Goal: Task Accomplishment & Management: Manage account settings

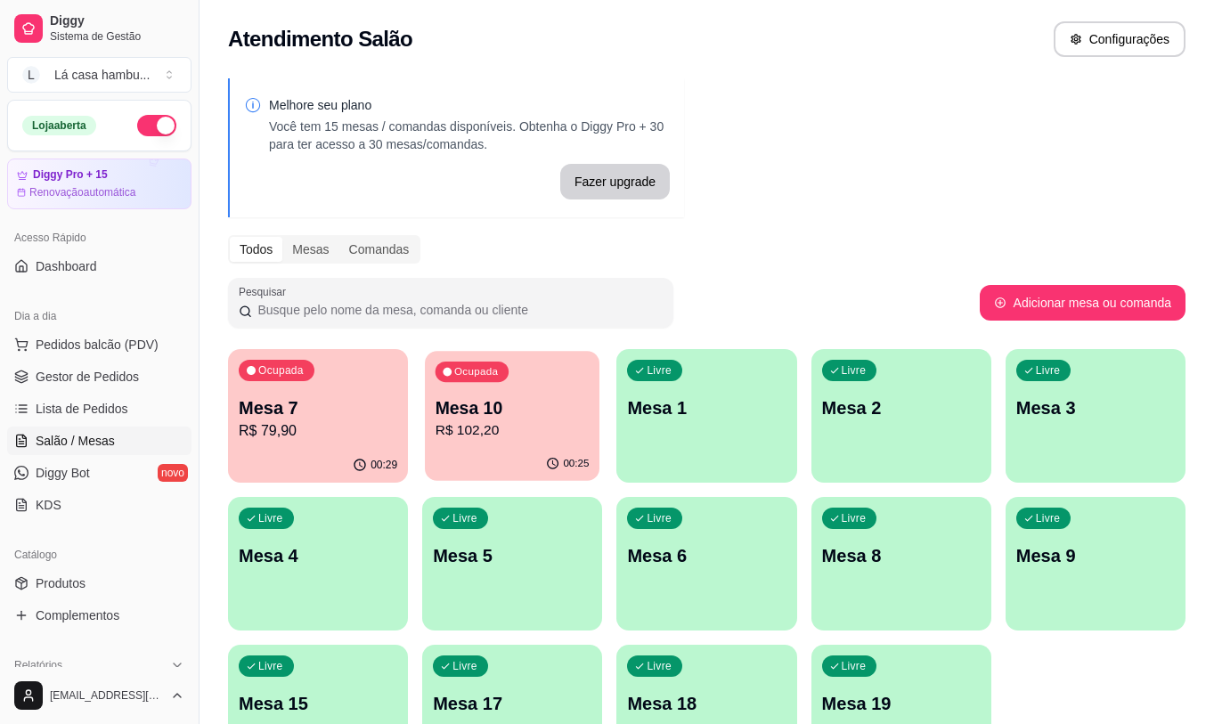
click at [469, 396] on p "Mesa 10" at bounding box center [513, 408] width 154 height 24
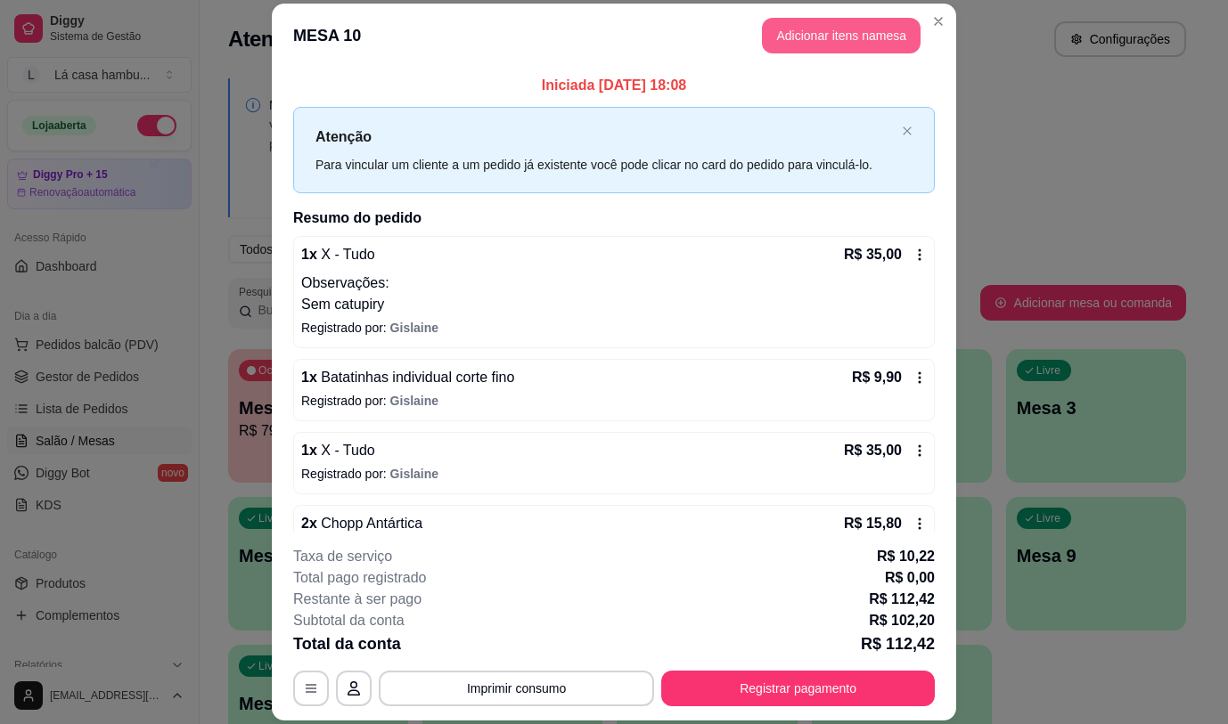
click at [810, 27] on button "Adicionar itens na mesa" at bounding box center [841, 36] width 159 height 36
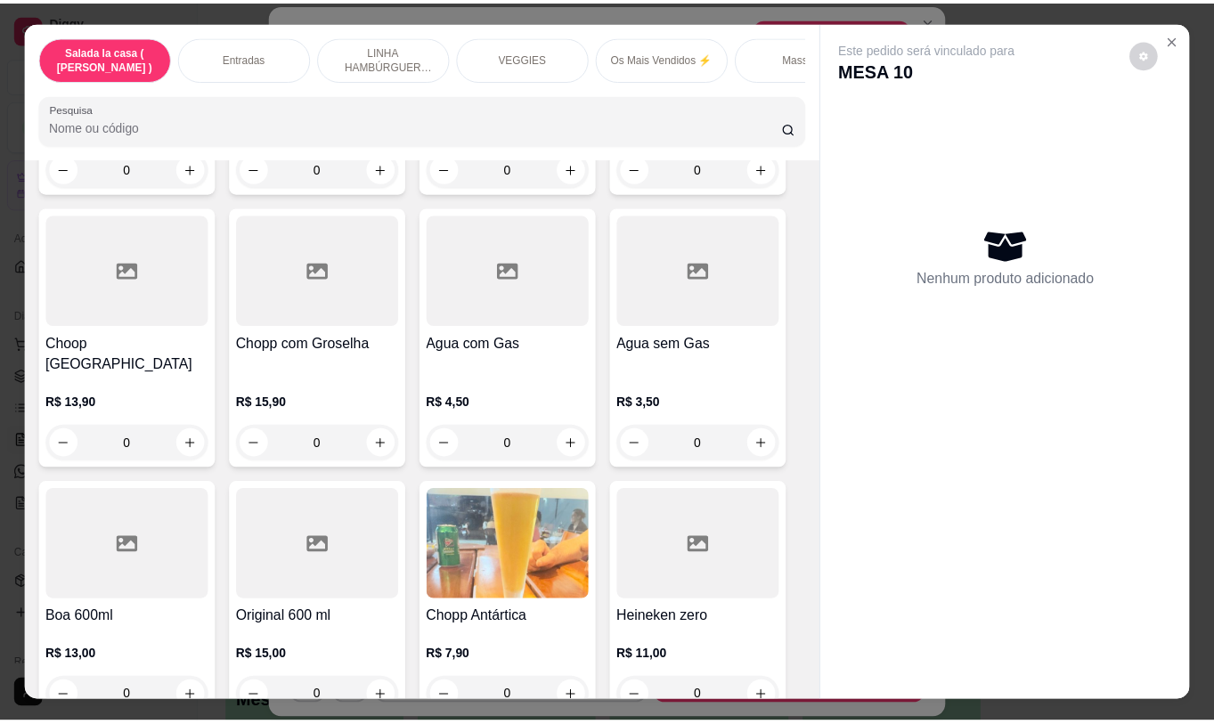
scroll to position [9037, 0]
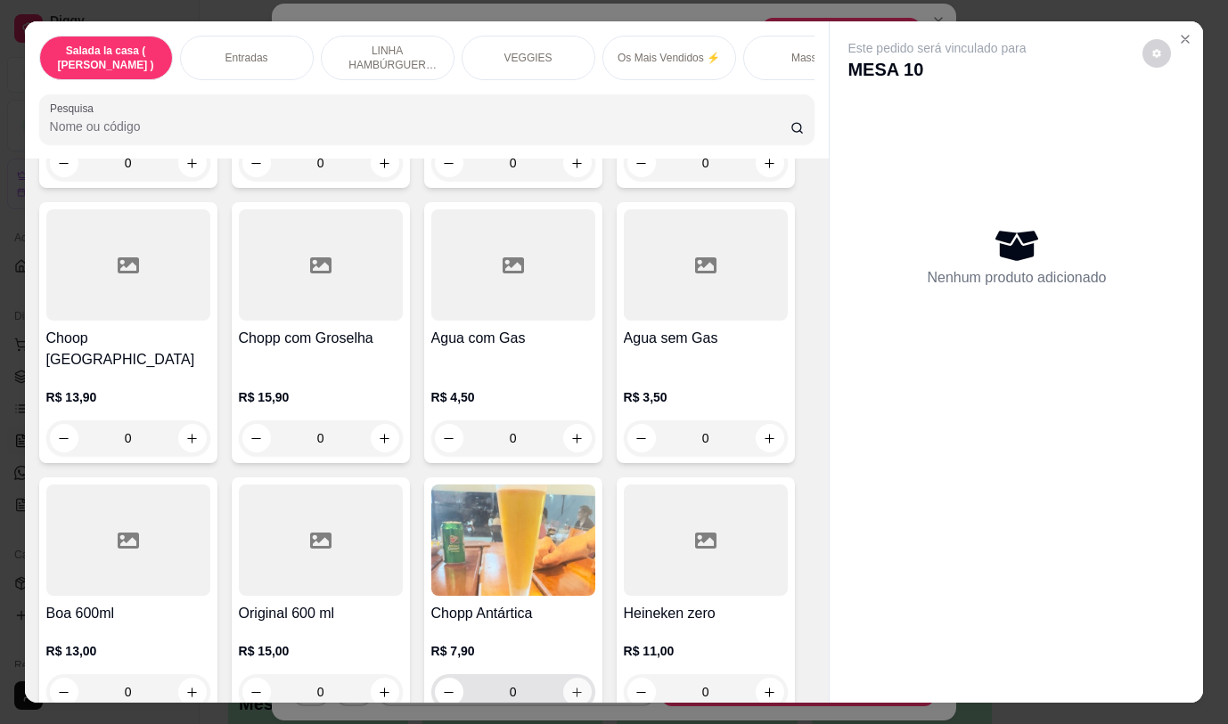
click at [577, 678] on button "increase-product-quantity" at bounding box center [577, 692] width 29 height 29
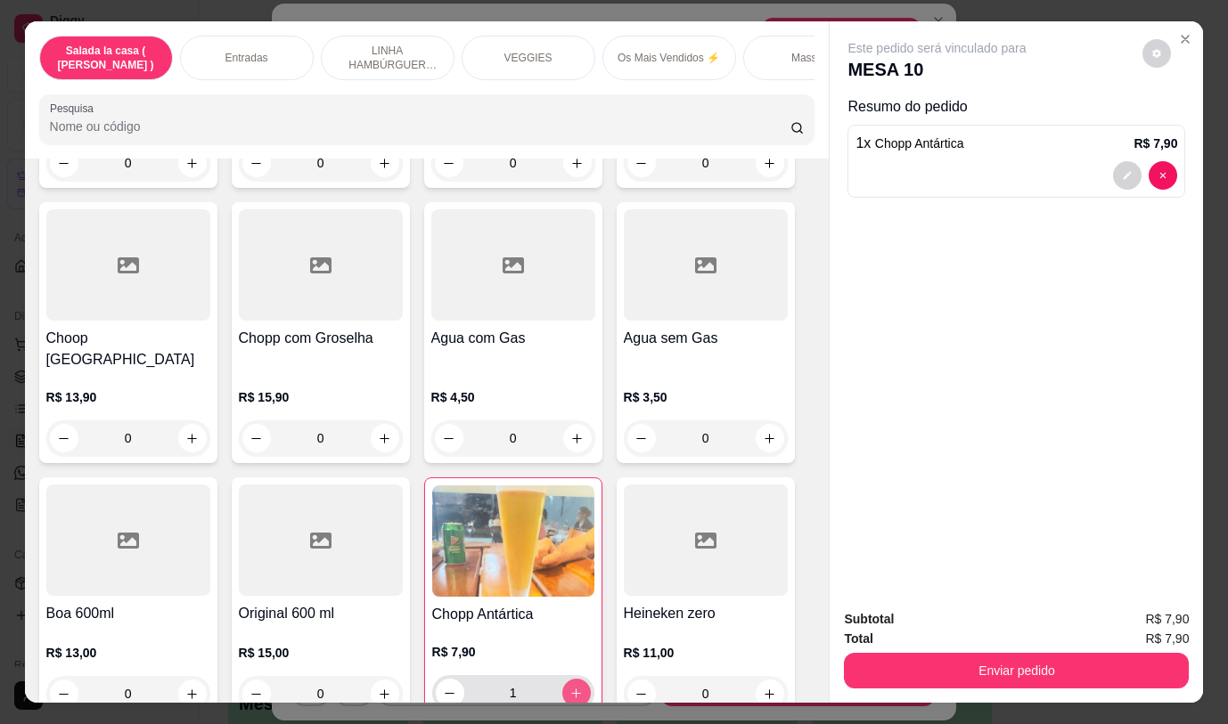
type input "1"
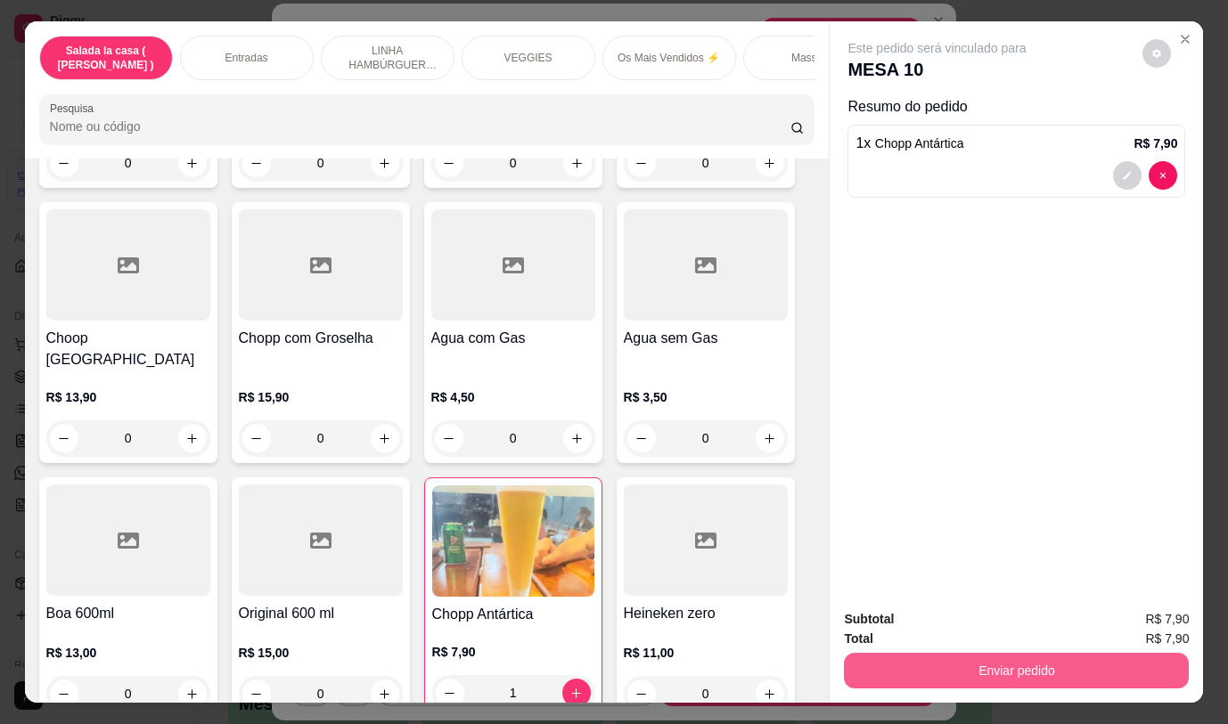
click at [969, 662] on button "Enviar pedido" at bounding box center [1016, 671] width 345 height 36
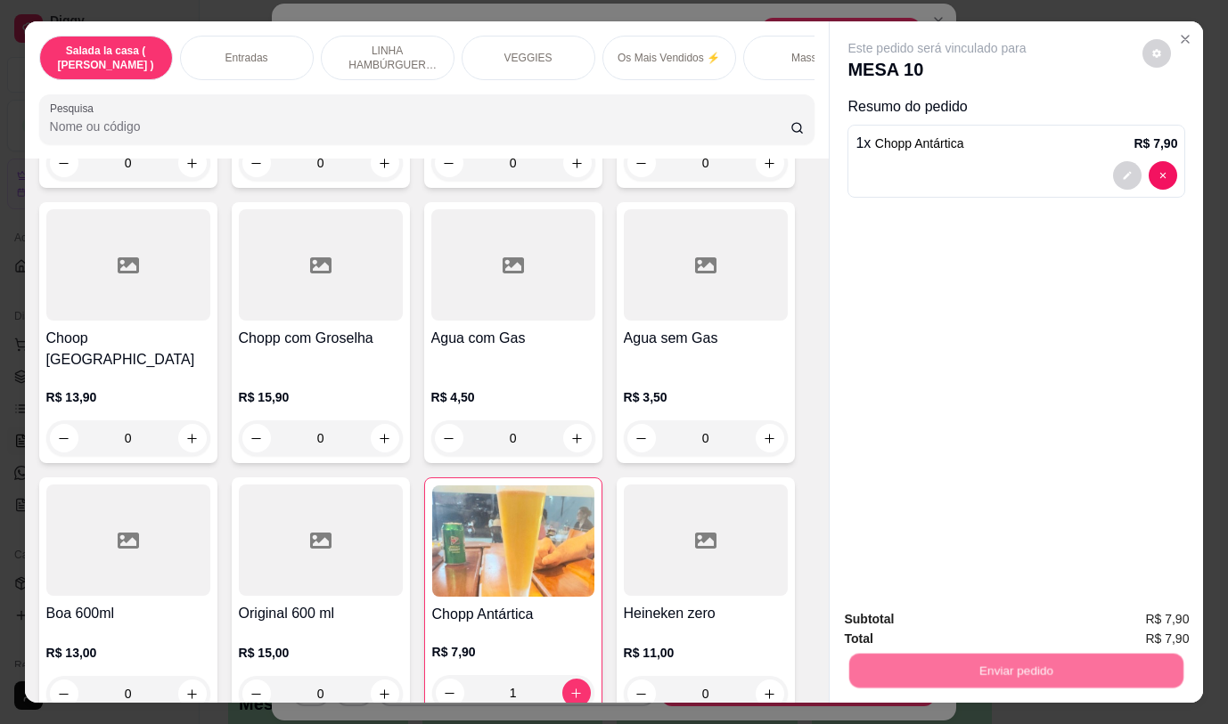
click at [916, 619] on button "Não registrar e enviar pedido" at bounding box center [957, 620] width 185 height 34
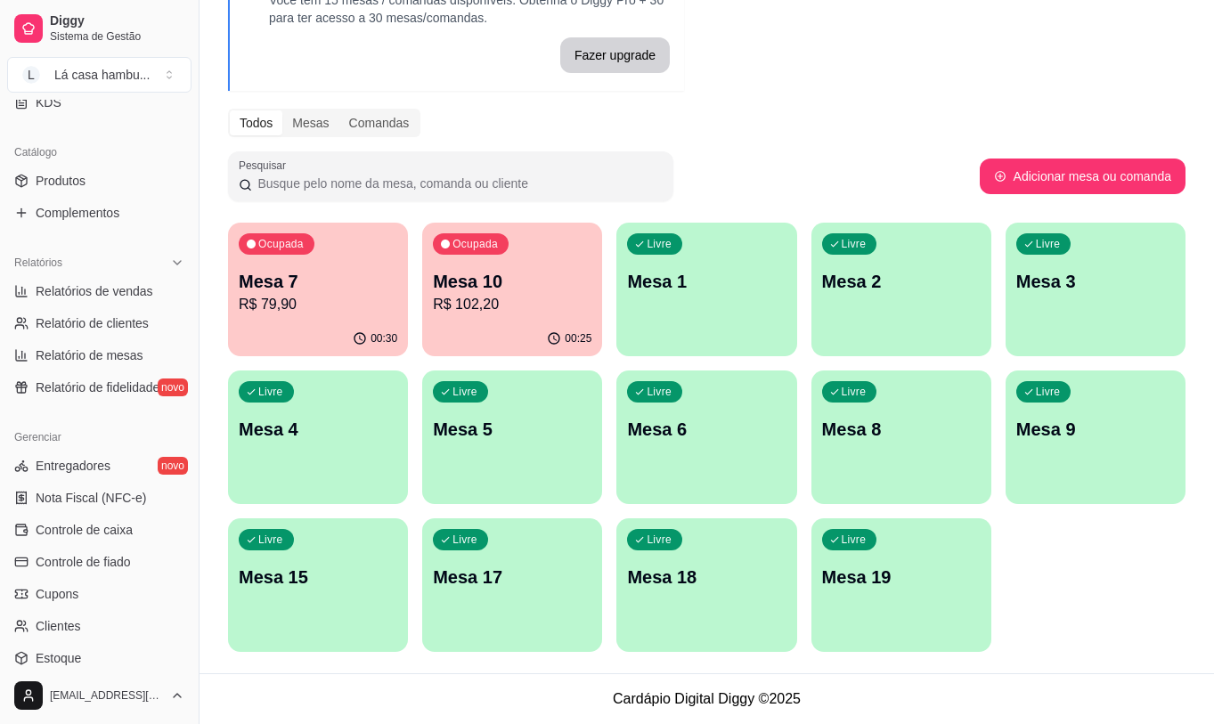
scroll to position [445, 0]
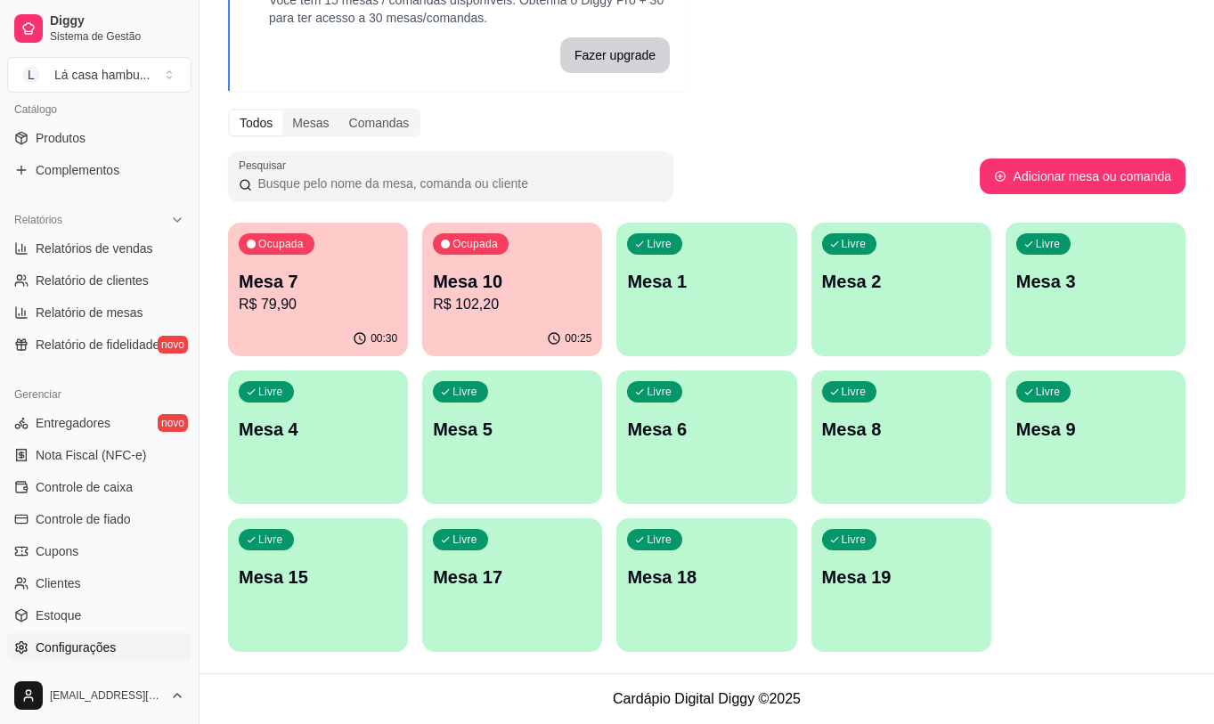
click at [50, 643] on span "Configurações" at bounding box center [76, 648] width 80 height 18
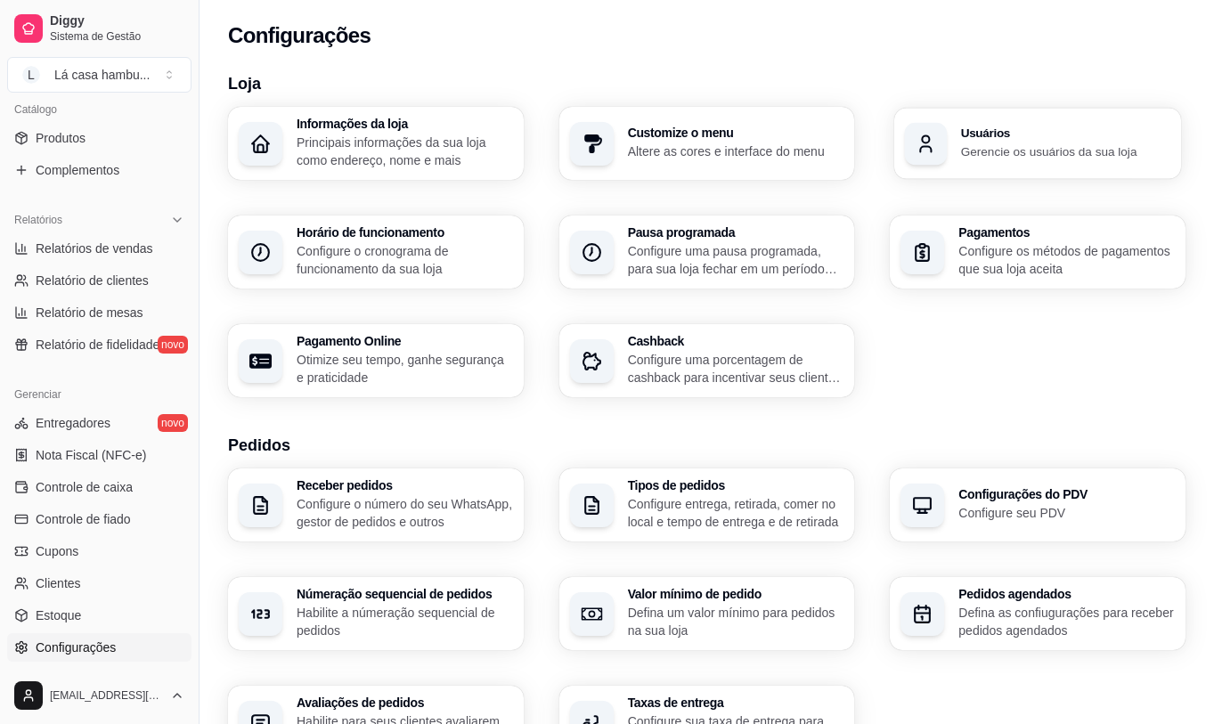
click at [1004, 156] on p "Gerencie os usuários da sua loja" at bounding box center [1065, 151] width 209 height 17
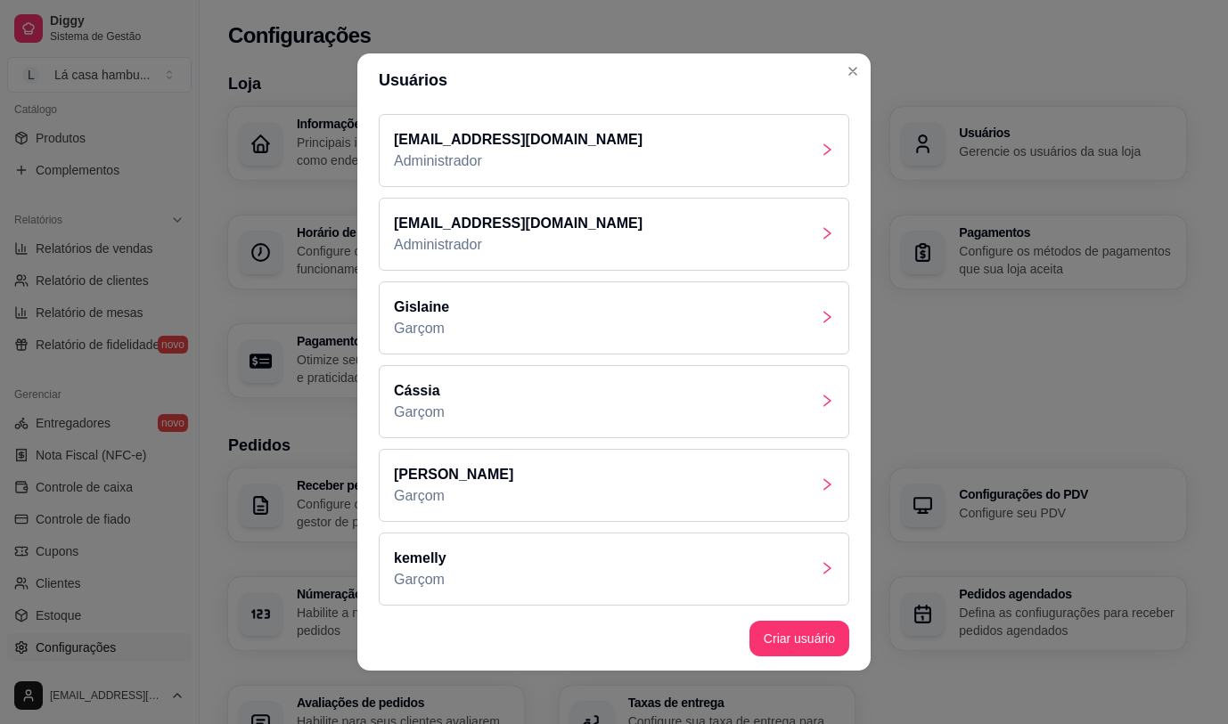
click at [820, 484] on icon "right" at bounding box center [827, 484] width 14 height 14
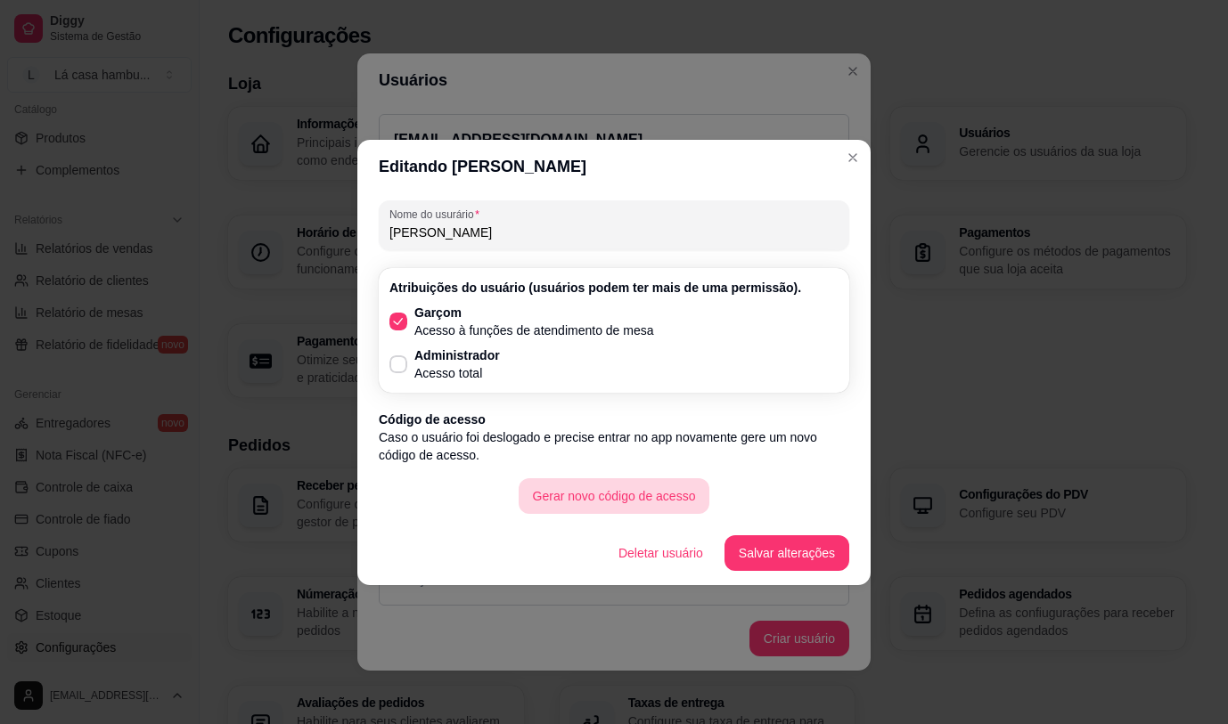
click at [588, 494] on button "Gerar novo código de acesso" at bounding box center [614, 496] width 192 height 36
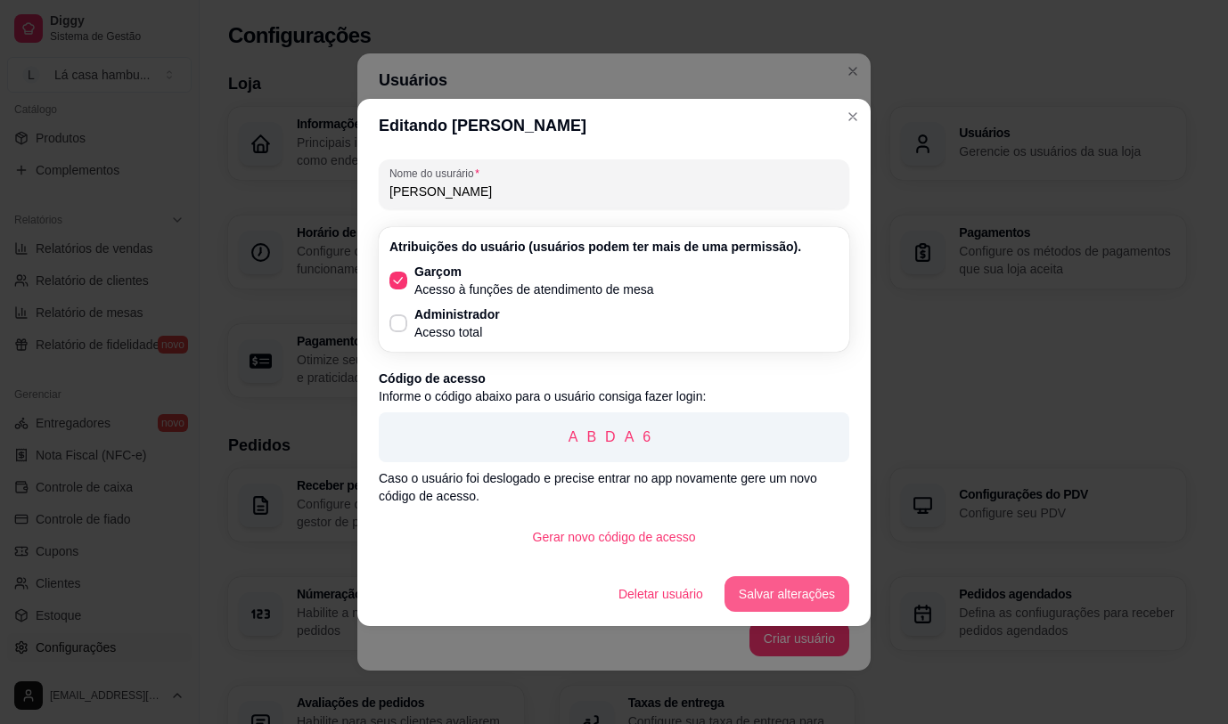
click at [833, 583] on button "Salvar alterações" at bounding box center [786, 594] width 125 height 36
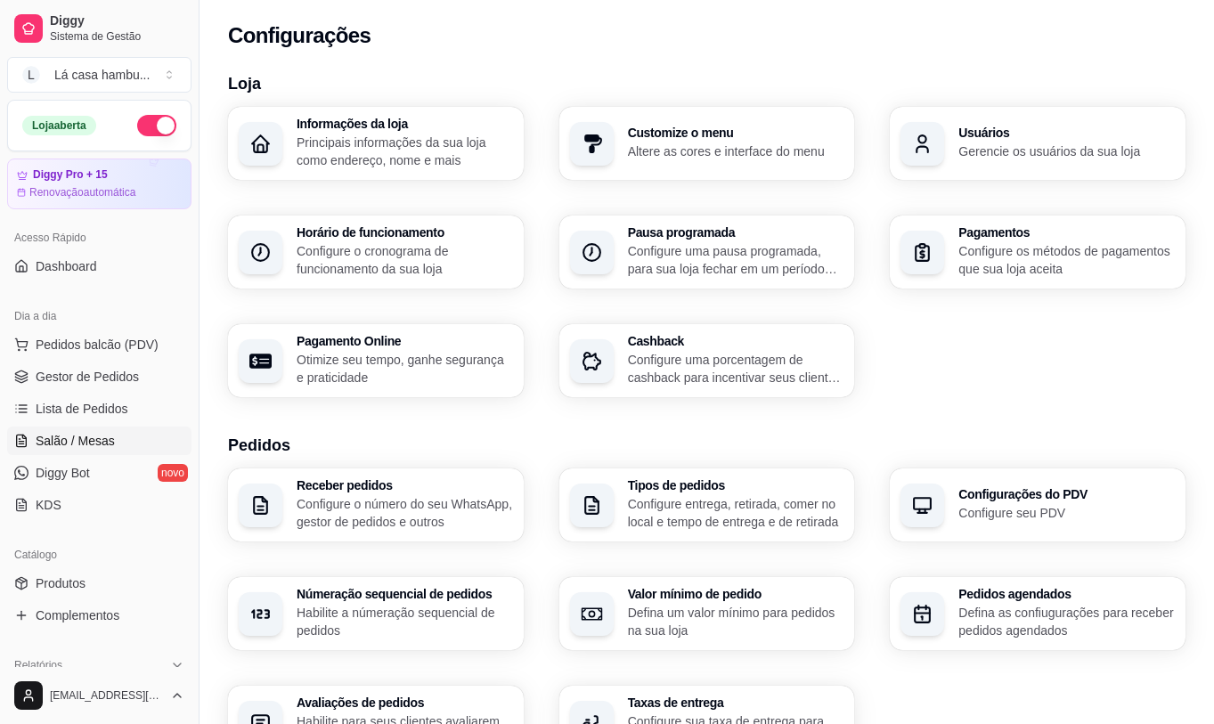
click at [108, 445] on span "Salão / Mesas" at bounding box center [75, 441] width 79 height 18
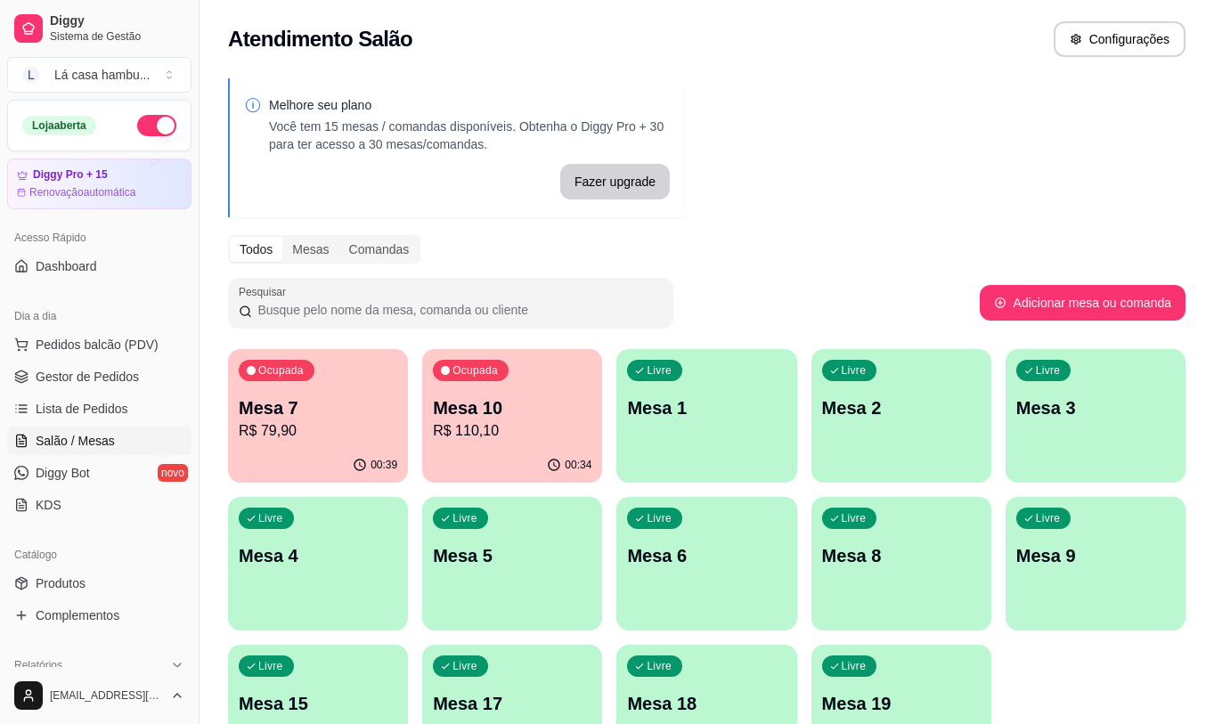
click at [332, 394] on div "Ocupada Mesa 7 R$ 79,90" at bounding box center [318, 398] width 180 height 99
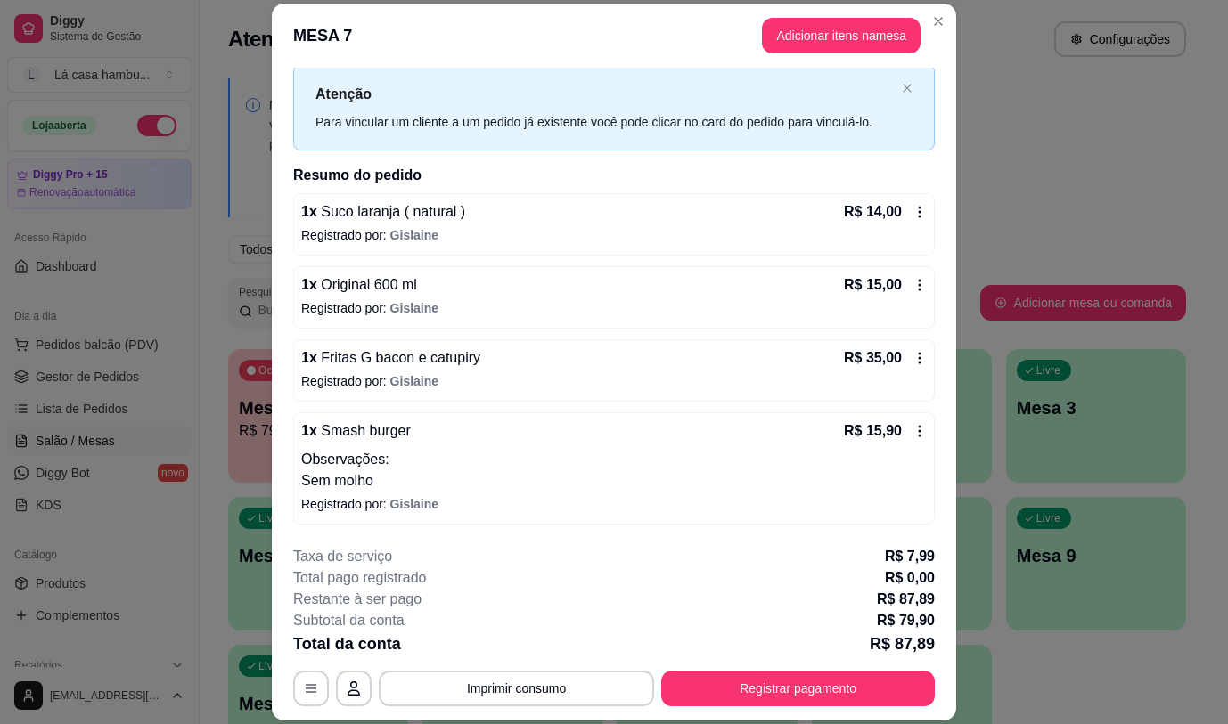
scroll to position [53, 0]
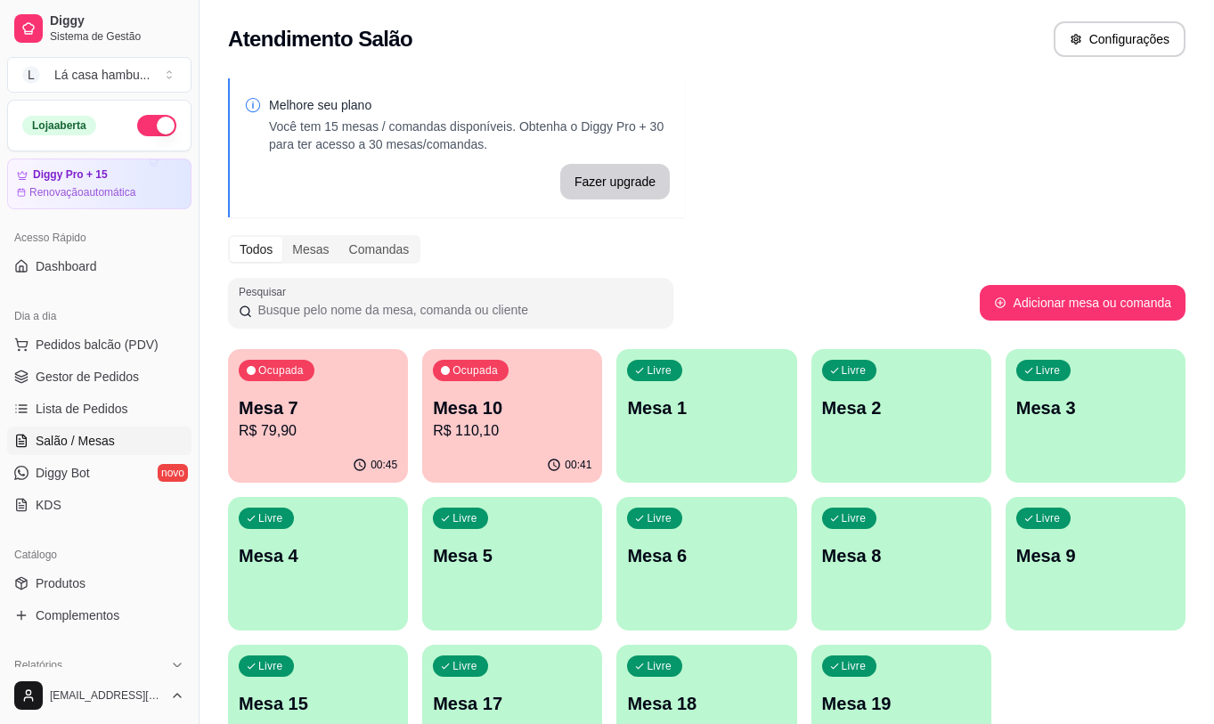
click at [469, 426] on p "R$ 110,10" at bounding box center [512, 430] width 159 height 21
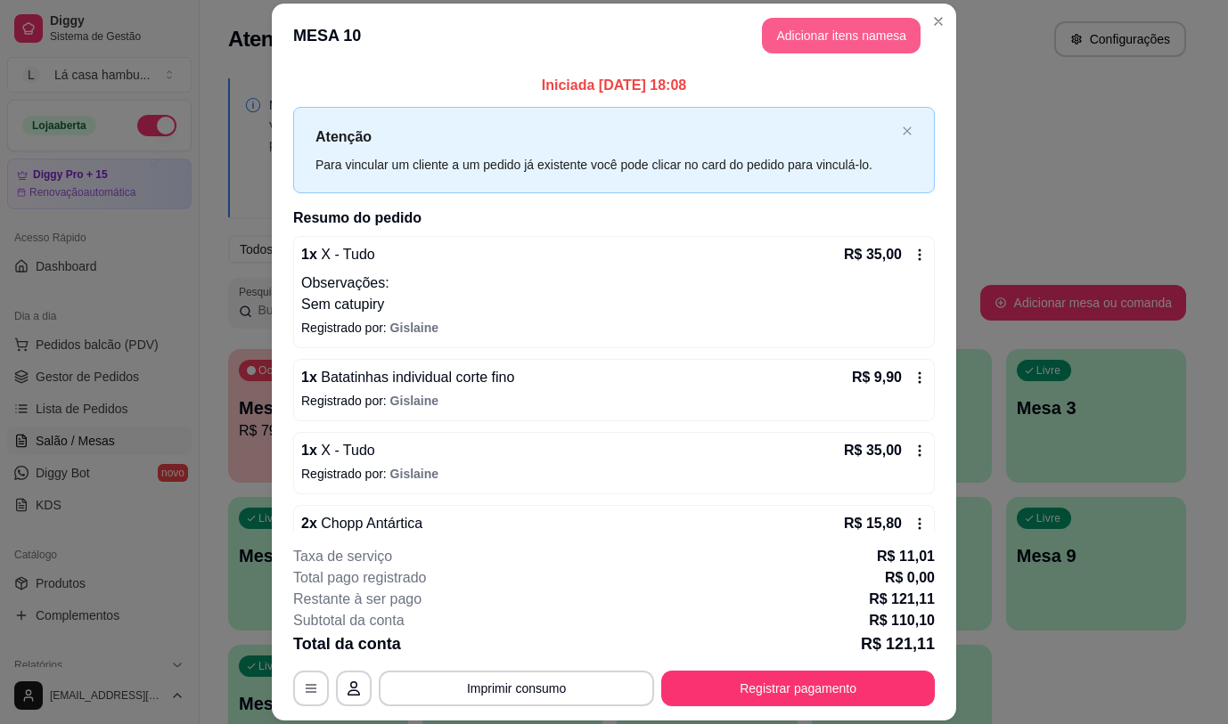
click at [856, 23] on button "Adicionar itens na mesa" at bounding box center [841, 36] width 159 height 36
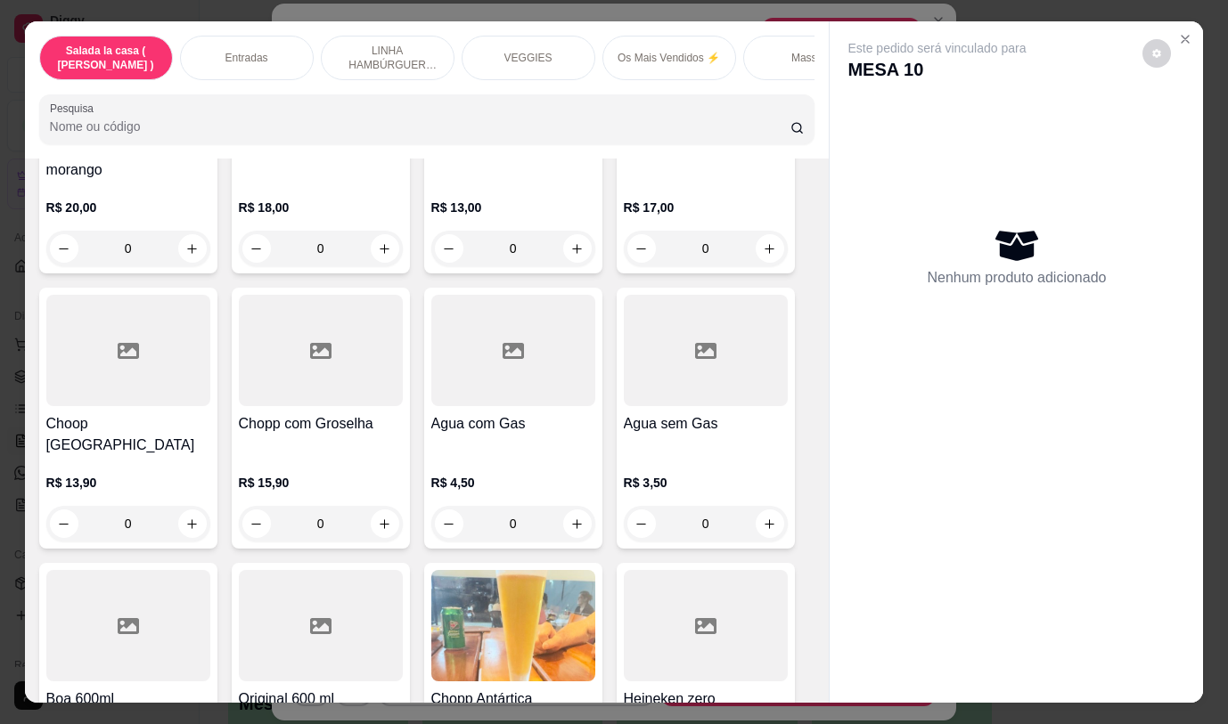
scroll to position [9037, 0]
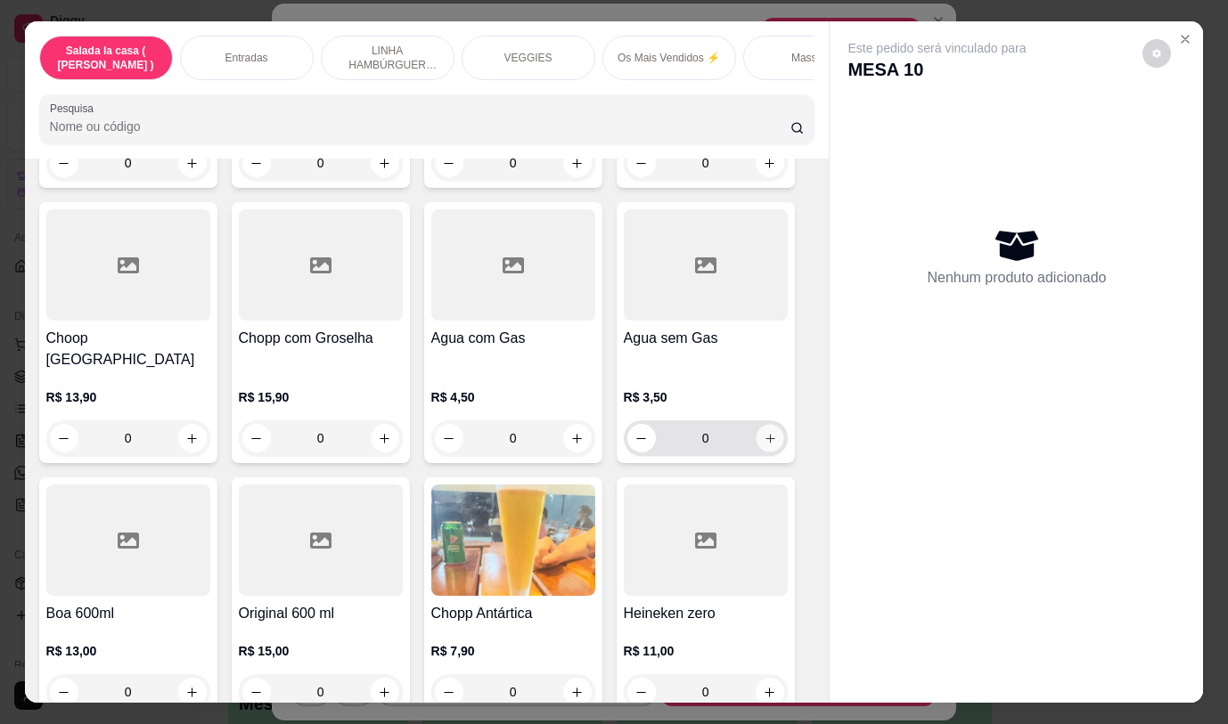
click at [767, 432] on icon "increase-product-quantity" at bounding box center [769, 438] width 13 height 13
type input "1"
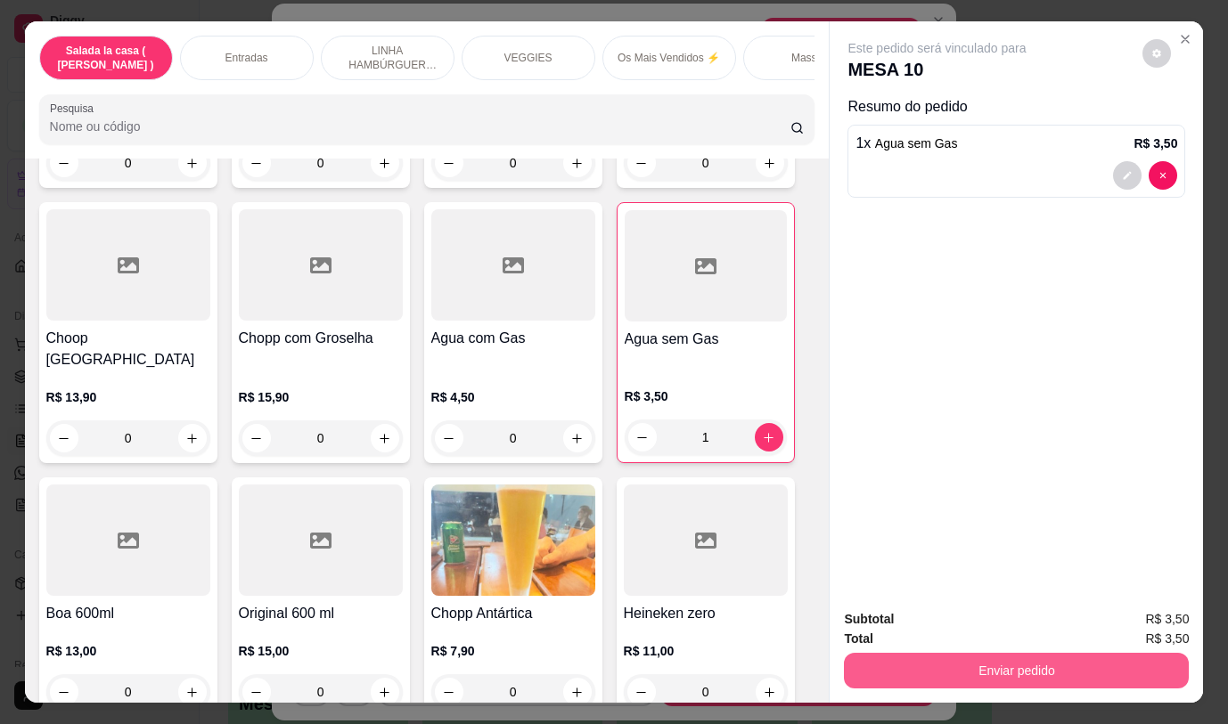
click at [901, 661] on button "Enviar pedido" at bounding box center [1016, 671] width 345 height 36
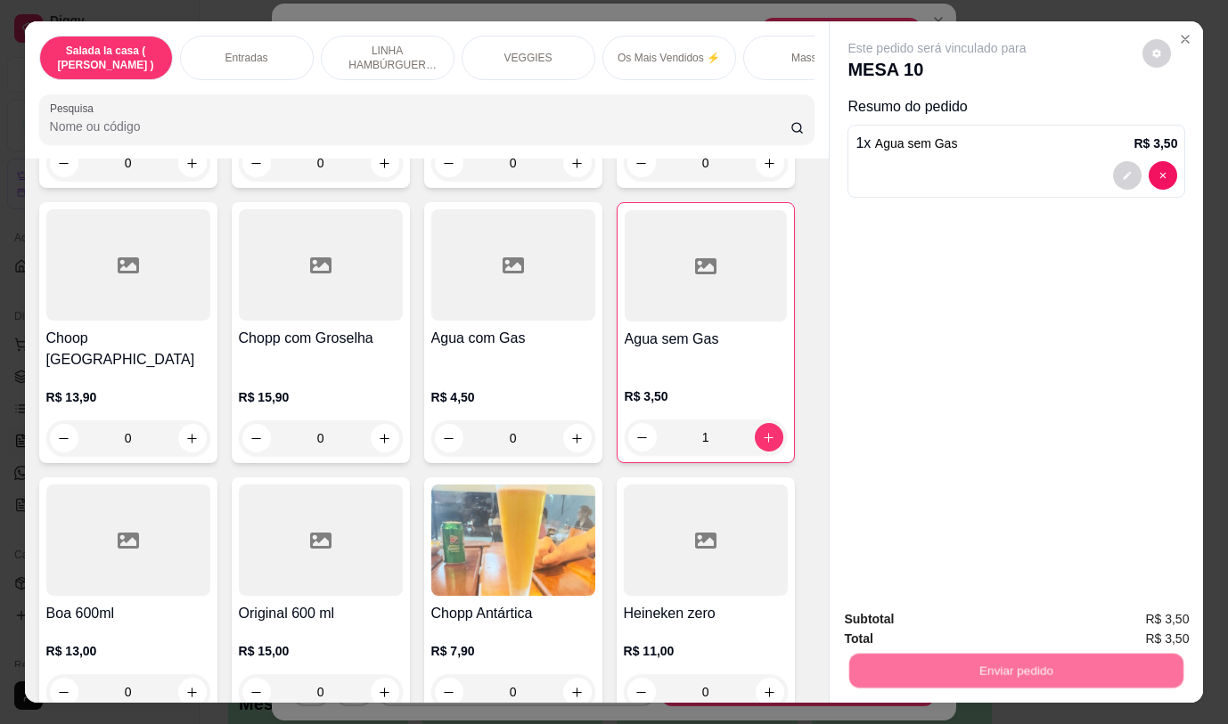
click at [894, 613] on button "Não registrar e enviar pedido" at bounding box center [957, 620] width 185 height 34
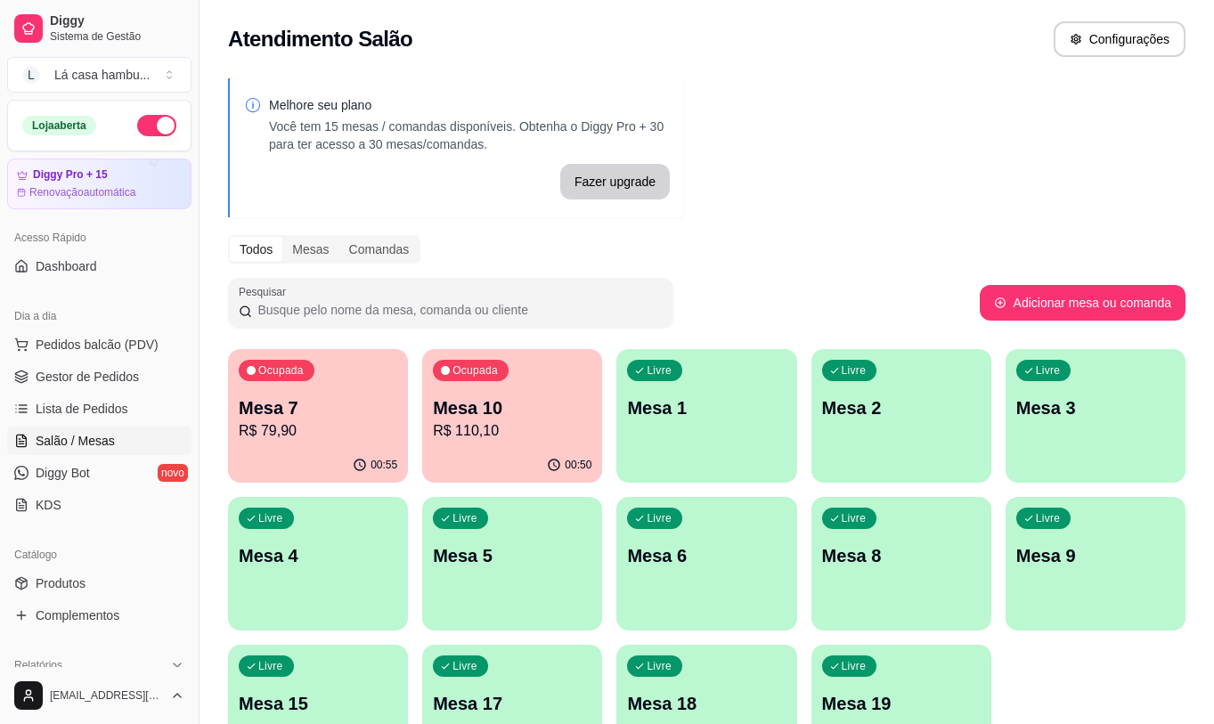
click at [489, 438] on p "R$ 110,10" at bounding box center [512, 430] width 159 height 21
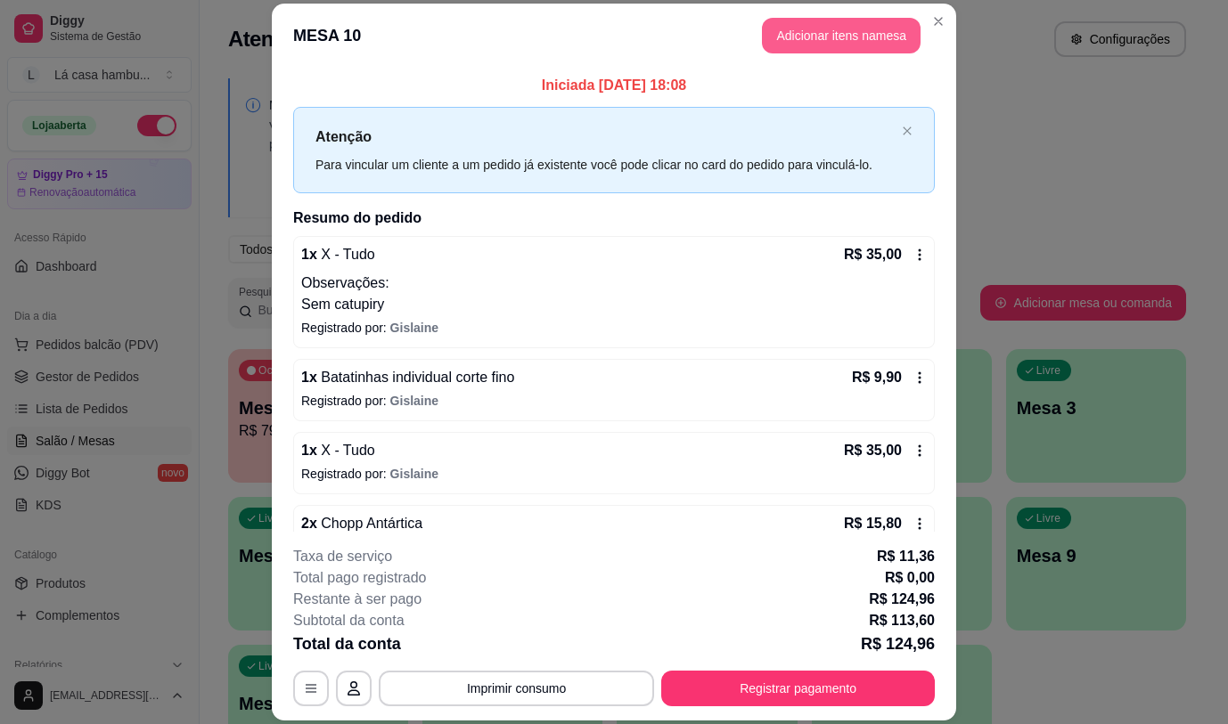
click at [885, 44] on button "Adicionar itens na mesa" at bounding box center [841, 36] width 159 height 36
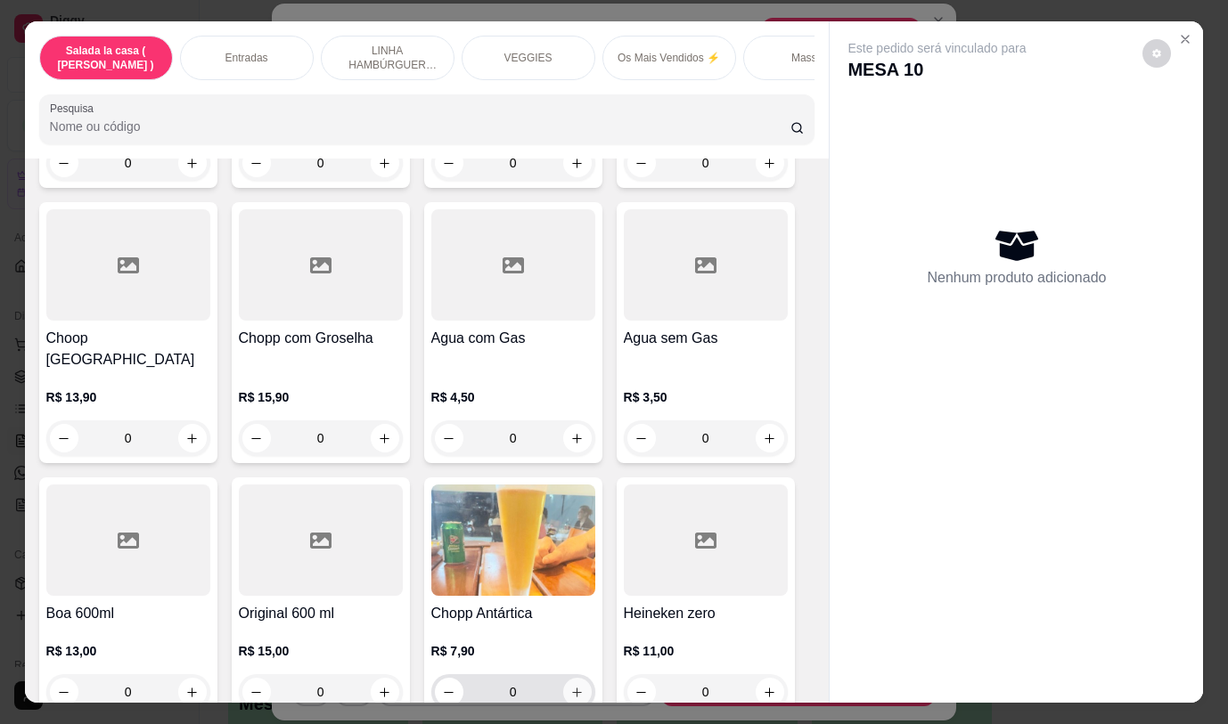
click at [570, 686] on icon "increase-product-quantity" at bounding box center [576, 692] width 13 height 13
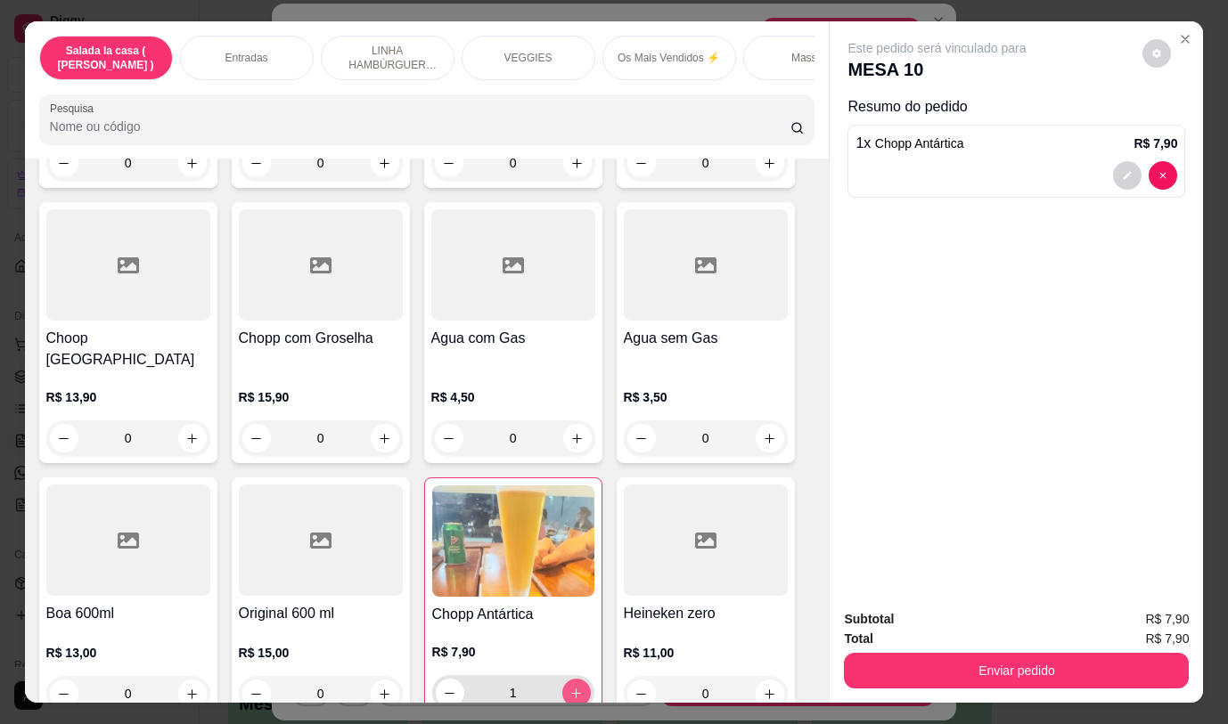
type input "1"
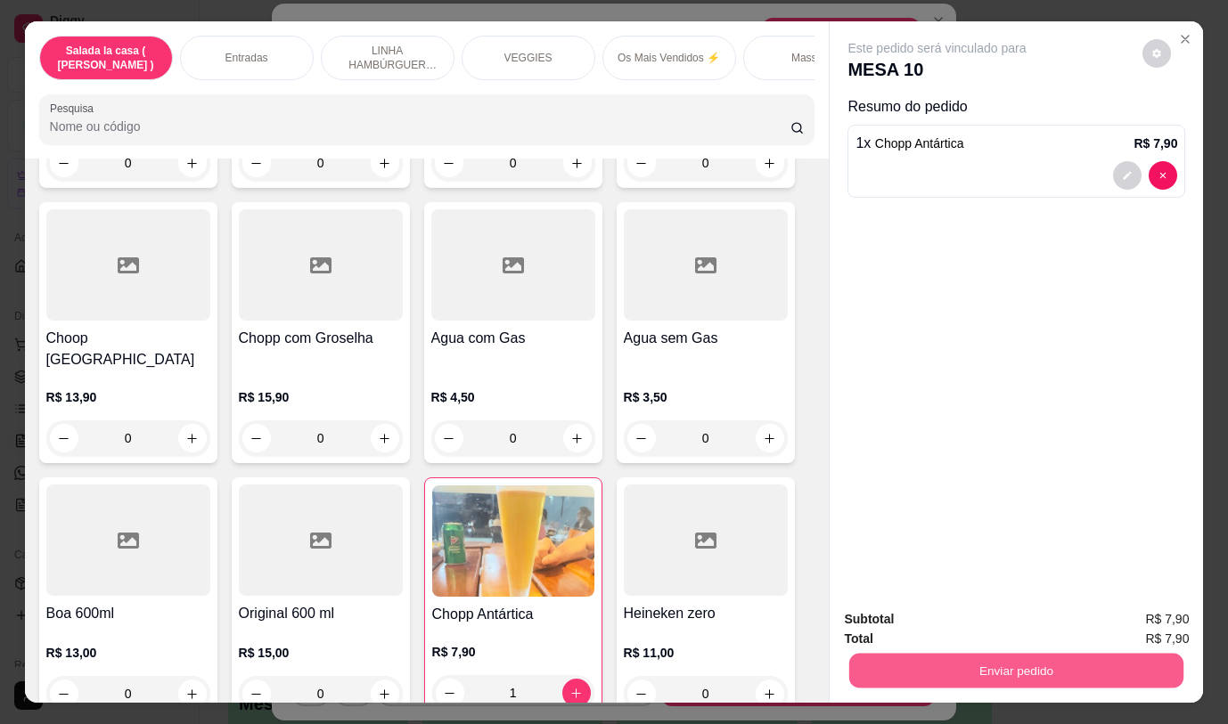
click at [874, 653] on button "Enviar pedido" at bounding box center [1016, 670] width 334 height 35
click at [883, 624] on button "Não registrar e enviar pedido" at bounding box center [958, 619] width 180 height 33
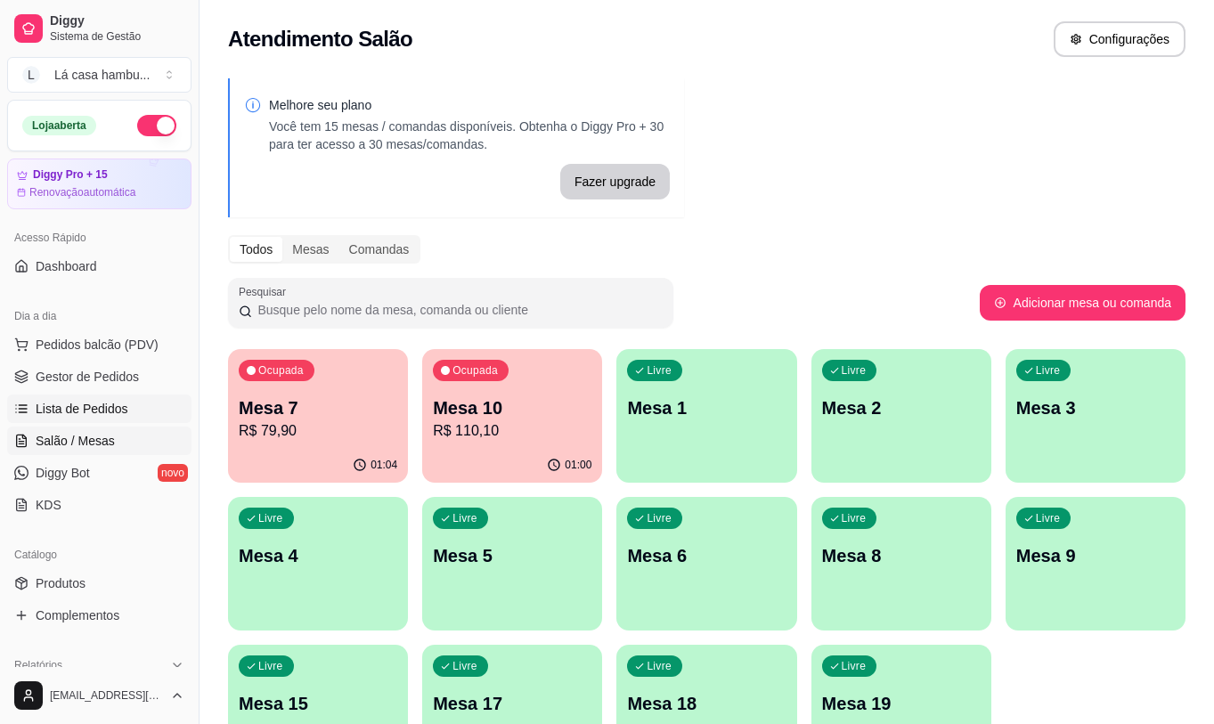
click at [143, 411] on link "Lista de Pedidos" at bounding box center [99, 409] width 184 height 29
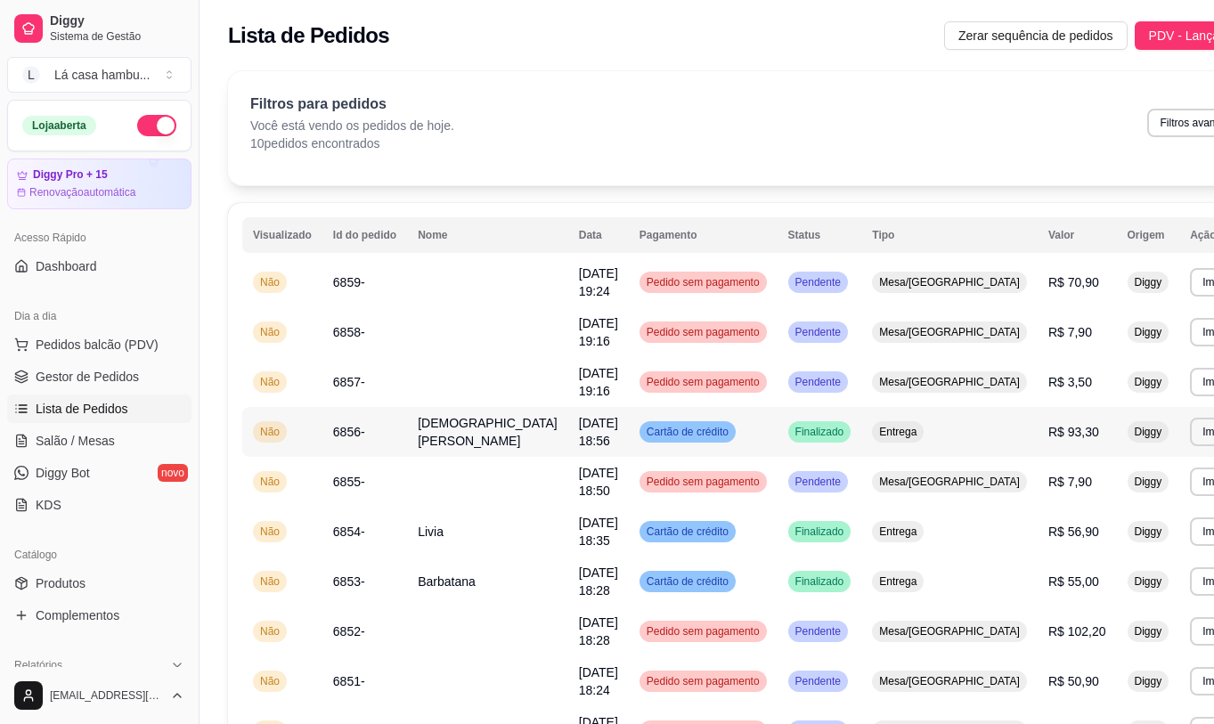
click at [461, 441] on td "[DEMOGRAPHIC_DATA] [PERSON_NAME]" at bounding box center [487, 432] width 161 height 50
click at [121, 442] on link "Salão / Mesas" at bounding box center [99, 441] width 184 height 29
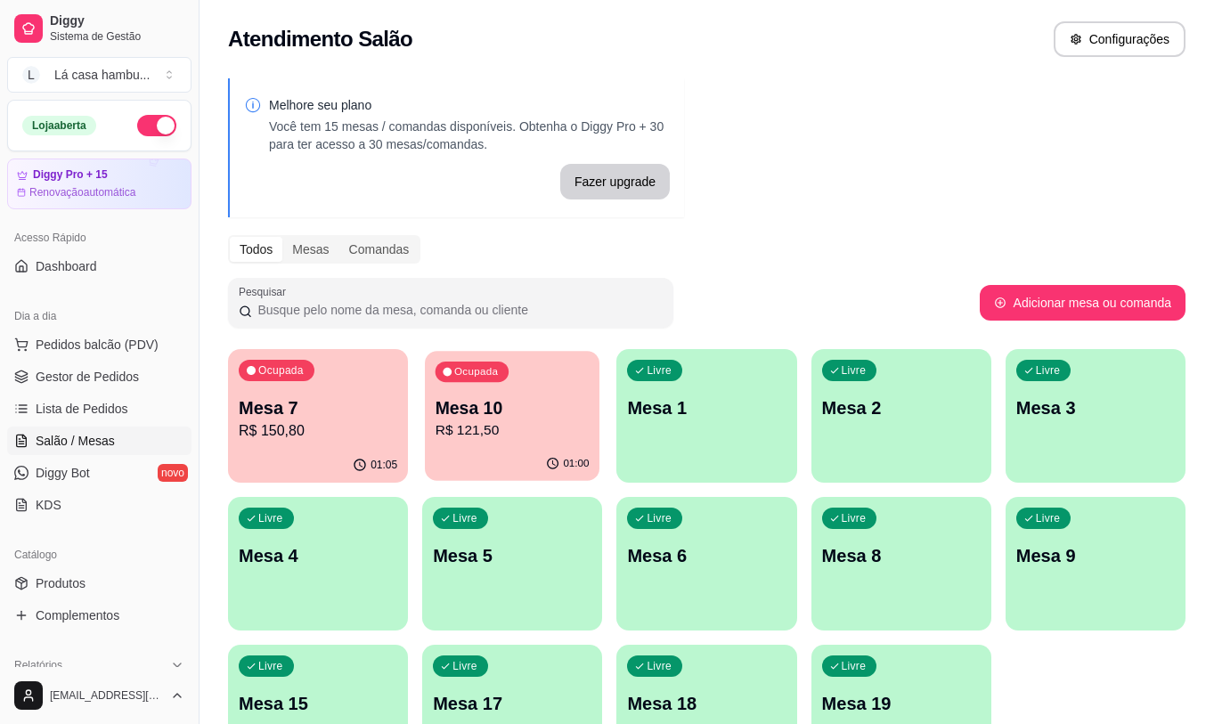
click at [529, 422] on p "R$ 121,50" at bounding box center [513, 430] width 154 height 20
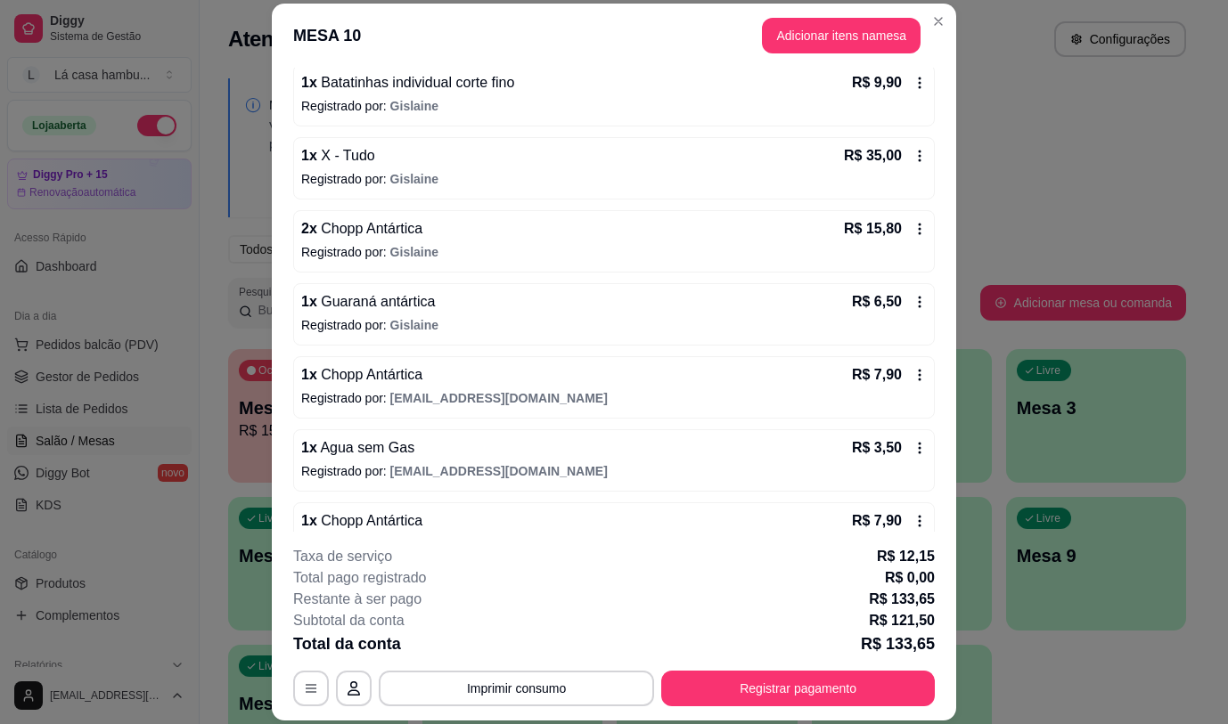
scroll to position [335, 0]
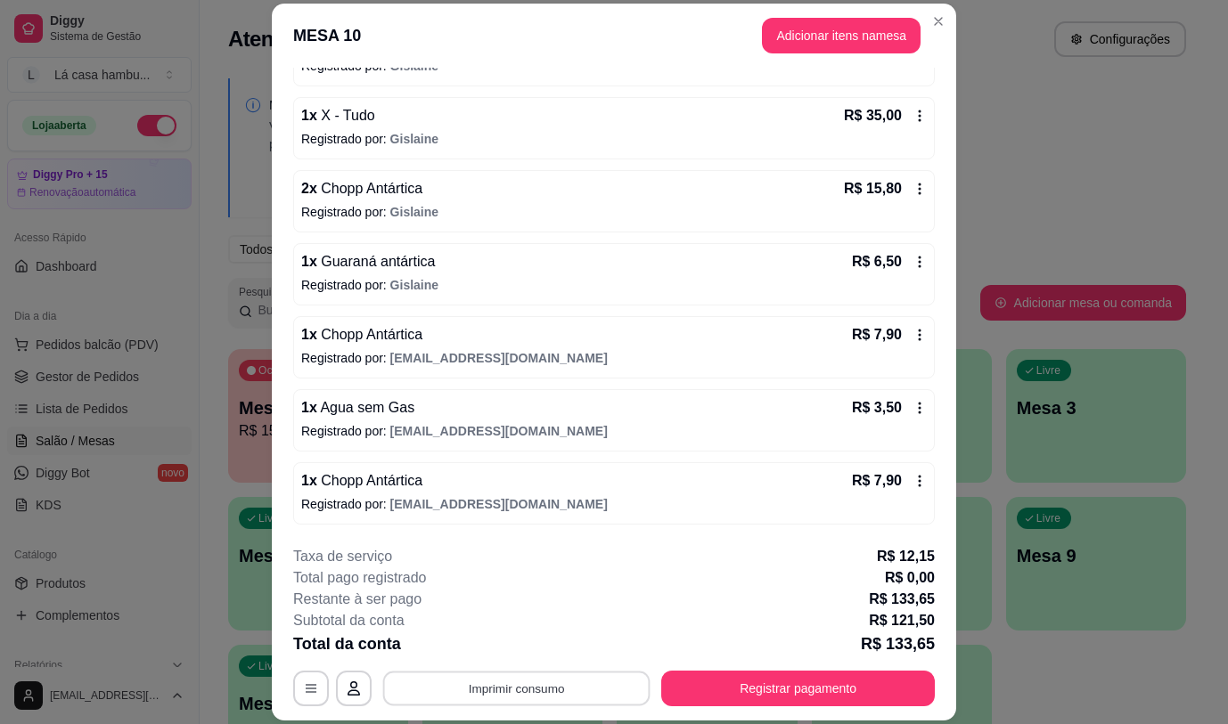
click at [543, 676] on button "Imprimir consumo" at bounding box center [516, 689] width 267 height 35
click at [514, 644] on button "IMPRESSORA" at bounding box center [515, 647] width 129 height 29
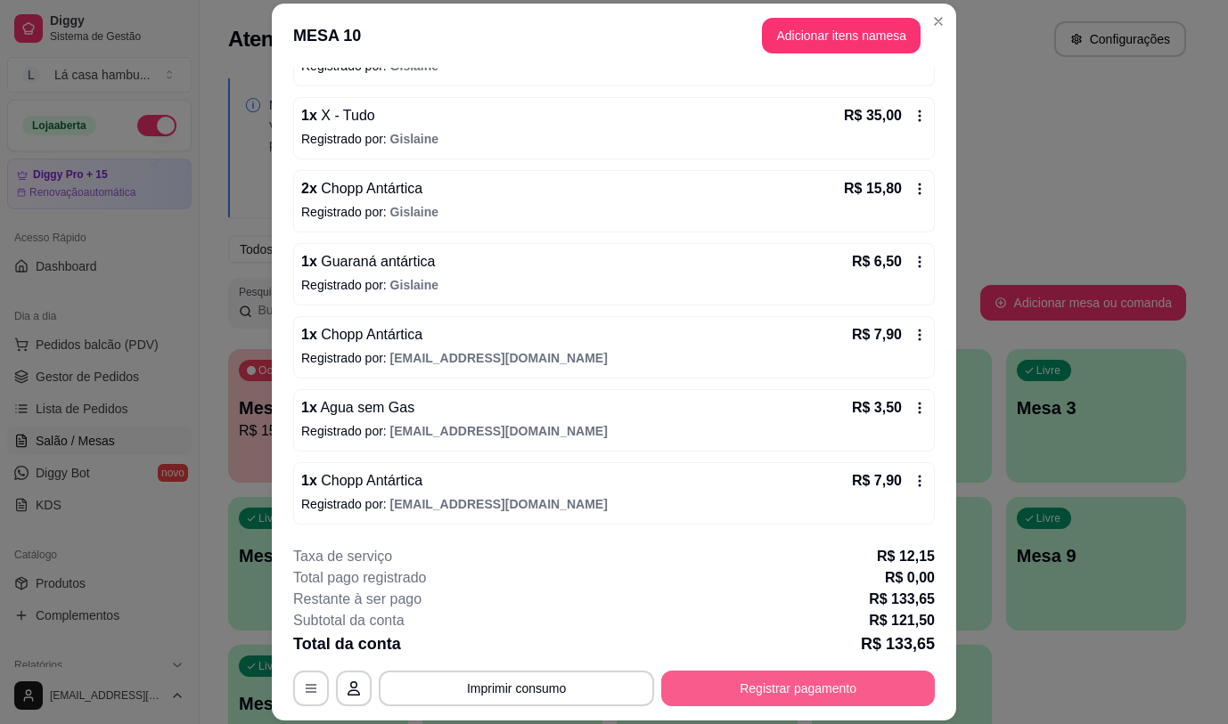
click at [795, 692] on button "Registrar pagamento" at bounding box center [797, 689] width 273 height 36
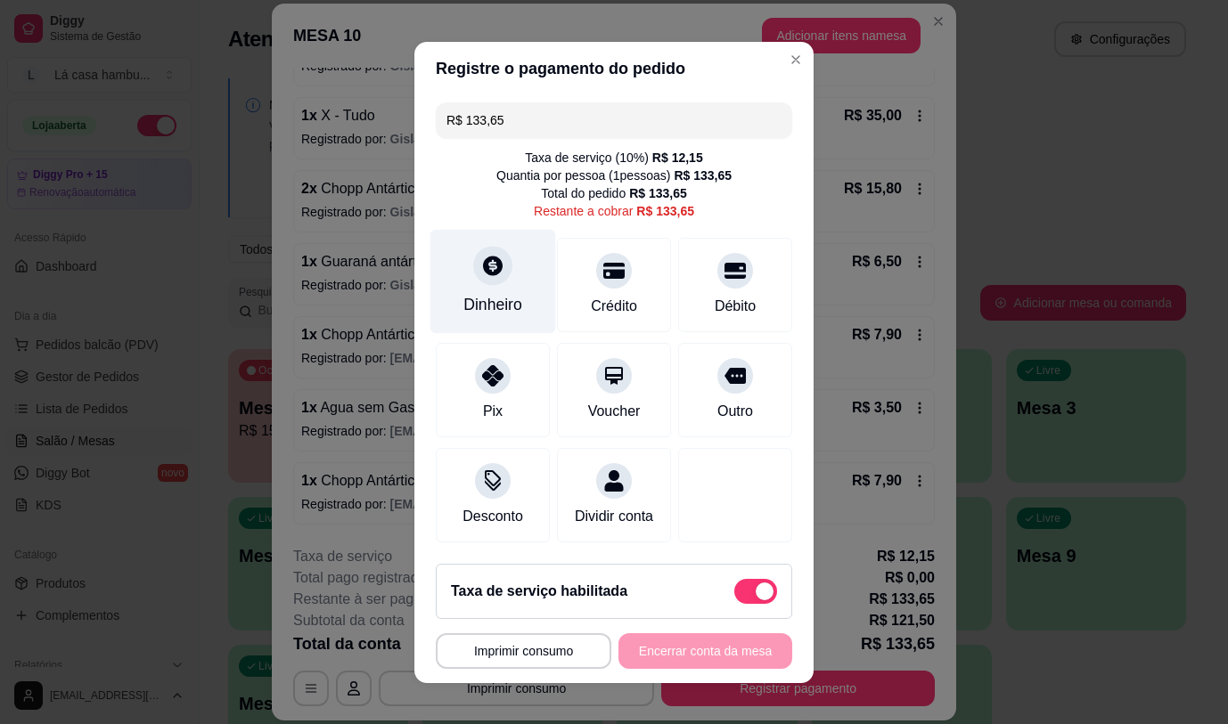
click at [485, 287] on div "Dinheiro" at bounding box center [493, 281] width 126 height 104
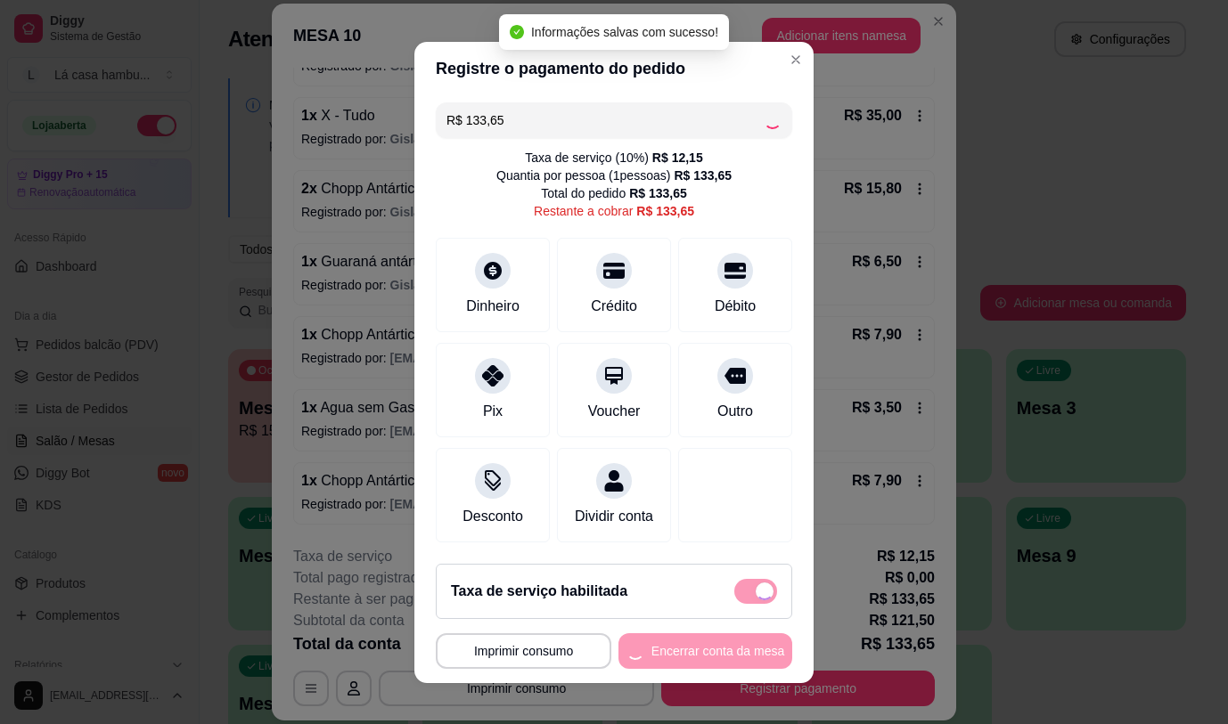
type input "R$ 0,00"
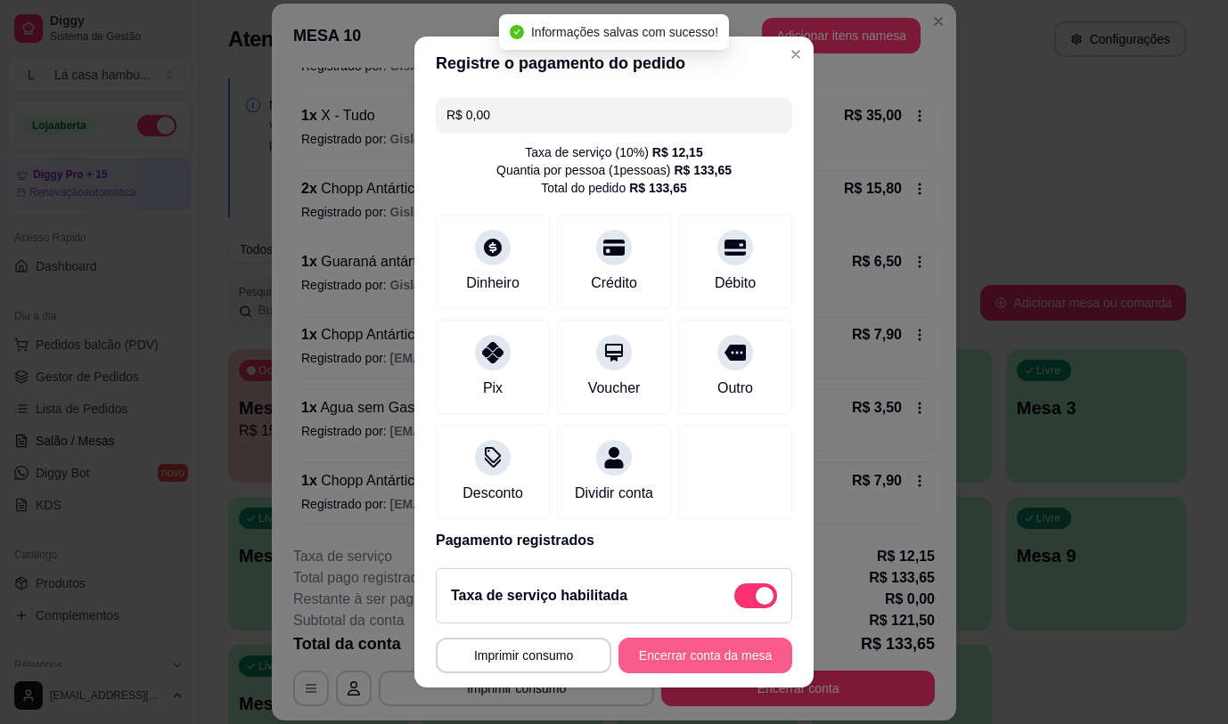
click at [719, 661] on button "Encerrar conta da mesa" at bounding box center [705, 656] width 174 height 36
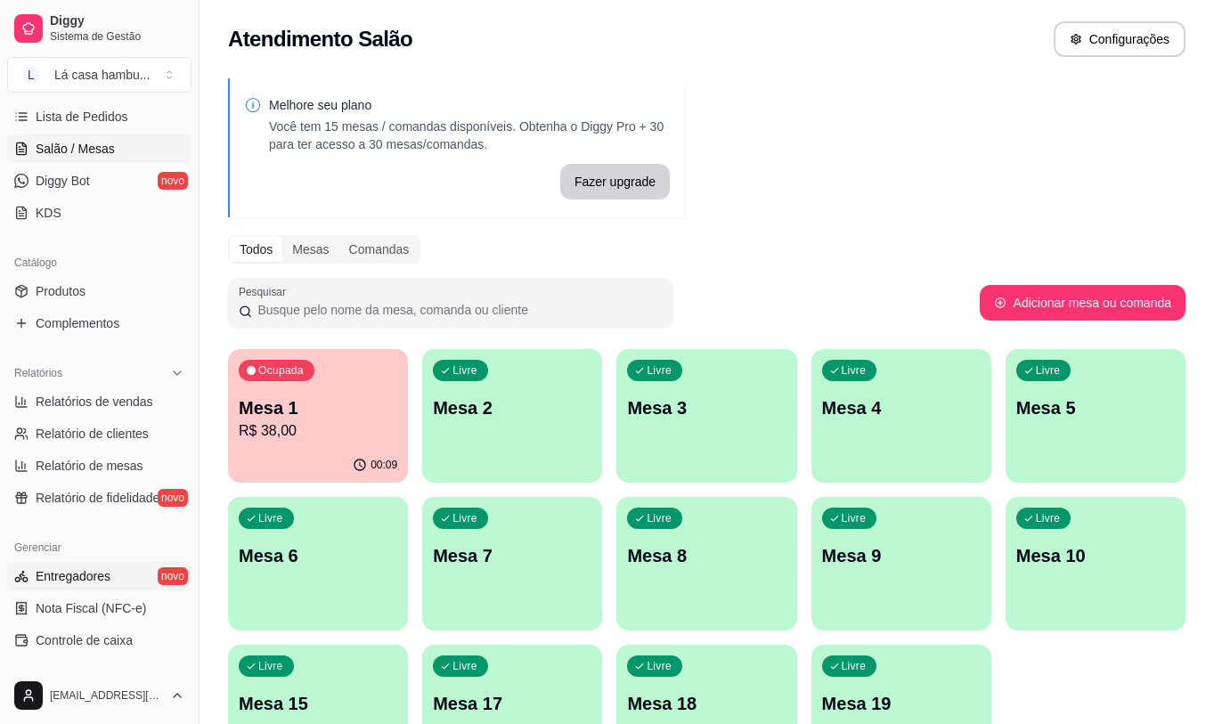
scroll to position [290, 0]
click at [81, 301] on span "Produtos" at bounding box center [61, 293] width 50 height 18
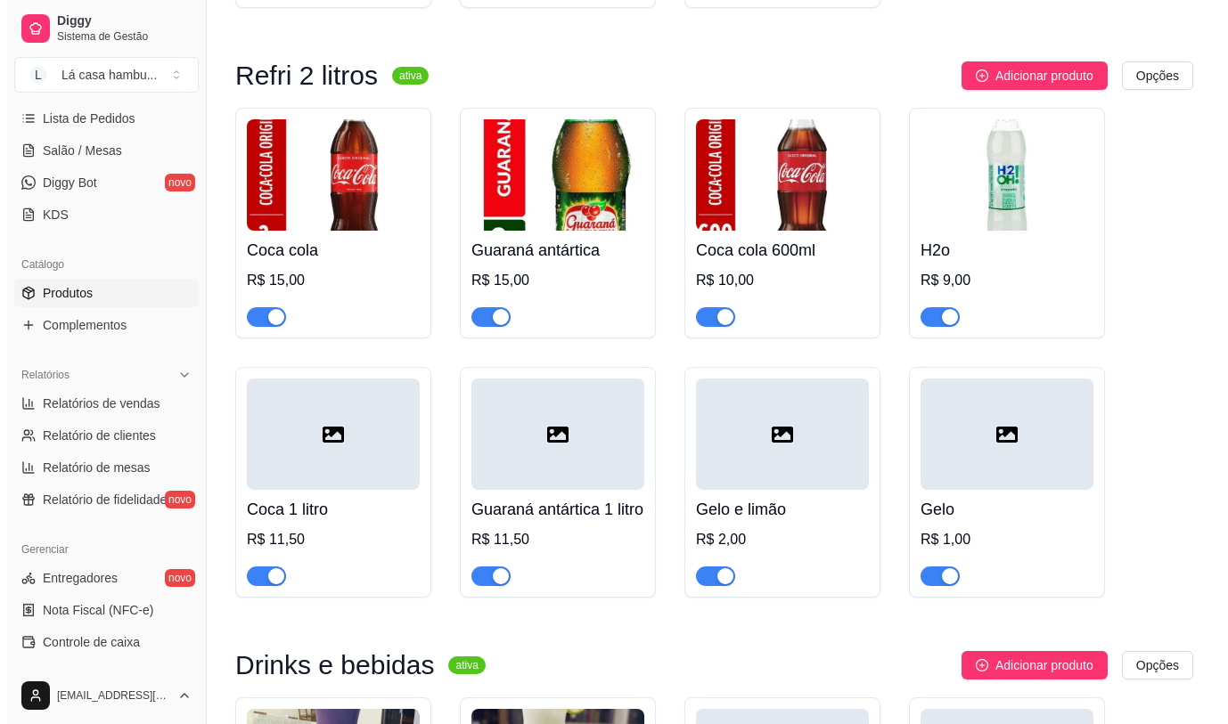
scroll to position [9264, 0]
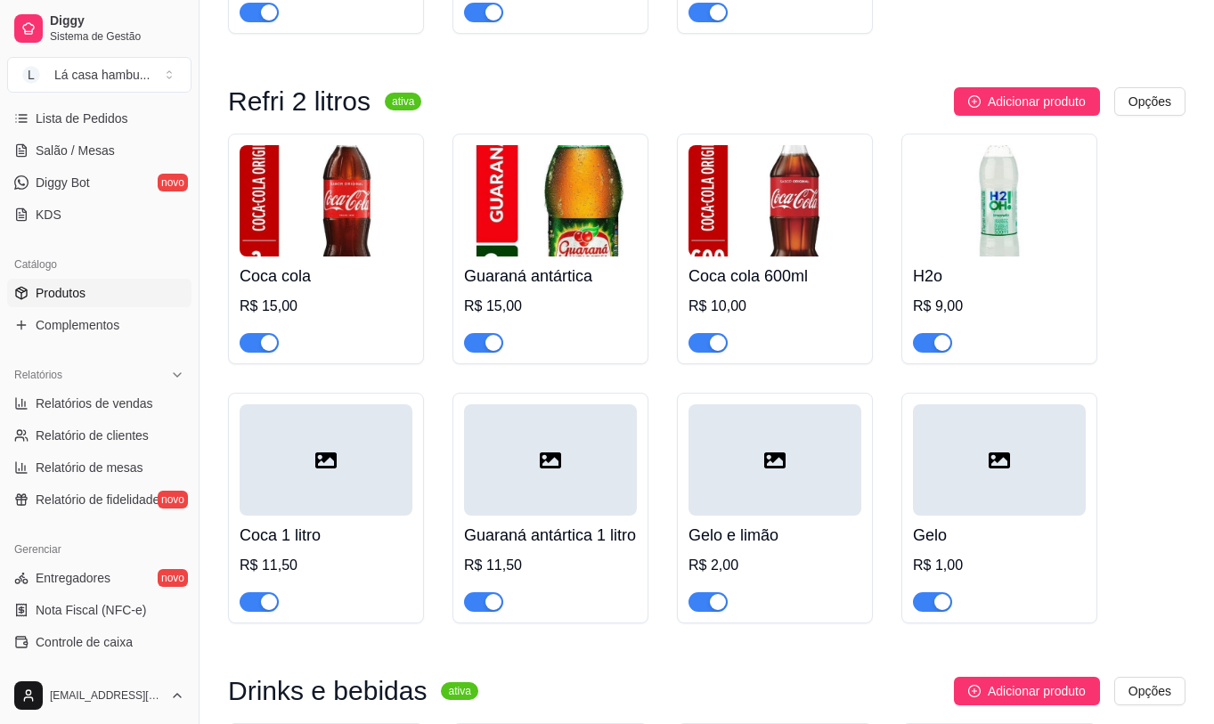
click at [376, 230] on img at bounding box center [326, 200] width 173 height 111
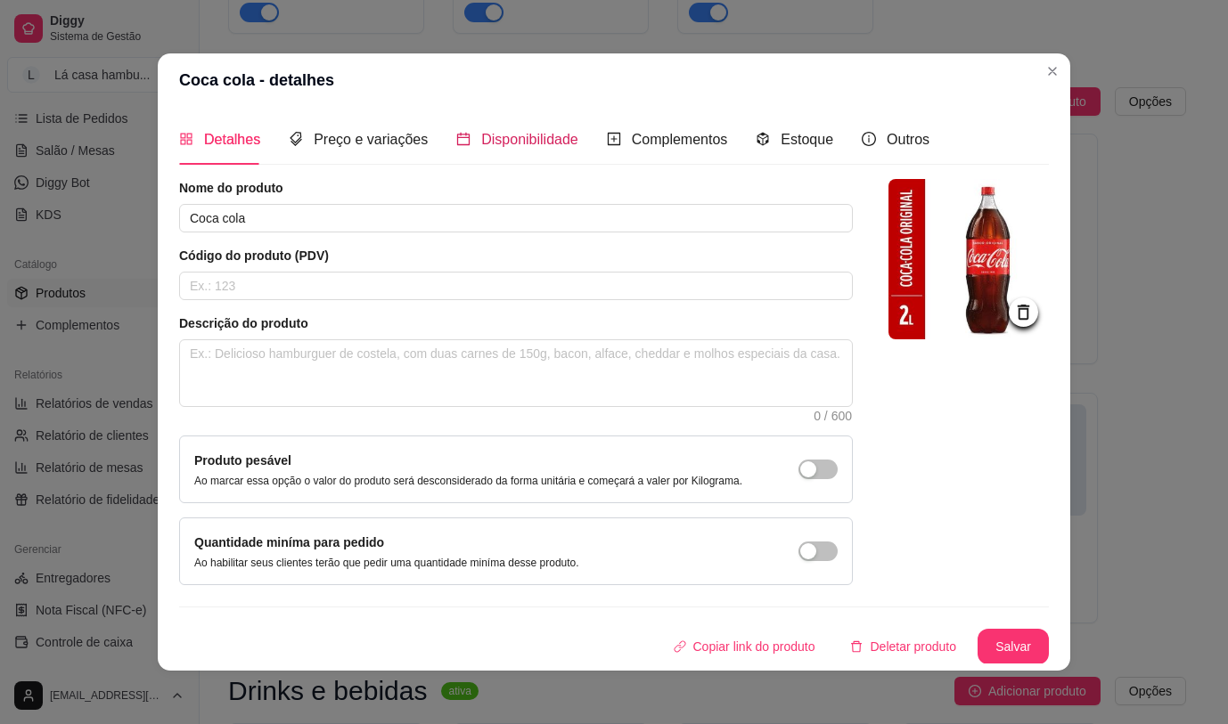
click at [524, 147] on span "Disponibilidade" at bounding box center [529, 139] width 97 height 15
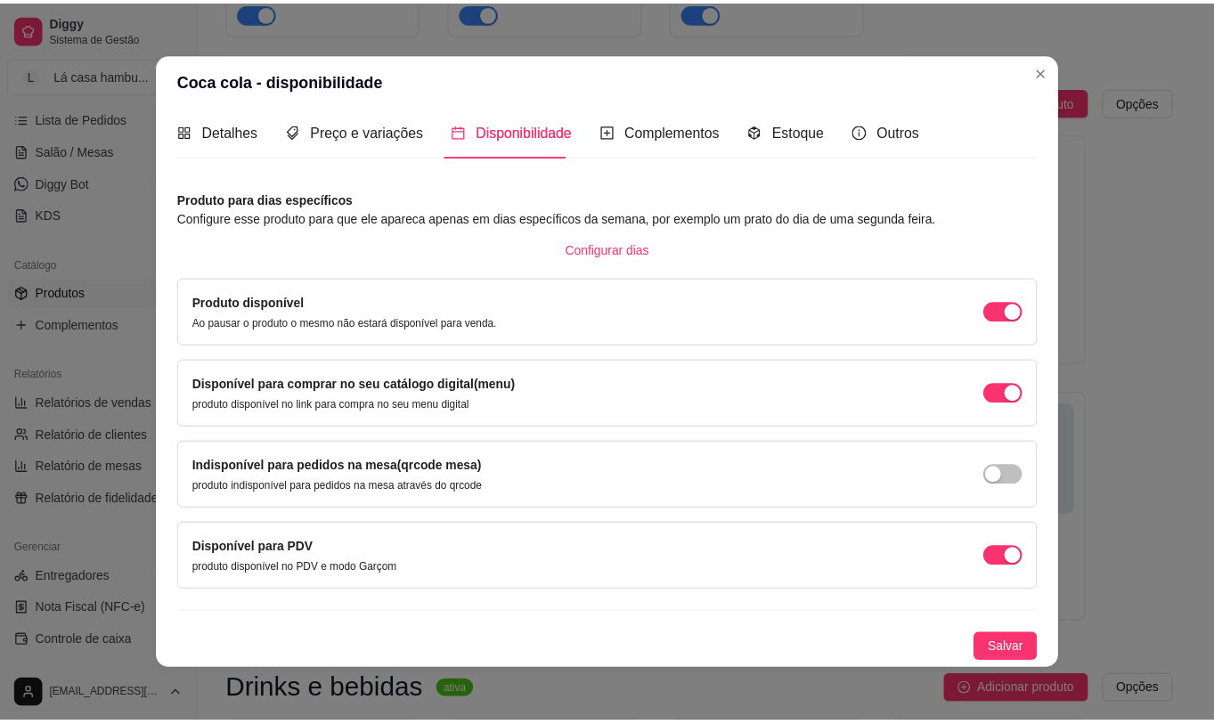
scroll to position [4, 0]
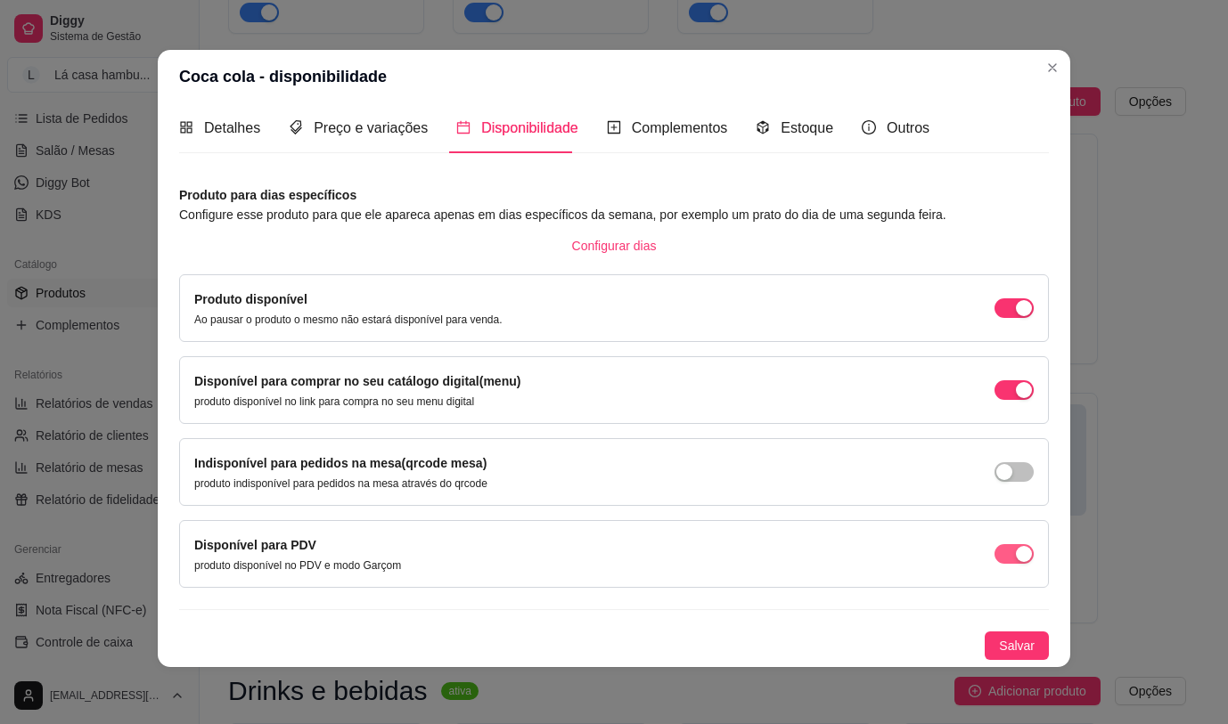
click at [1015, 316] on div "button" at bounding box center [1023, 308] width 16 height 16
click at [999, 638] on span "Salvar" at bounding box center [1017, 646] width 36 height 20
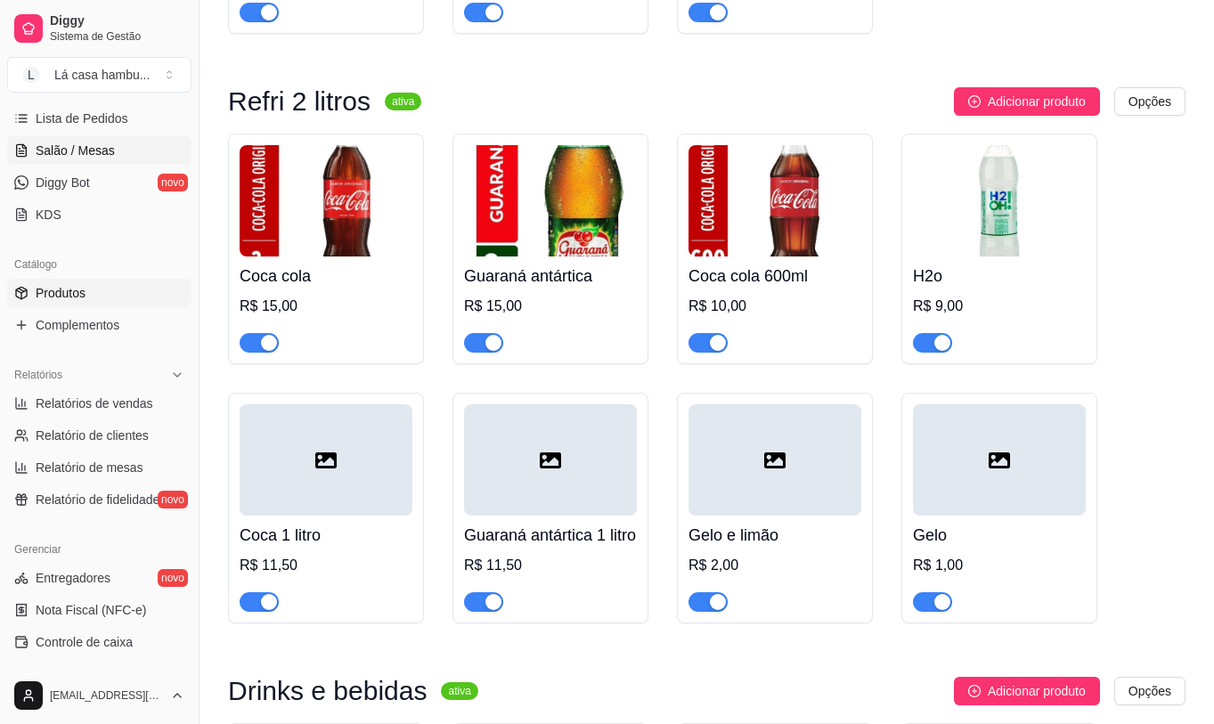
click at [61, 151] on span "Salão / Mesas" at bounding box center [75, 151] width 79 height 18
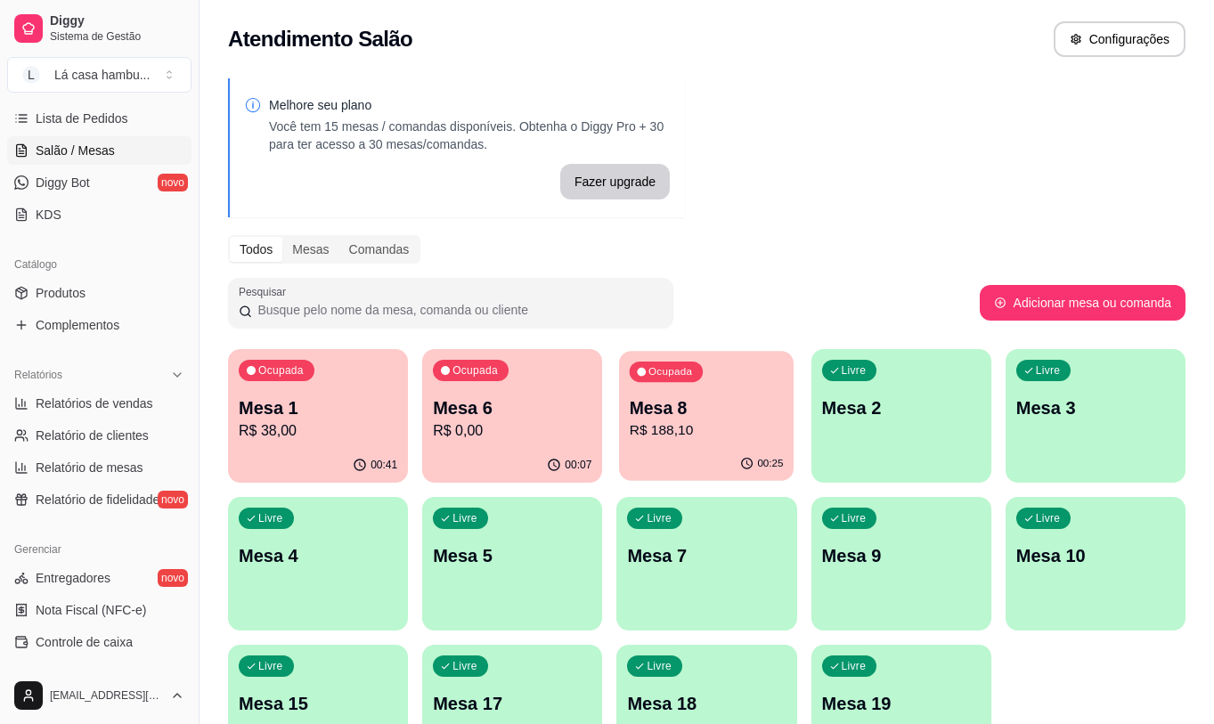
click at [674, 427] on p "R$ 188,10" at bounding box center [707, 430] width 154 height 20
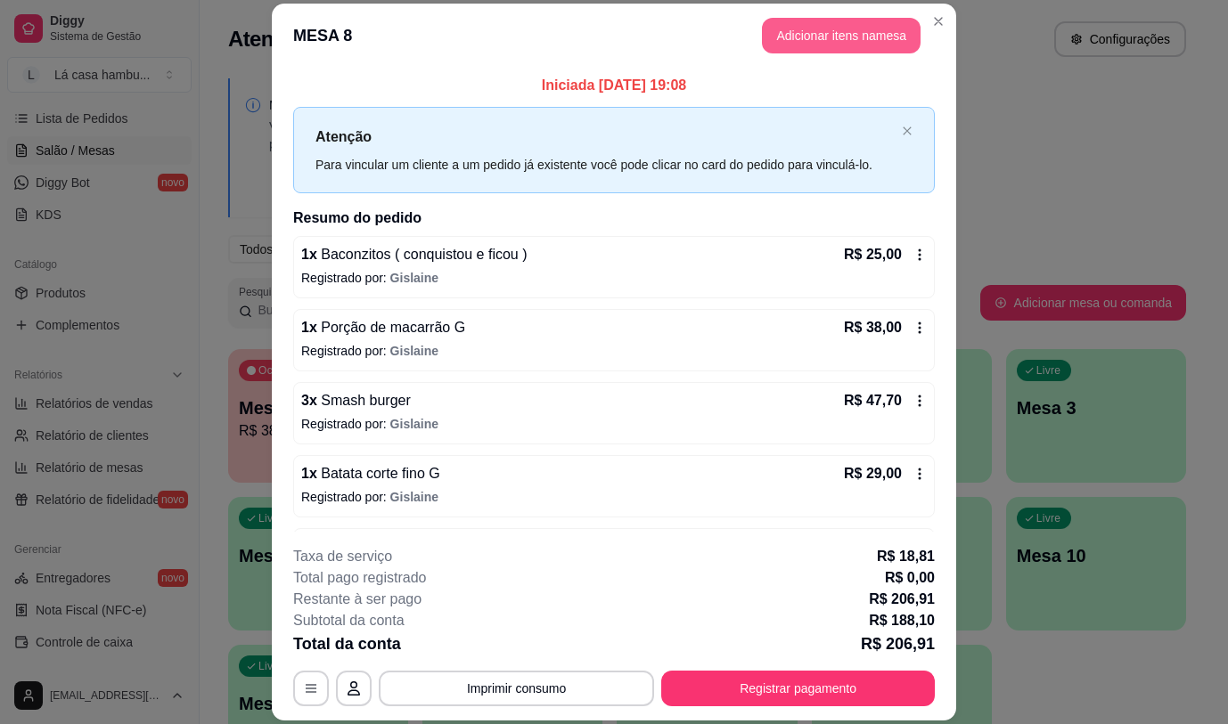
click at [801, 20] on button "Adicionar itens na mesa" at bounding box center [841, 36] width 159 height 36
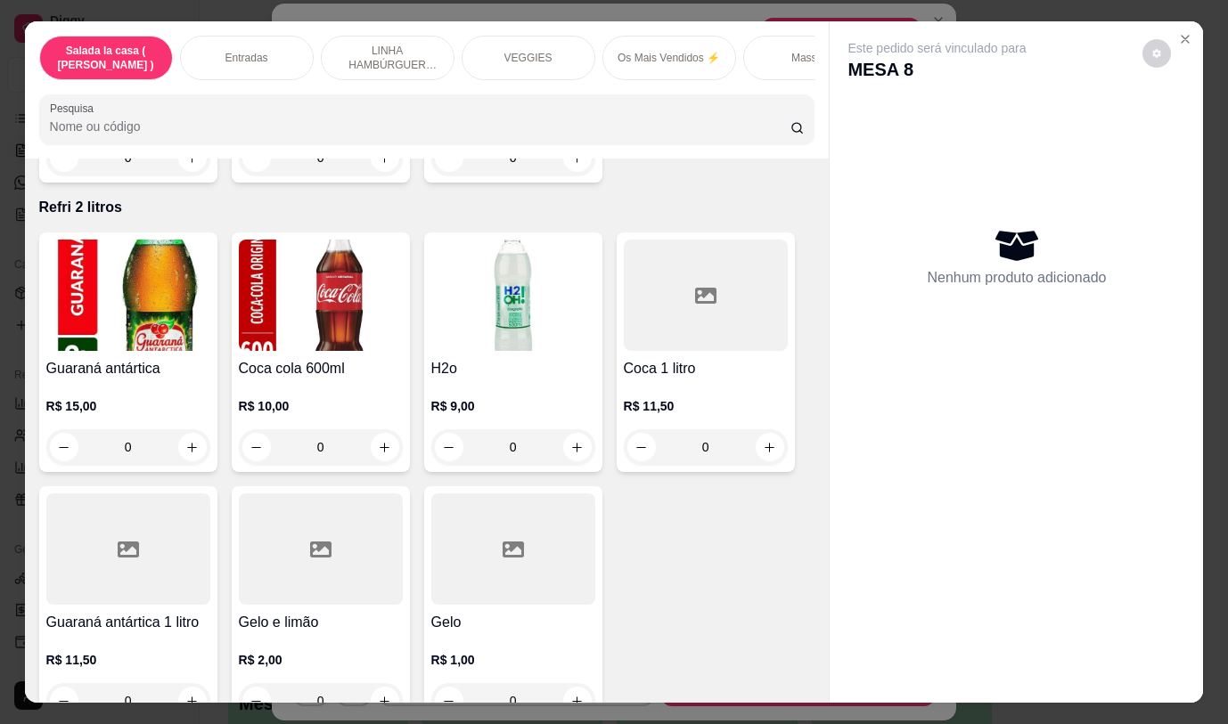
scroll to position [8268, 0]
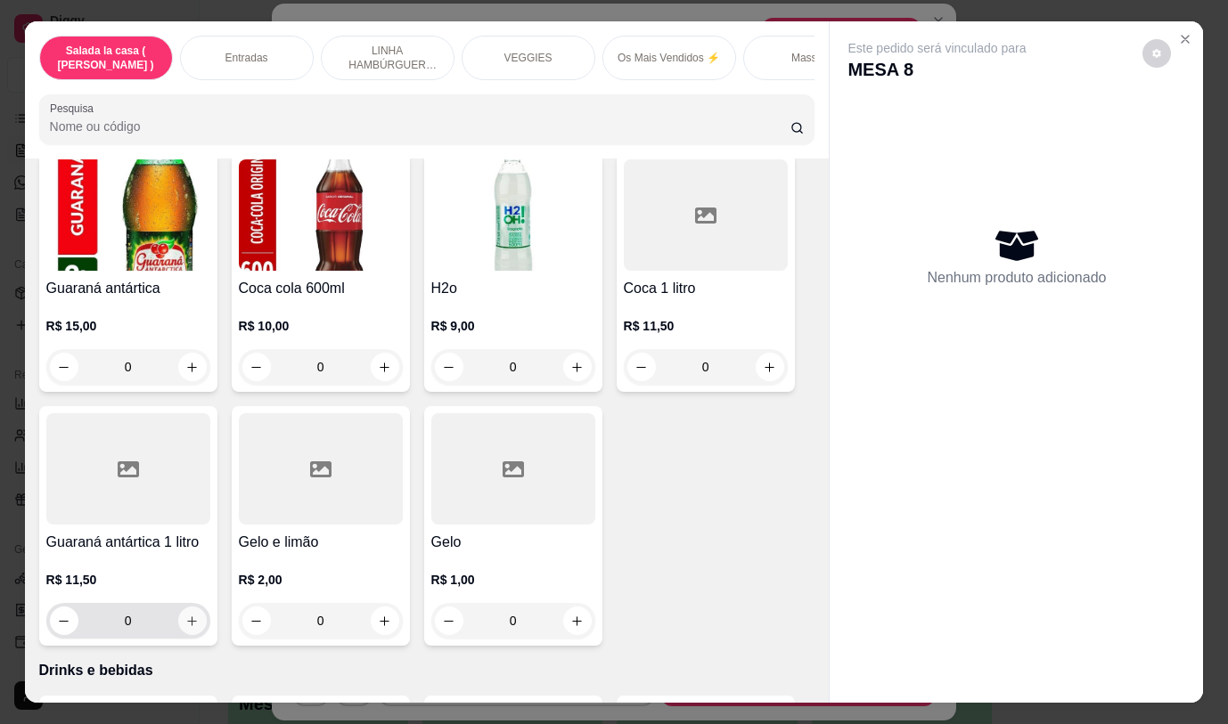
click at [185, 615] on icon "increase-product-quantity" at bounding box center [191, 621] width 13 height 13
type input "1"
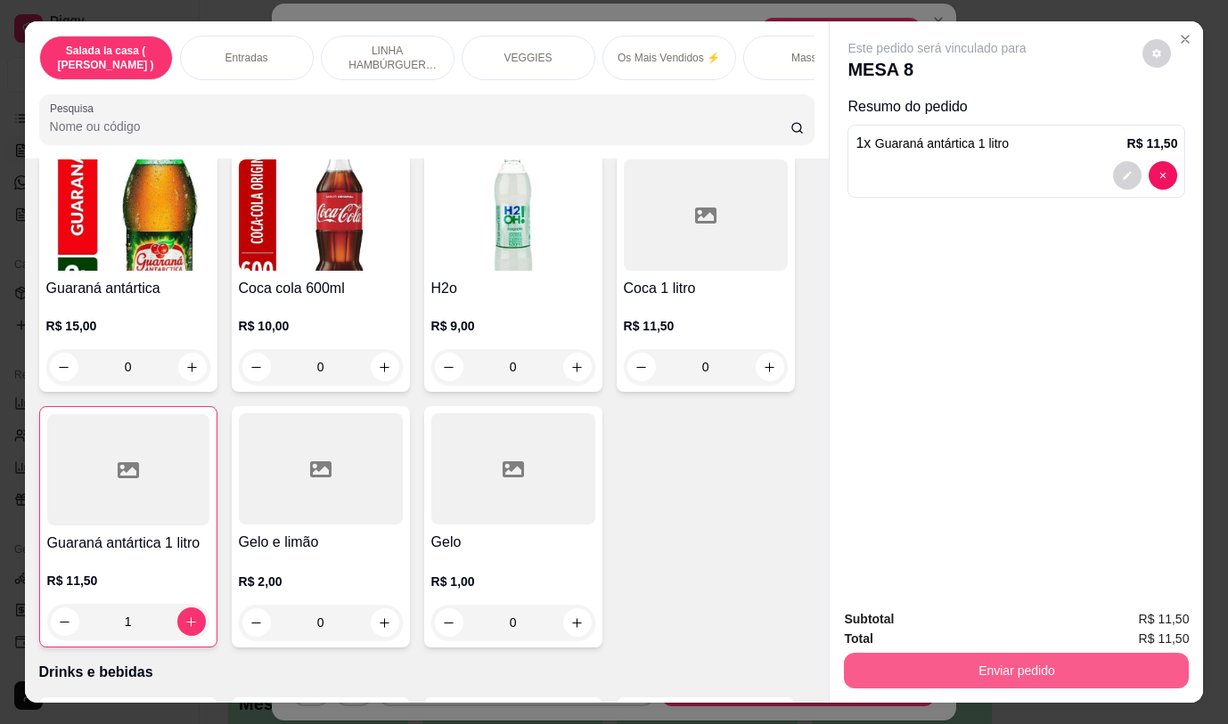
click at [916, 654] on button "Enviar pedido" at bounding box center [1016, 671] width 345 height 36
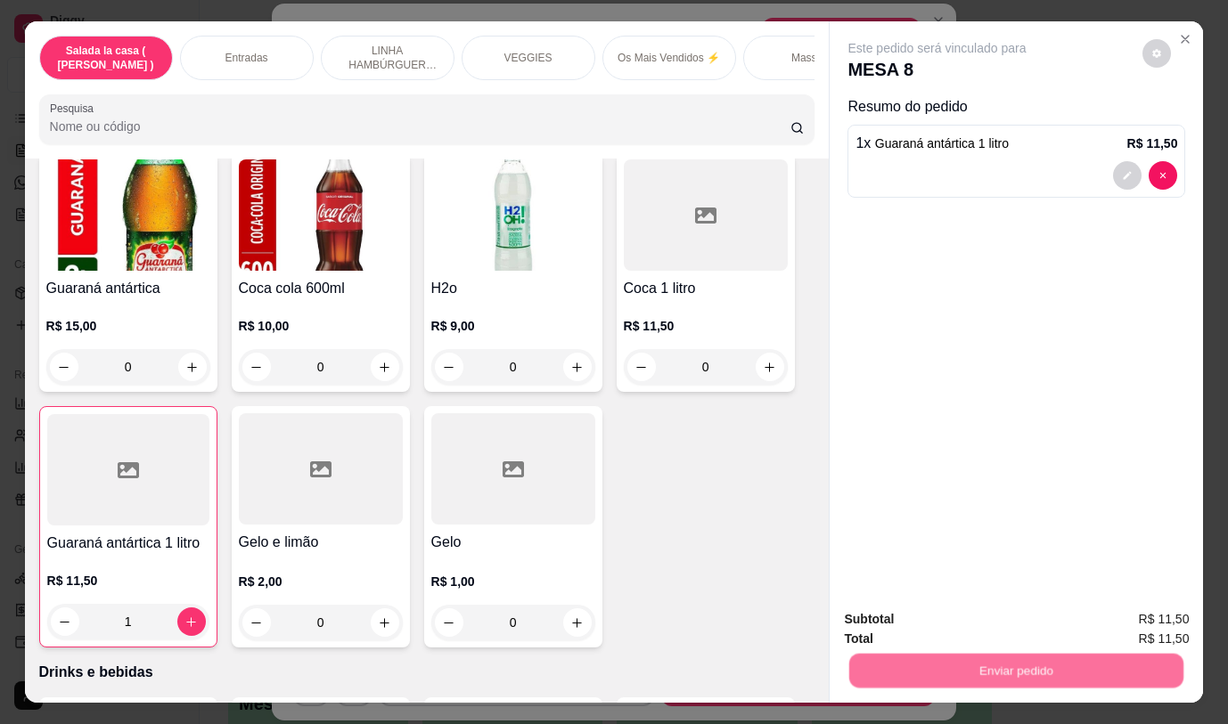
click at [914, 612] on button "Não registrar e enviar pedido" at bounding box center [957, 620] width 185 height 34
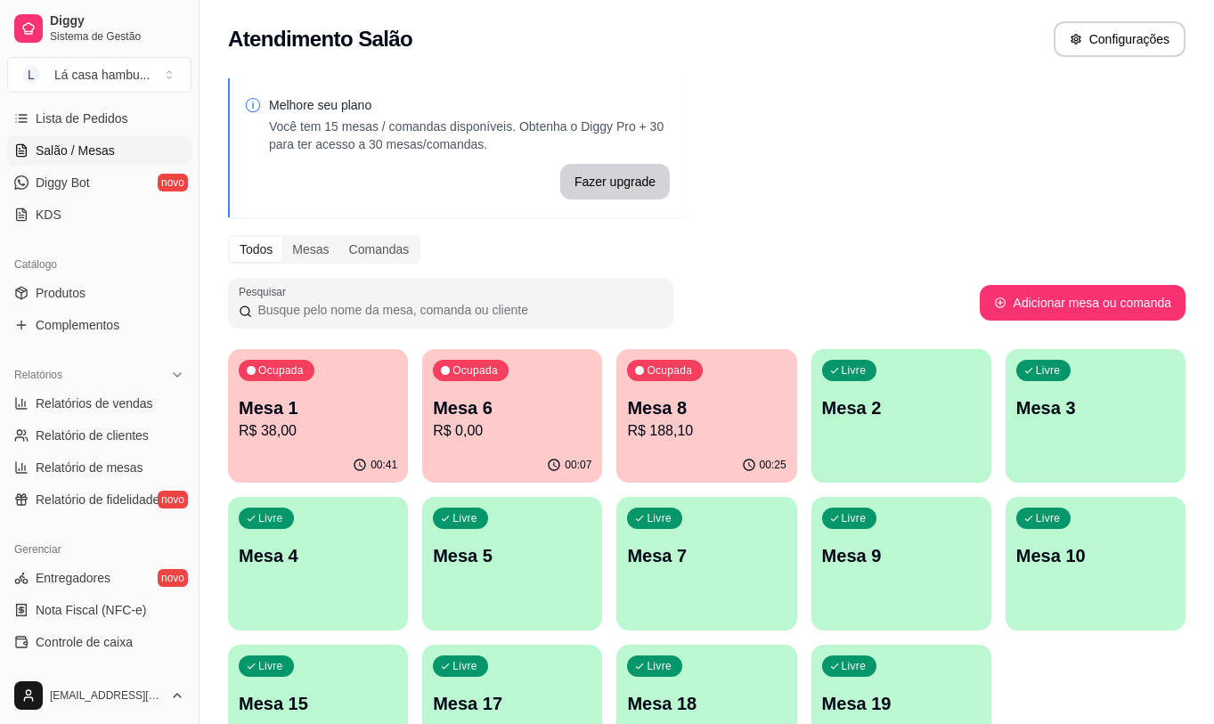
click at [1144, 561] on p "Mesa 10" at bounding box center [1095, 555] width 159 height 25
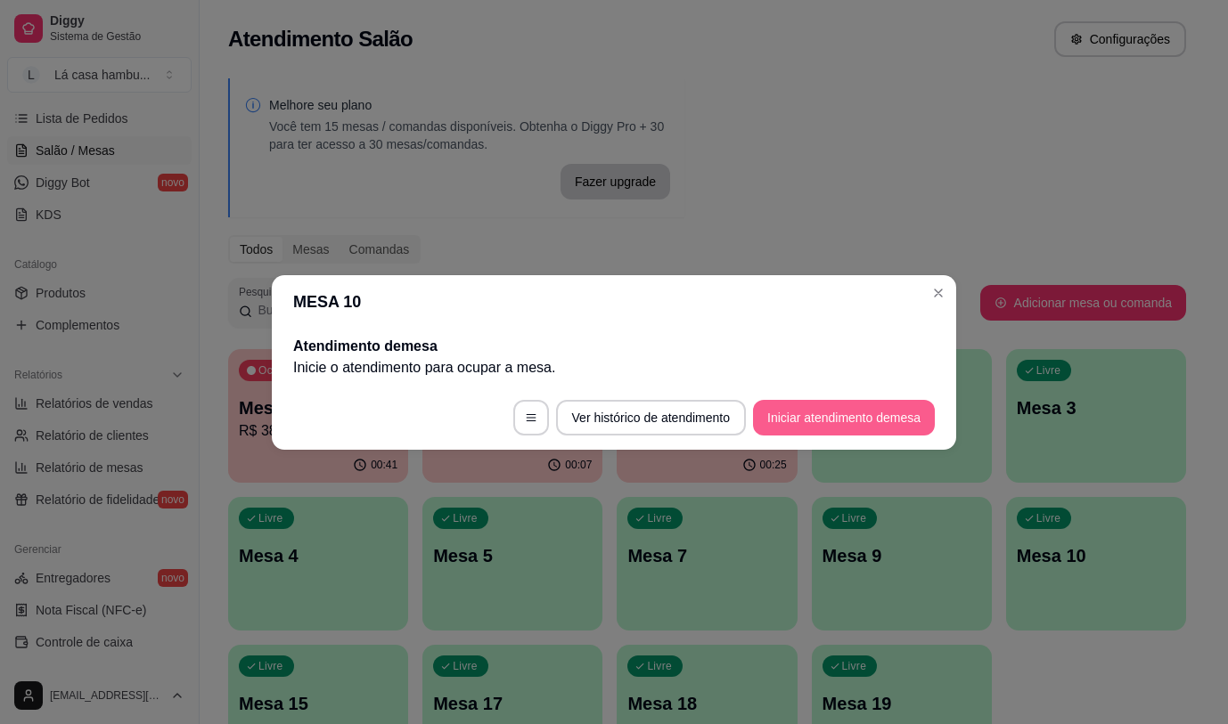
click at [777, 417] on button "Iniciar atendimento de mesa" at bounding box center [844, 418] width 182 height 36
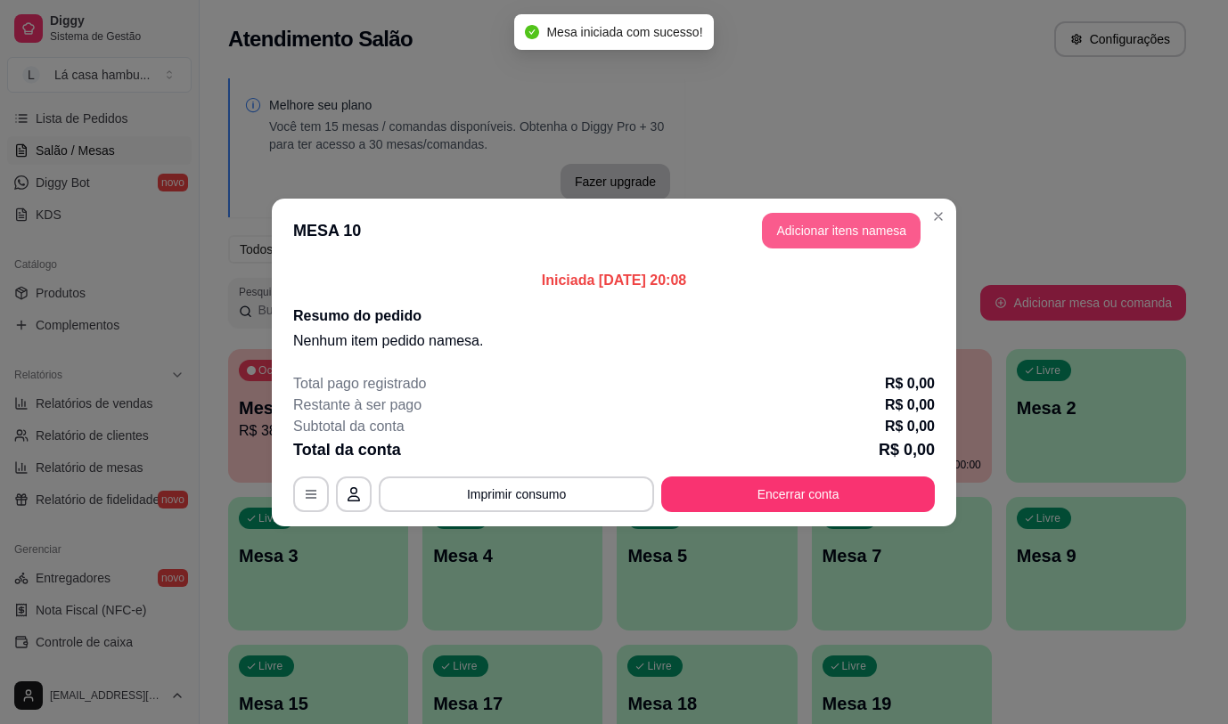
click at [844, 226] on button "Adicionar itens na mesa" at bounding box center [841, 231] width 159 height 36
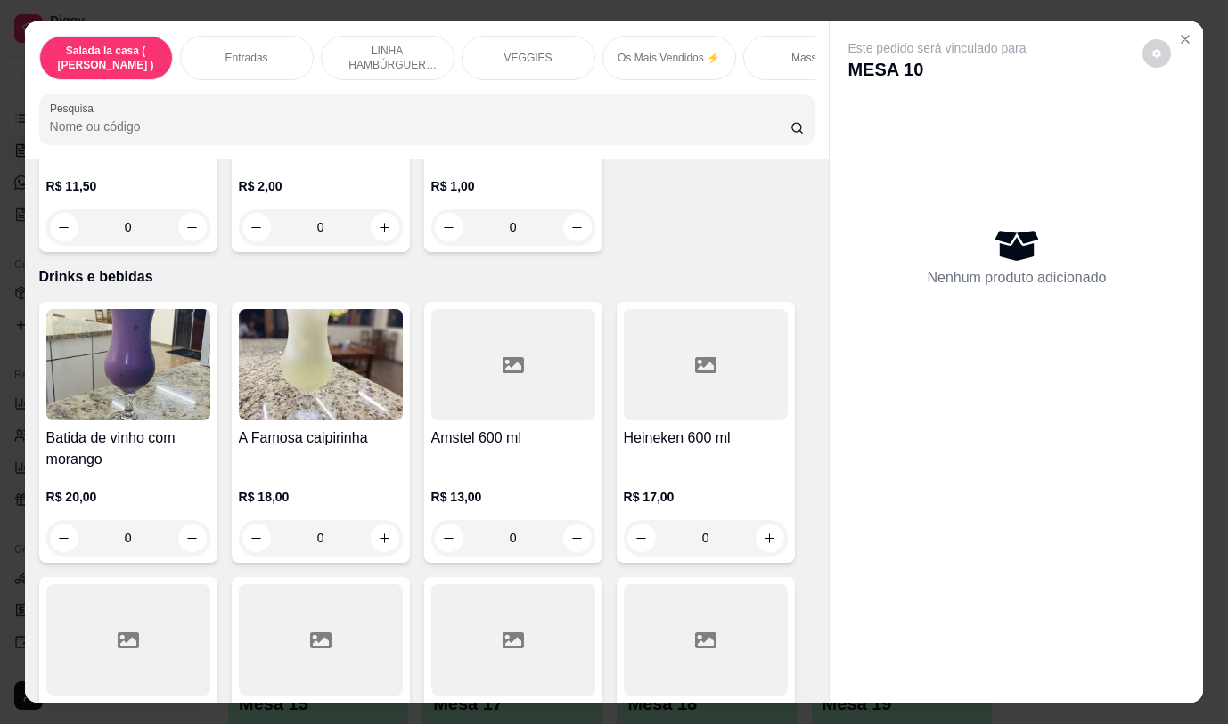
scroll to position [9037, 0]
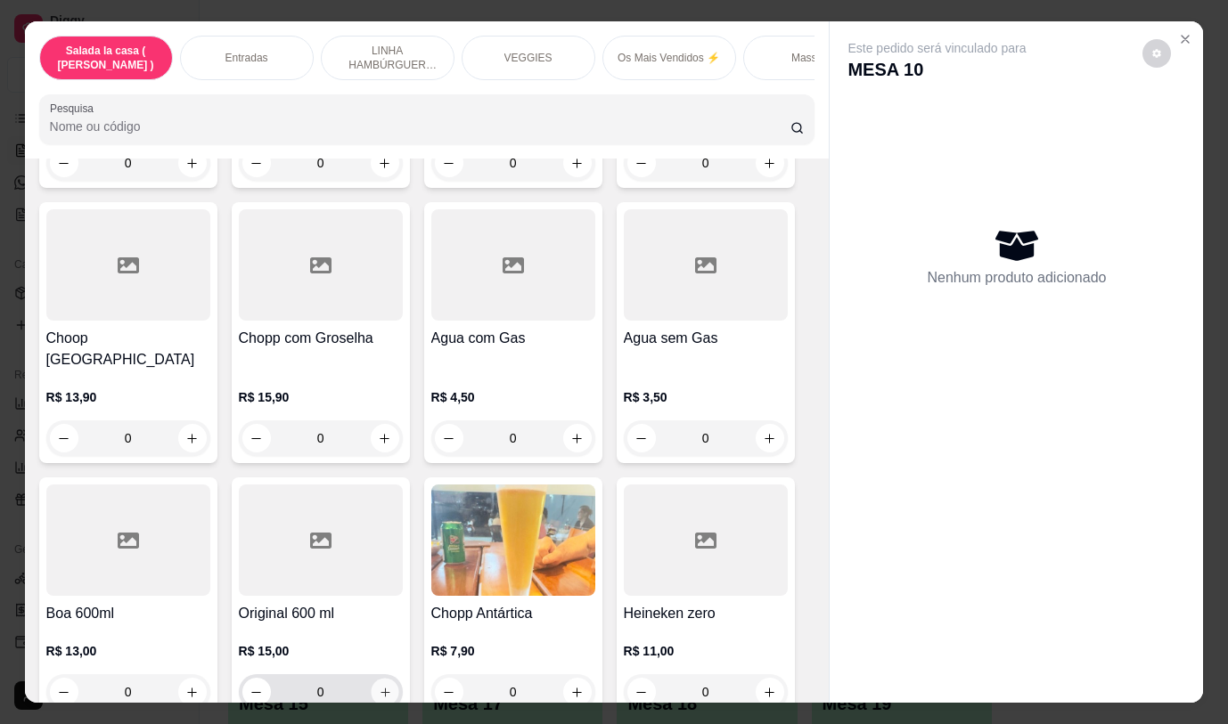
click at [379, 688] on icon "increase-product-quantity" at bounding box center [383, 692] width 9 height 9
type input "1"
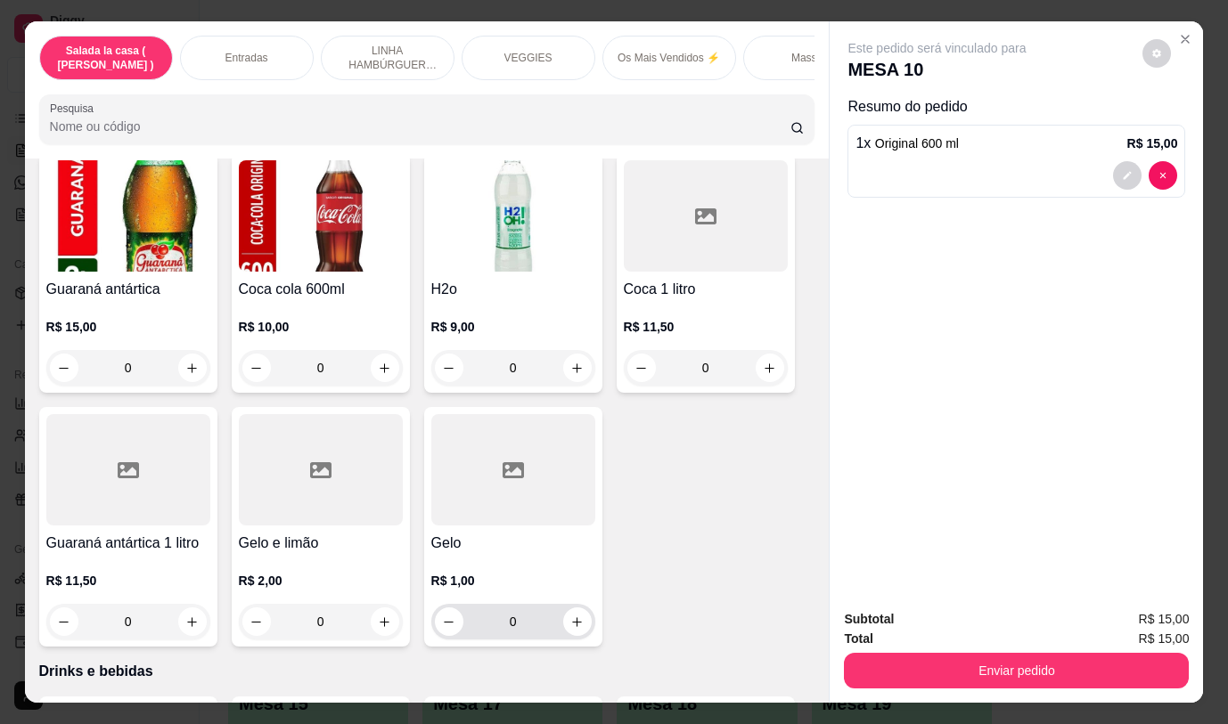
scroll to position [8324, 0]
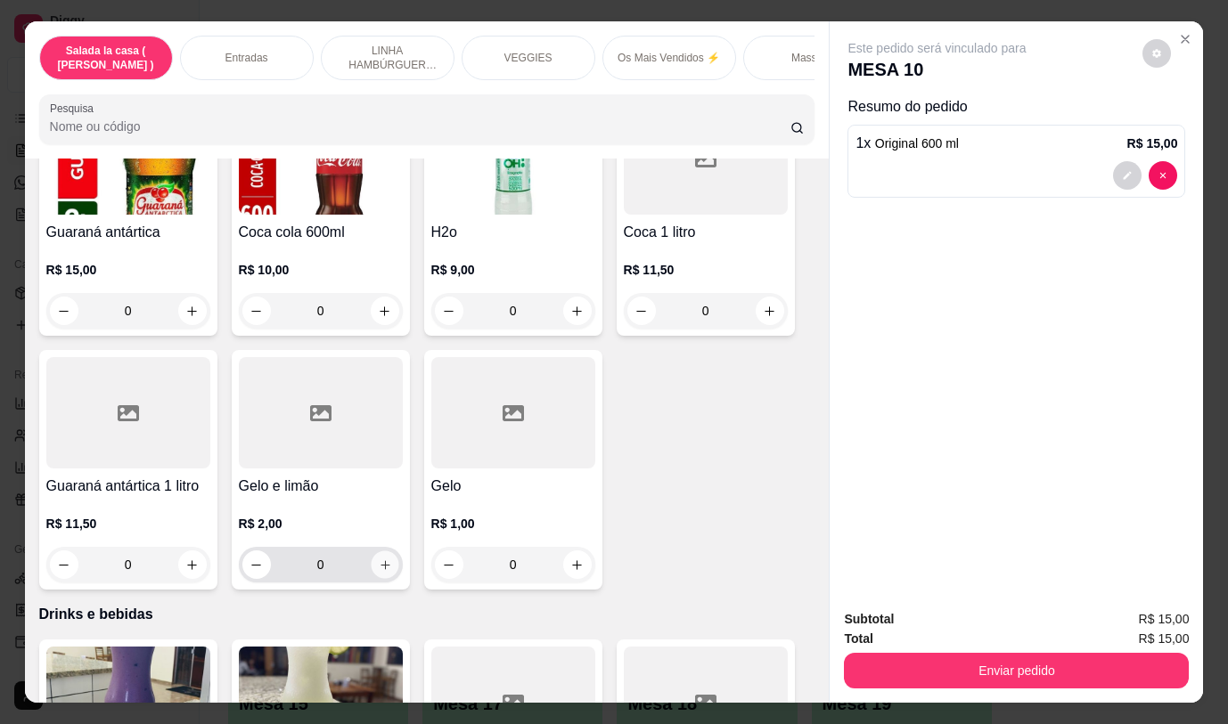
click at [378, 559] on icon "increase-product-quantity" at bounding box center [384, 565] width 13 height 13
type input "1"
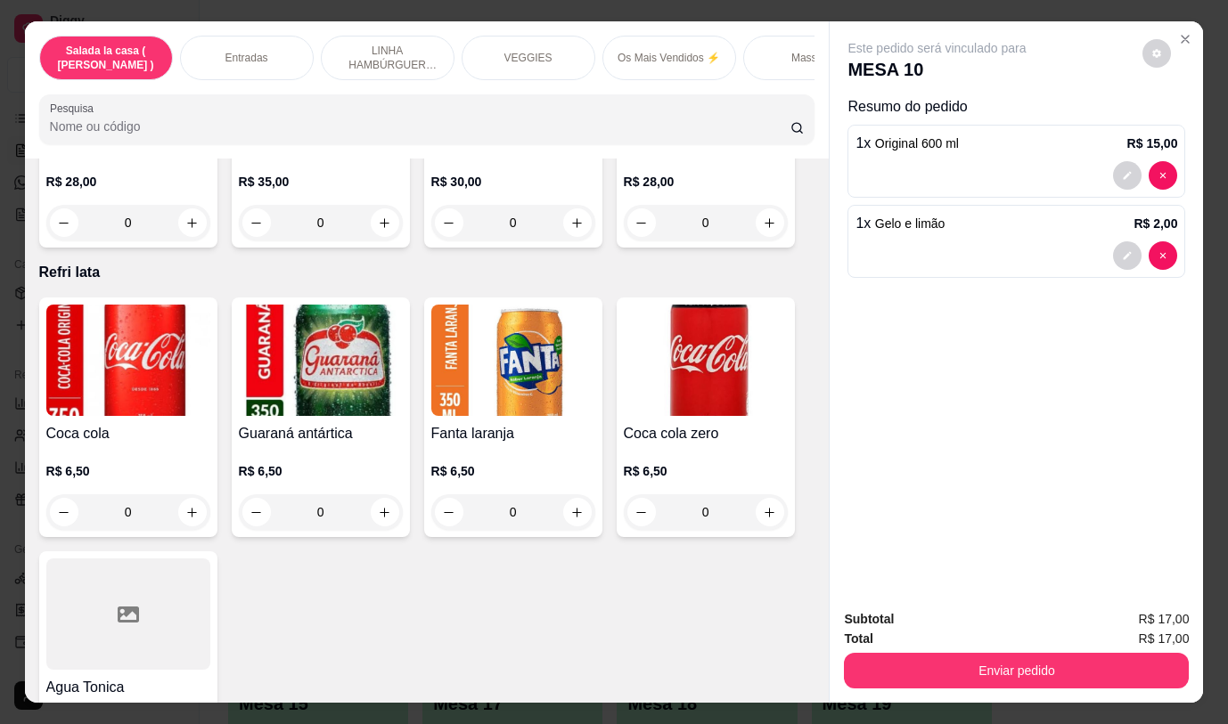
scroll to position [7255, 0]
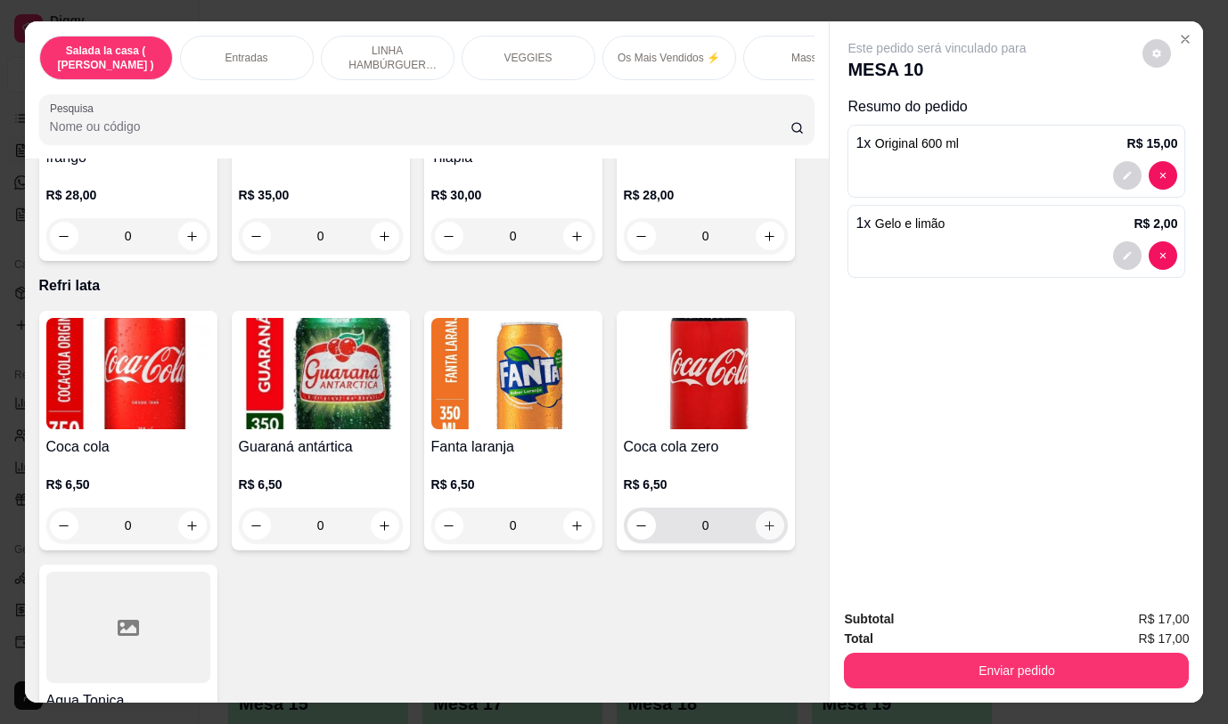
click at [763, 519] on icon "increase-product-quantity" at bounding box center [769, 525] width 13 height 13
type input "1"
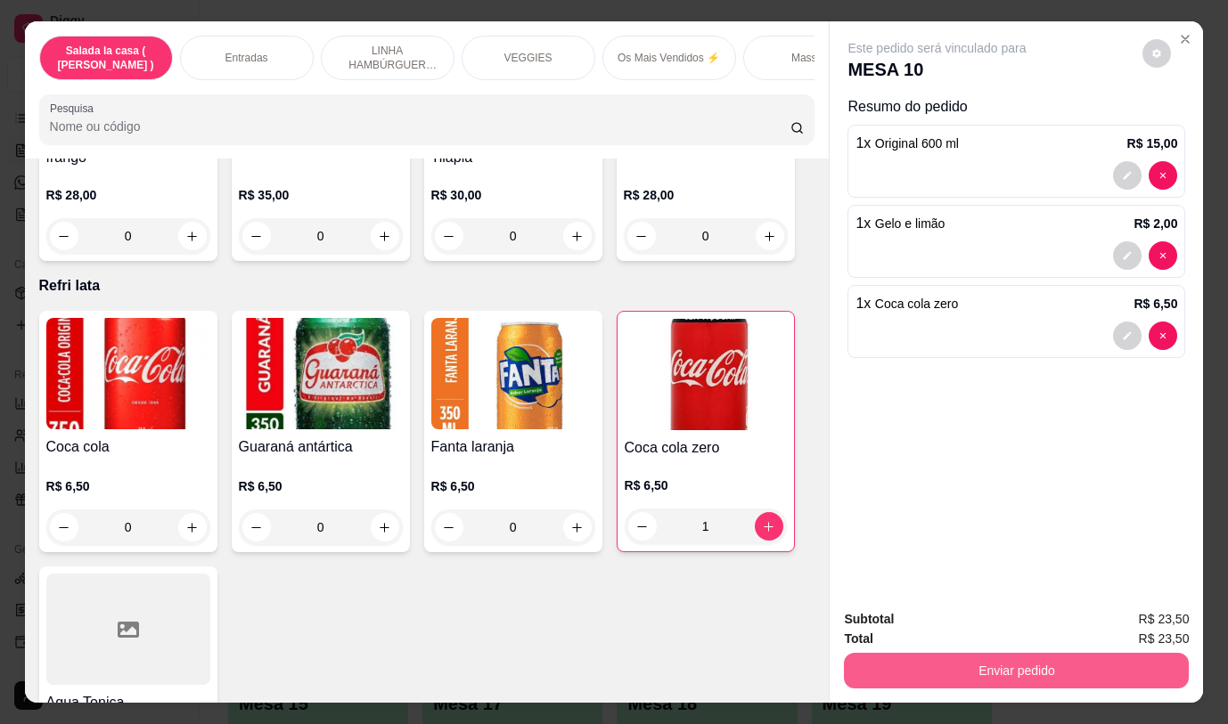
click at [870, 660] on button "Enviar pedido" at bounding box center [1016, 671] width 345 height 36
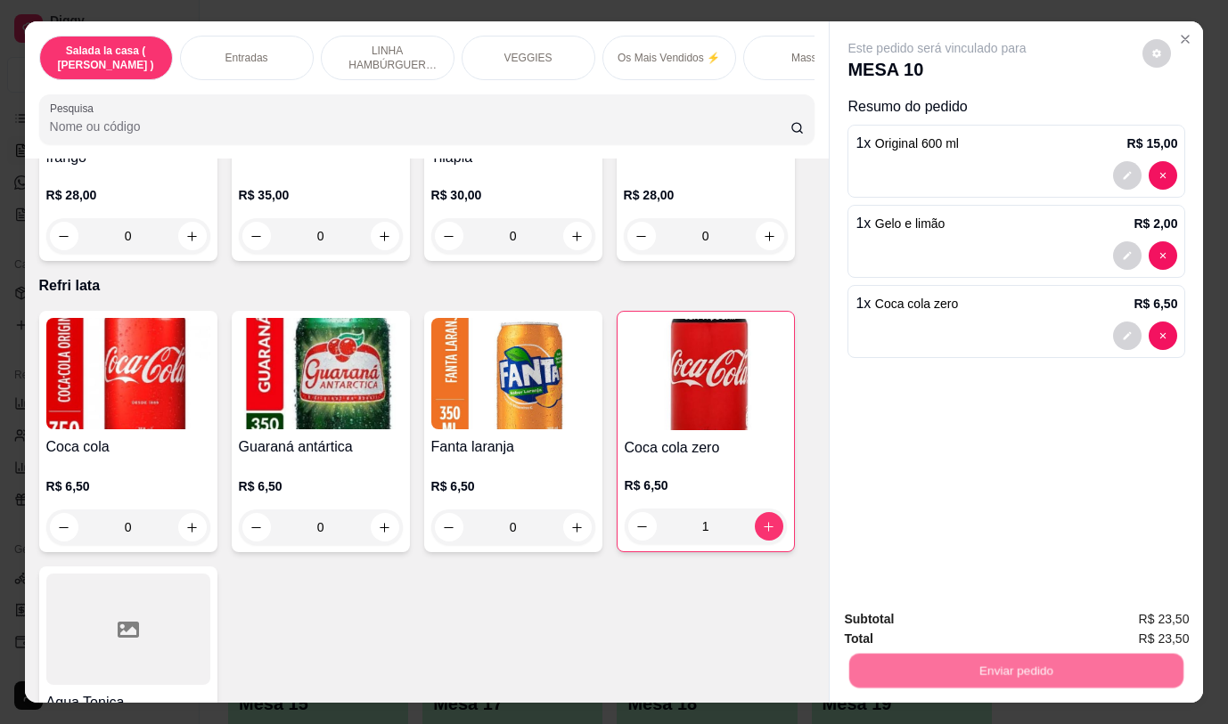
click at [888, 609] on button "Não registrar e enviar pedido" at bounding box center [957, 620] width 185 height 34
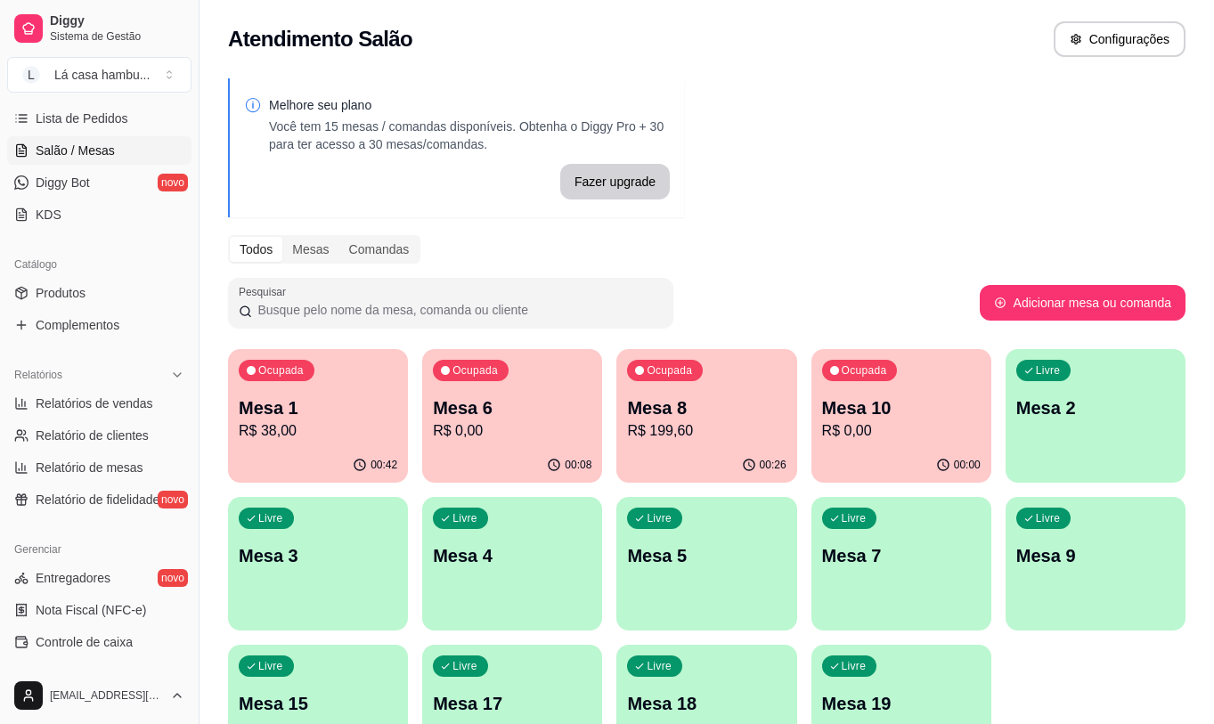
click at [940, 175] on div "Melhore seu plano Você tem 15 mesas / comandas disponíveis. Obtenha o Diggy Pro…" at bounding box center [707, 434] width 1015 height 732
click at [502, 433] on p "R$ 0,00" at bounding box center [512, 430] width 159 height 21
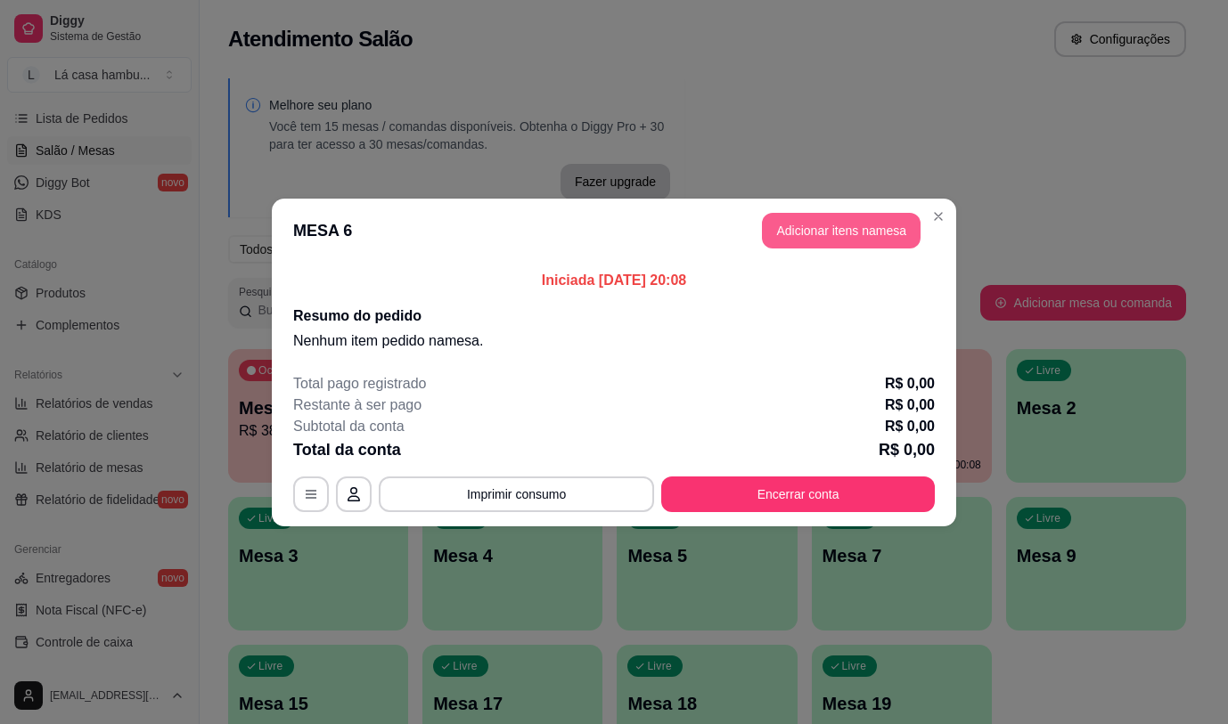
click at [840, 224] on button "Adicionar itens na mesa" at bounding box center [841, 231] width 159 height 36
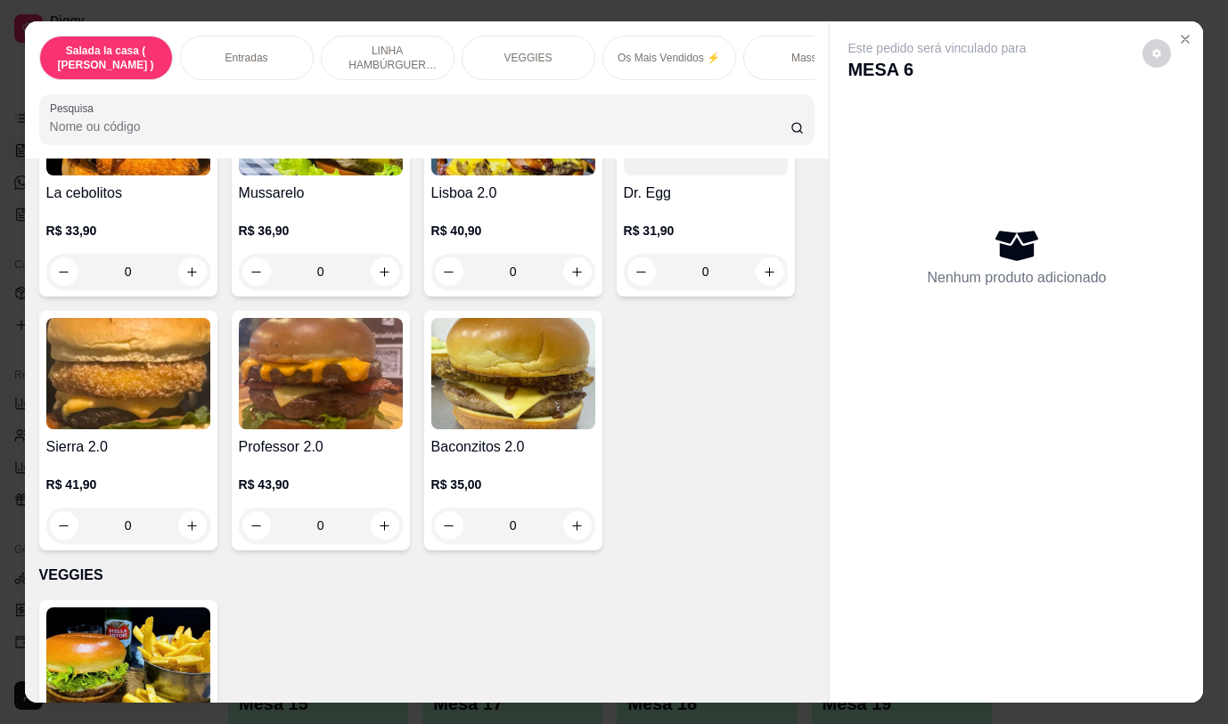
scroll to position [2138, 0]
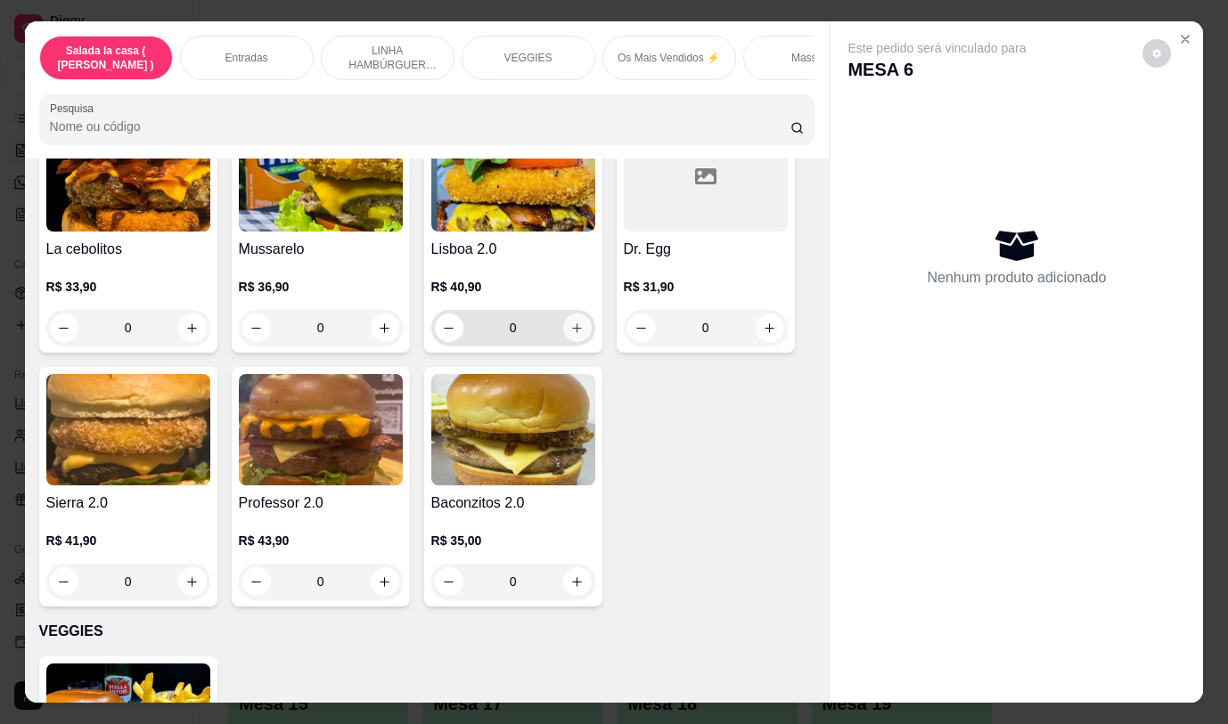
click at [570, 329] on icon "increase-product-quantity" at bounding box center [576, 328] width 13 height 13
type input "1"
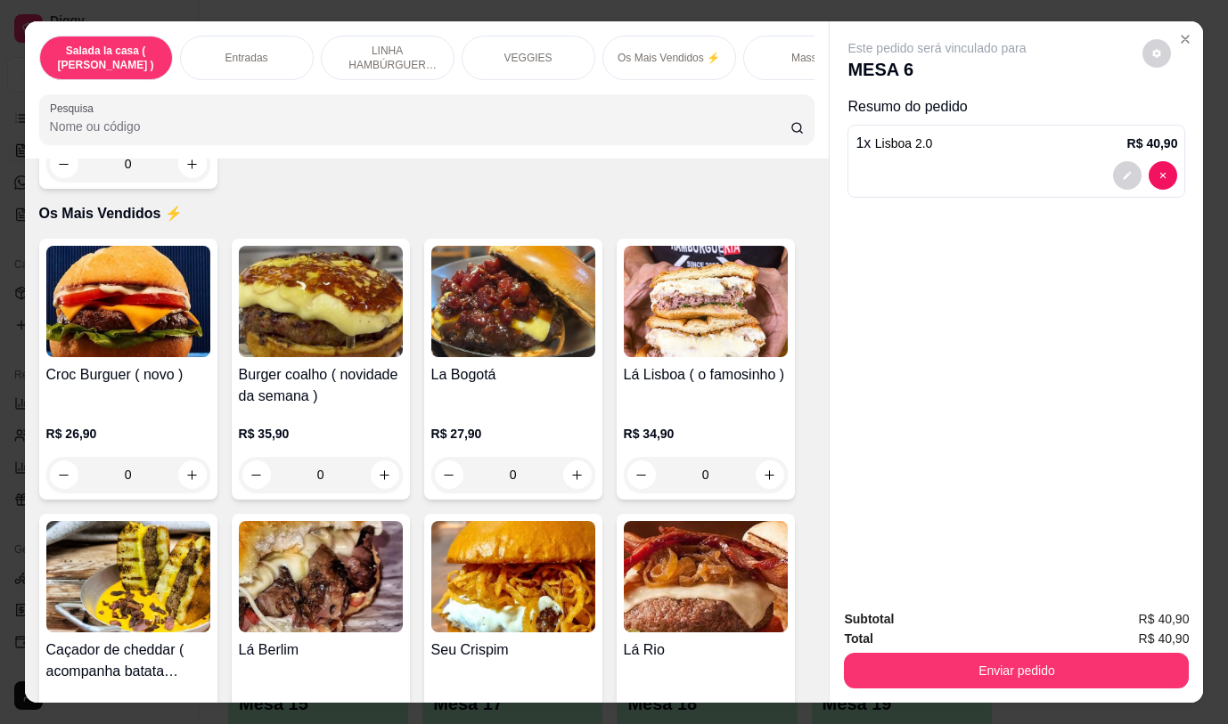
scroll to position [2851, 0]
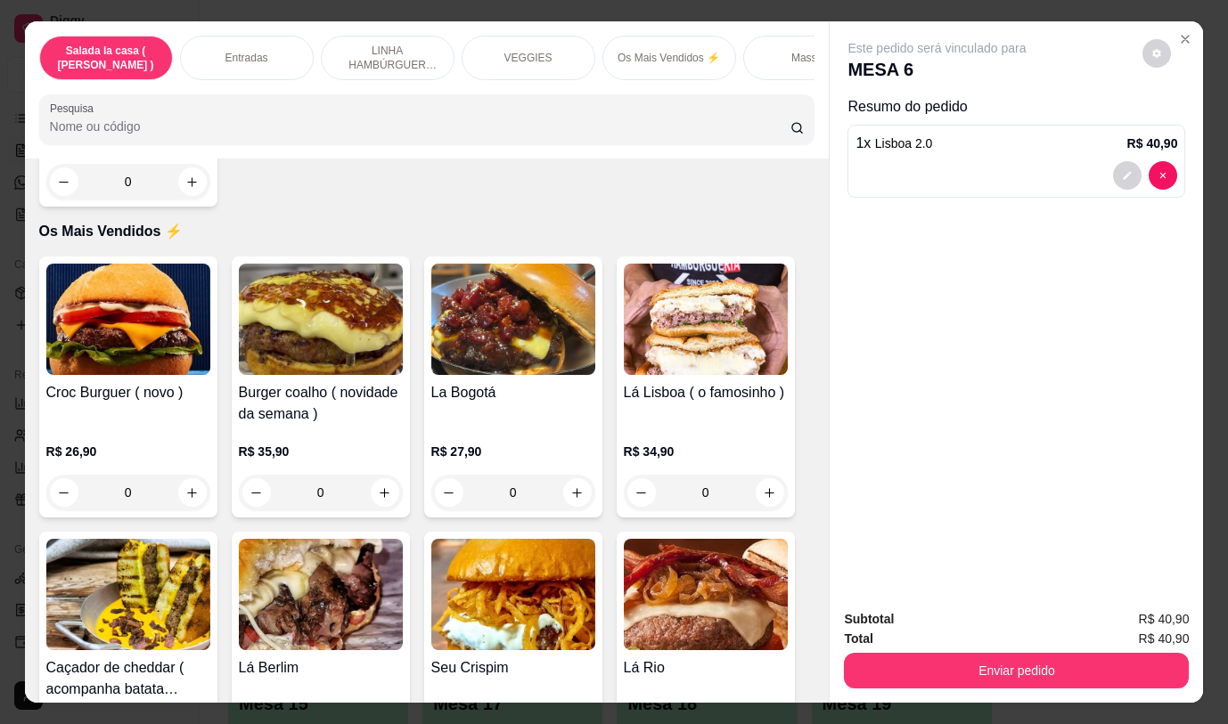
click at [755, 475] on div "0" at bounding box center [706, 493] width 164 height 36
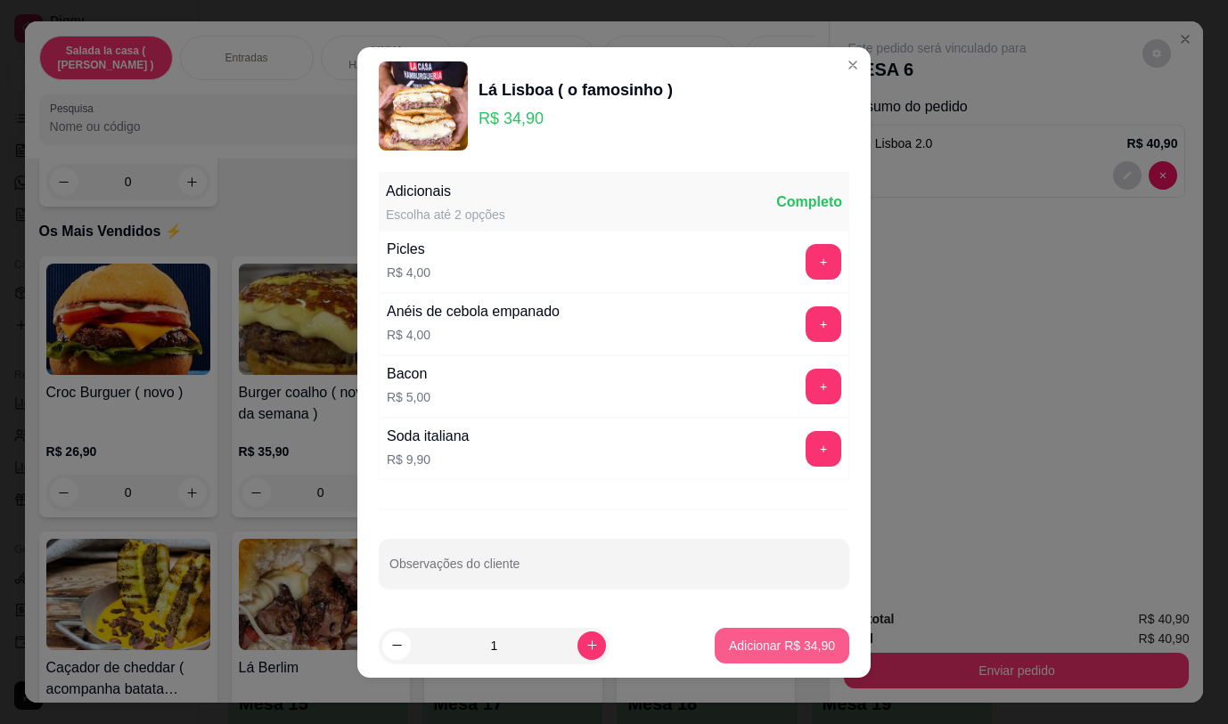
click at [813, 647] on p "Adicionar R$ 34,90" at bounding box center [782, 646] width 106 height 18
type input "1"
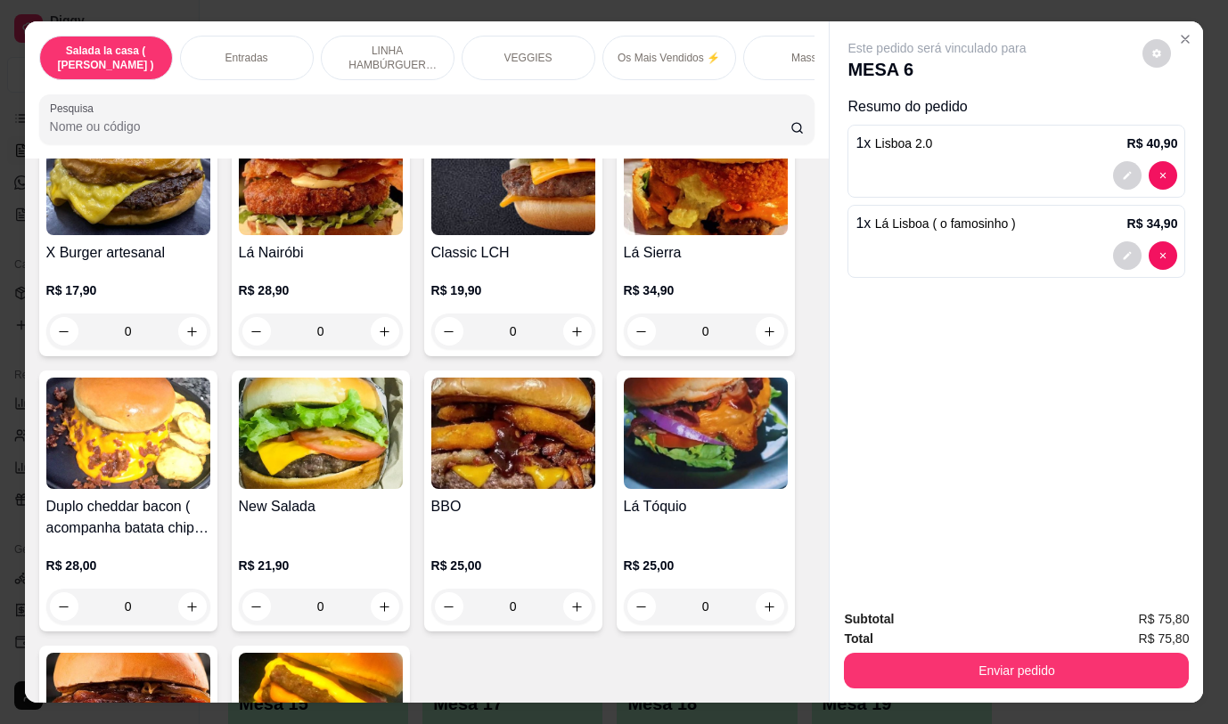
scroll to position [3830, 0]
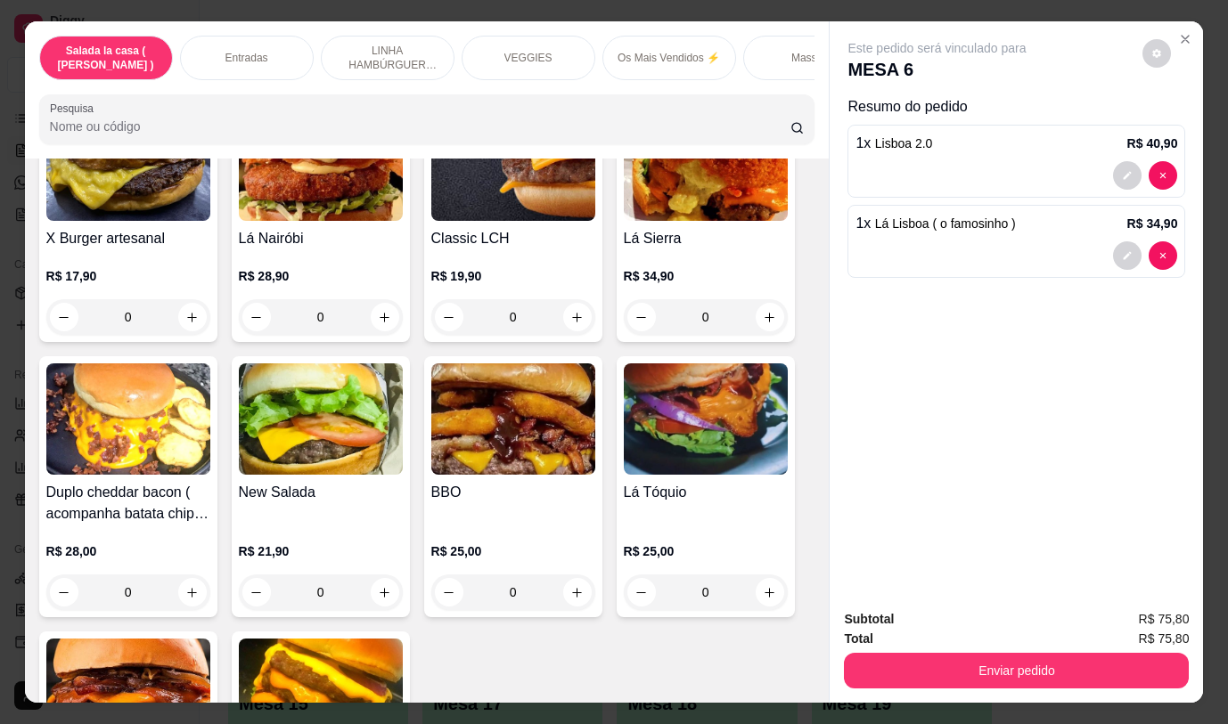
click at [772, 577] on div "0" at bounding box center [706, 593] width 164 height 36
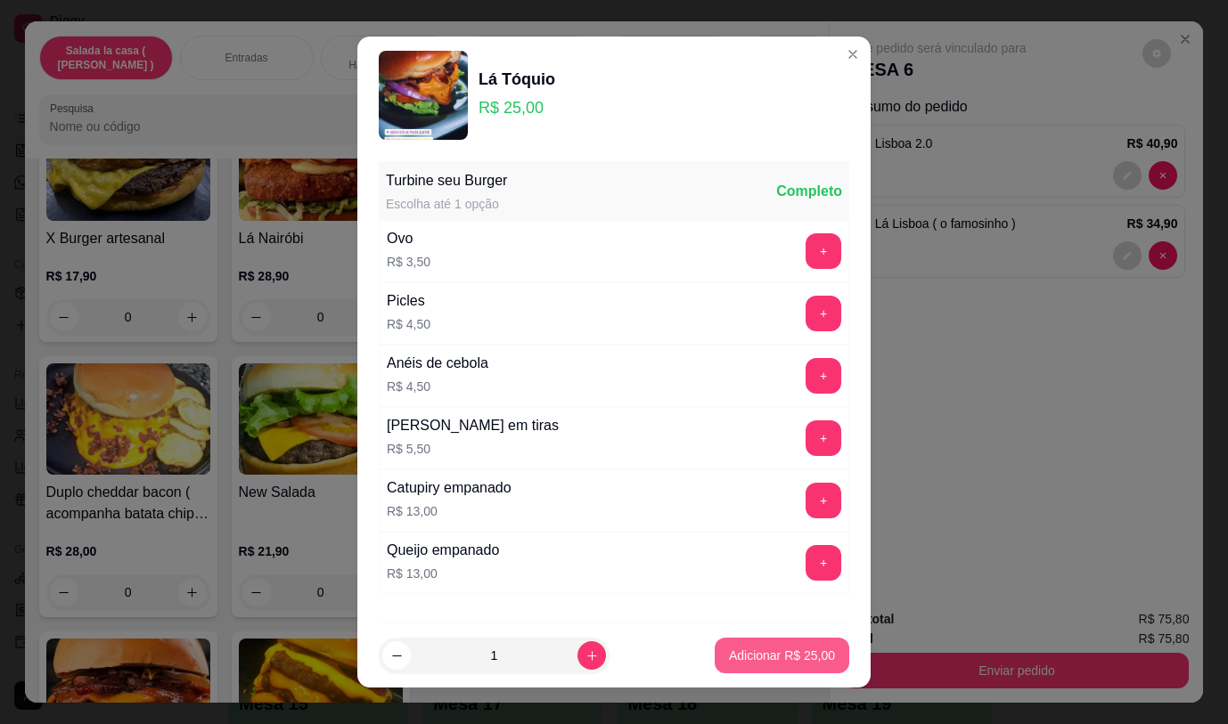
click at [788, 660] on p "Adicionar R$ 25,00" at bounding box center [782, 656] width 106 height 18
type input "1"
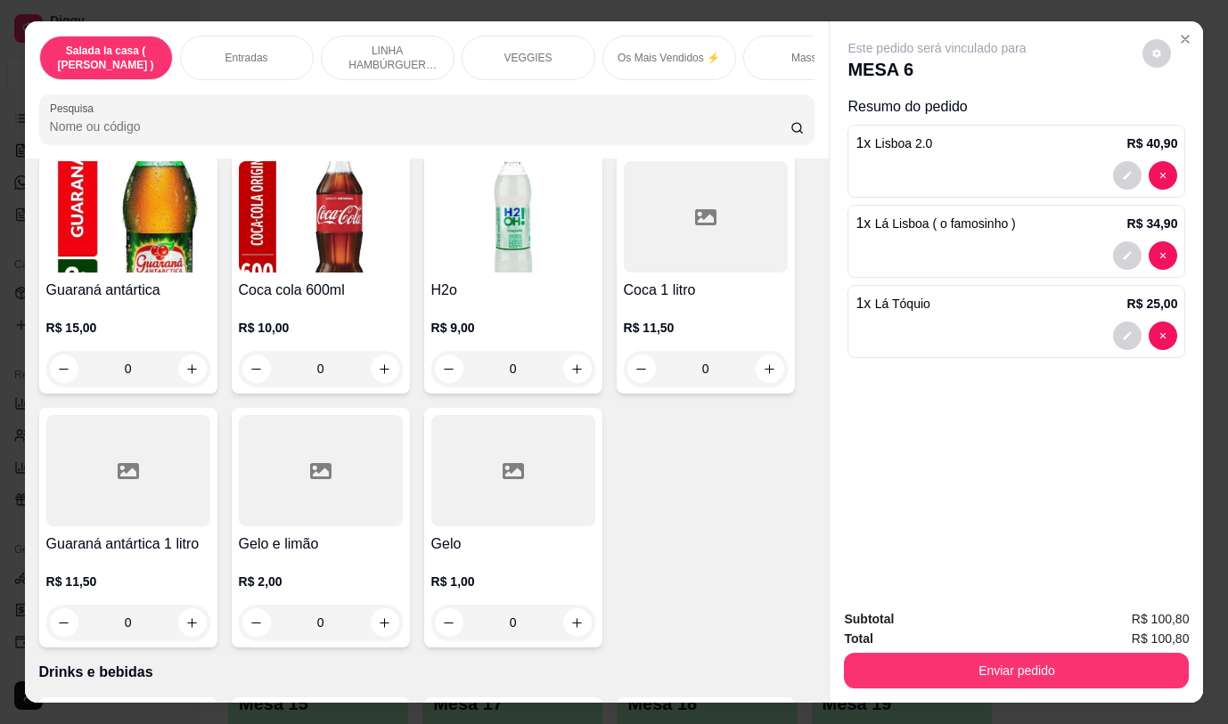
scroll to position [8373, 0]
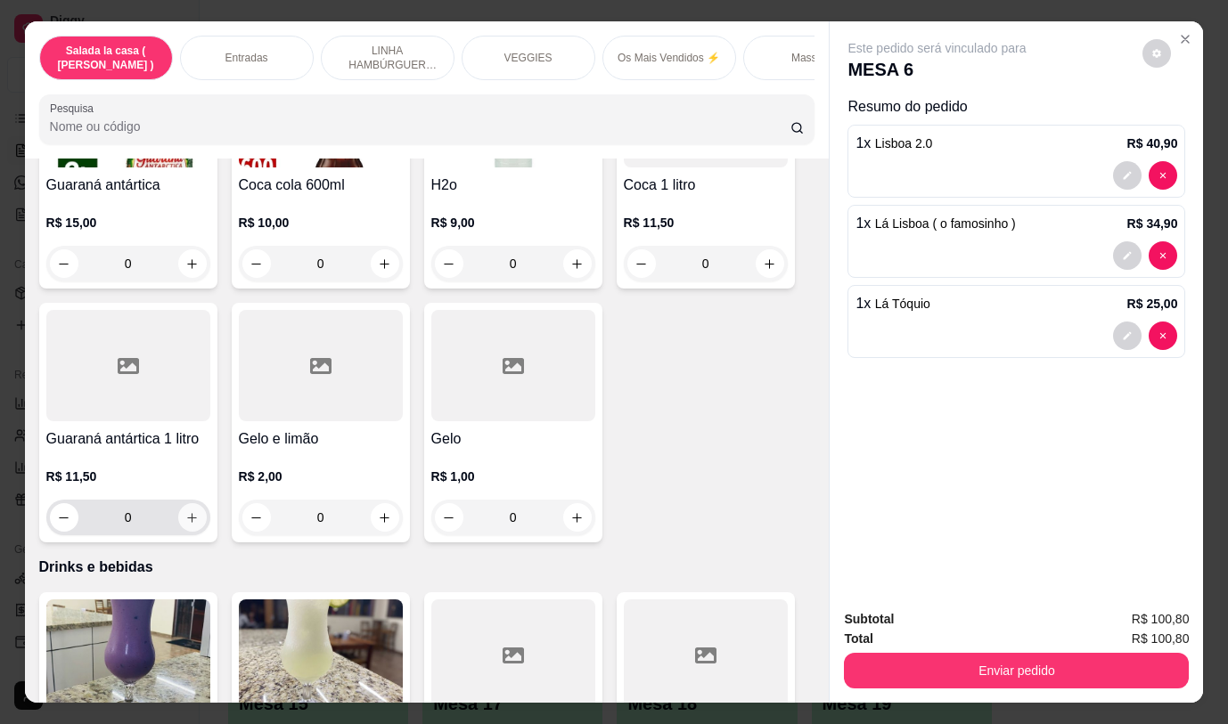
click at [185, 511] on icon "increase-product-quantity" at bounding box center [191, 517] width 13 height 13
type input "1"
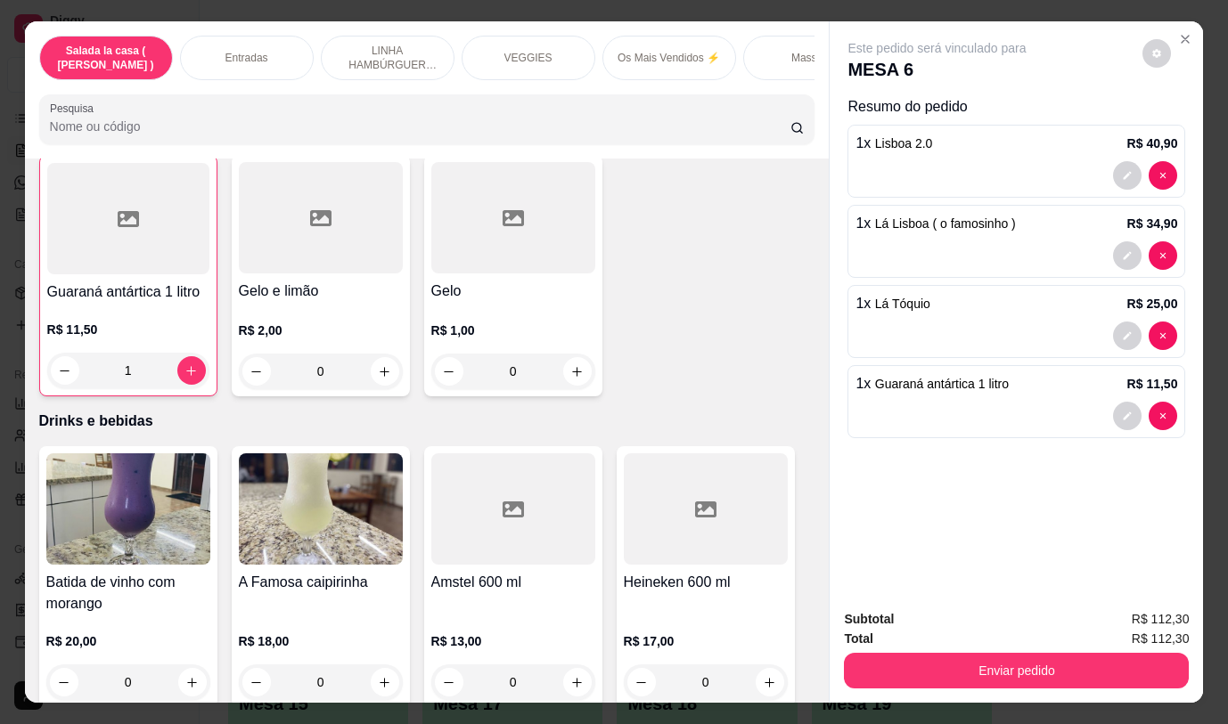
scroll to position [8328, 0]
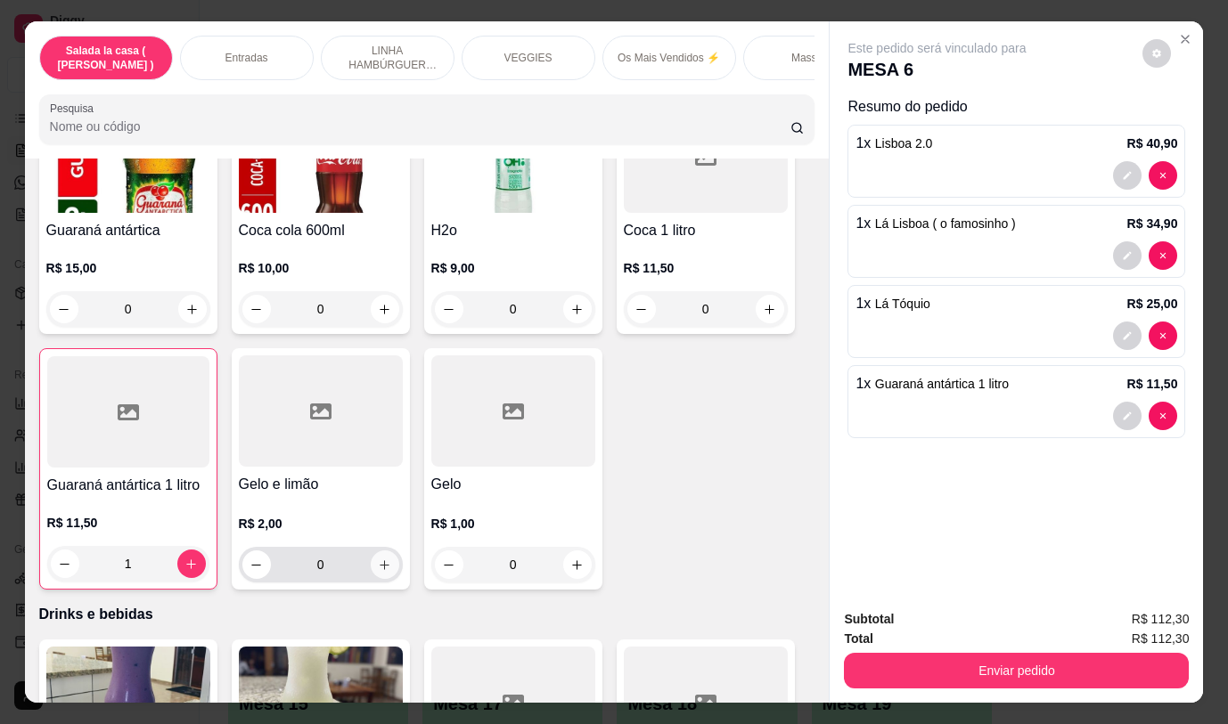
click at [388, 551] on button "increase-product-quantity" at bounding box center [385, 565] width 29 height 29
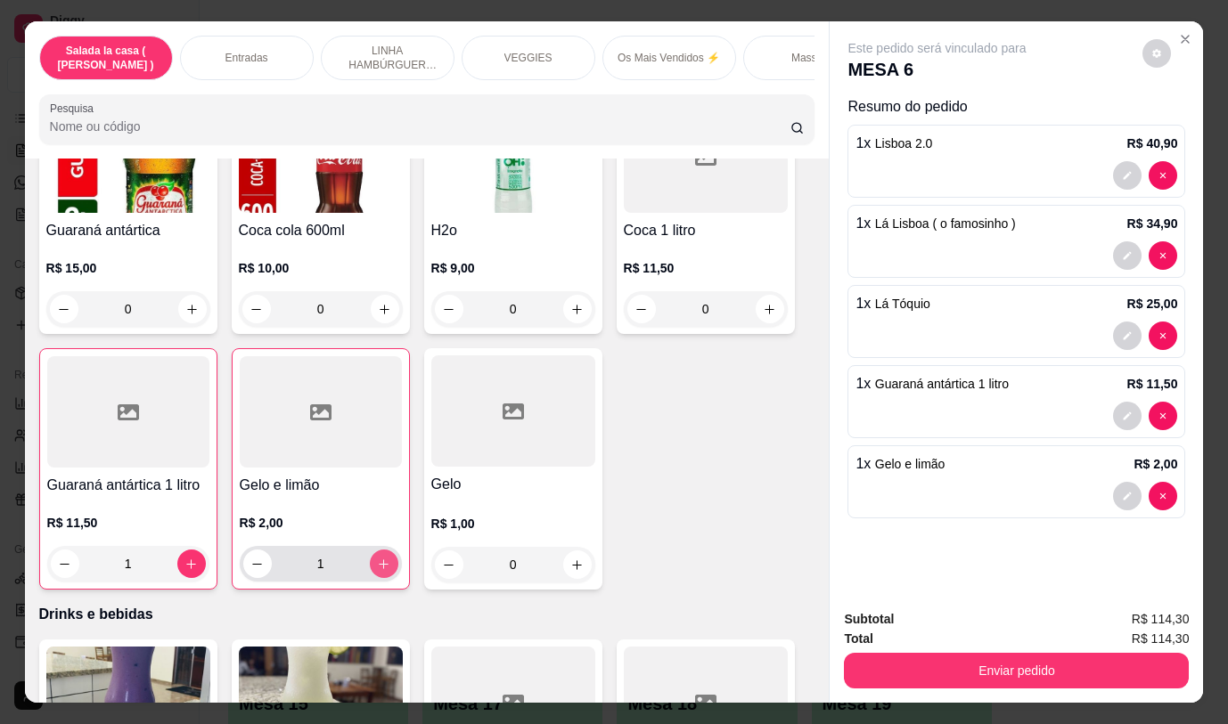
click at [388, 550] on button "increase-product-quantity" at bounding box center [384, 564] width 29 height 29
type input "3"
click at [883, 640] on div "Total R$ 118,30" at bounding box center [1016, 639] width 345 height 20
click at [883, 657] on button "Enviar pedido" at bounding box center [1016, 671] width 345 height 36
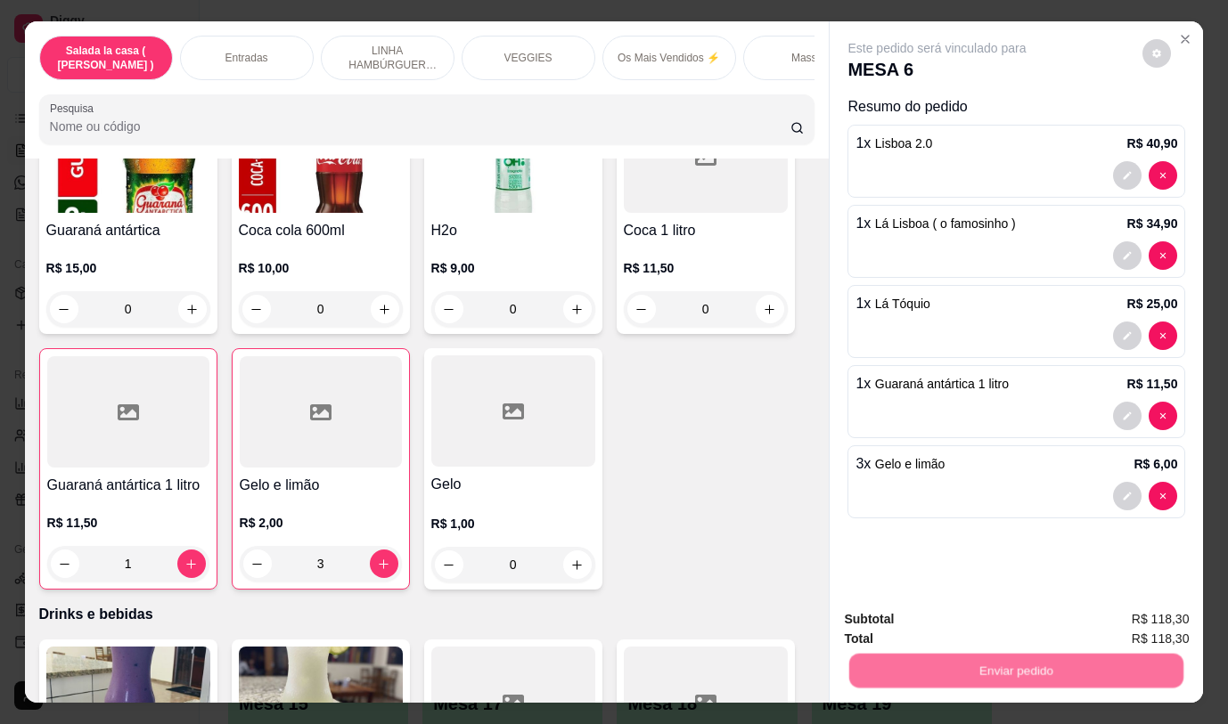
click at [893, 623] on button "Não registrar e enviar pedido" at bounding box center [957, 620] width 185 height 34
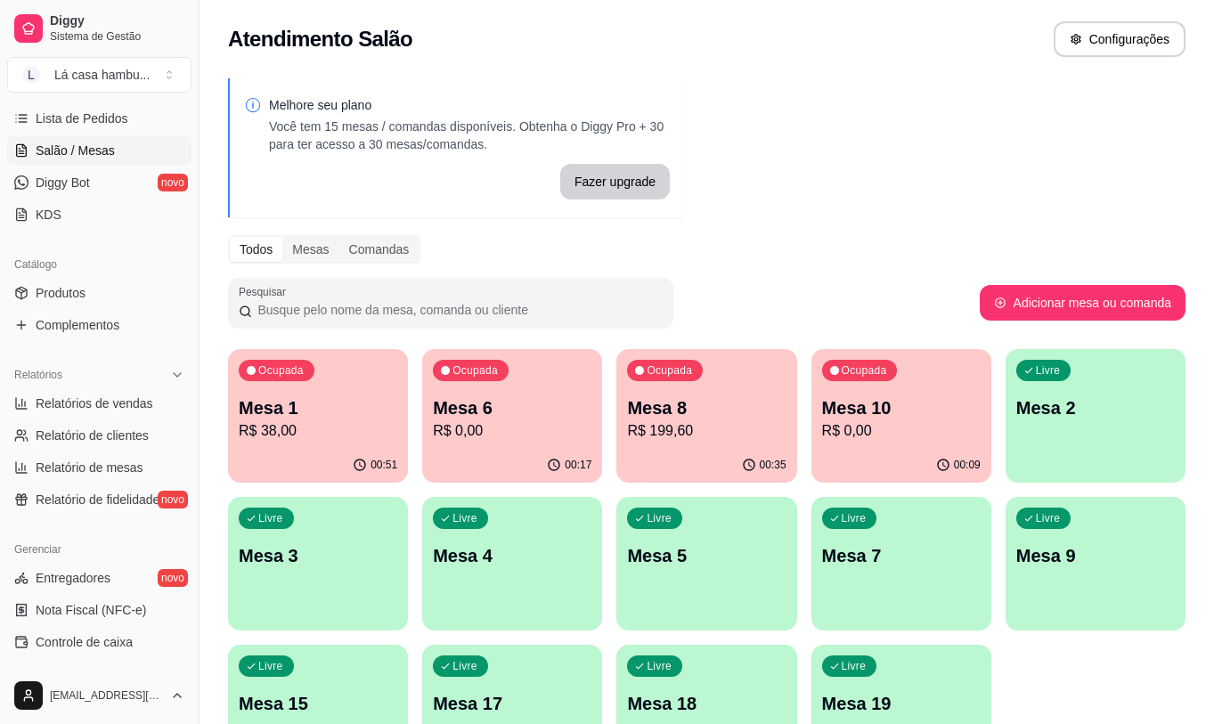
click at [875, 457] on div "00:09" at bounding box center [902, 465] width 180 height 35
click at [544, 435] on p "R$ 0,00" at bounding box center [512, 430] width 159 height 21
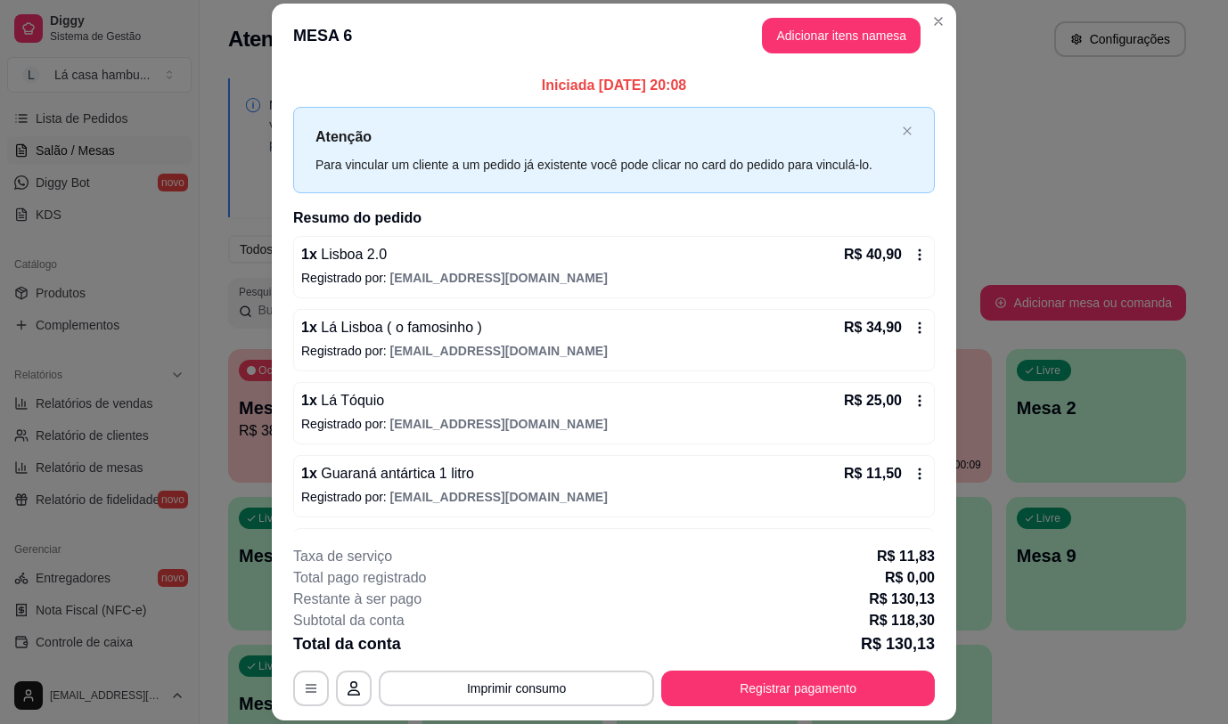
scroll to position [66, 0]
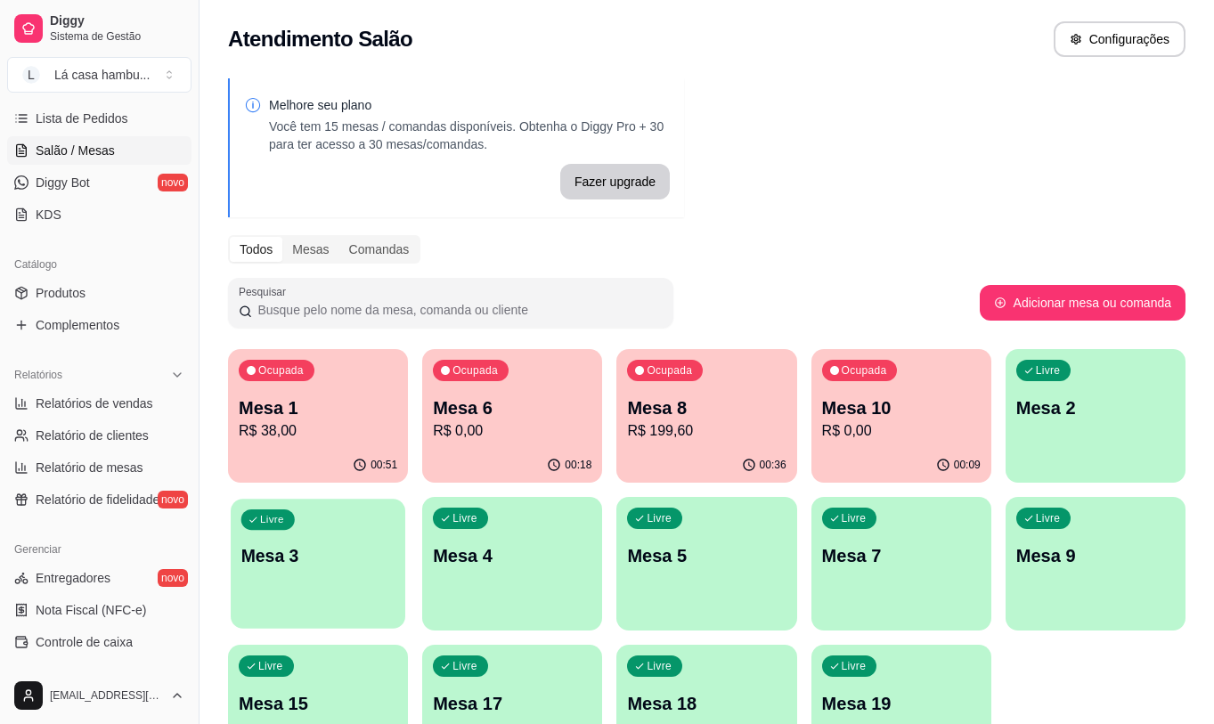
click at [345, 559] on p "Mesa 3" at bounding box center [318, 556] width 154 height 24
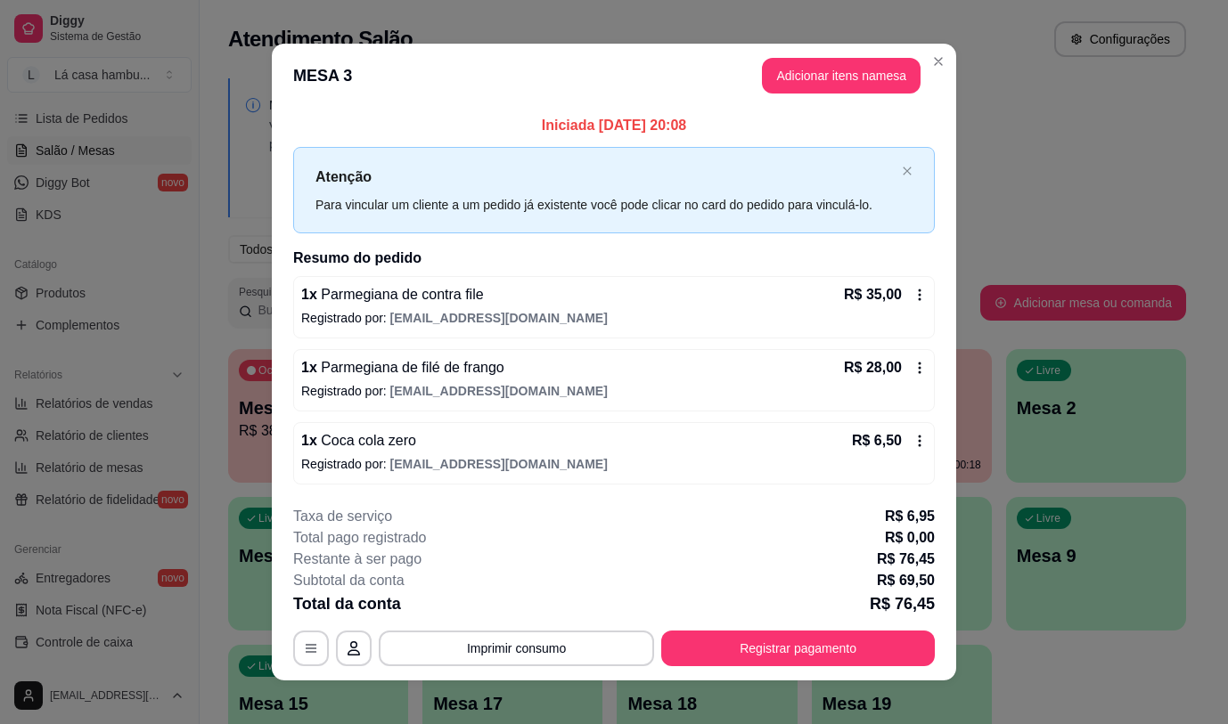
scroll to position [13, 0]
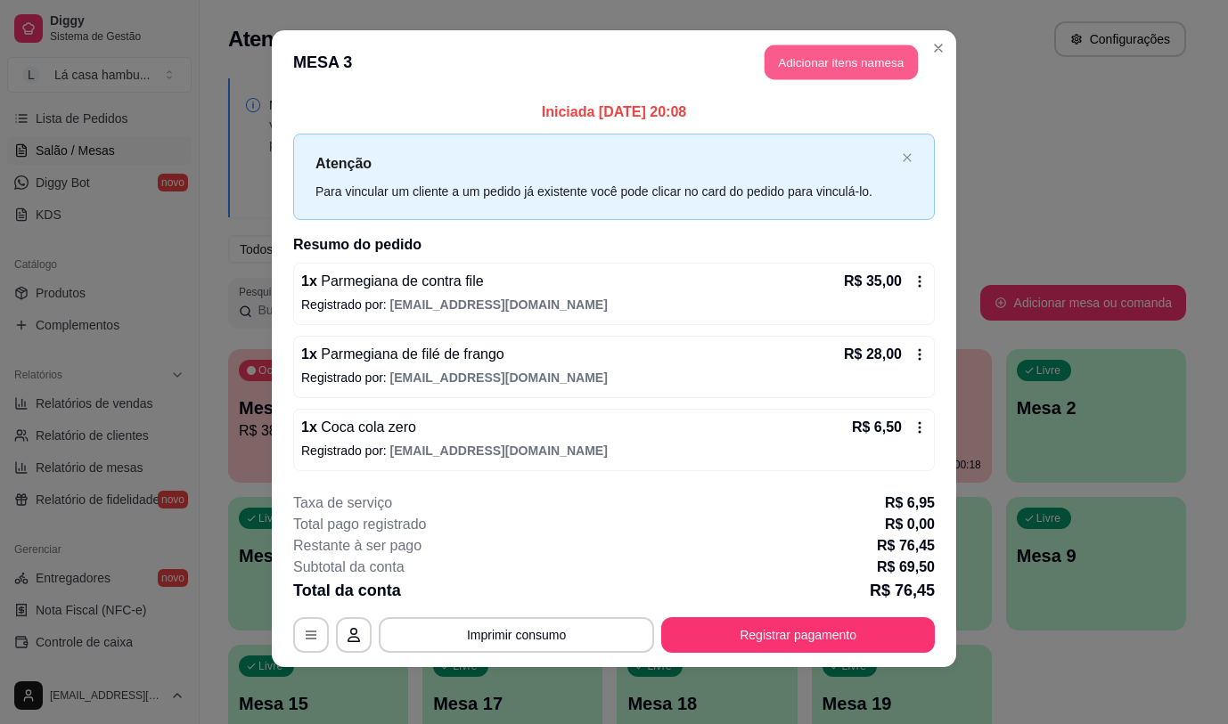
click at [844, 72] on button "Adicionar itens na mesa" at bounding box center [840, 62] width 153 height 35
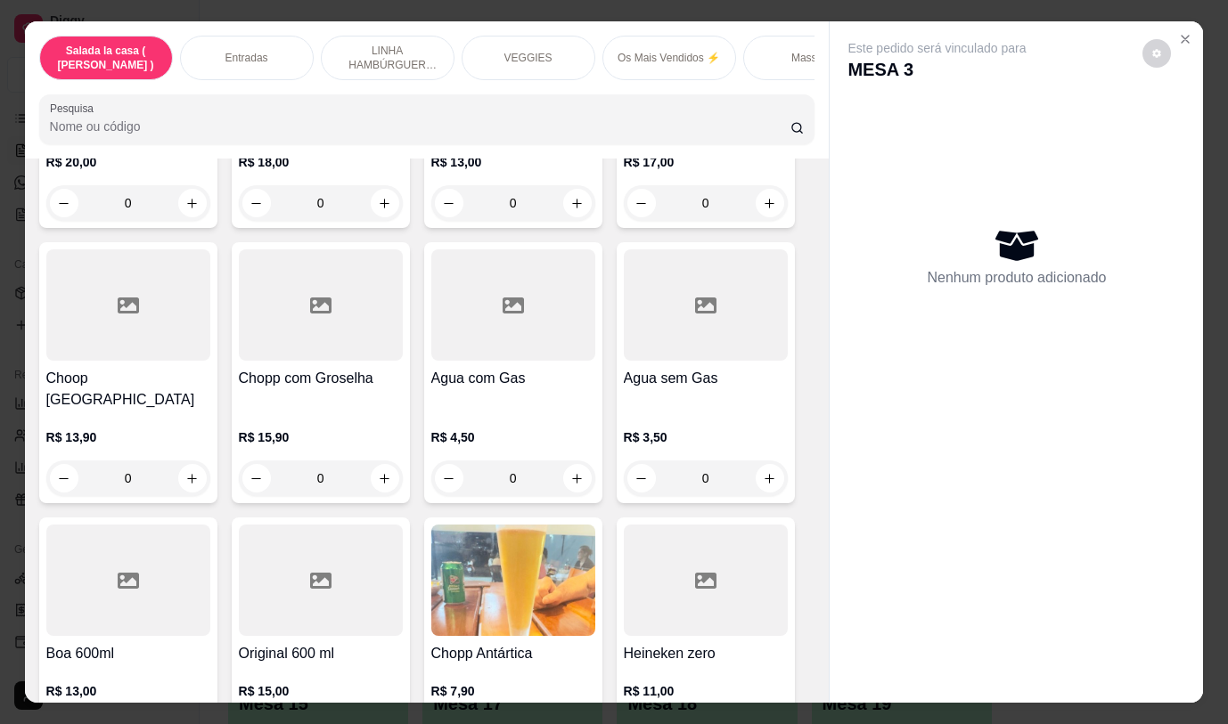
scroll to position [9037, 0]
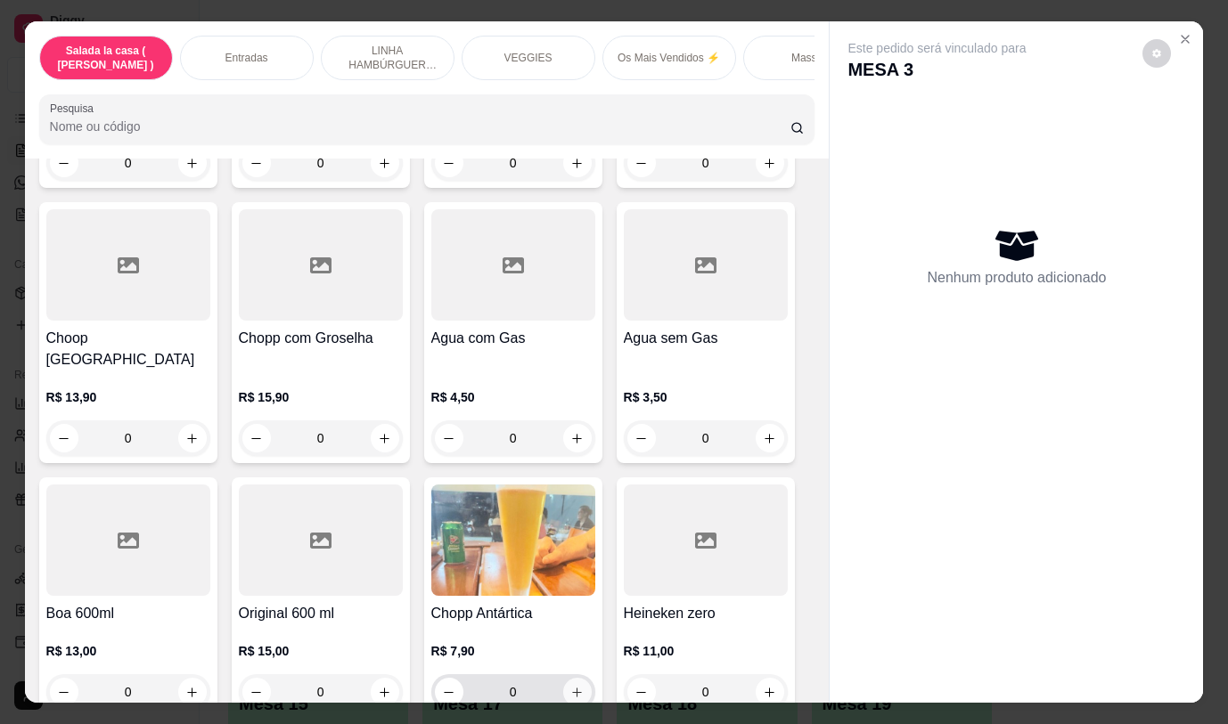
click at [570, 686] on icon "increase-product-quantity" at bounding box center [576, 692] width 13 height 13
type input "1"
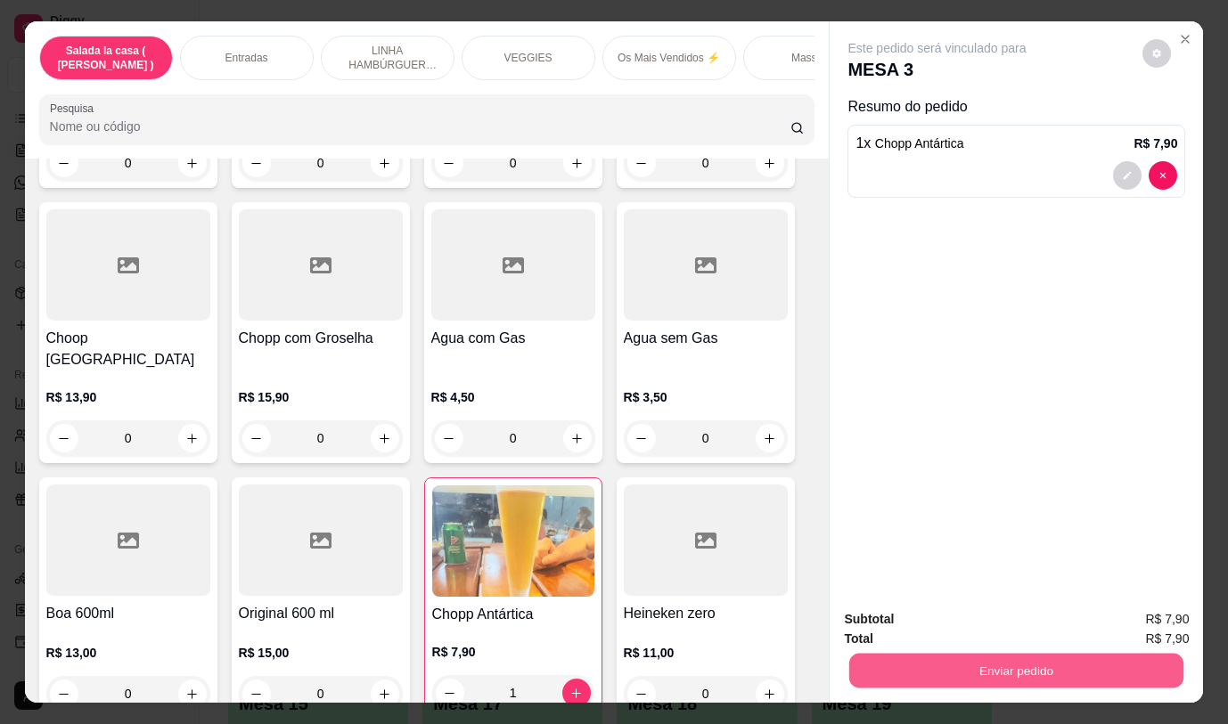
click at [987, 662] on button "Enviar pedido" at bounding box center [1016, 670] width 334 height 35
click at [990, 621] on button "Não registrar e enviar pedido" at bounding box center [957, 620] width 185 height 34
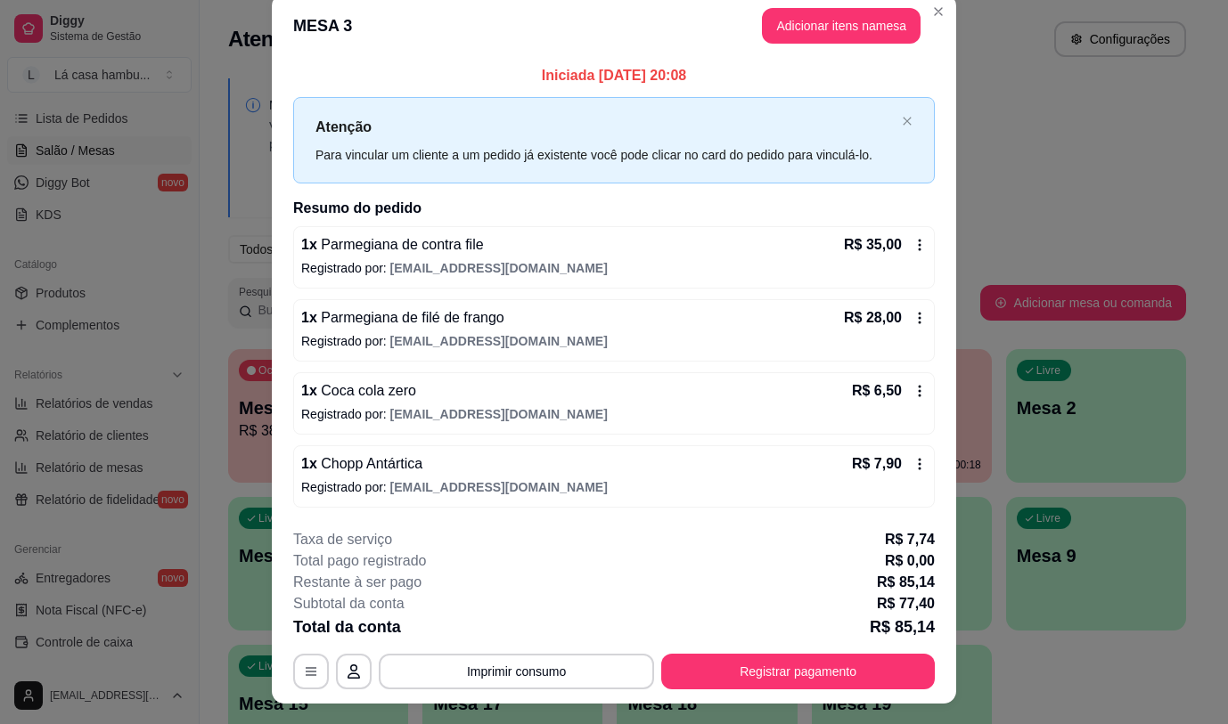
scroll to position [0, 0]
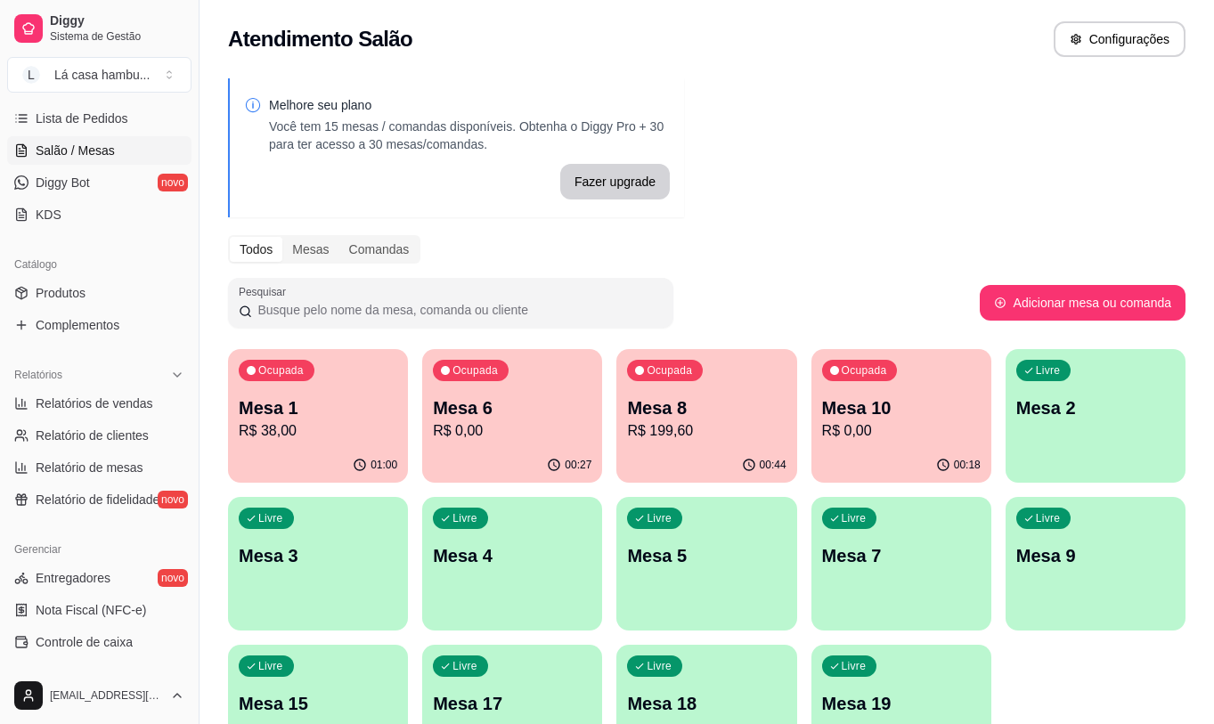
click at [852, 447] on div "Ocupada Mesa 10 R$ 0,00" at bounding box center [902, 398] width 180 height 99
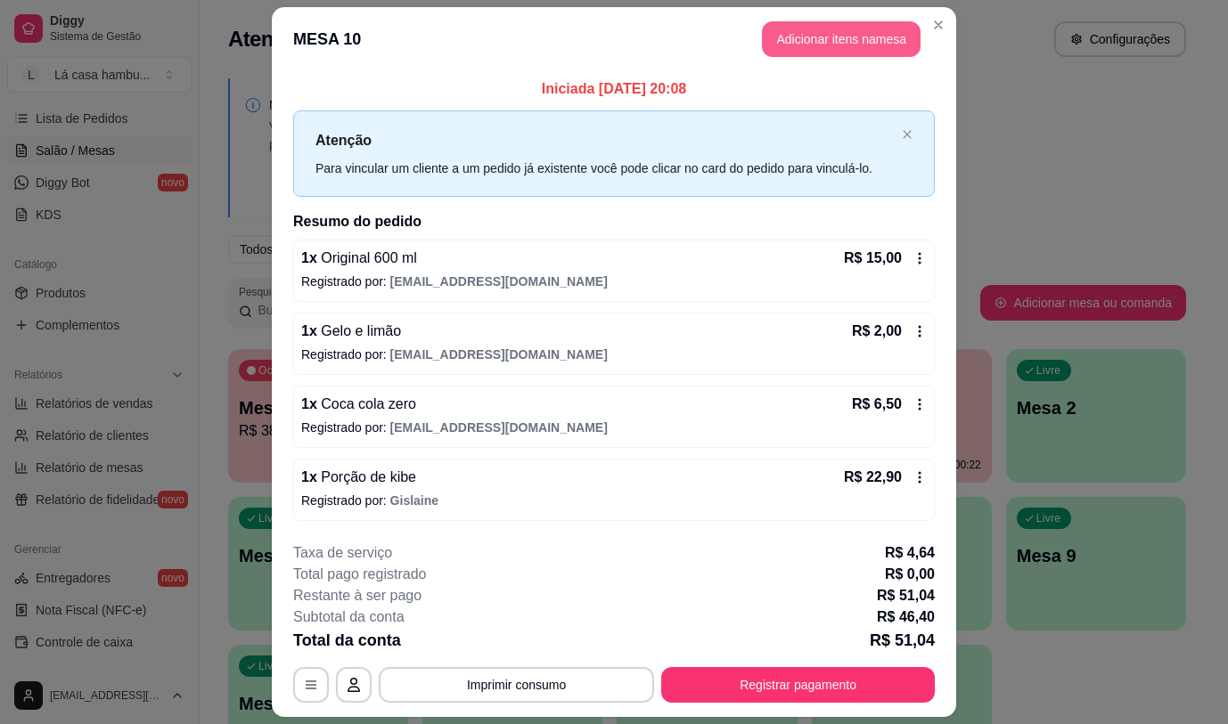
click at [781, 37] on button "Adicionar itens na mesa" at bounding box center [841, 39] width 159 height 36
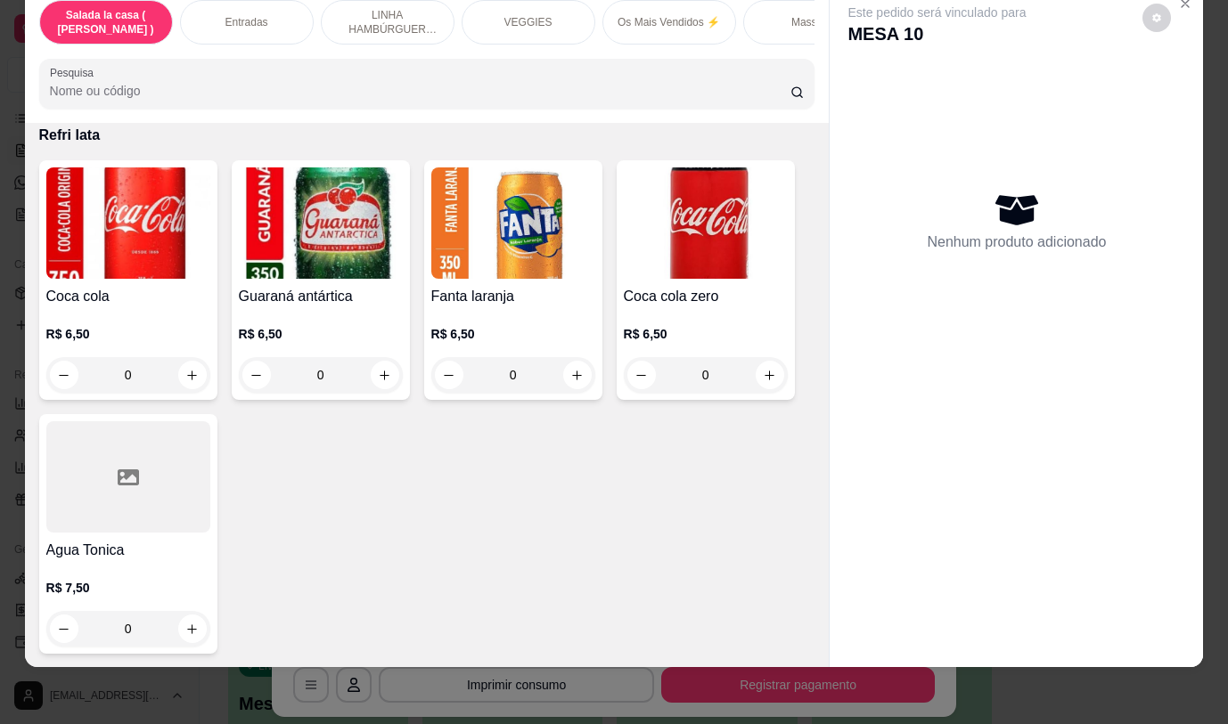
scroll to position [7345, 0]
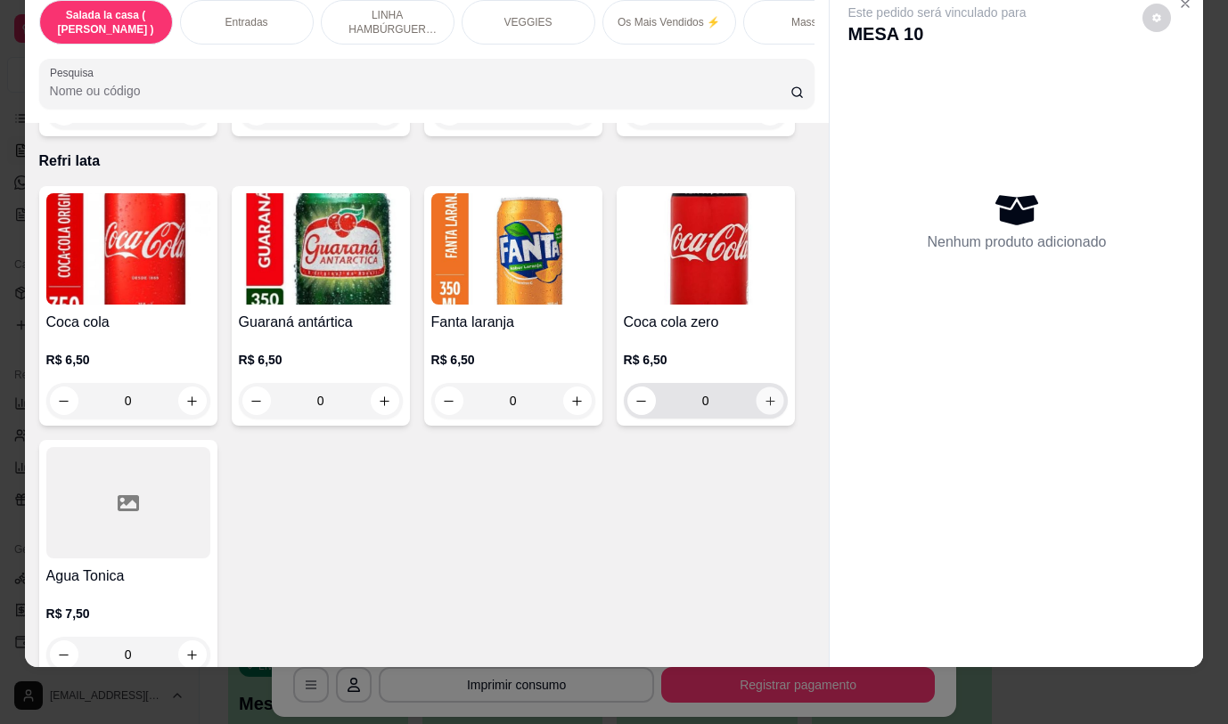
click at [758, 387] on button "increase-product-quantity" at bounding box center [769, 401] width 28 height 28
type input "1"
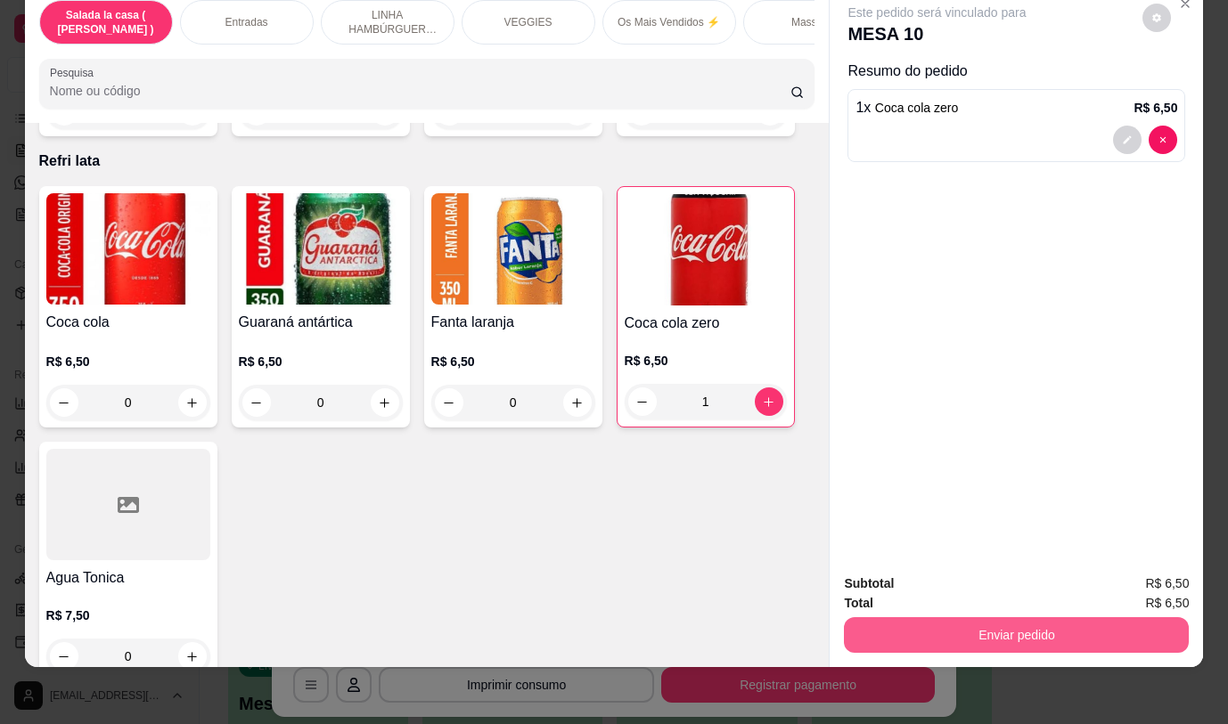
click at [916, 622] on button "Enviar pedido" at bounding box center [1016, 635] width 345 height 36
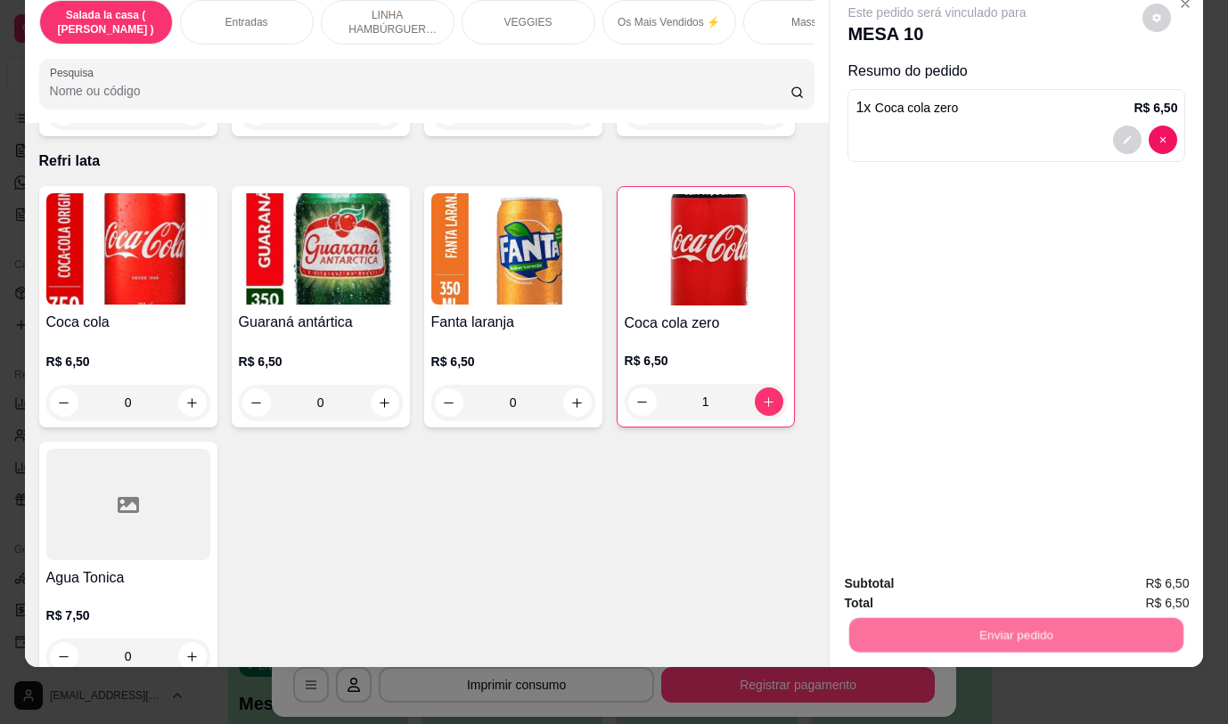
click at [910, 579] on button "Não registrar e enviar pedido" at bounding box center [957, 578] width 185 height 34
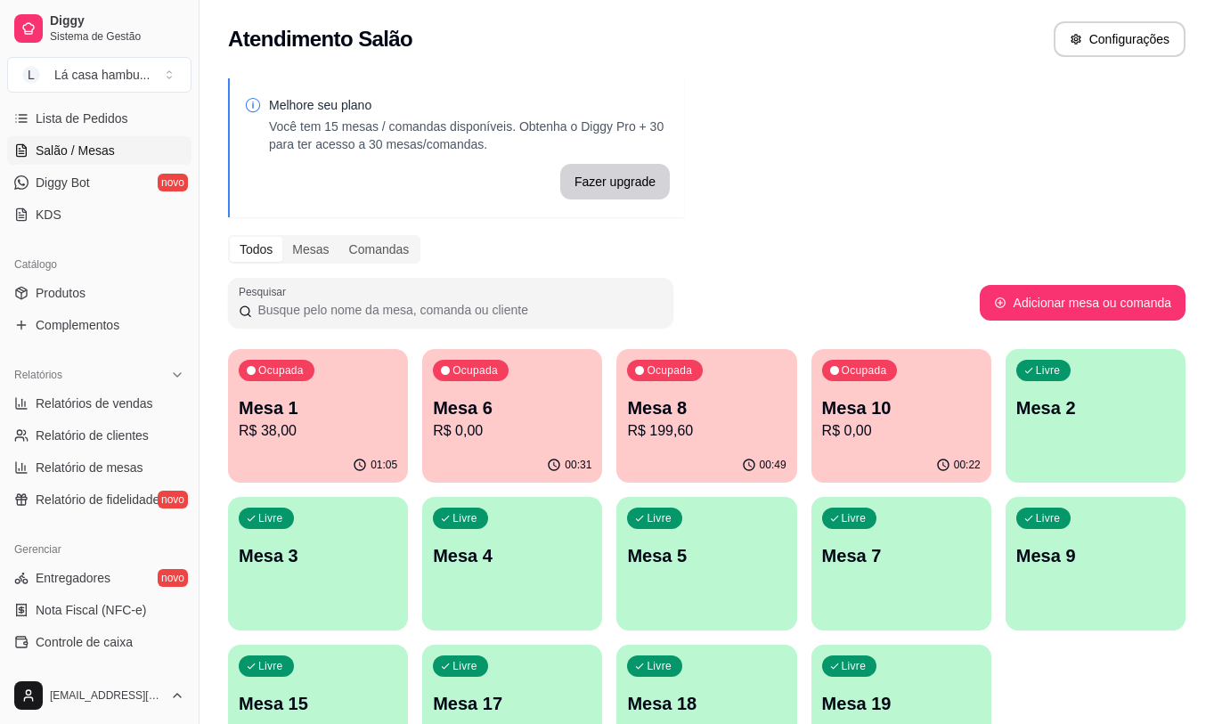
click at [912, 399] on p "Mesa 10" at bounding box center [901, 408] width 159 height 25
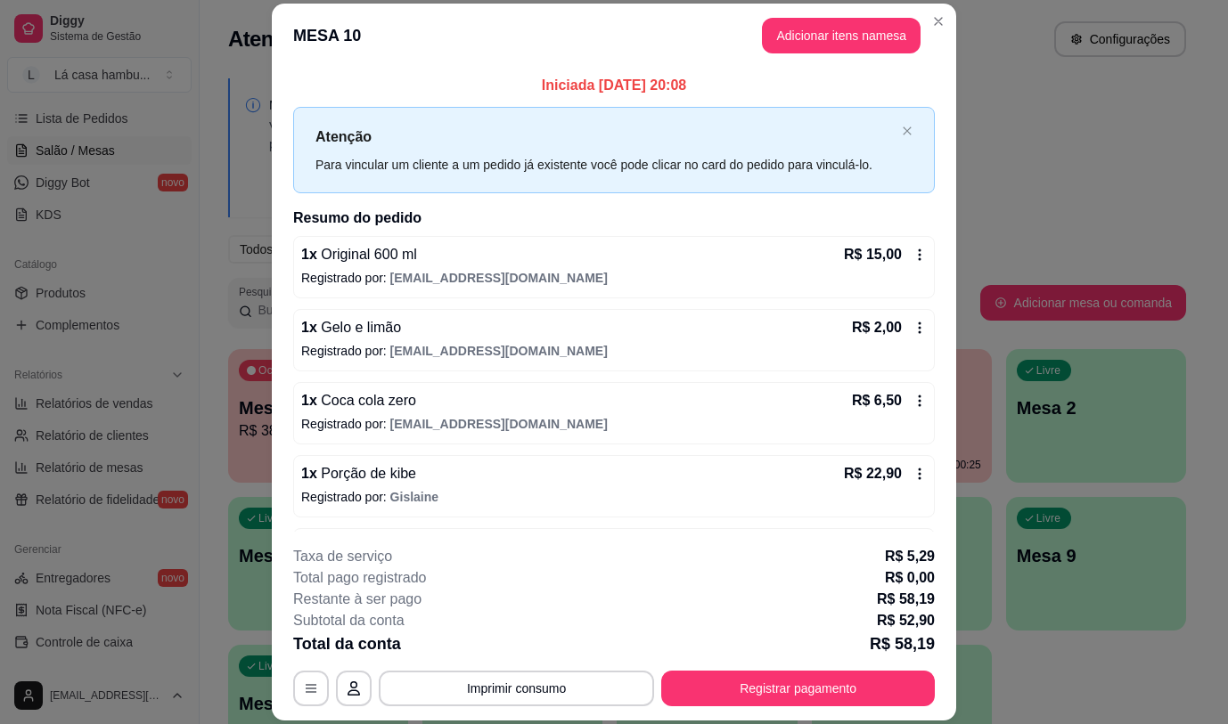
scroll to position [66, 0]
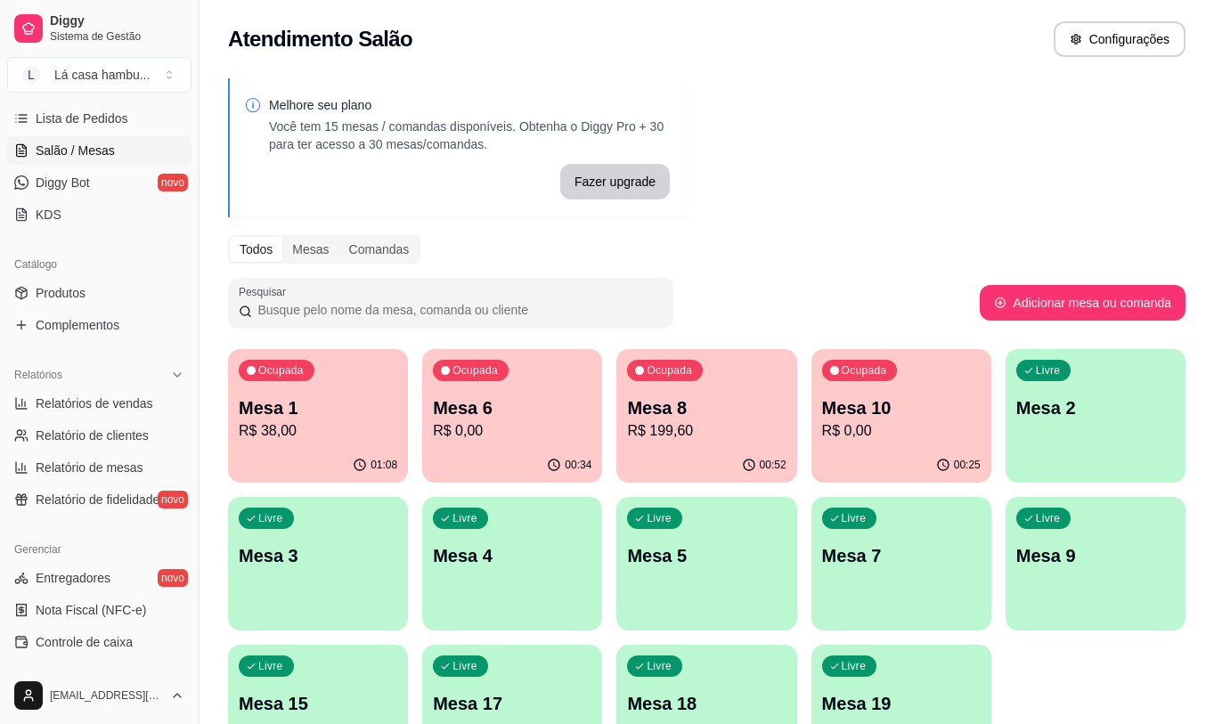
click at [505, 543] on p "Mesa 4" at bounding box center [512, 555] width 159 height 25
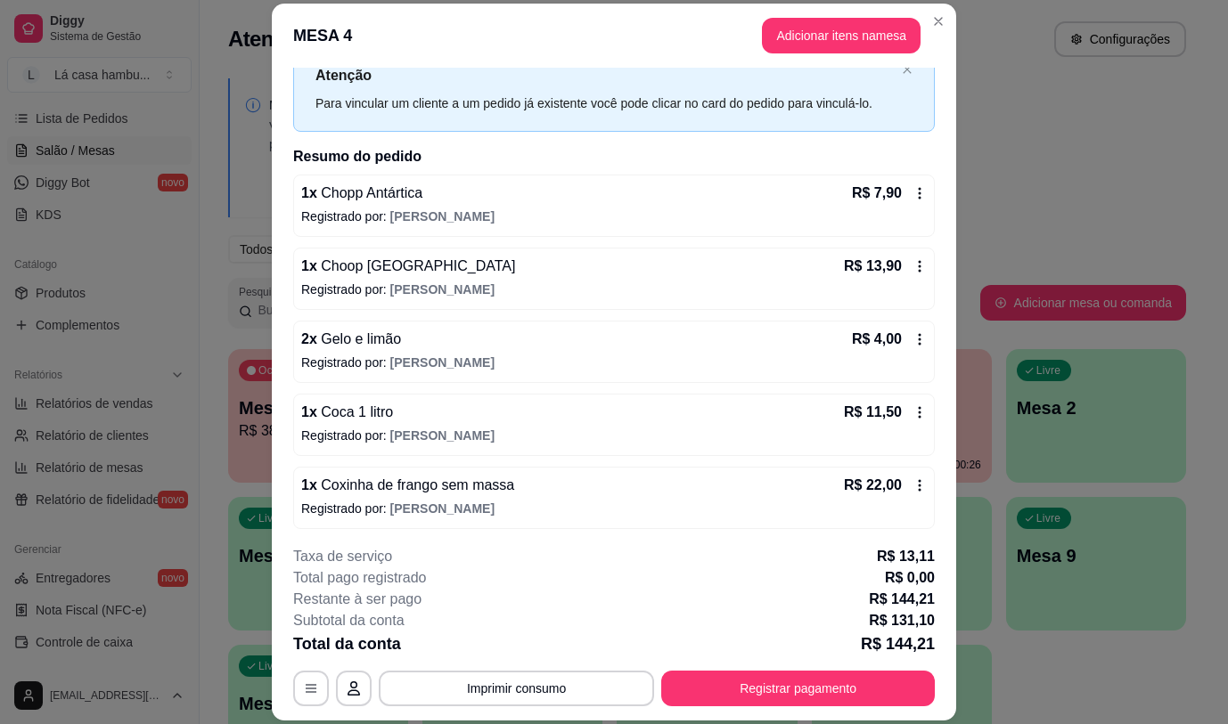
scroll to position [18, 0]
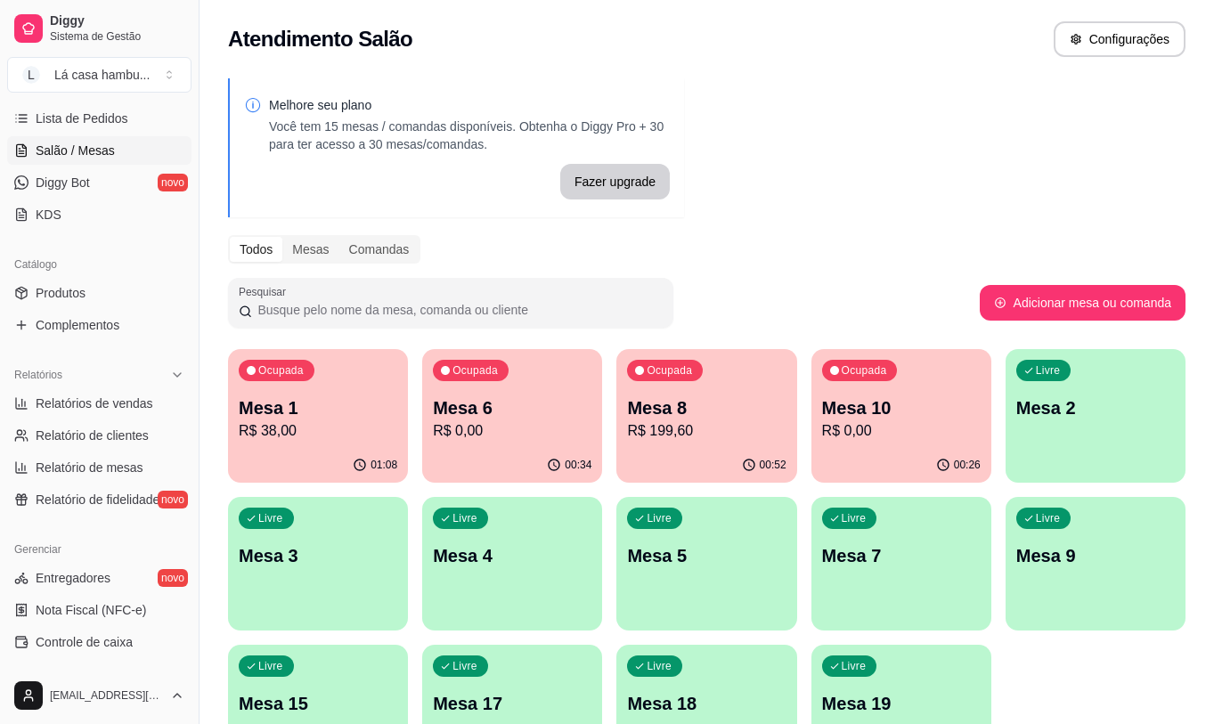
click at [544, 532] on div "Livre Mesa 4" at bounding box center [512, 553] width 180 height 112
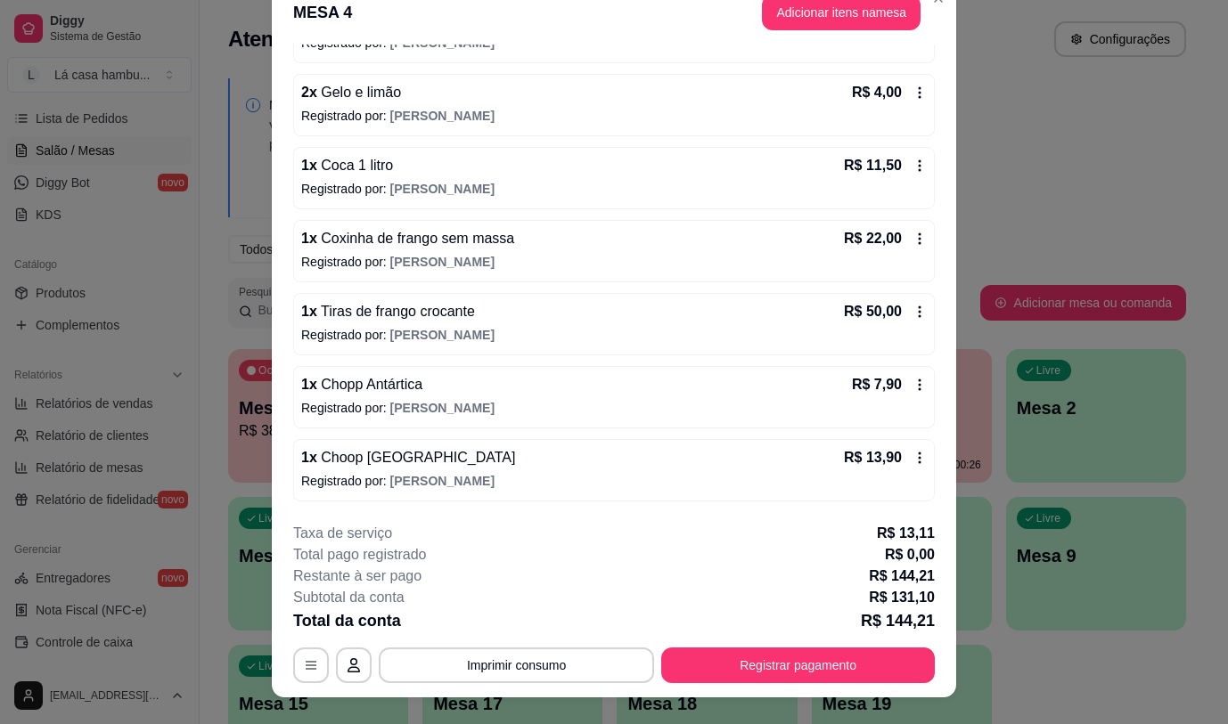
scroll to position [0, 0]
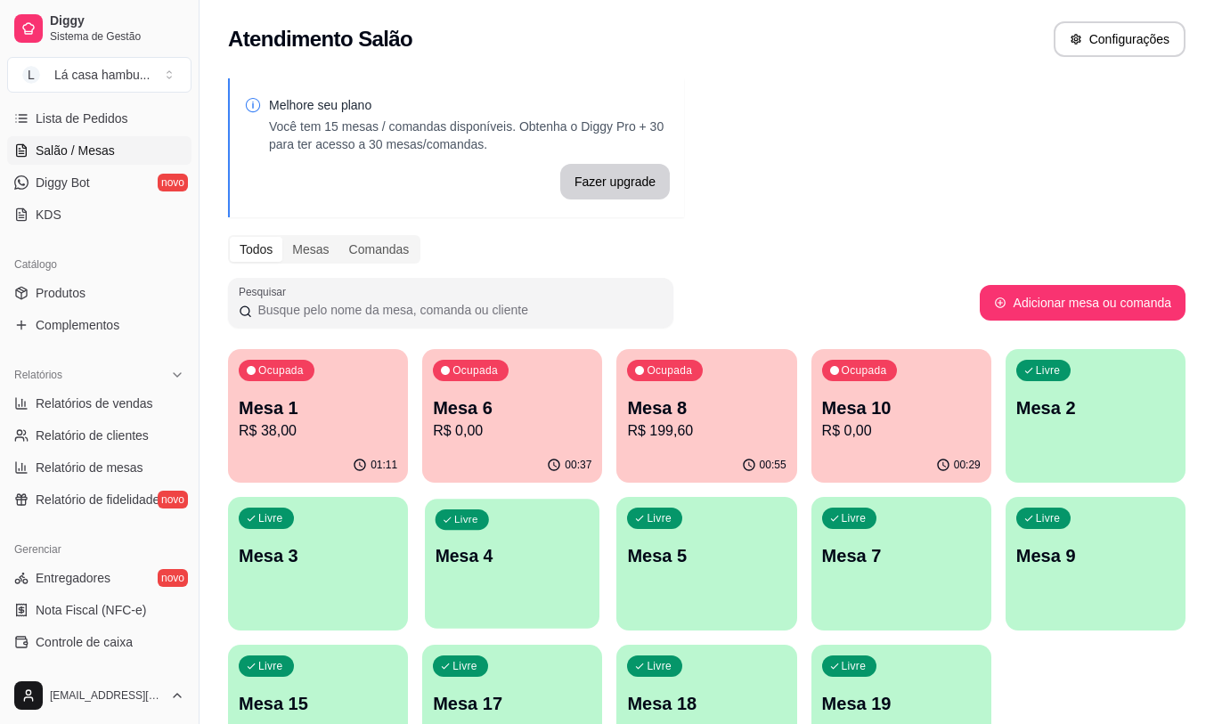
click at [550, 569] on div "Livre Mesa 4" at bounding box center [512, 553] width 175 height 109
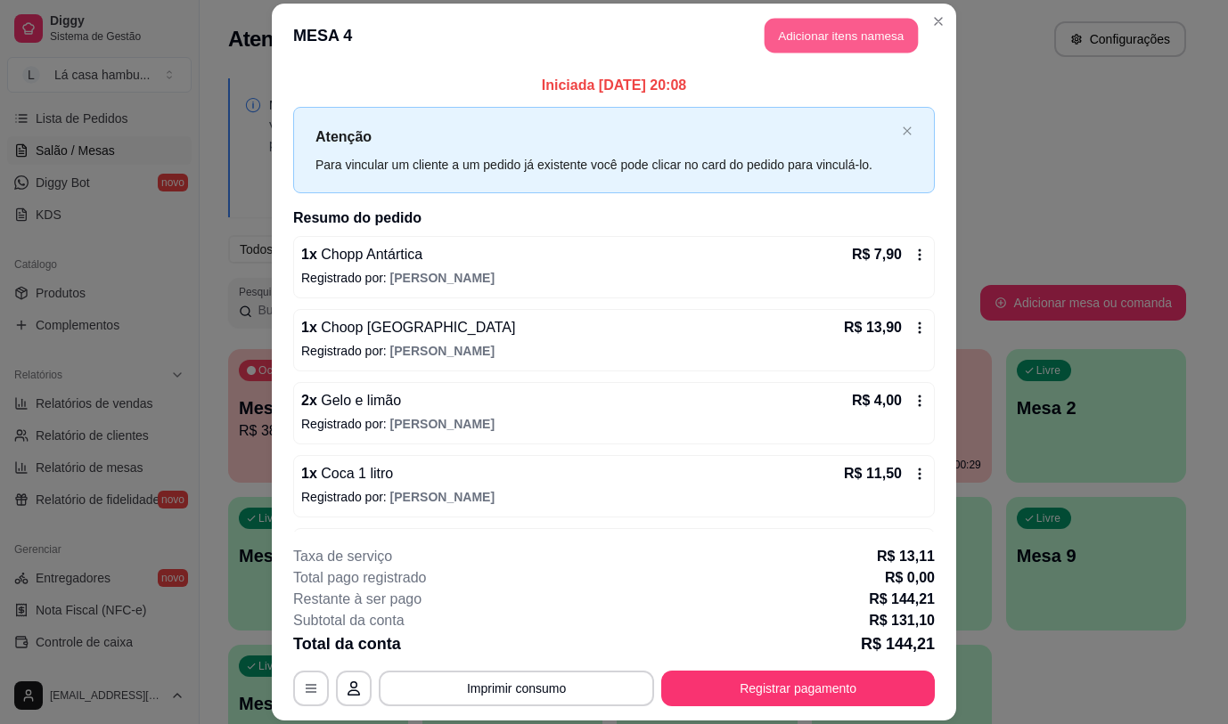
click at [831, 37] on button "Adicionar itens na mesa" at bounding box center [840, 36] width 153 height 35
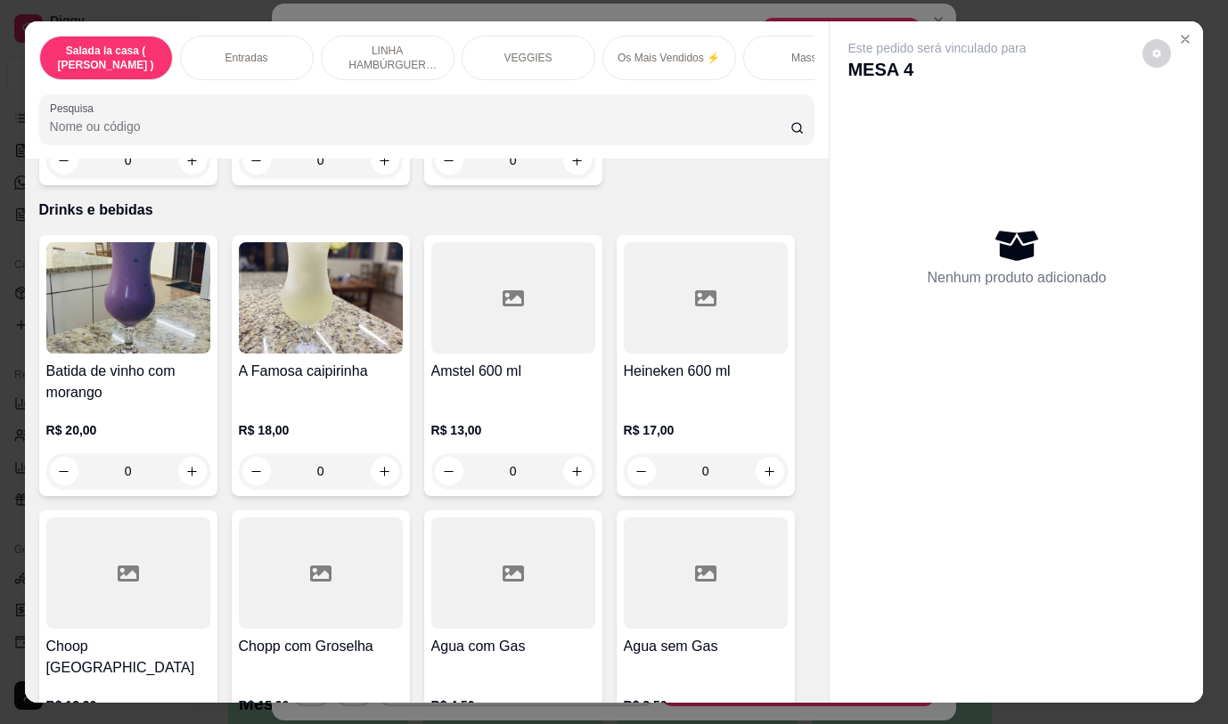
scroll to position [8730, 0]
click at [189, 464] on icon "increase-product-quantity" at bounding box center [191, 470] width 13 height 13
type input "1"
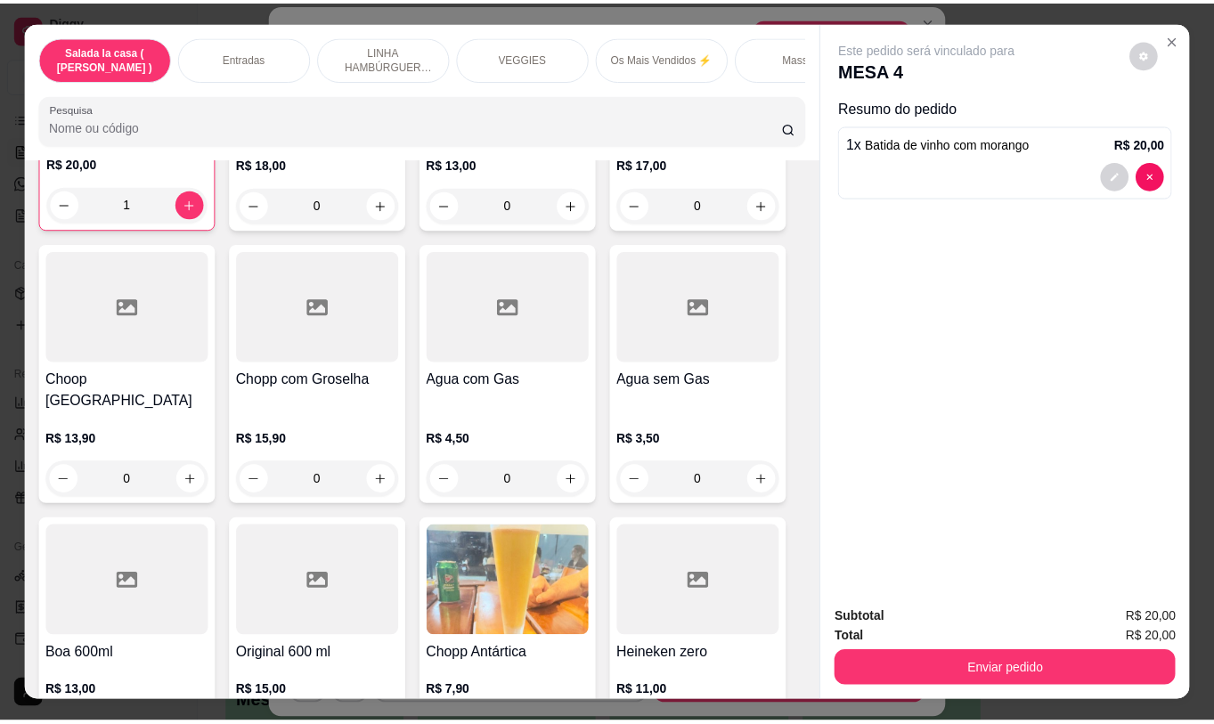
scroll to position [9039, 0]
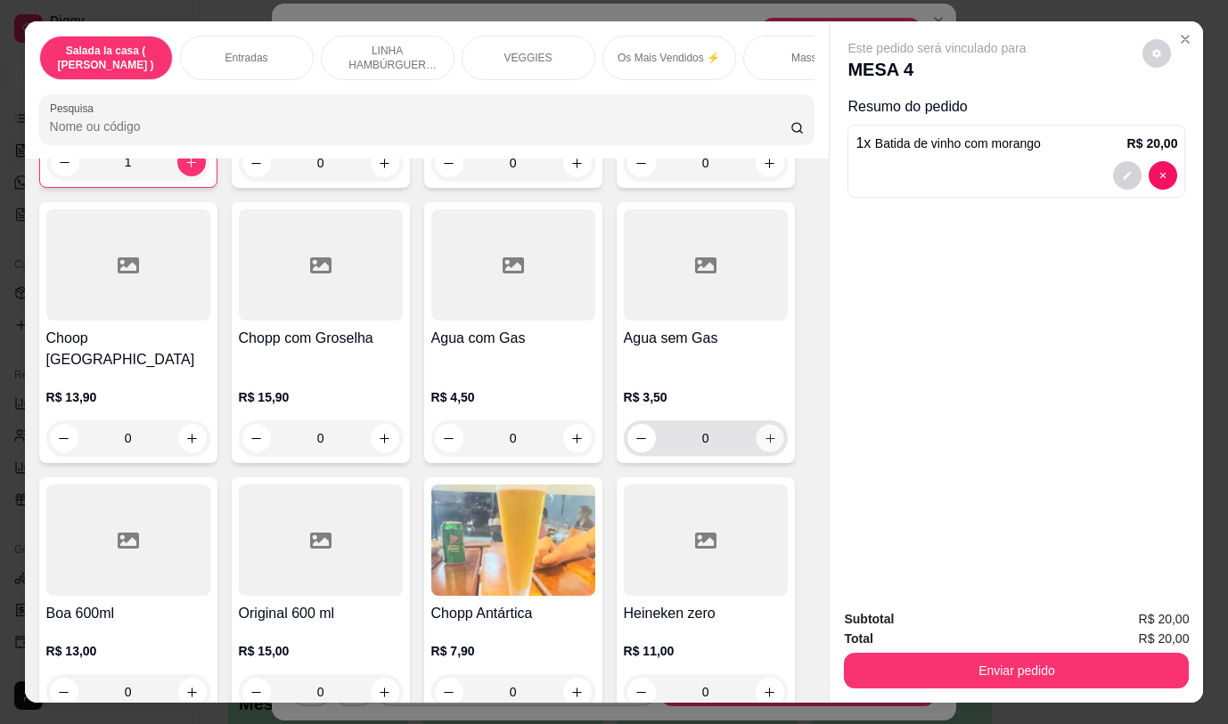
click at [764, 434] on icon "increase-product-quantity" at bounding box center [768, 438] width 9 height 9
type input "1"
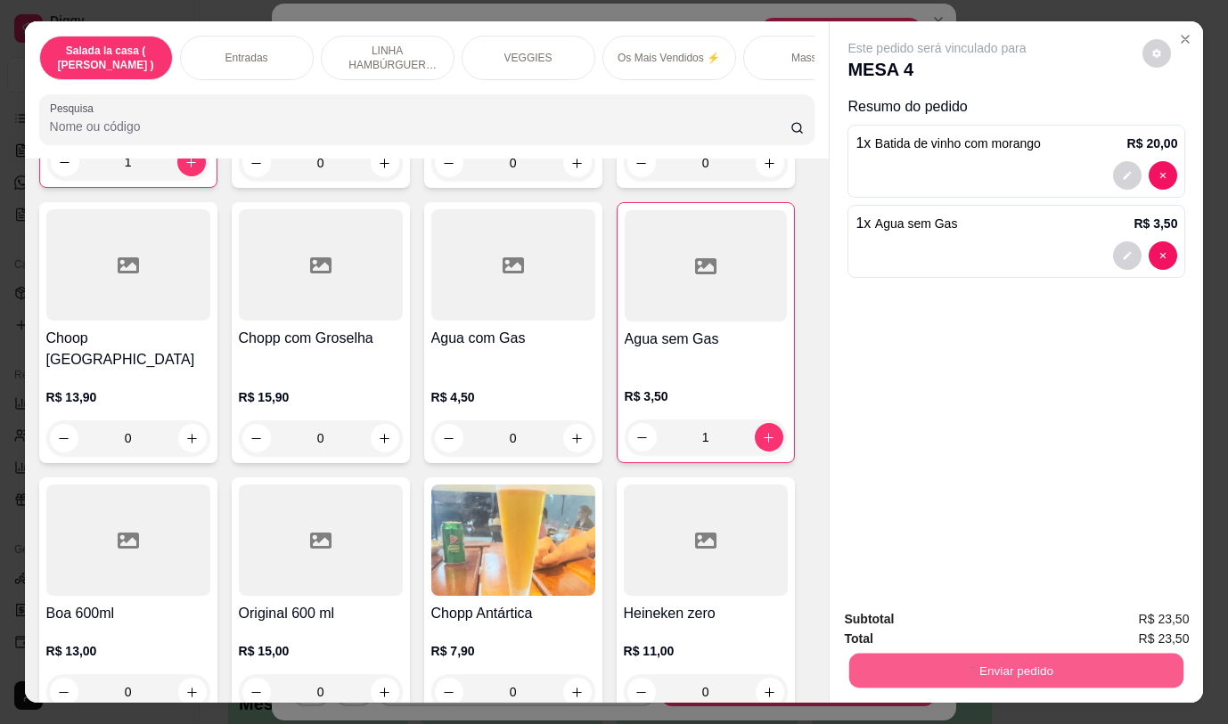
click at [1012, 668] on button "Enviar pedido" at bounding box center [1016, 670] width 334 height 35
click at [994, 621] on button "Não registrar e enviar pedido" at bounding box center [957, 620] width 185 height 34
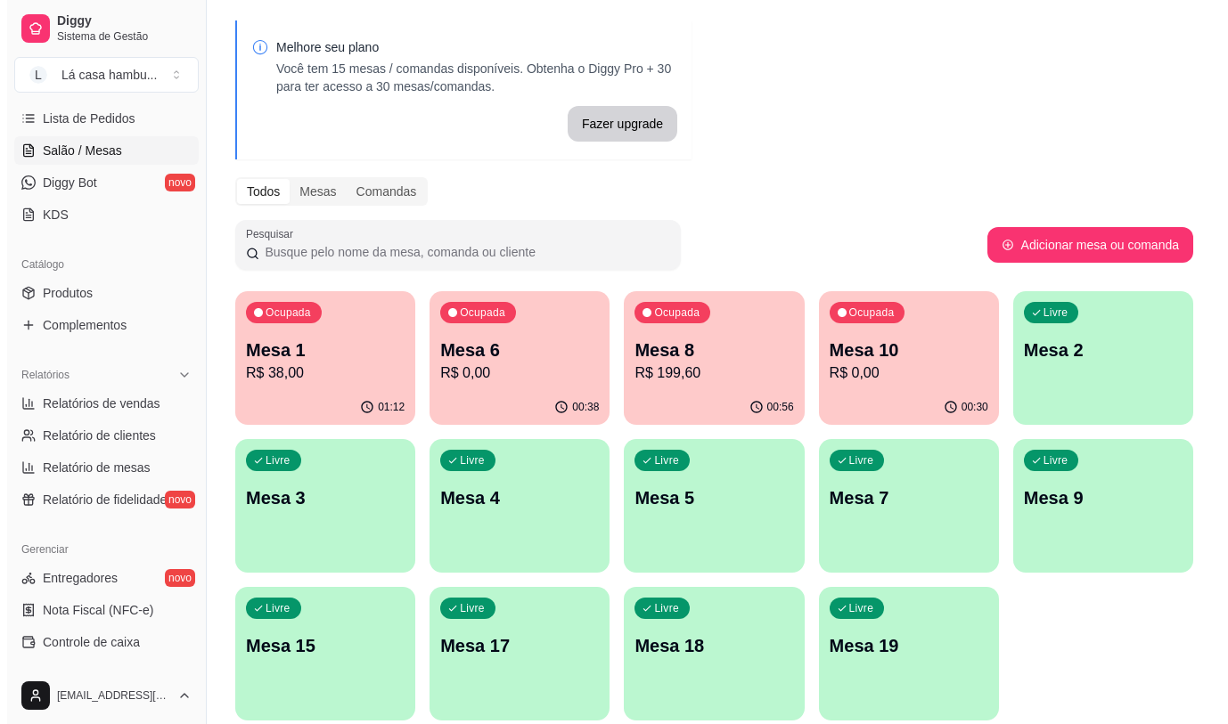
scroll to position [89, 0]
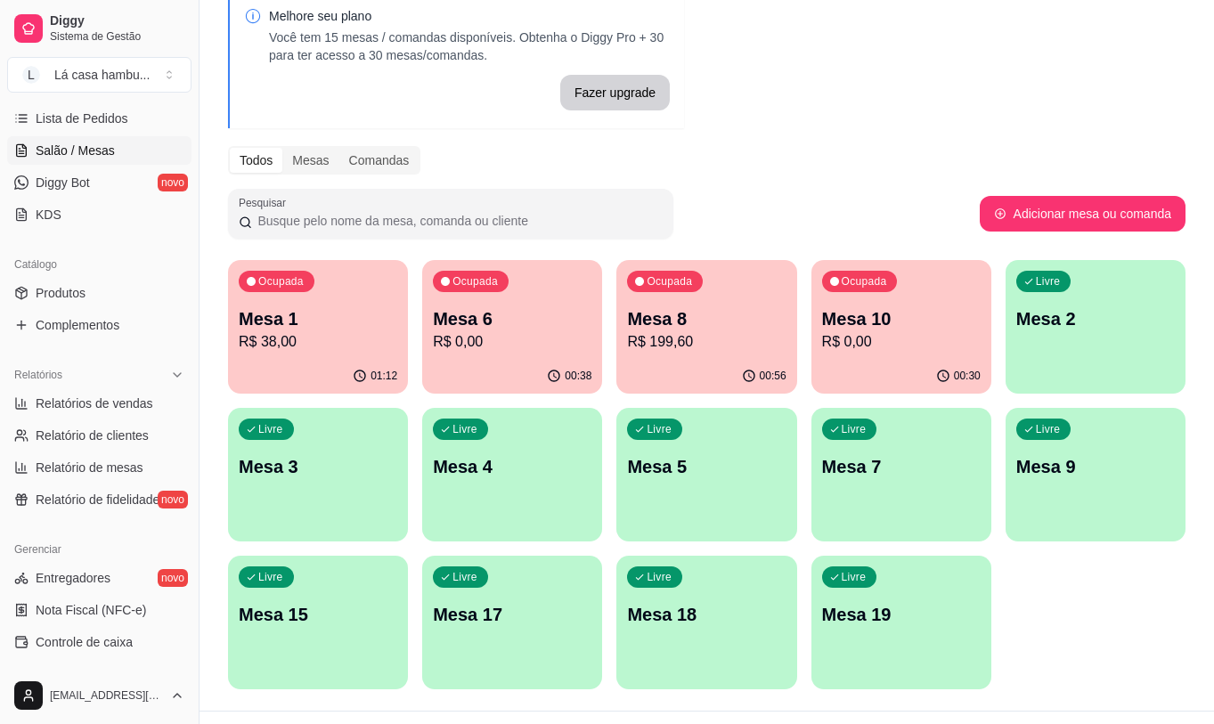
click at [1061, 334] on div "Livre Mesa 2" at bounding box center [1096, 316] width 180 height 112
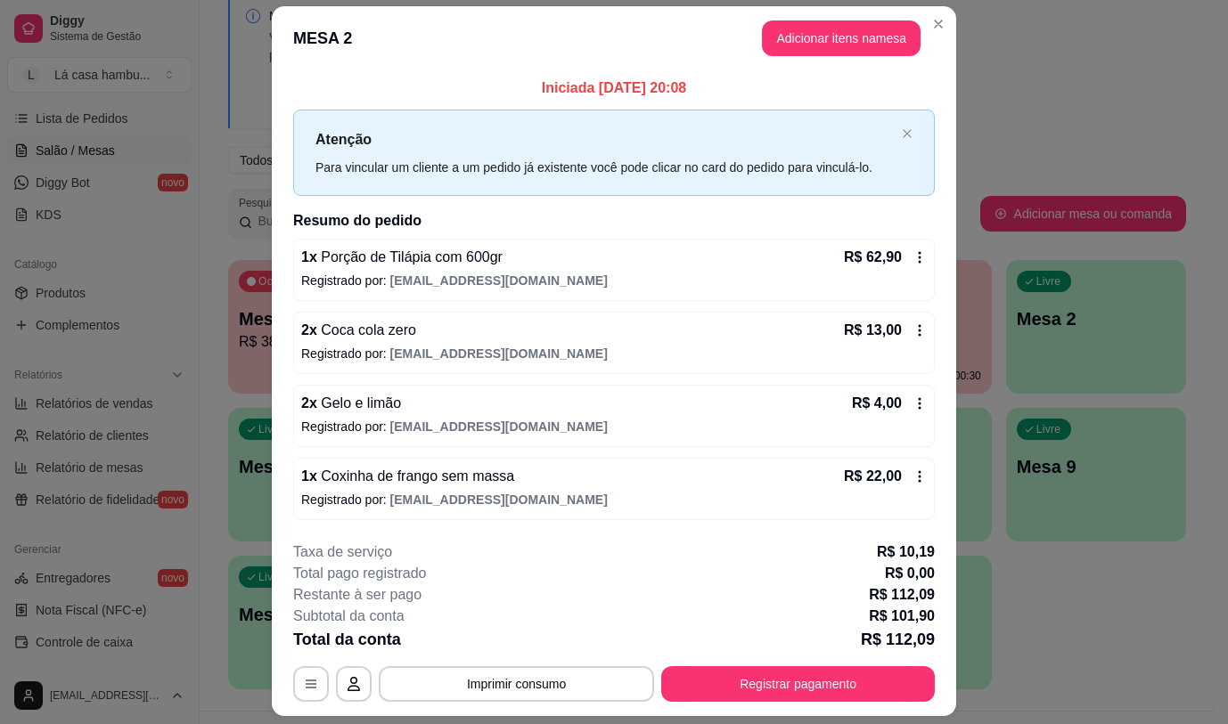
scroll to position [0, 0]
click at [844, 44] on button "Adicionar itens na mesa" at bounding box center [841, 39] width 159 height 36
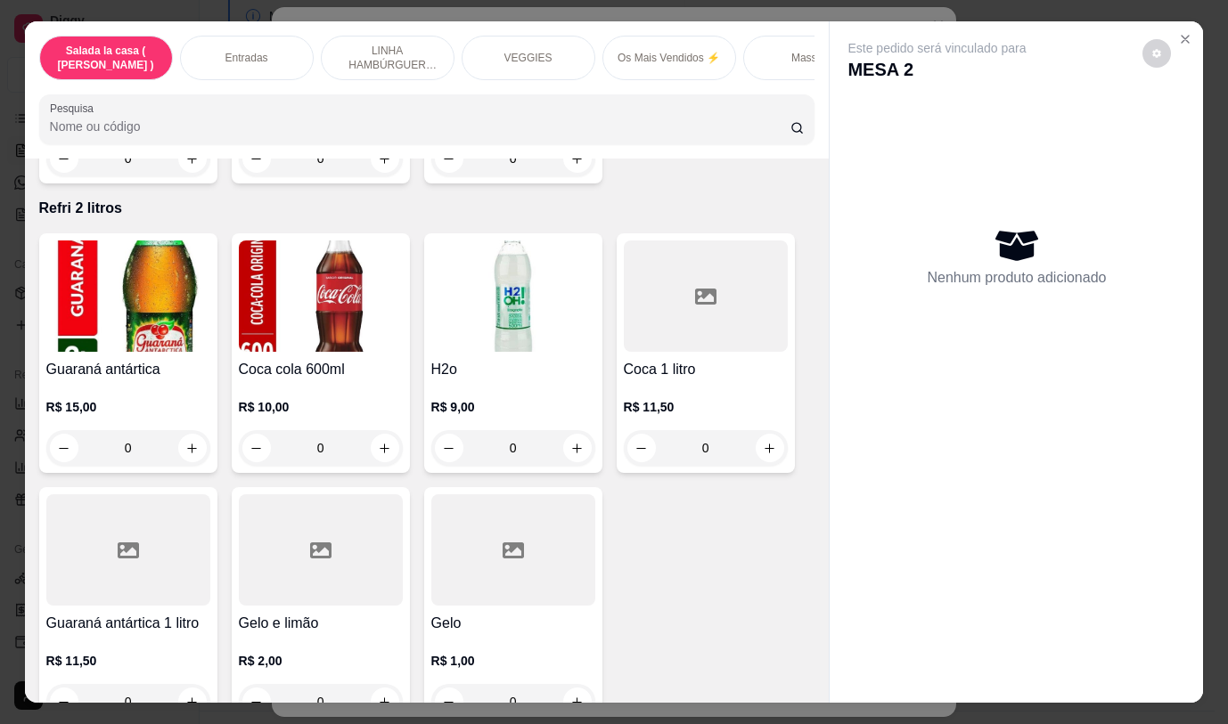
scroll to position [8195, 0]
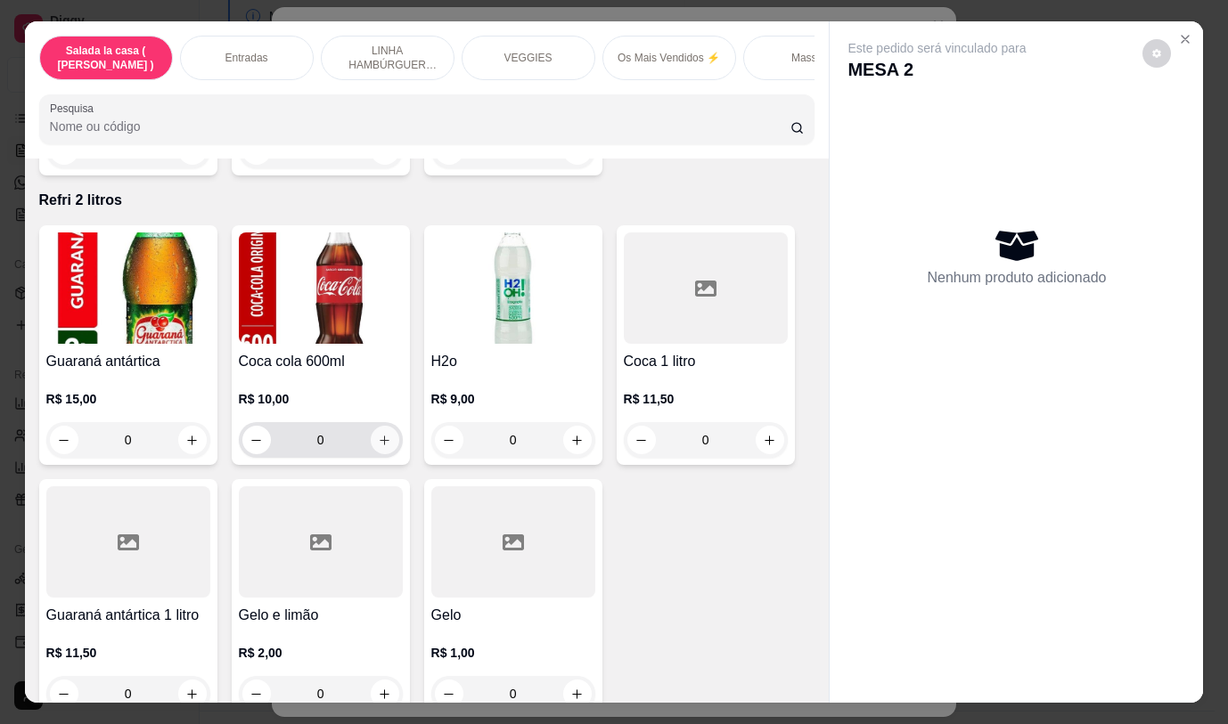
click at [385, 426] on button "increase-product-quantity" at bounding box center [385, 440] width 29 height 29
type input "1"
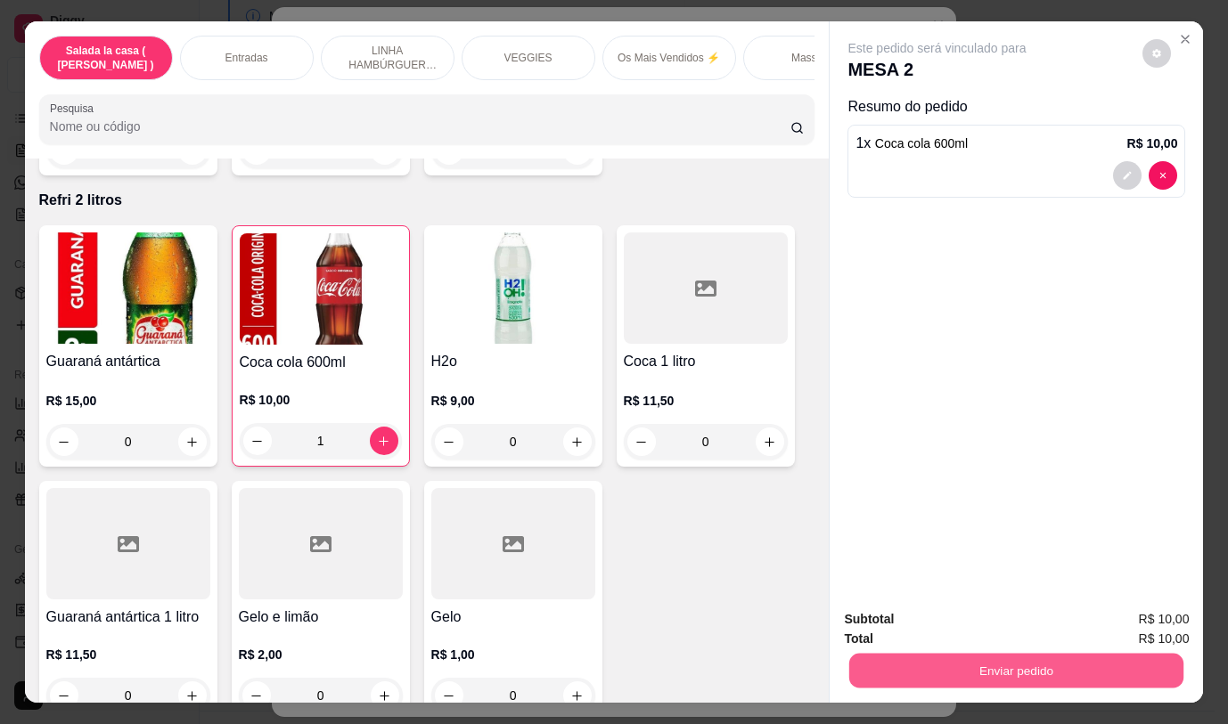
click at [1002, 661] on button "Enviar pedido" at bounding box center [1016, 670] width 334 height 35
click at [959, 624] on button "Não registrar e enviar pedido" at bounding box center [957, 620] width 185 height 34
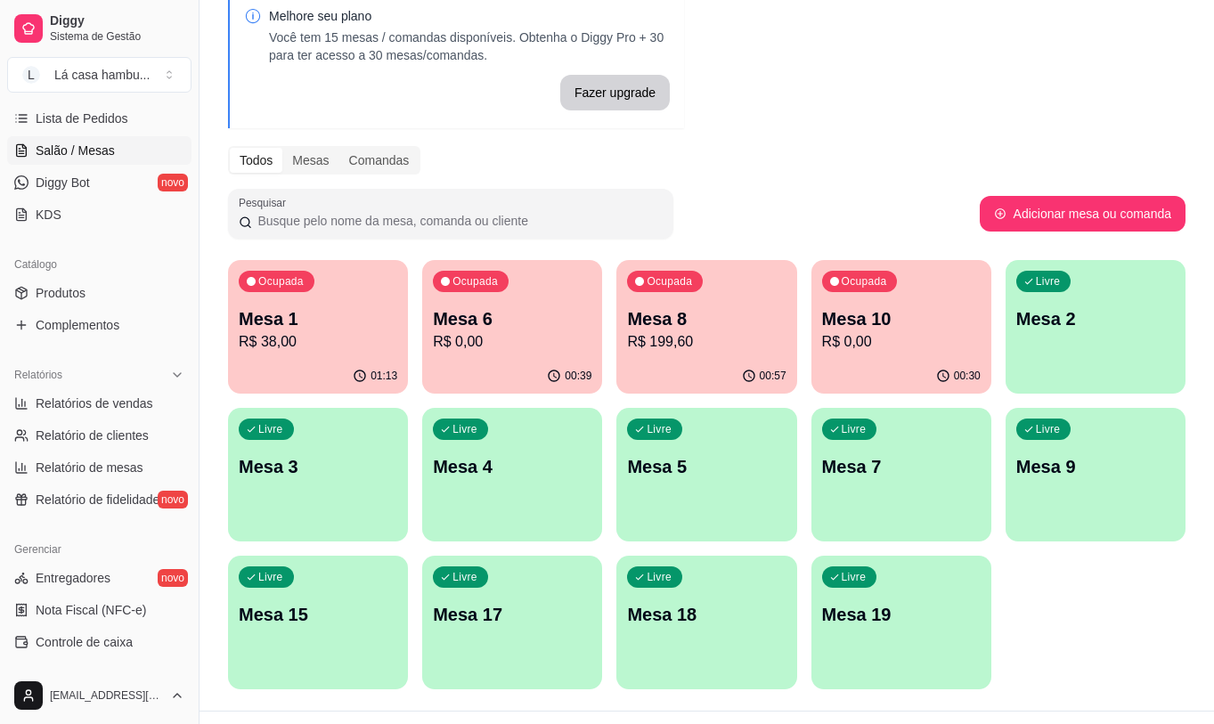
click at [499, 618] on p "Mesa 17" at bounding box center [512, 614] width 159 height 25
click at [260, 655] on div "Livre Mesa 15" at bounding box center [318, 612] width 180 height 112
click at [538, 624] on p "Mesa 17" at bounding box center [512, 614] width 159 height 25
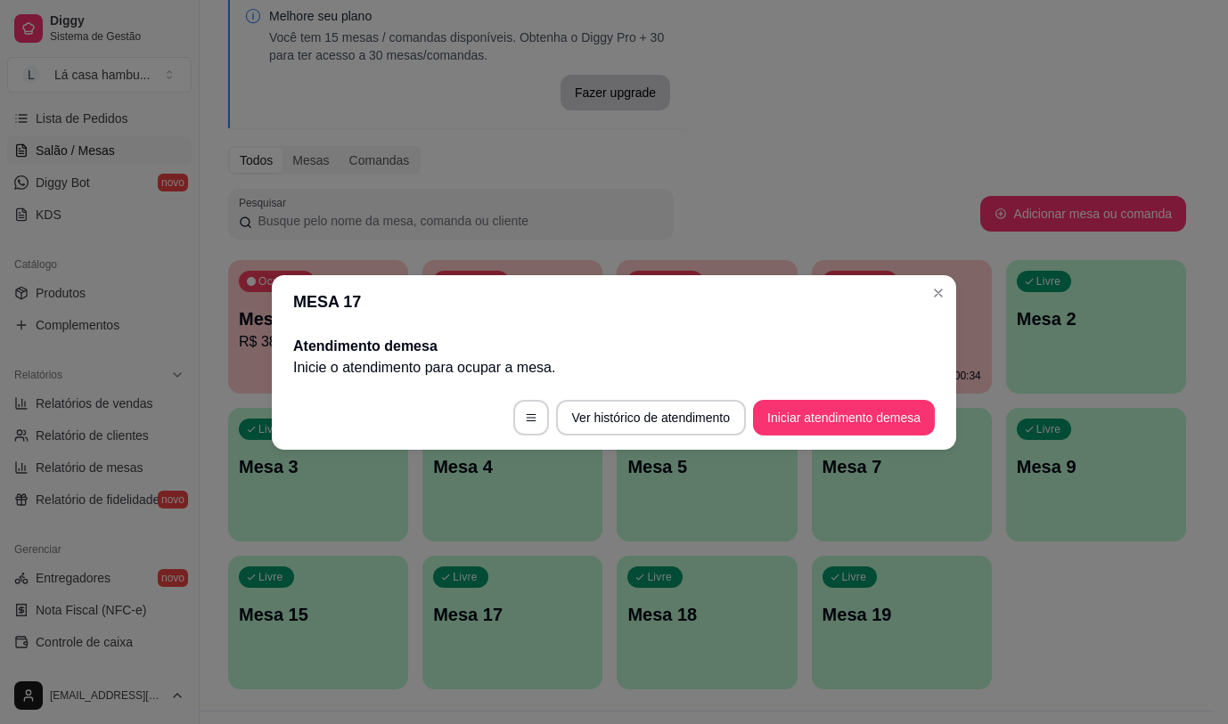
click at [819, 398] on footer "Ver histórico de atendimento Iniciar atendimento de mesa" at bounding box center [614, 418] width 684 height 64
click at [819, 410] on button "Iniciar atendimento de mesa" at bounding box center [843, 417] width 176 height 35
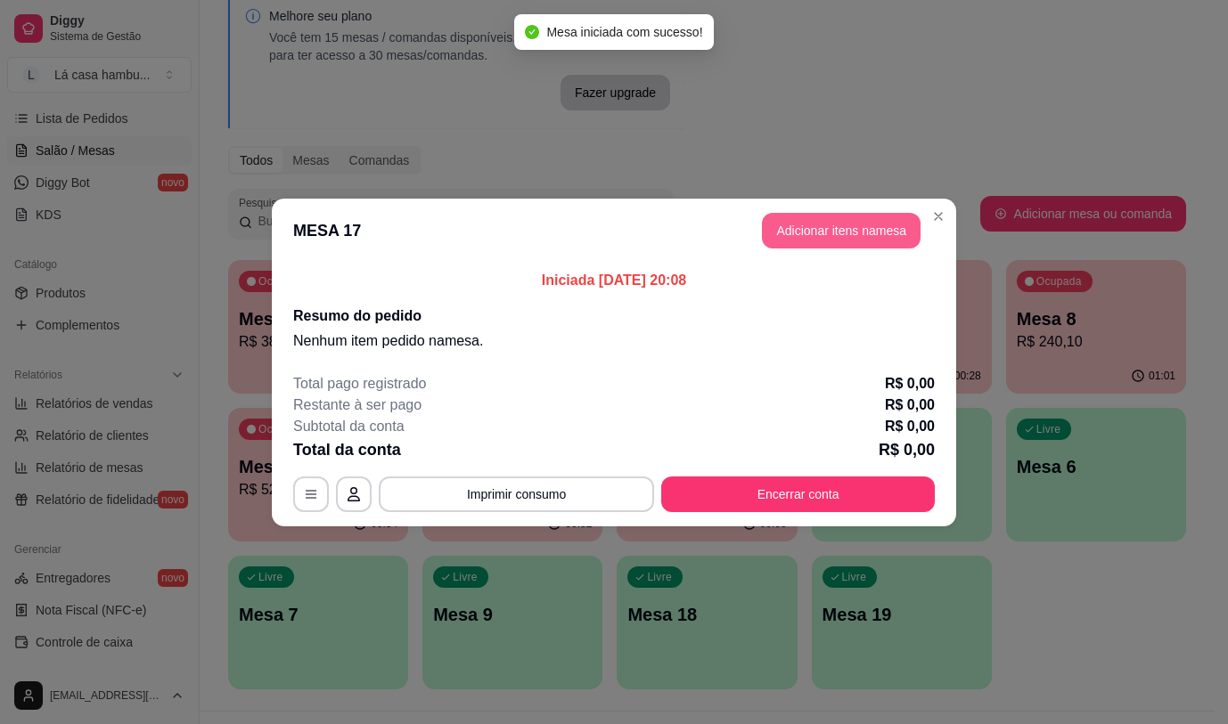
click at [833, 235] on button "Adicionar itens na mesa" at bounding box center [841, 231] width 159 height 36
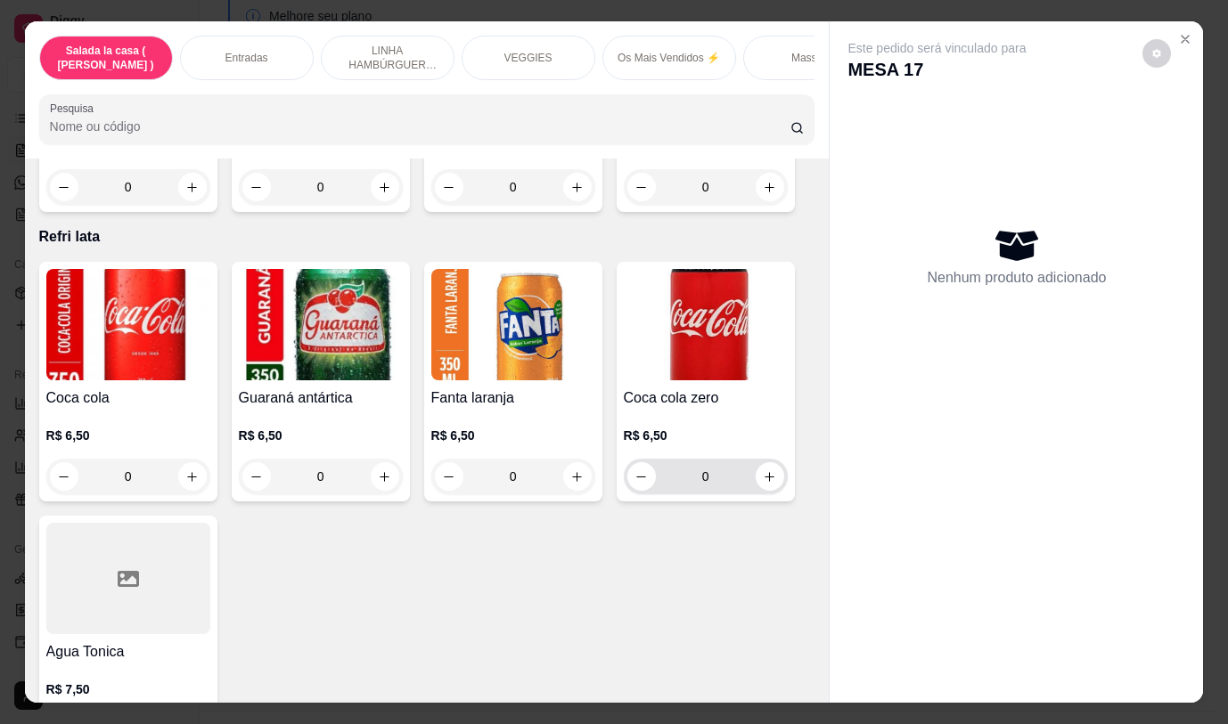
scroll to position [7126, 0]
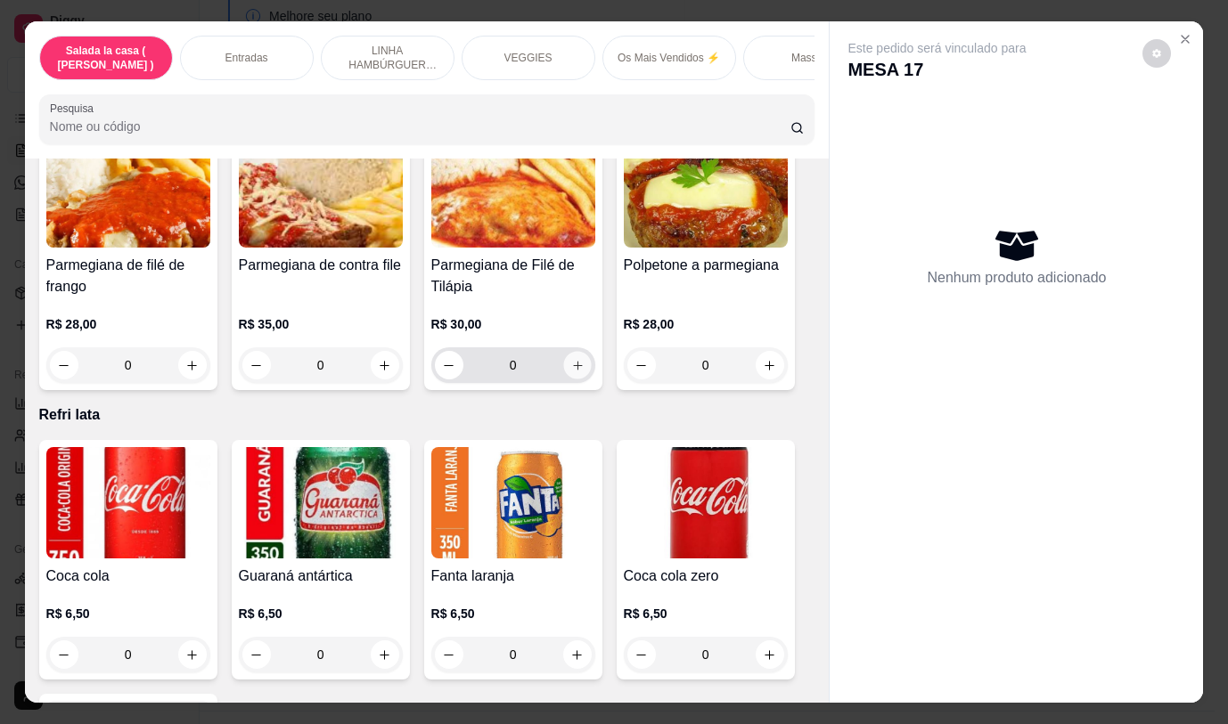
click at [581, 355] on button "increase-product-quantity" at bounding box center [577, 366] width 28 height 28
type input "1"
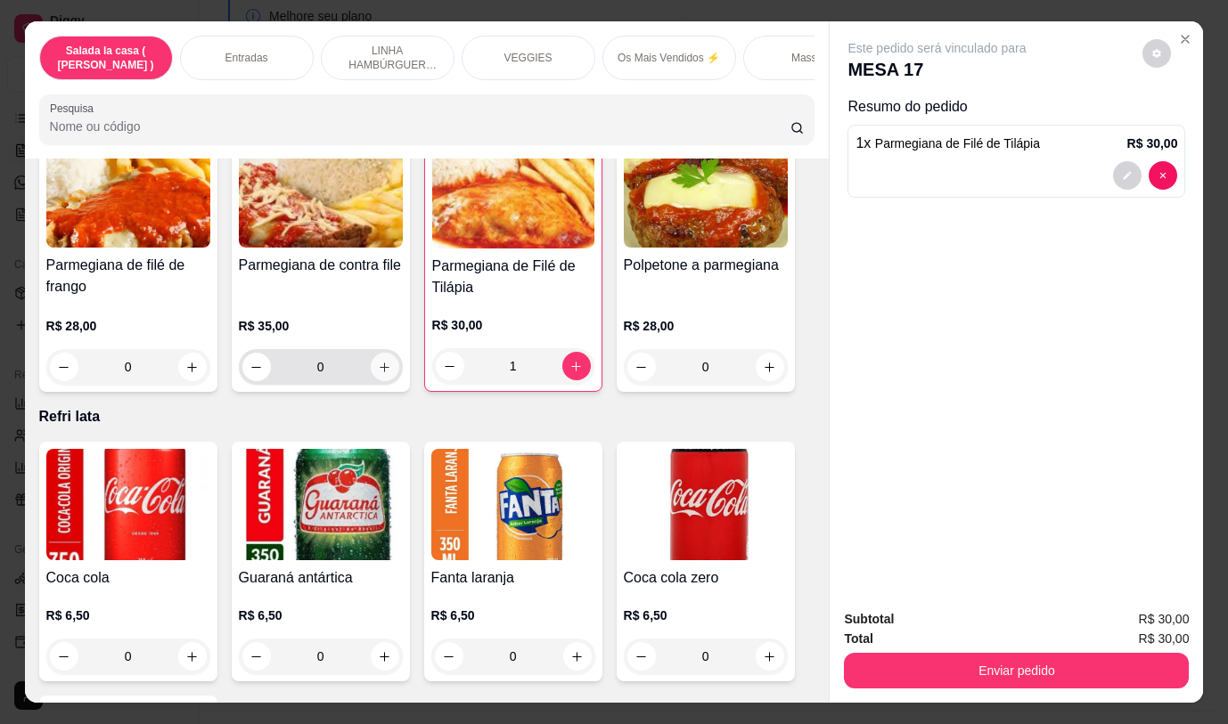
click at [379, 363] on icon "increase-product-quantity" at bounding box center [384, 368] width 10 height 10
type input "1"
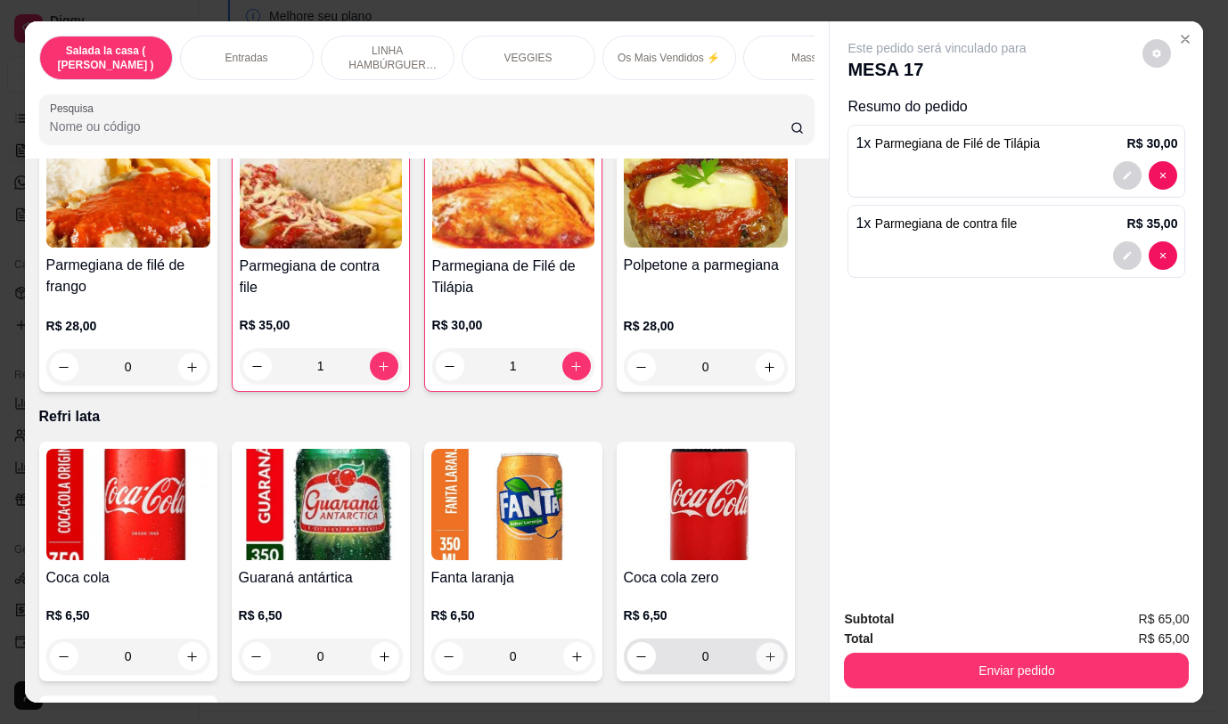
click at [772, 643] on button "increase-product-quantity" at bounding box center [769, 657] width 28 height 28
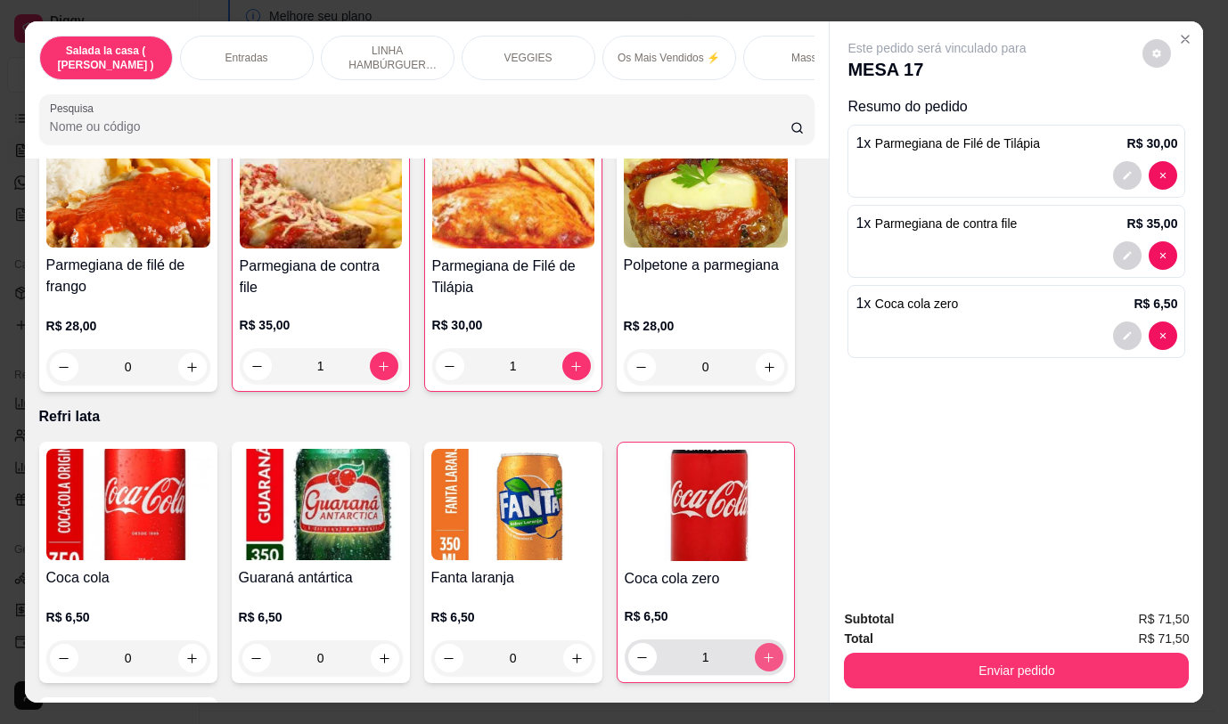
click at [772, 643] on button "increase-product-quantity" at bounding box center [768, 657] width 29 height 29
type input "2"
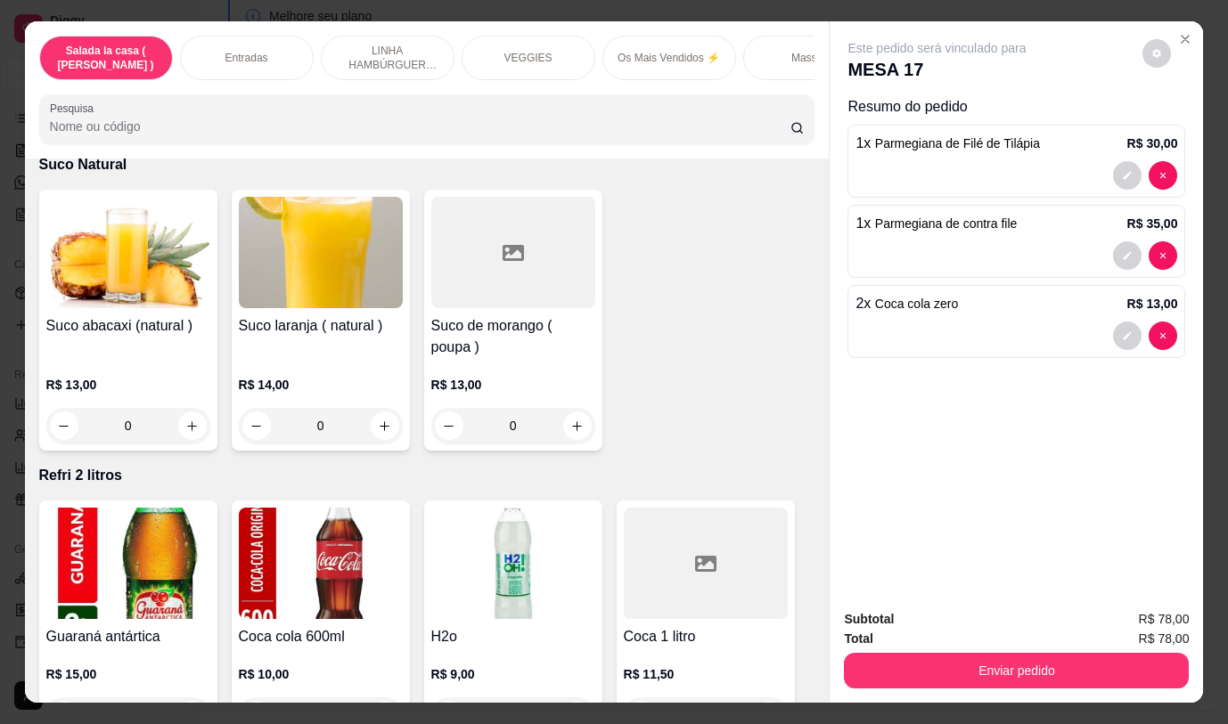
scroll to position [7928, 0]
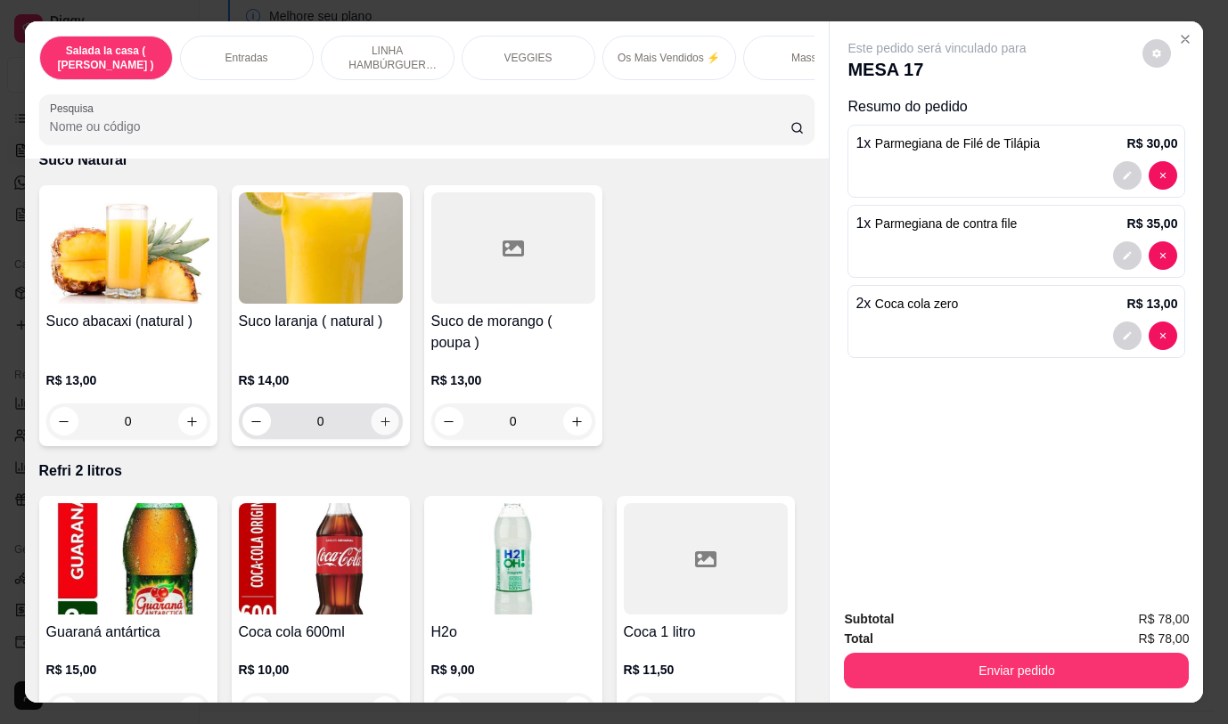
click at [379, 415] on icon "increase-product-quantity" at bounding box center [384, 421] width 13 height 13
type input "1"
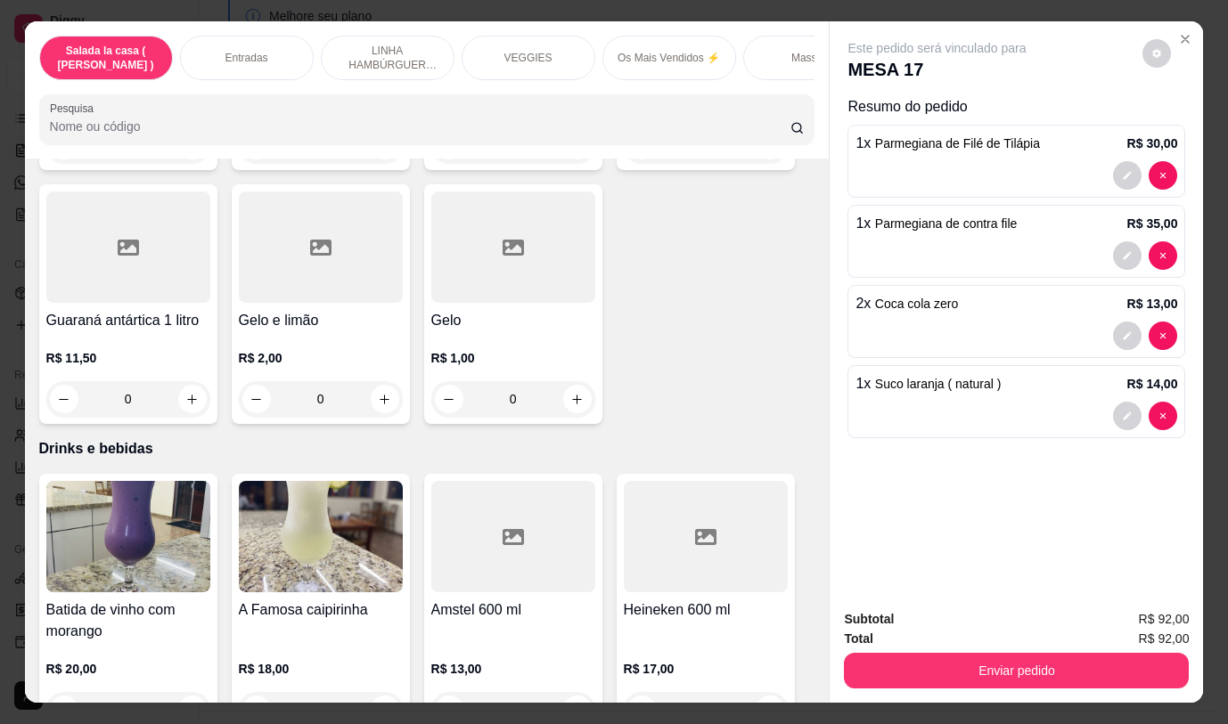
scroll to position [8417, 0]
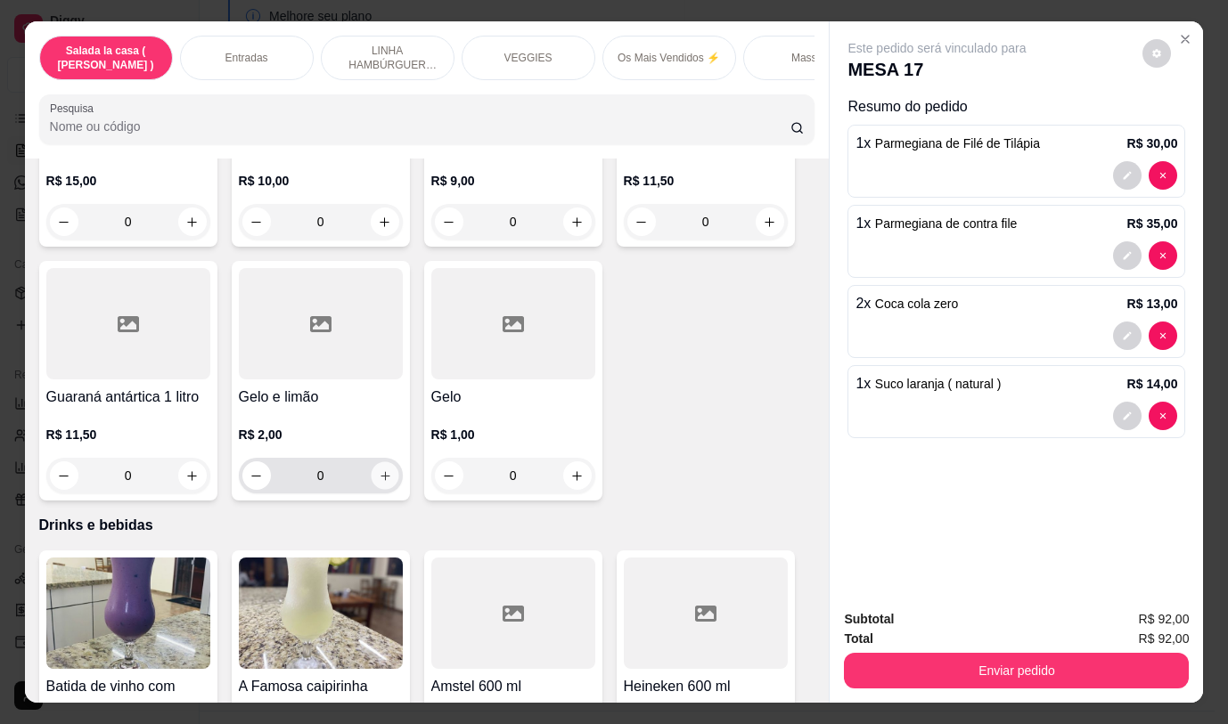
click at [374, 462] on button "increase-product-quantity" at bounding box center [385, 476] width 28 height 28
type input "1"
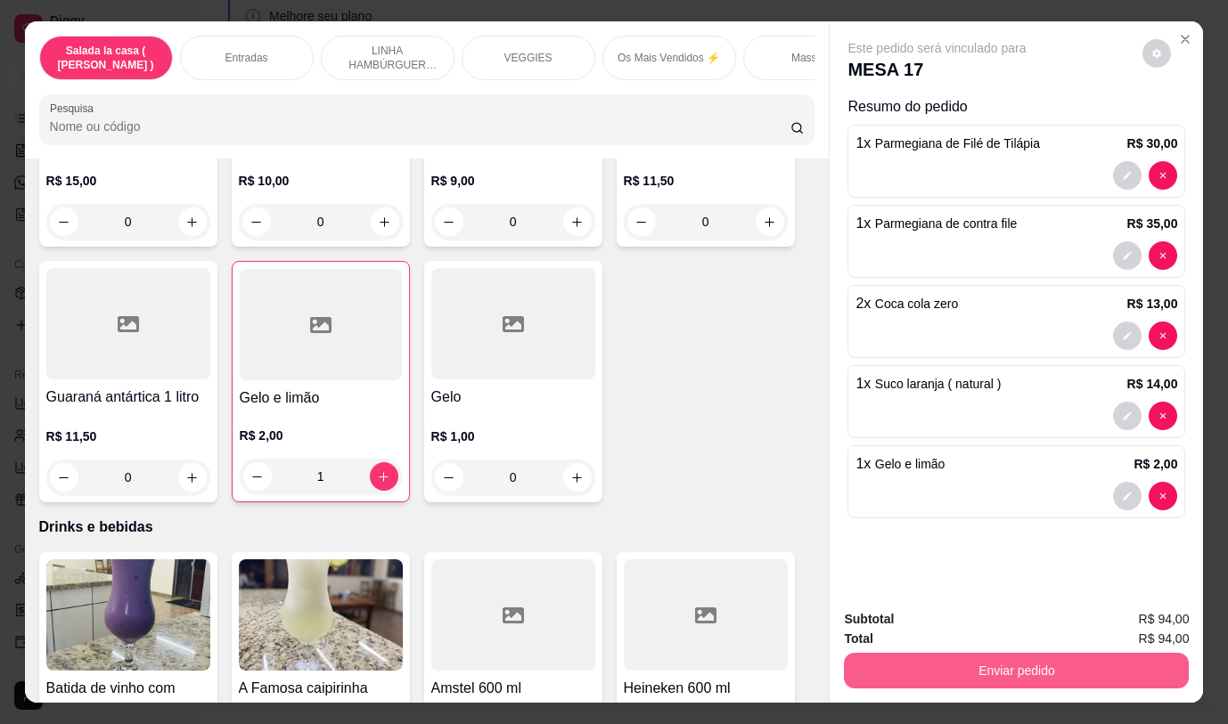
click at [895, 659] on button "Enviar pedido" at bounding box center [1016, 671] width 345 height 36
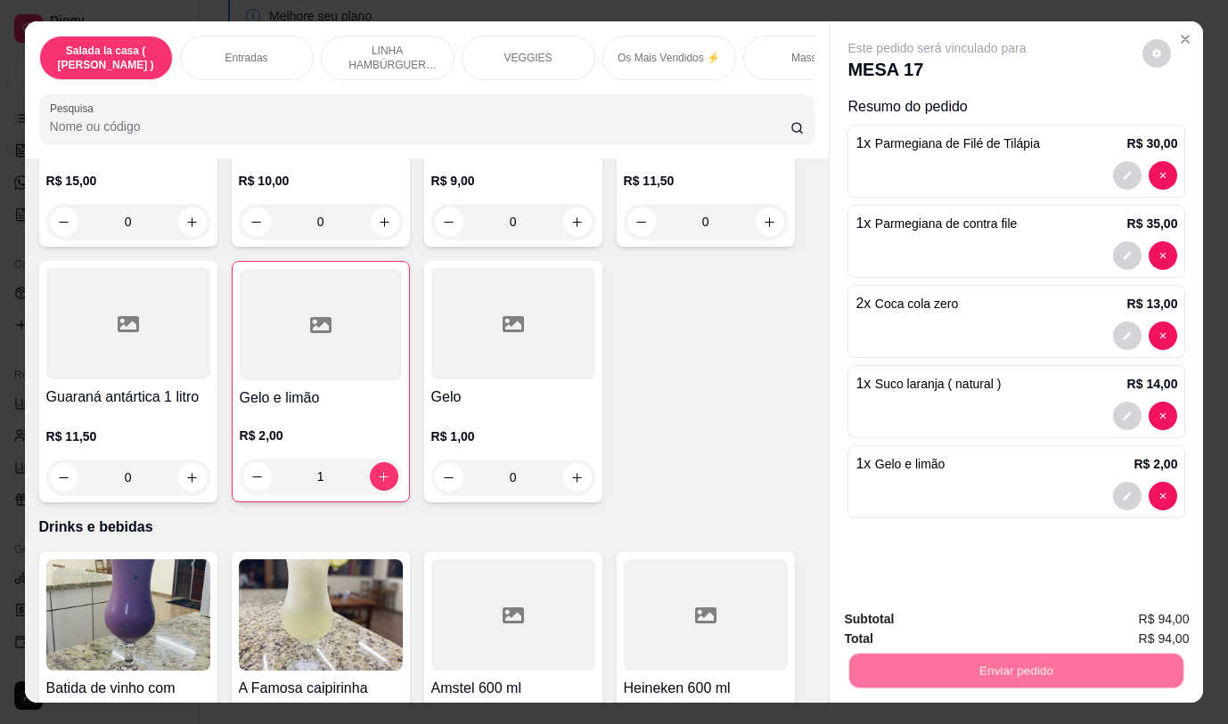
click at [901, 613] on button "Não registrar e enviar pedido" at bounding box center [957, 620] width 185 height 34
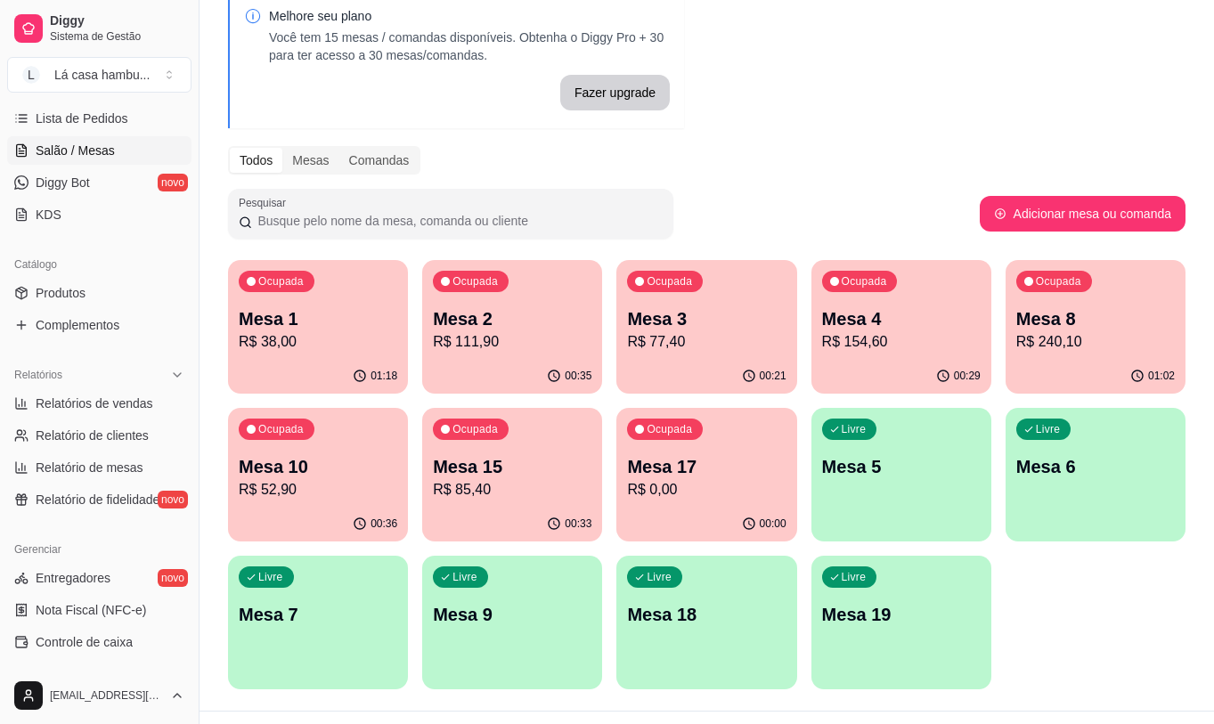
click at [692, 487] on p "R$ 0,00" at bounding box center [706, 489] width 159 height 21
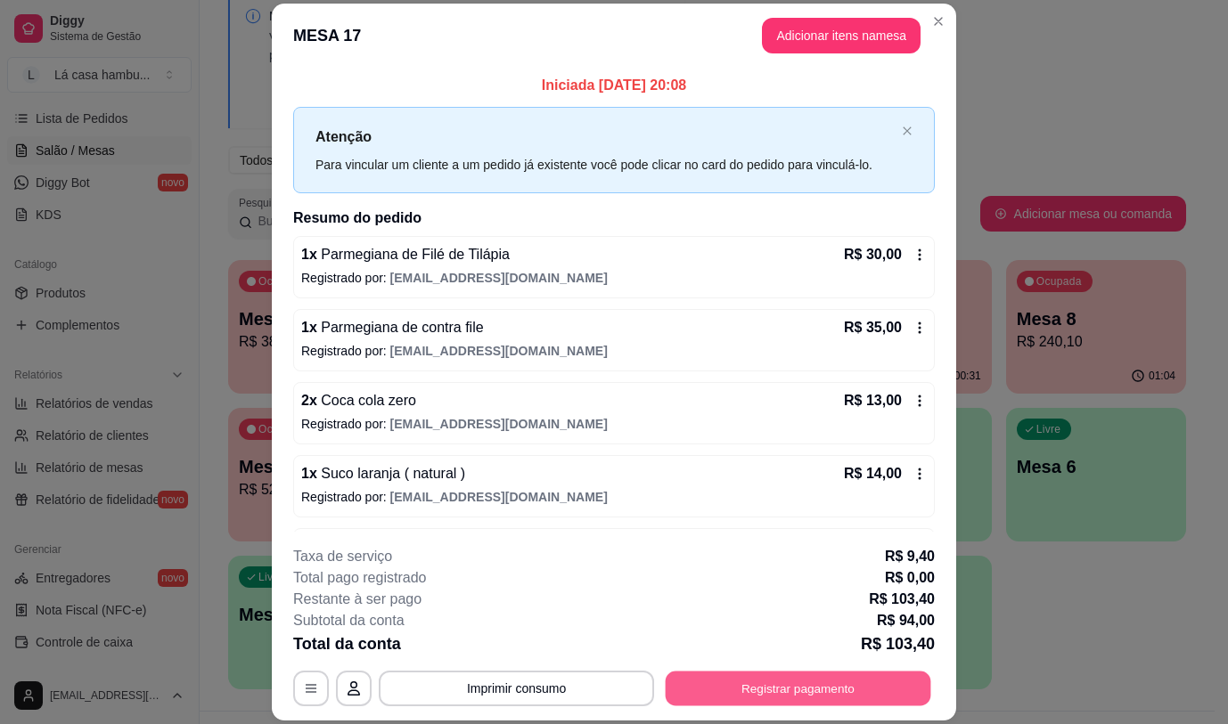
click at [775, 685] on button "Registrar pagamento" at bounding box center [797, 689] width 265 height 35
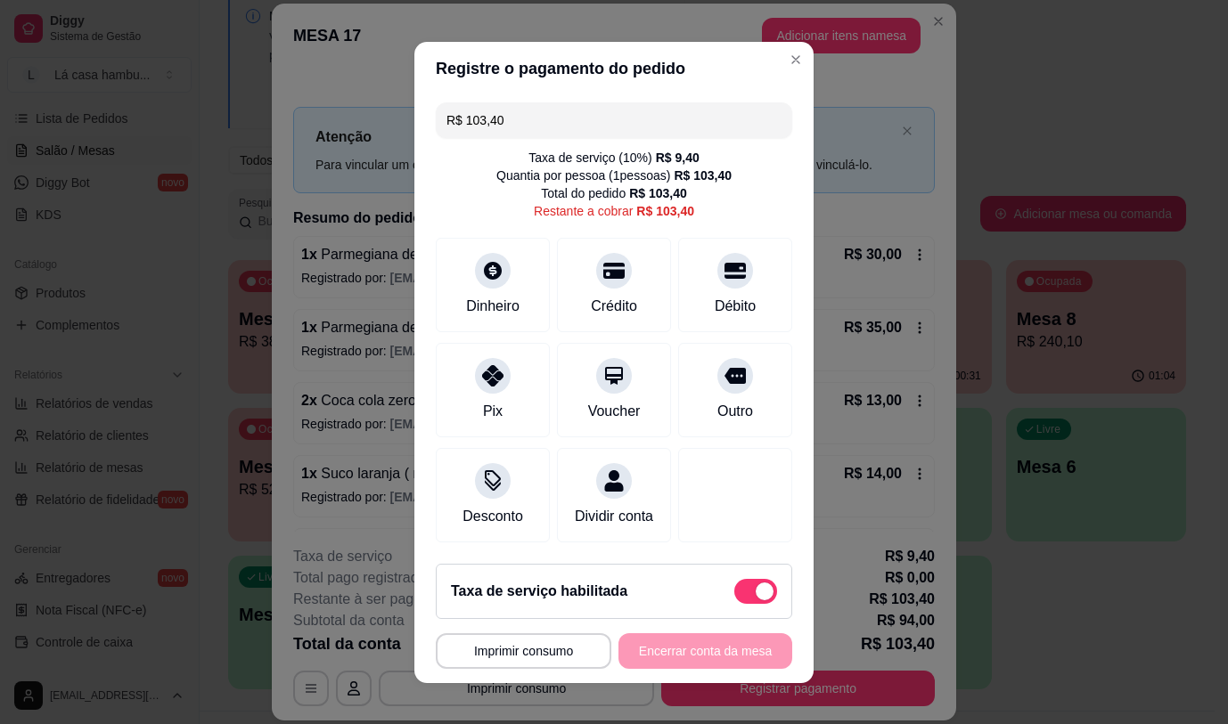
click at [827, 591] on div "**********" at bounding box center [614, 362] width 1228 height 724
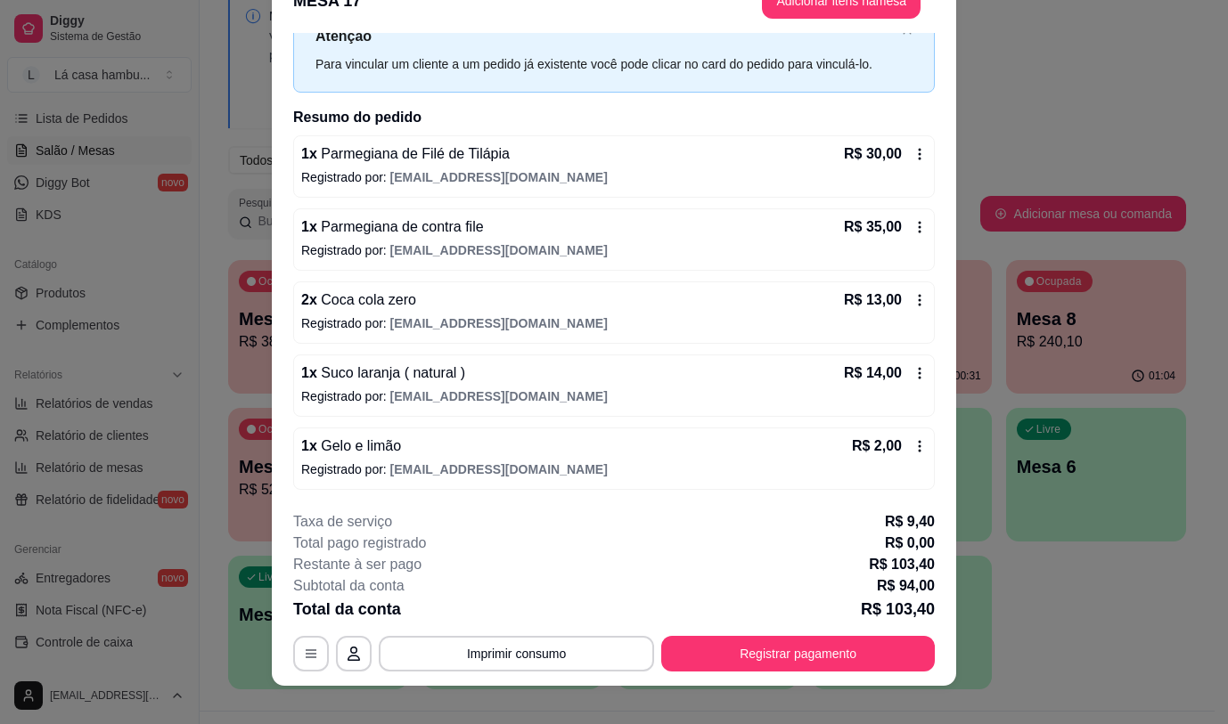
scroll to position [53, 0]
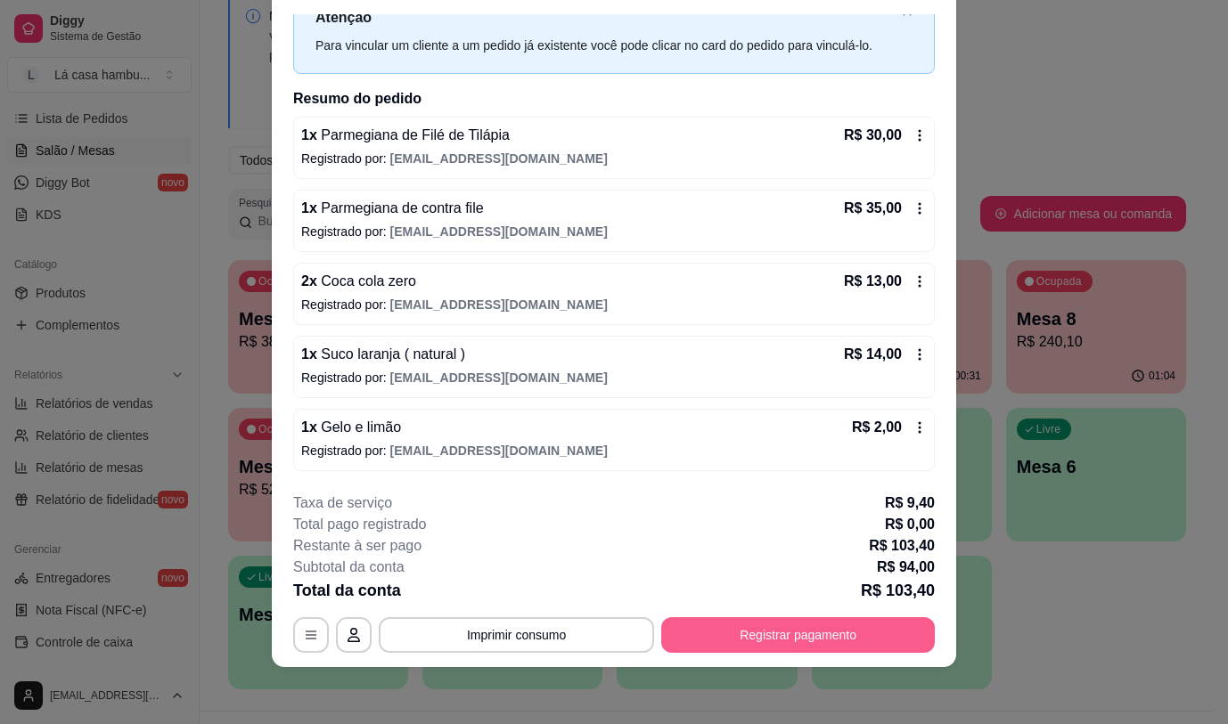
click at [731, 634] on button "Registrar pagamento" at bounding box center [797, 635] width 273 height 36
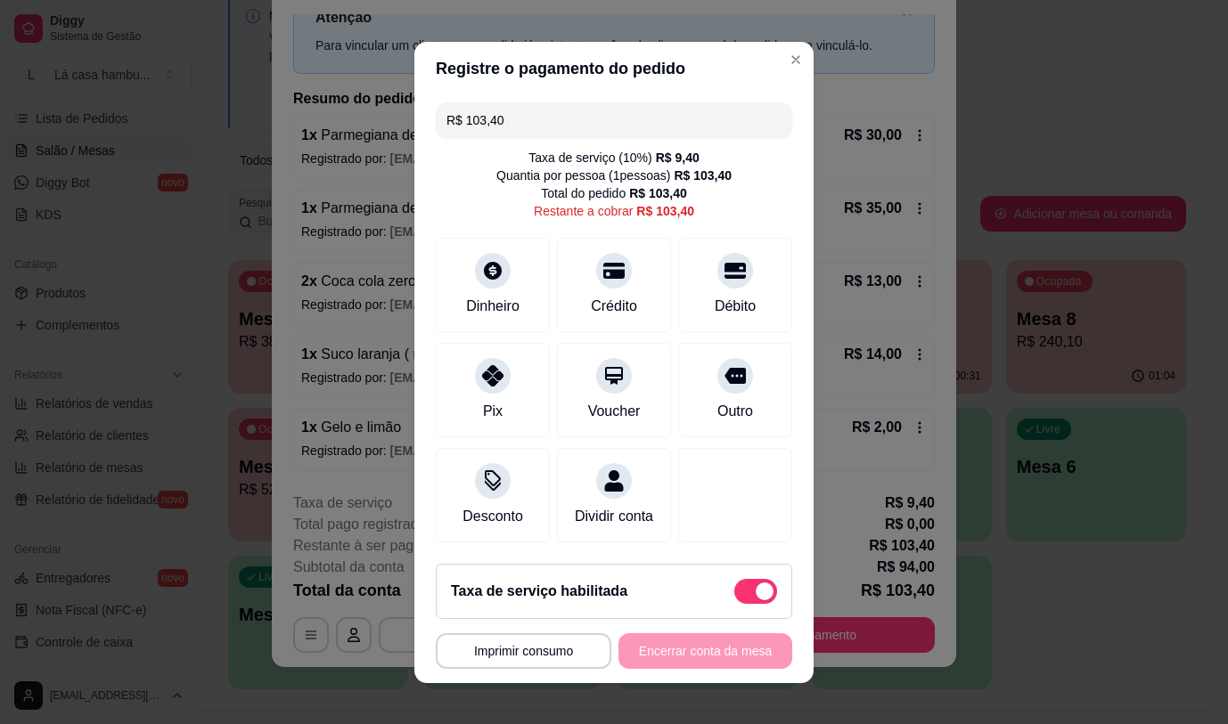
click at [734, 600] on span at bounding box center [755, 591] width 43 height 25
click at [733, 600] on input "checkbox" at bounding box center [739, 600] width 12 height 12
checkbox input "true"
type input "R$ 94,00"
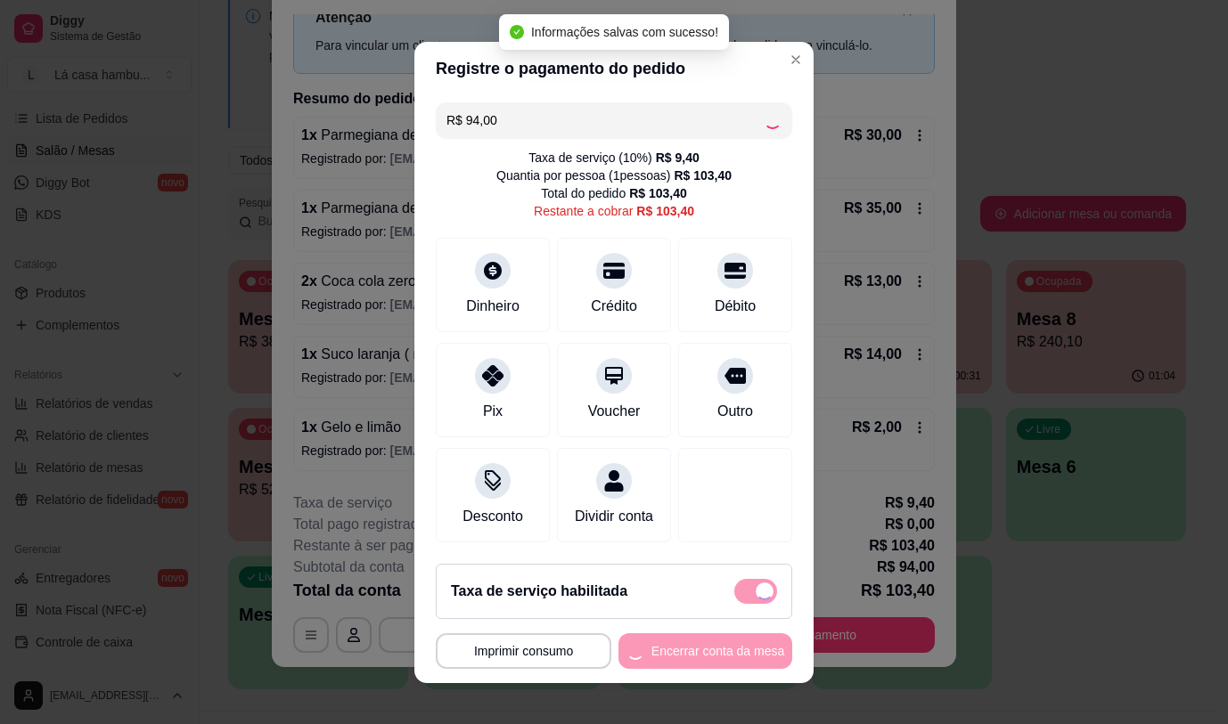
checkbox input "false"
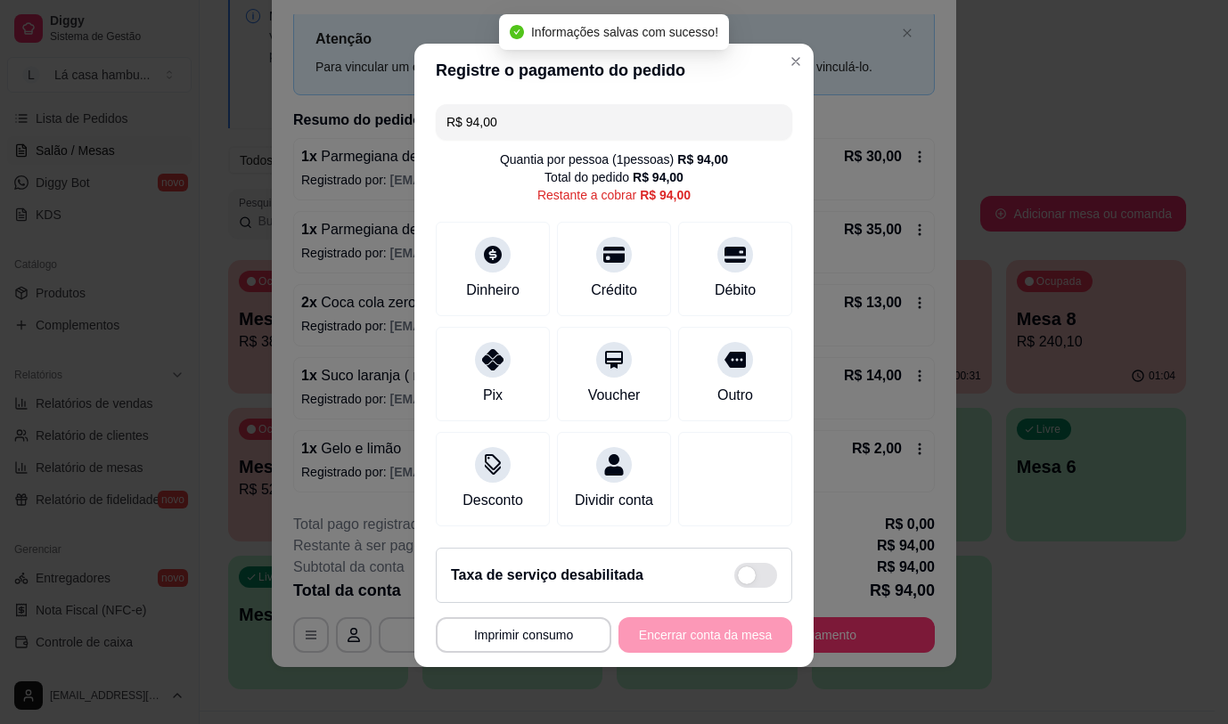
scroll to position [18, 0]
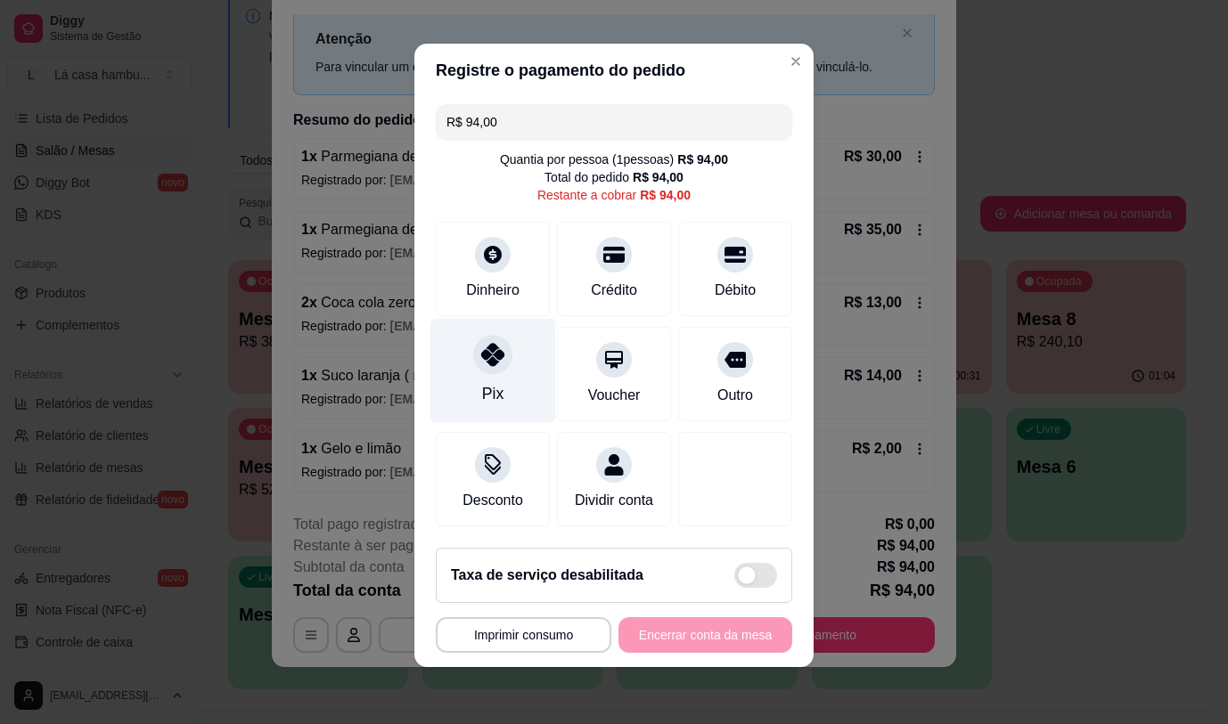
click at [481, 343] on icon at bounding box center [492, 354] width 23 height 23
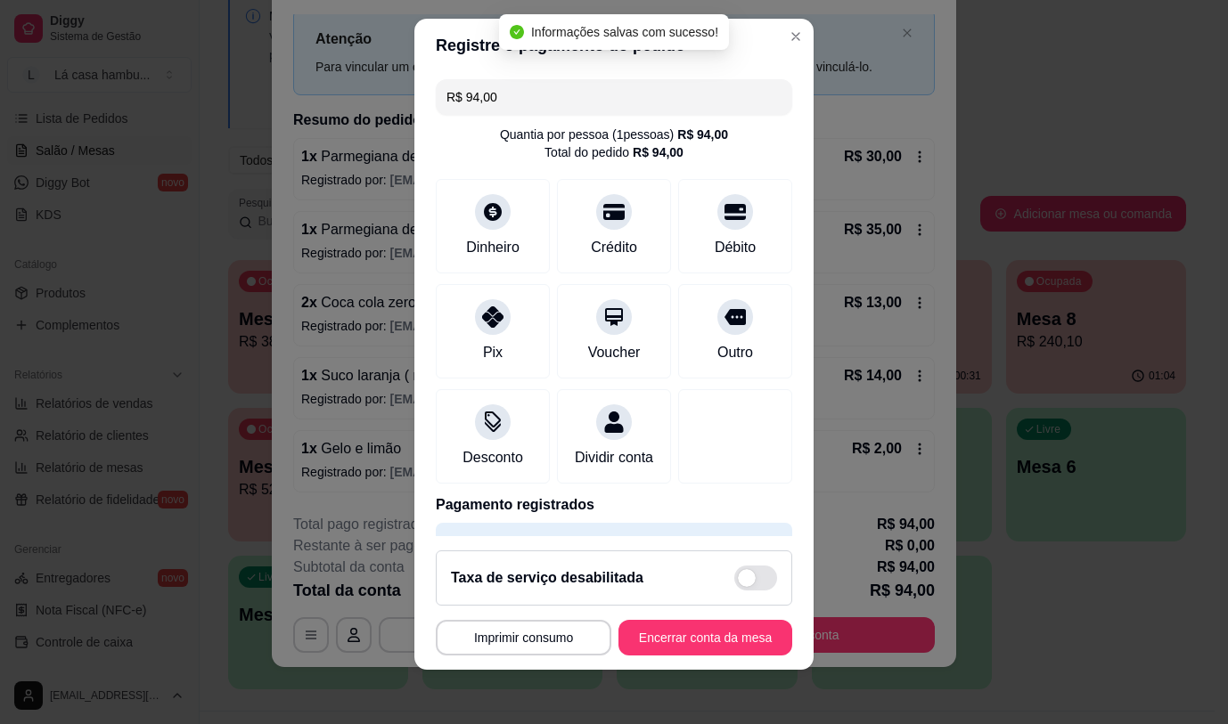
type input "R$ 0,00"
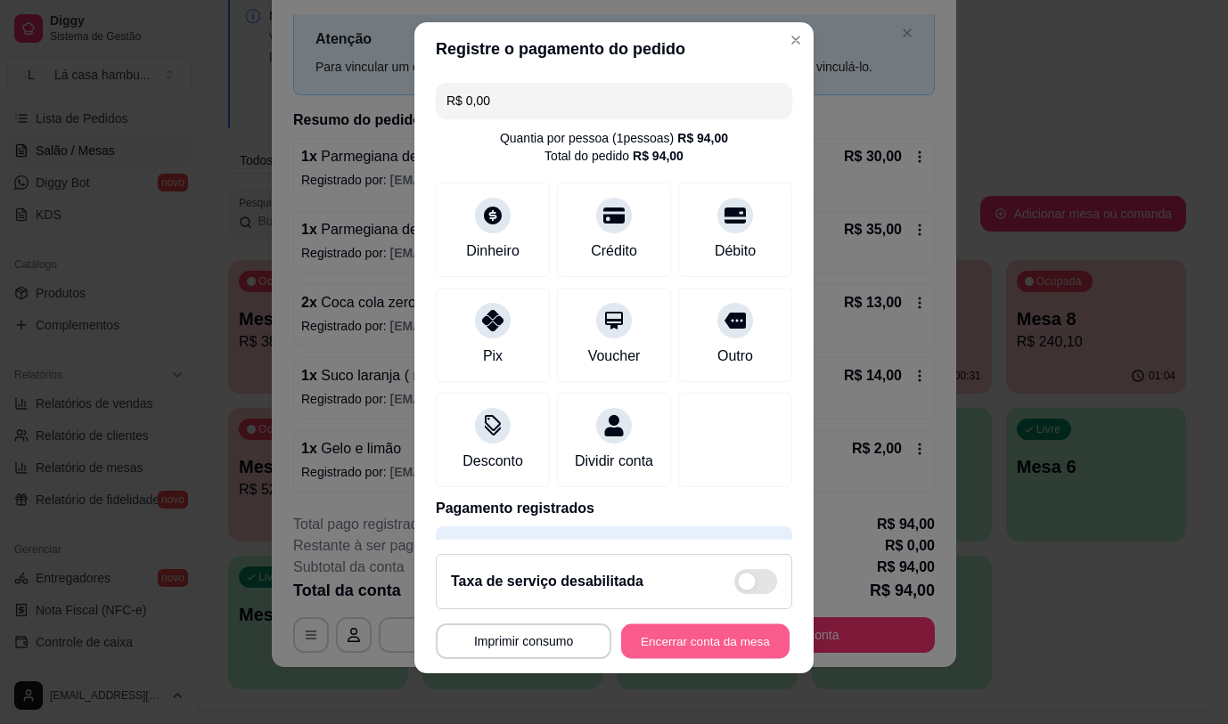
click at [656, 643] on button "Encerrar conta da mesa" at bounding box center [705, 641] width 168 height 35
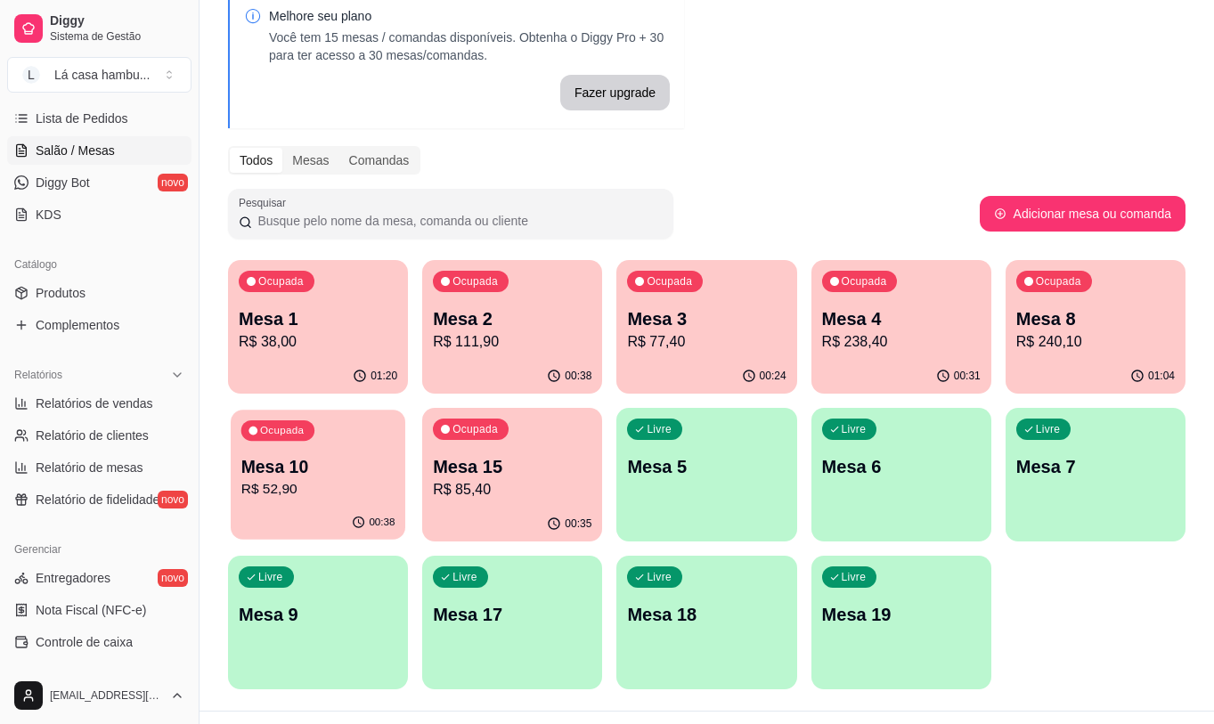
click at [241, 468] on p "Mesa 10" at bounding box center [318, 467] width 154 height 24
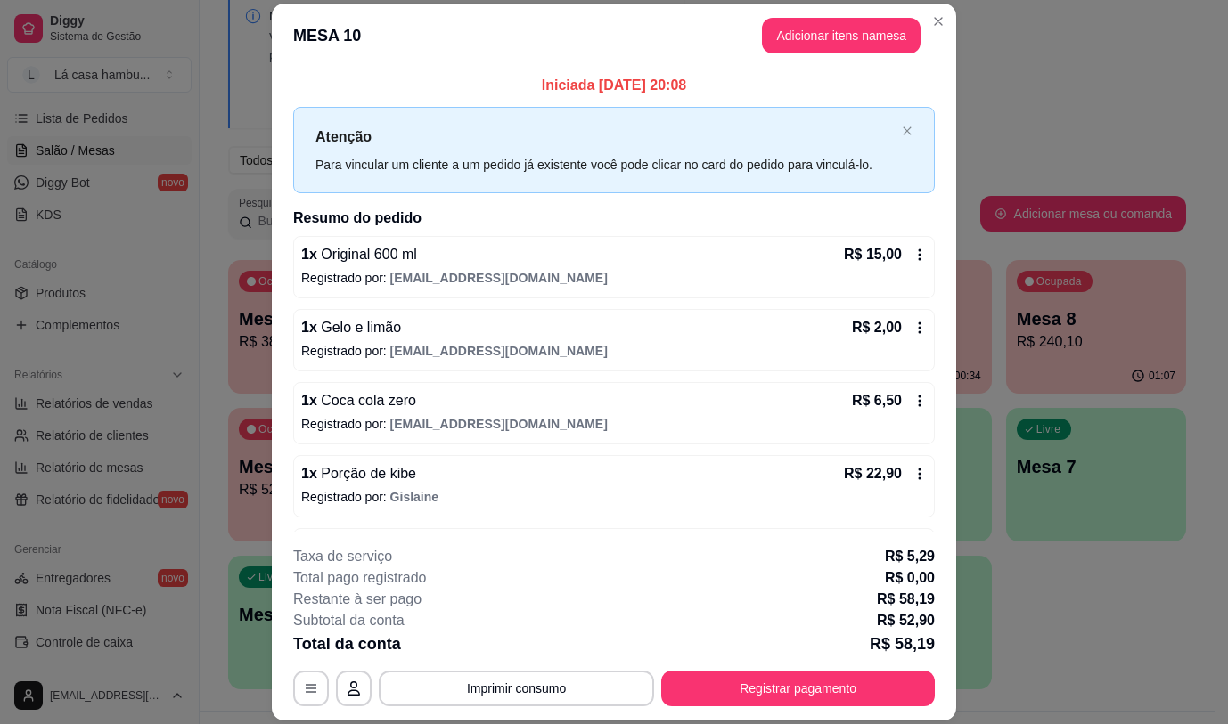
scroll to position [66, 0]
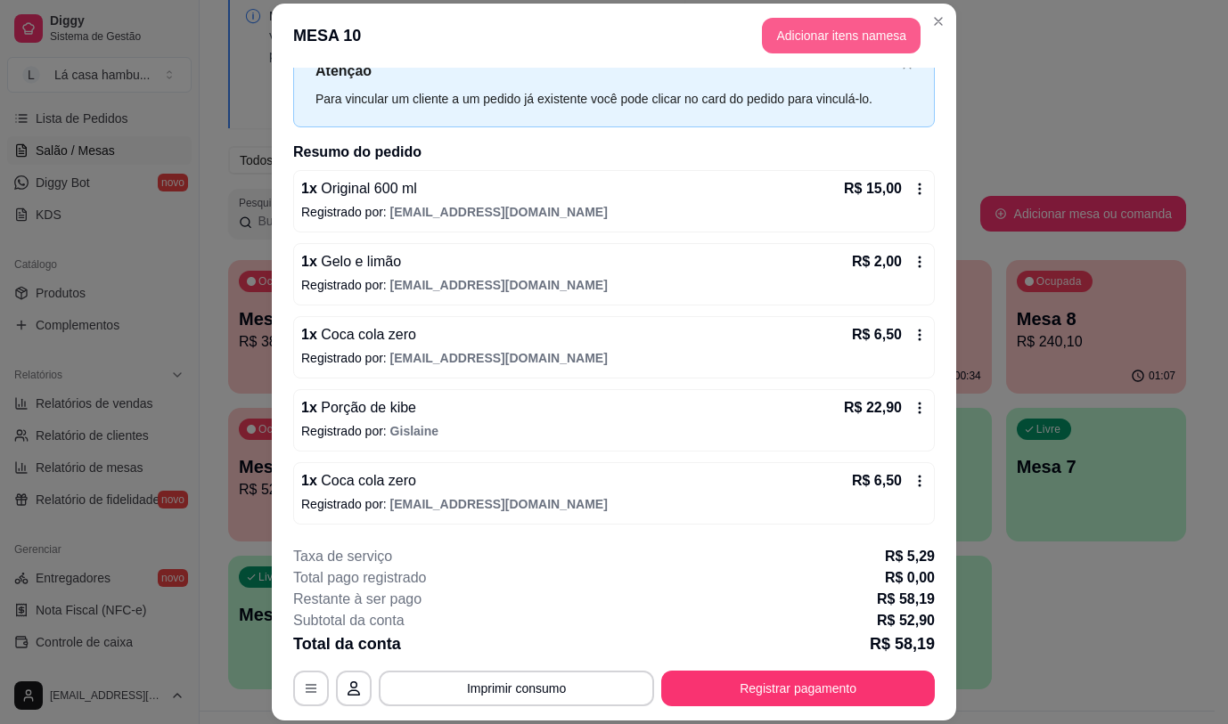
click at [794, 37] on button "Adicionar itens na mesa" at bounding box center [841, 36] width 159 height 36
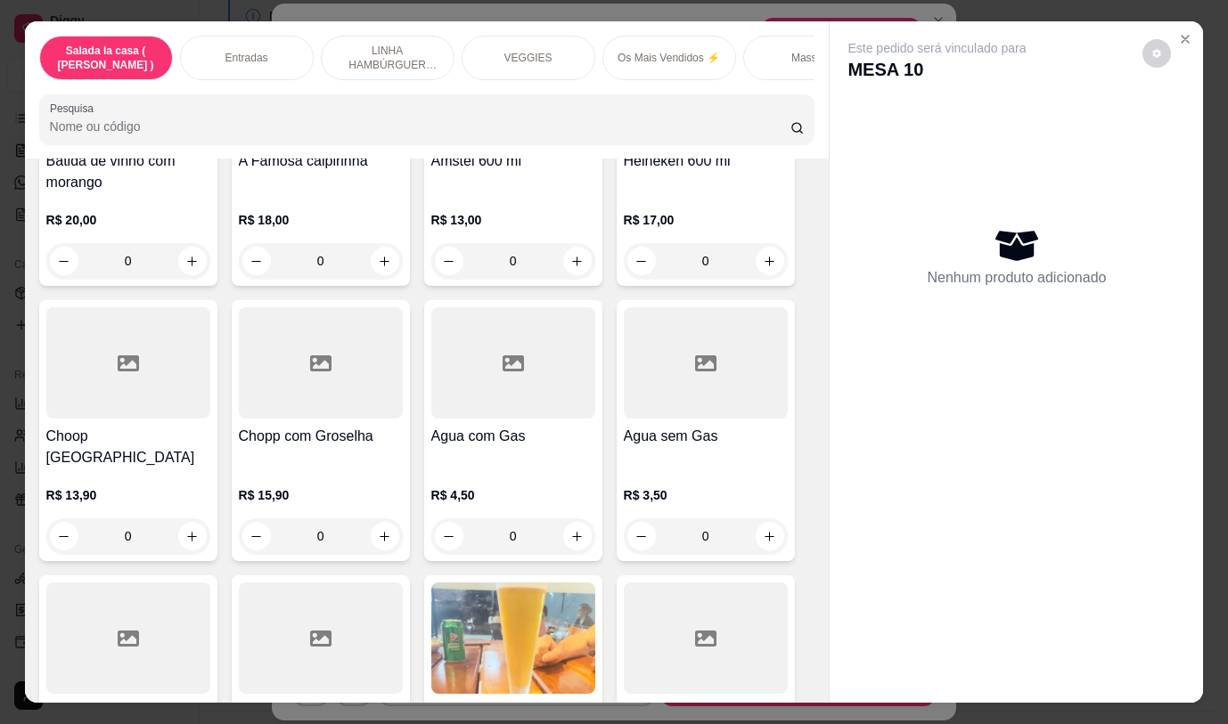
scroll to position [9037, 0]
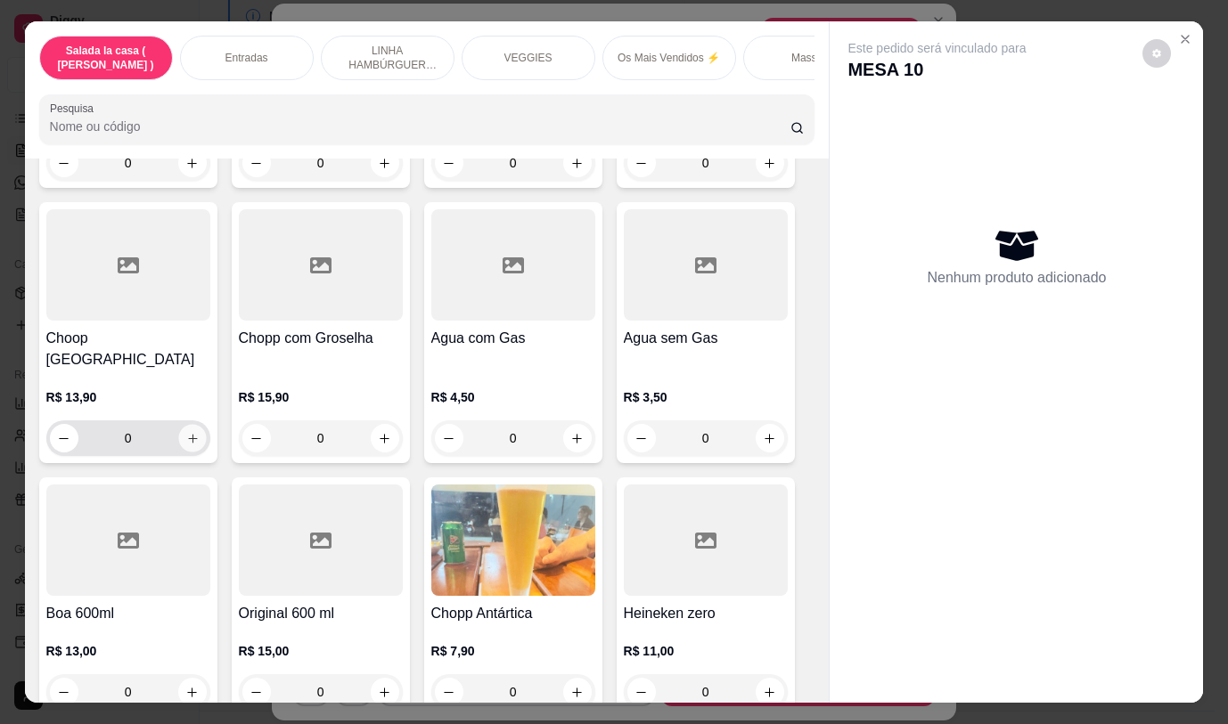
click at [185, 432] on icon "increase-product-quantity" at bounding box center [191, 438] width 13 height 13
type input "1"
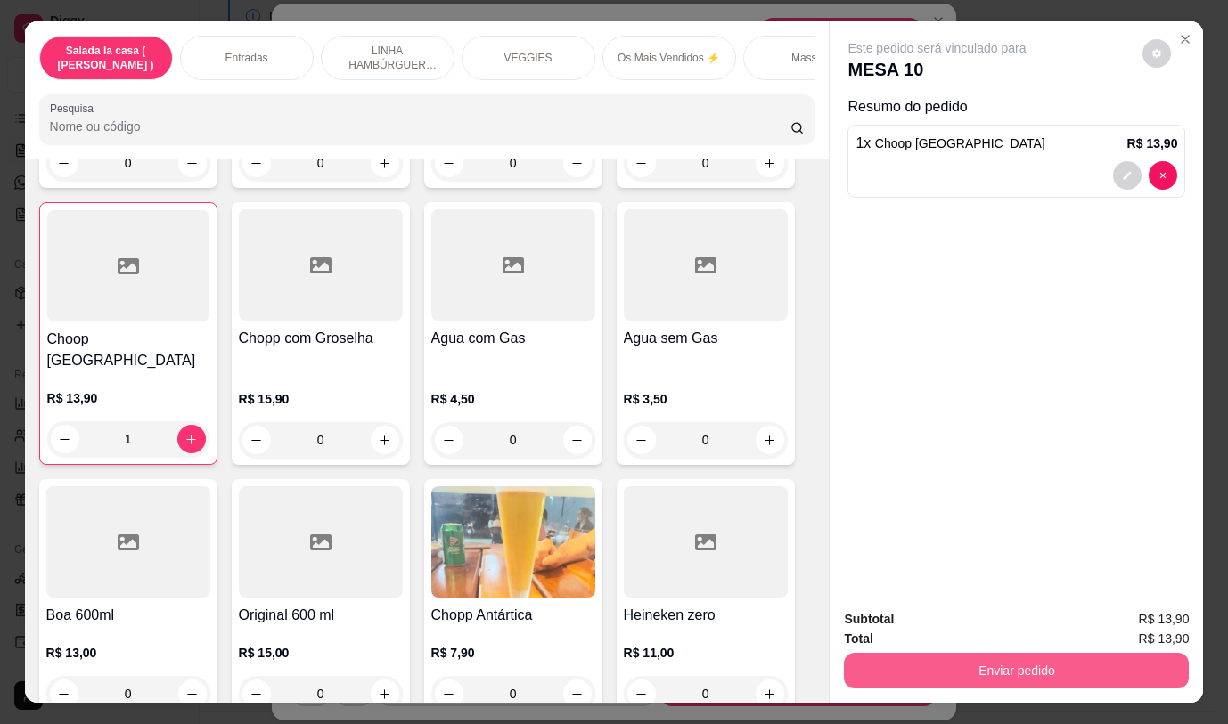
click at [875, 670] on button "Enviar pedido" at bounding box center [1016, 671] width 345 height 36
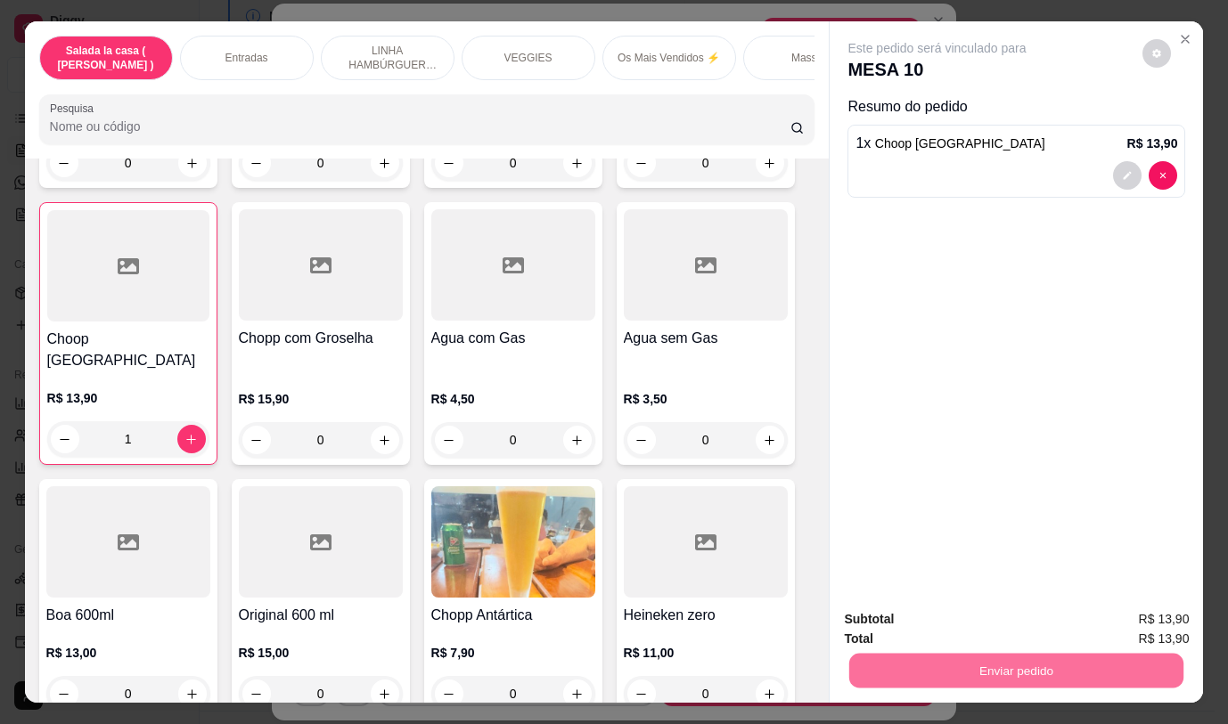
click at [899, 615] on button "Não registrar e enviar pedido" at bounding box center [958, 619] width 180 height 33
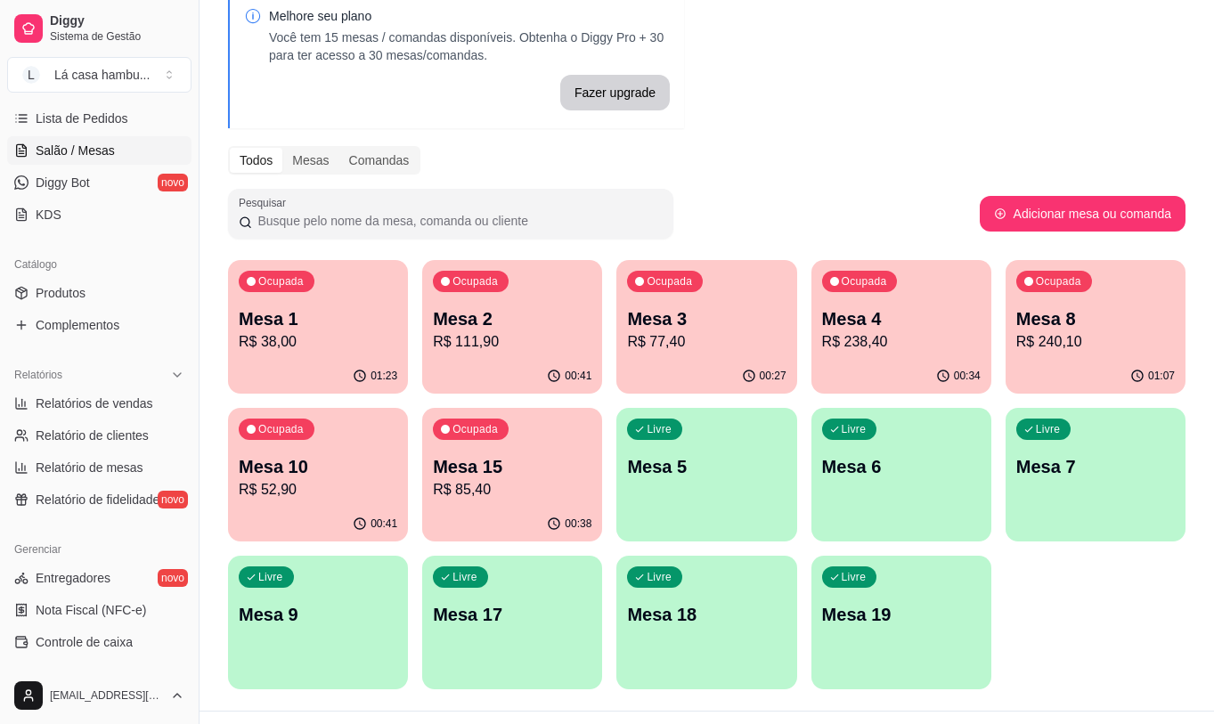
click at [492, 457] on p "Mesa 15" at bounding box center [512, 466] width 159 height 25
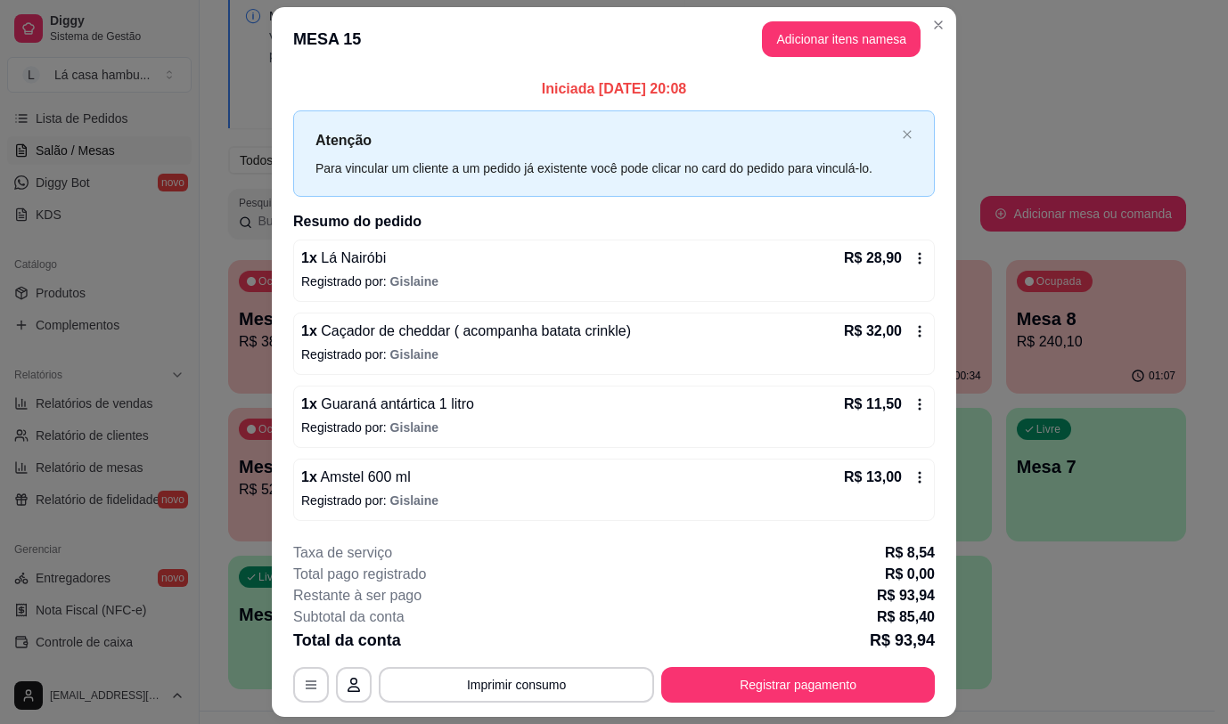
click at [847, 22] on button "Adicionar itens na mesa" at bounding box center [841, 39] width 159 height 36
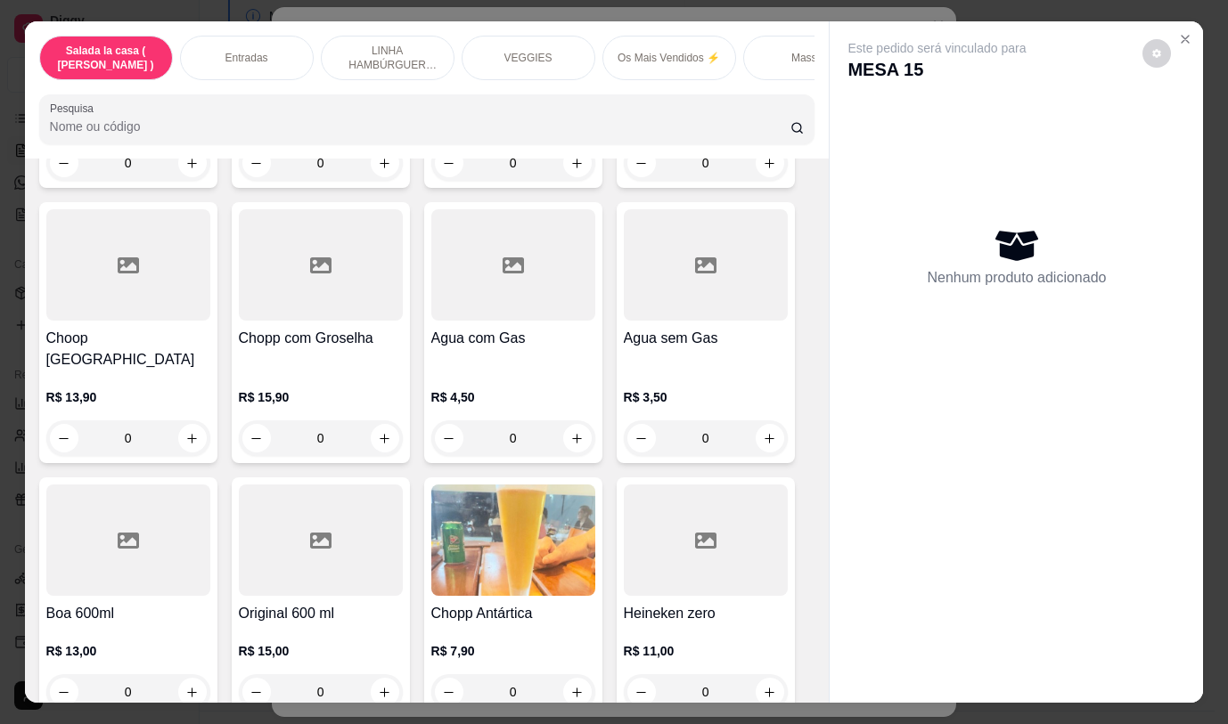
scroll to position [8859, 0]
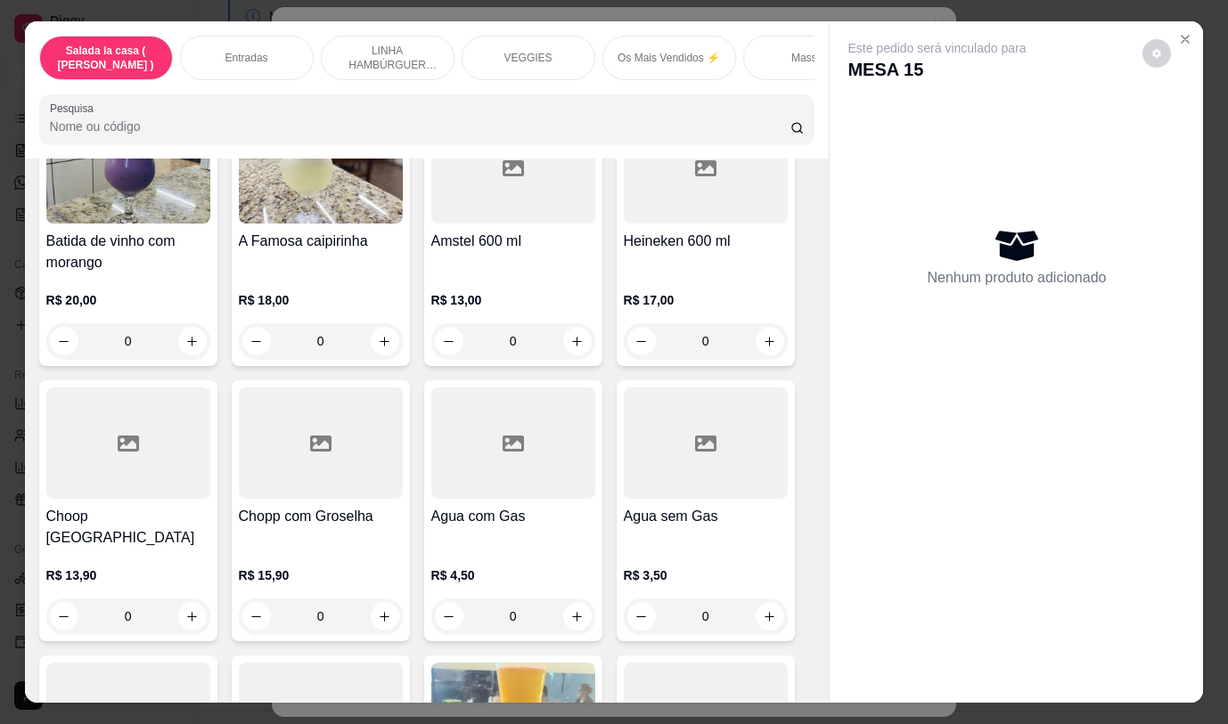
click at [575, 335] on icon "increase-product-quantity" at bounding box center [576, 341] width 13 height 13
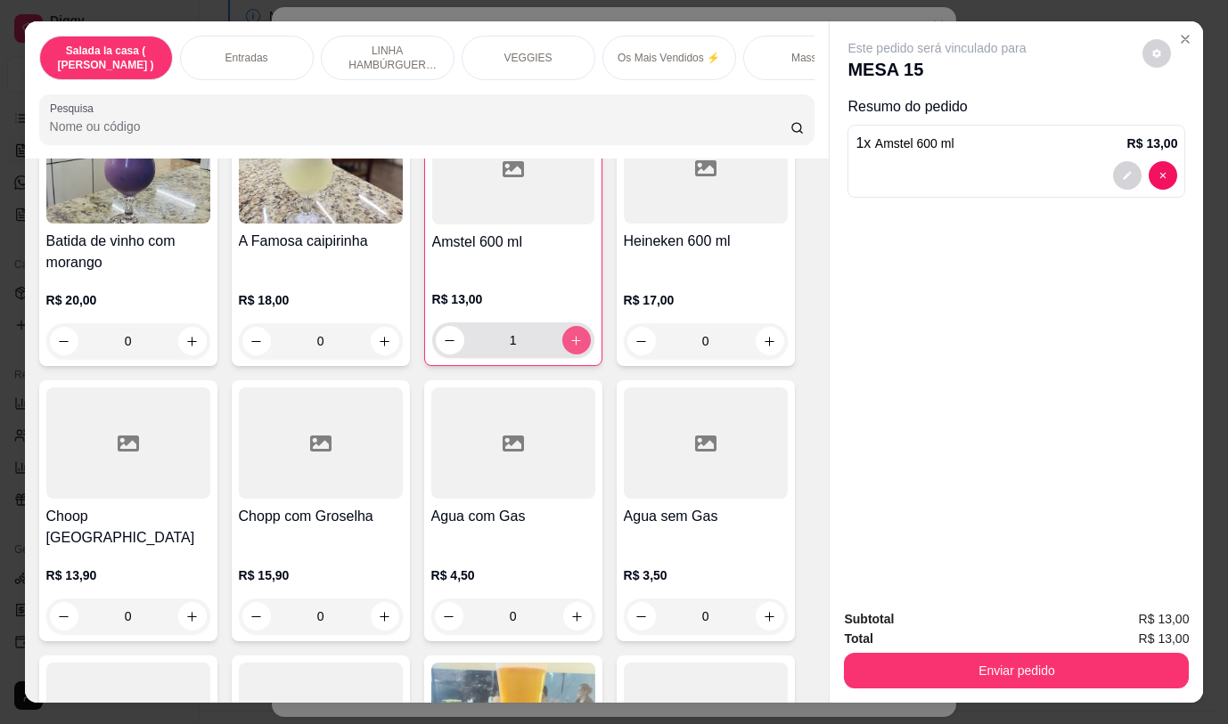
type input "1"
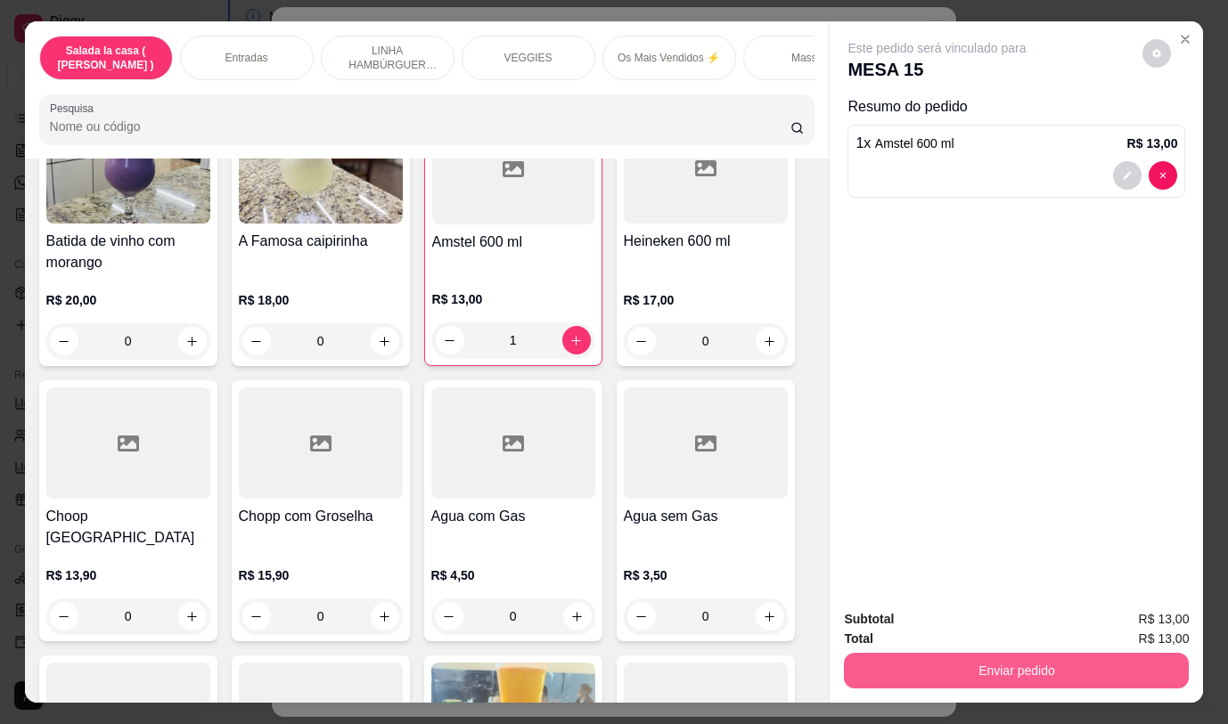
click at [982, 657] on button "Enviar pedido" at bounding box center [1016, 671] width 345 height 36
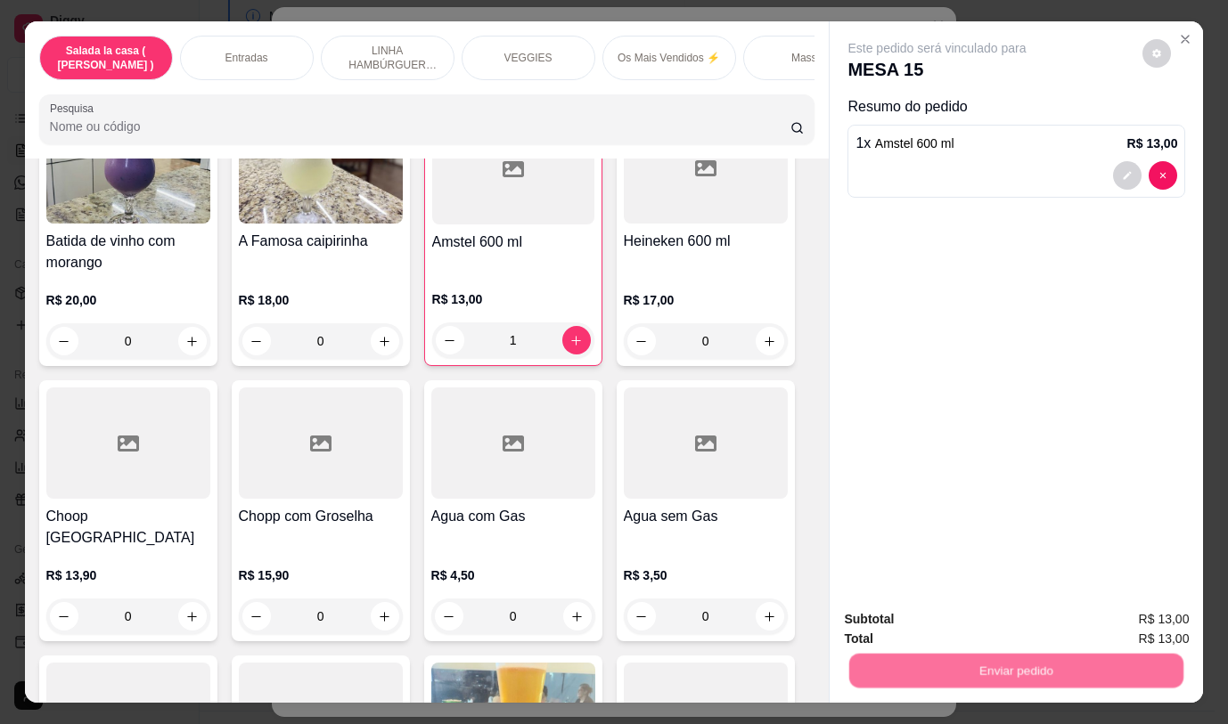
click at [956, 612] on button "Não registrar e enviar pedido" at bounding box center [957, 620] width 185 height 34
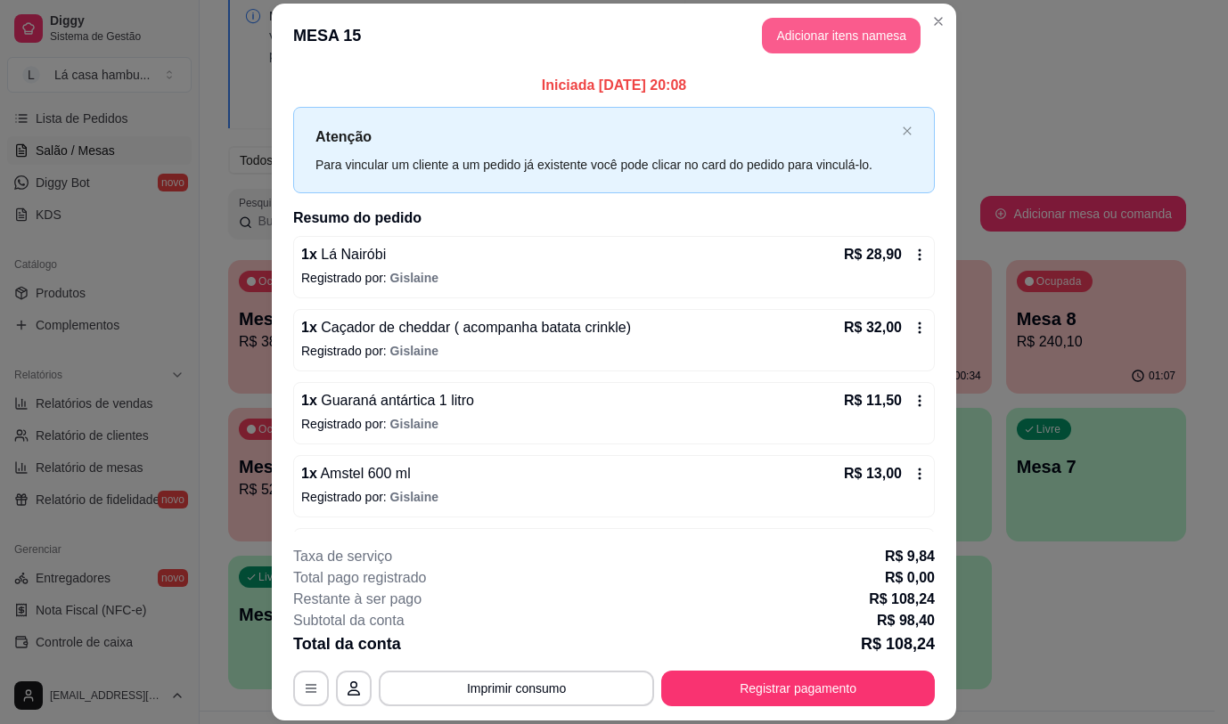
click at [812, 20] on button "Adicionar itens na mesa" at bounding box center [841, 36] width 159 height 36
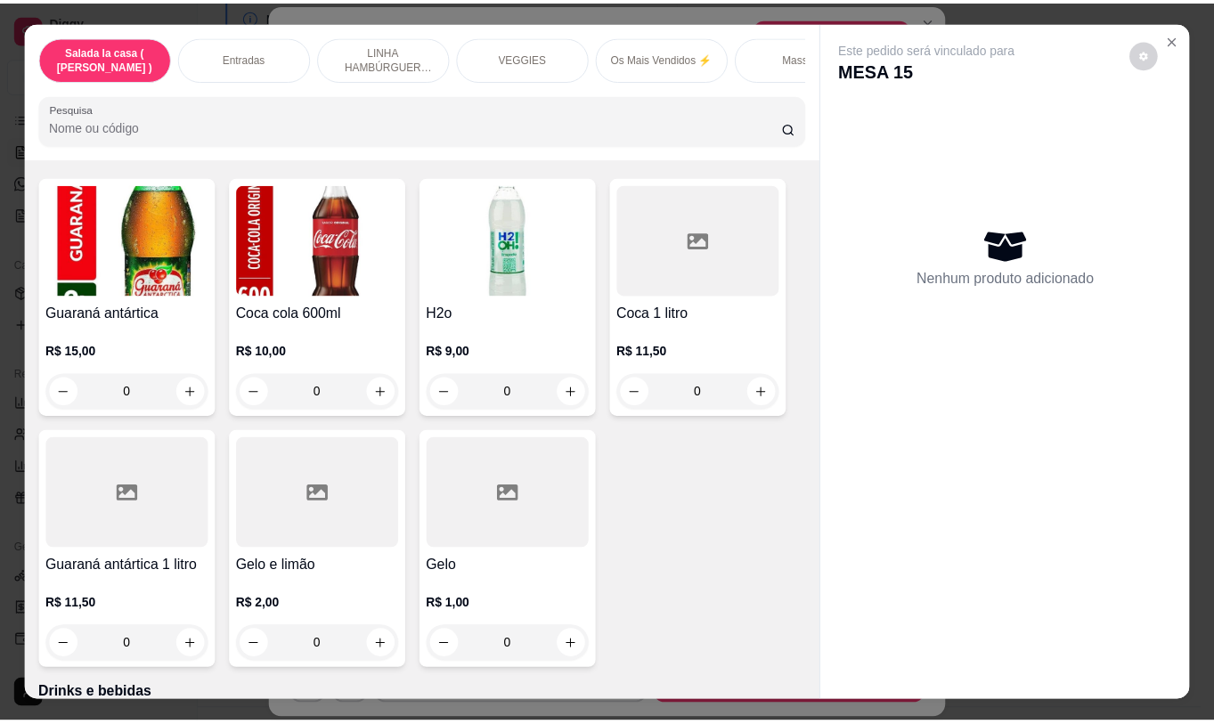
scroll to position [8248, 0]
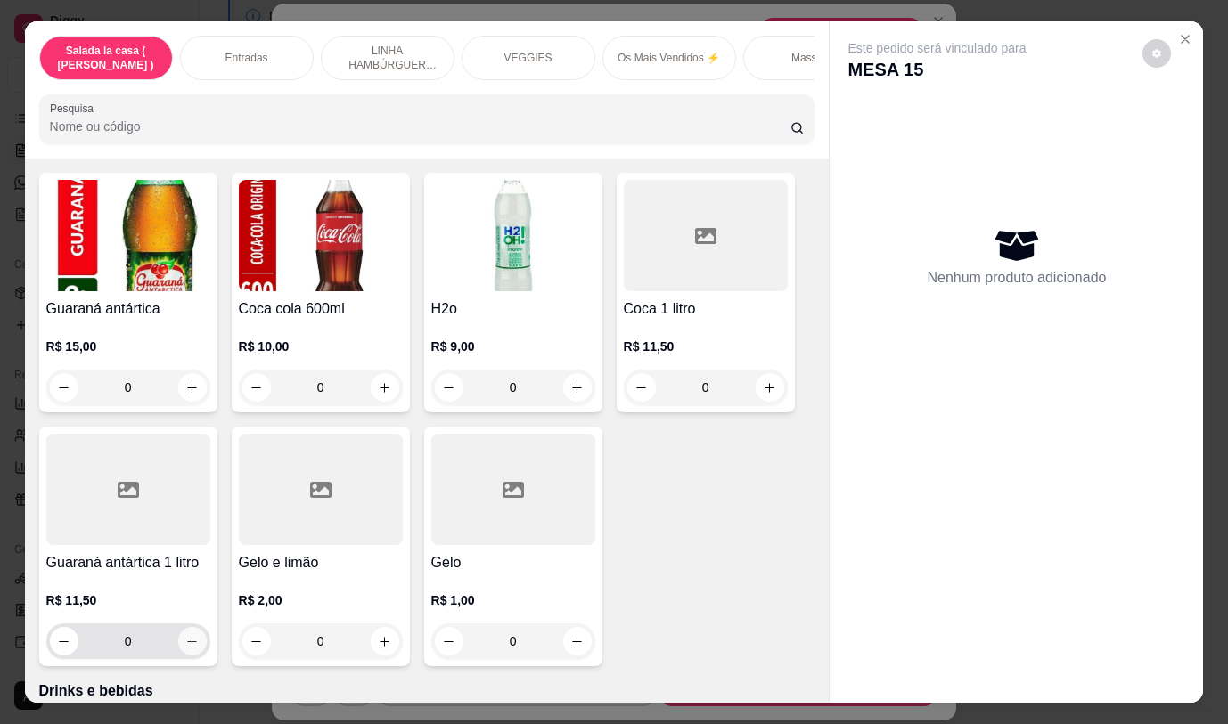
click at [189, 635] on icon "increase-product-quantity" at bounding box center [191, 641] width 13 height 13
type input "1"
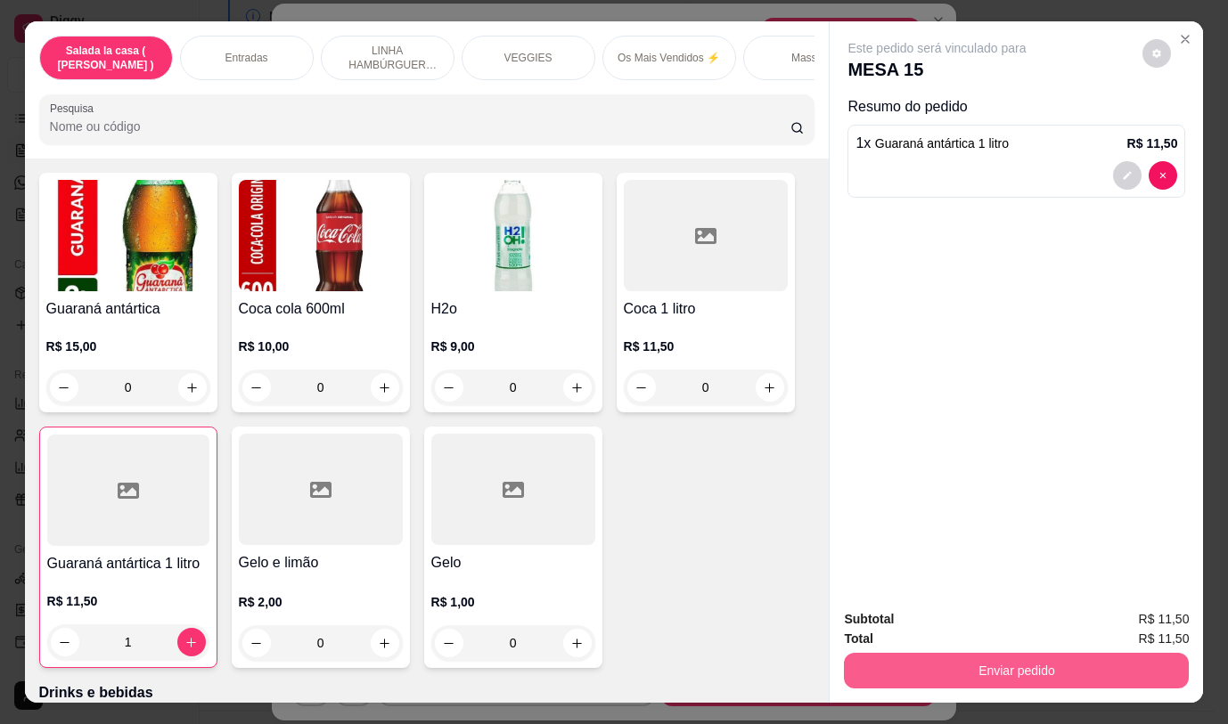
click at [891, 655] on button "Enviar pedido" at bounding box center [1016, 671] width 345 height 36
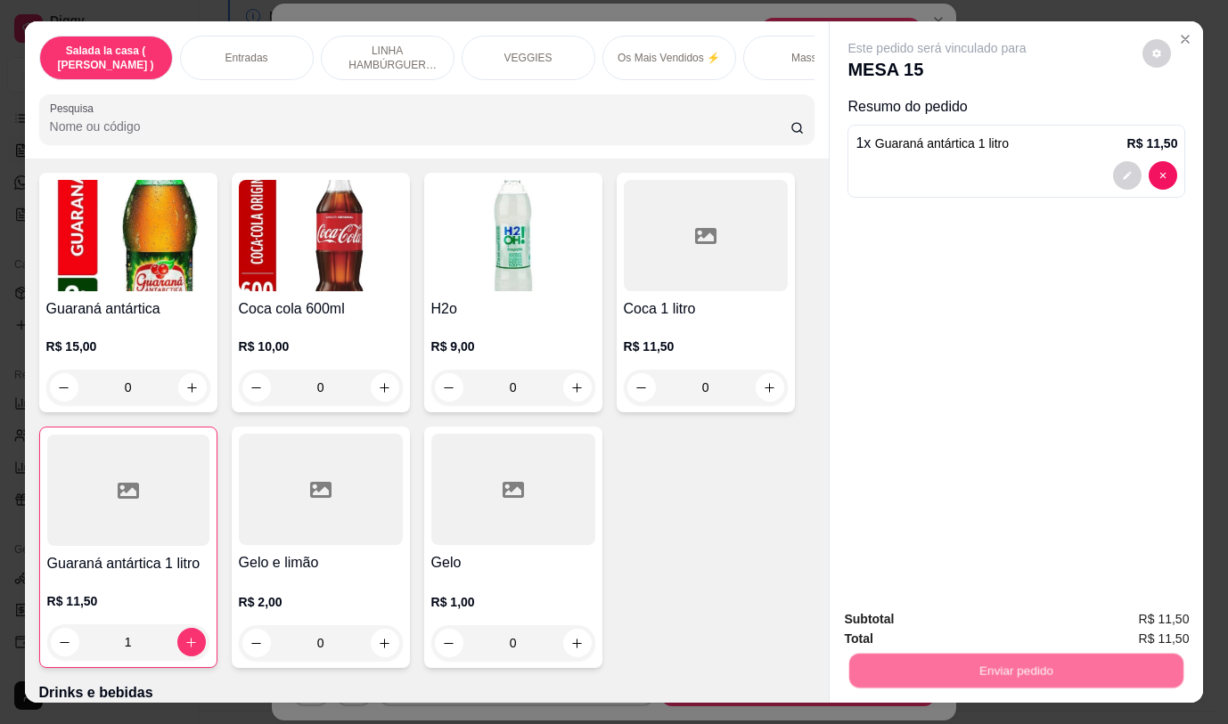
click at [903, 610] on button "Não registrar e enviar pedido" at bounding box center [957, 620] width 185 height 34
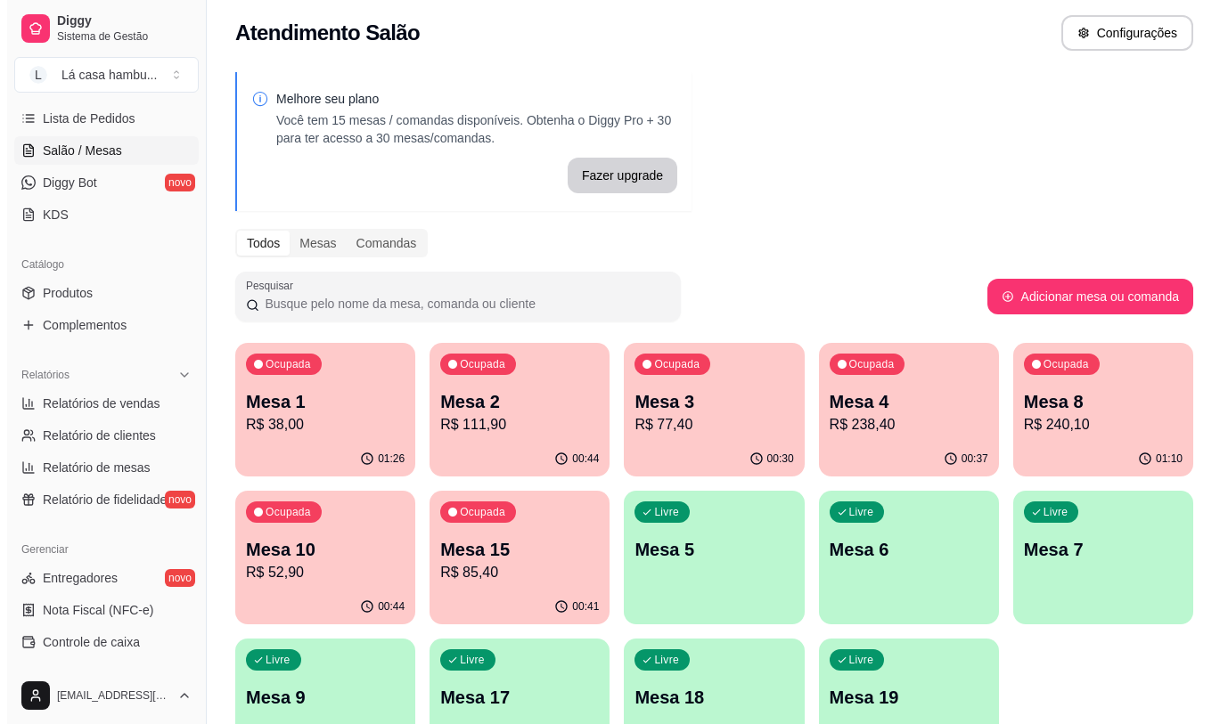
scroll to position [0, 0]
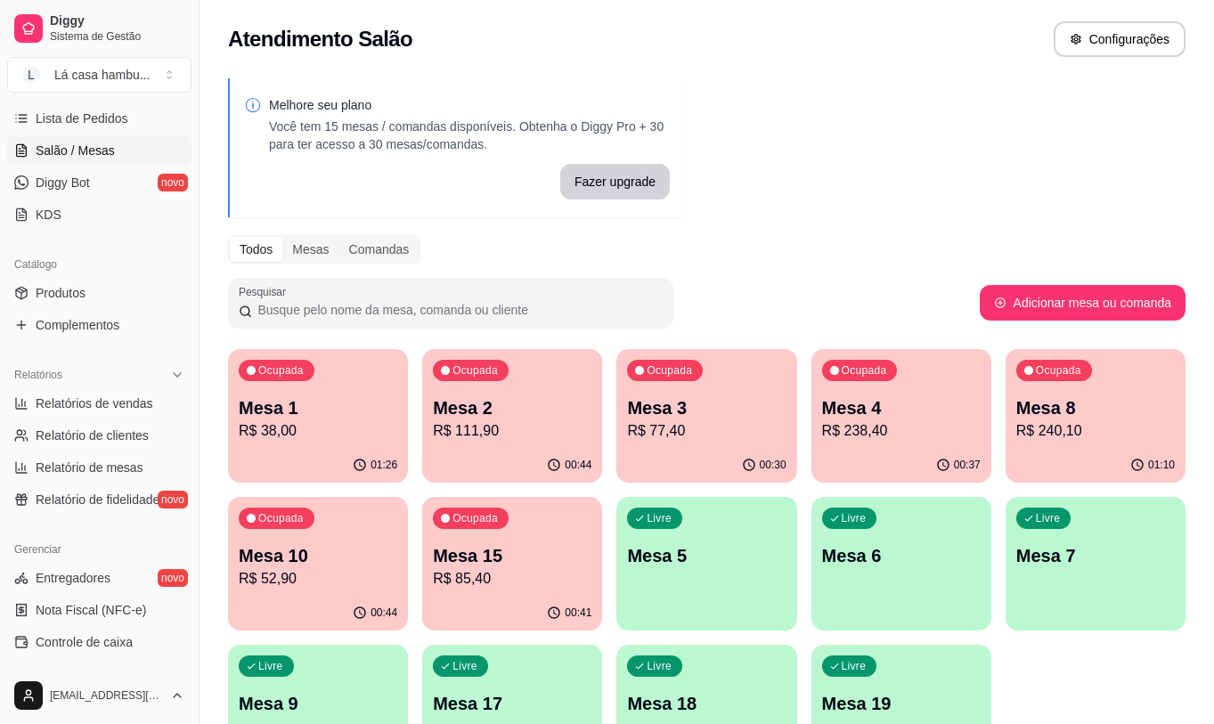
click at [913, 420] on p "R$ 238,40" at bounding box center [901, 430] width 159 height 21
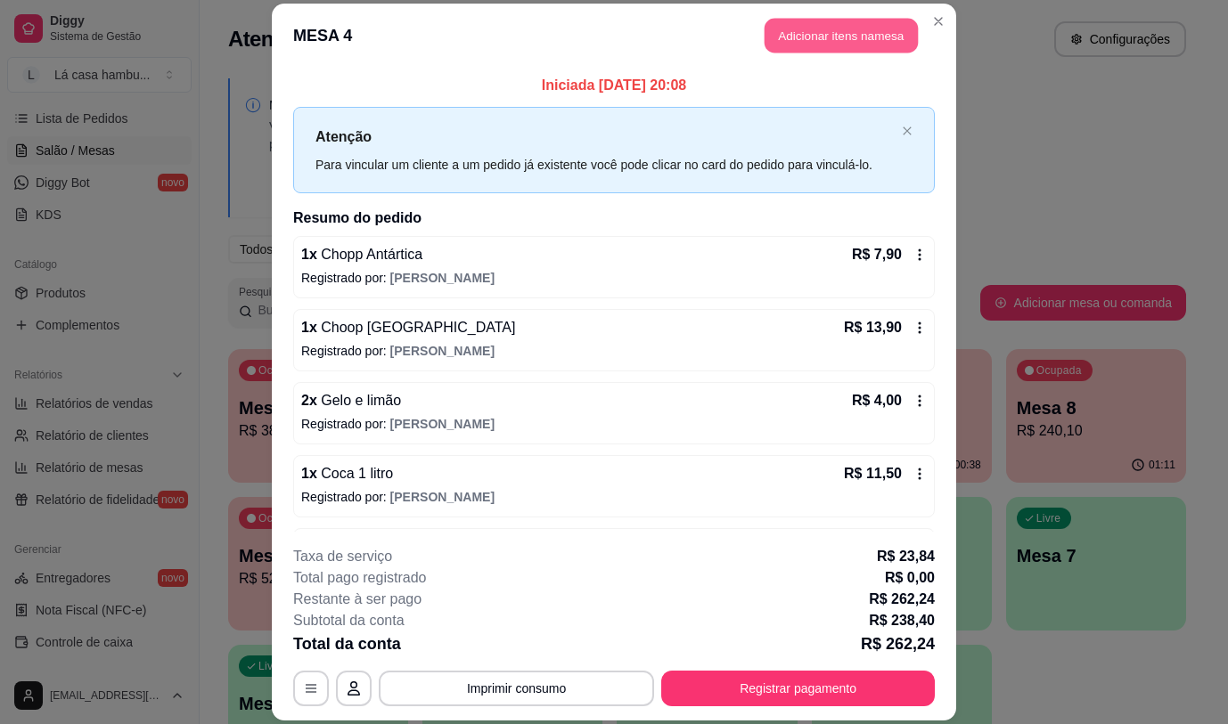
click at [813, 38] on button "Adicionar itens na mesa" at bounding box center [840, 36] width 153 height 35
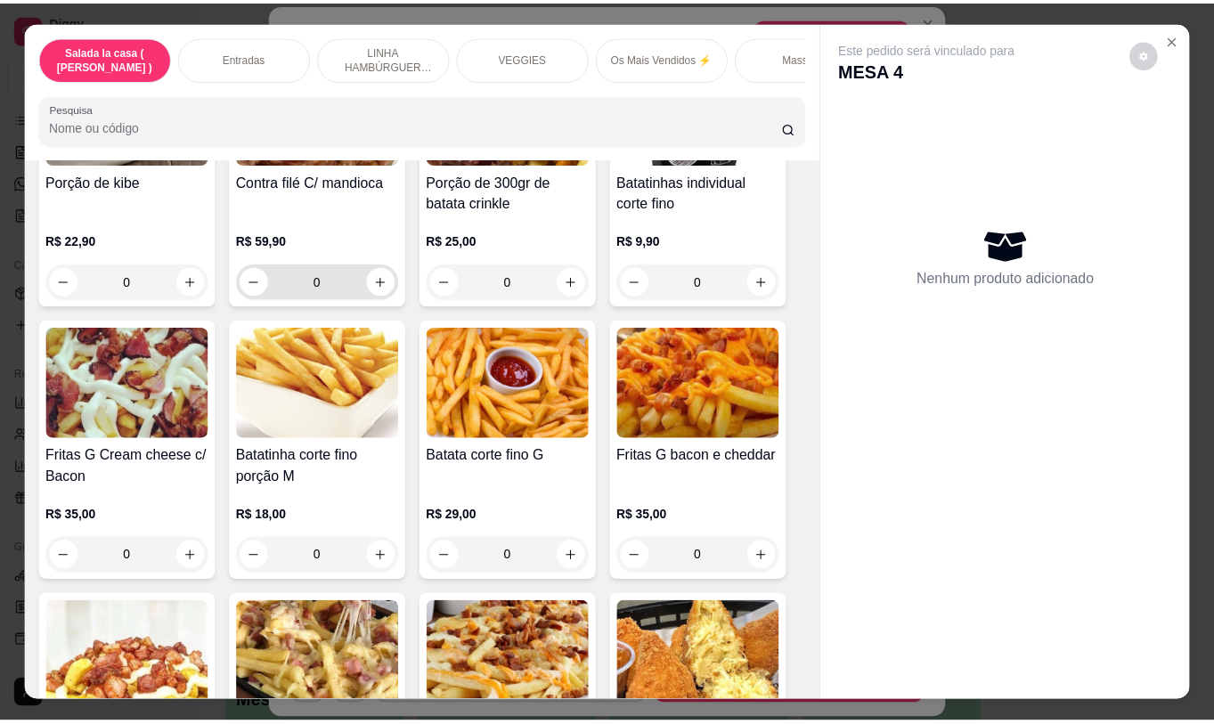
scroll to position [1247, 0]
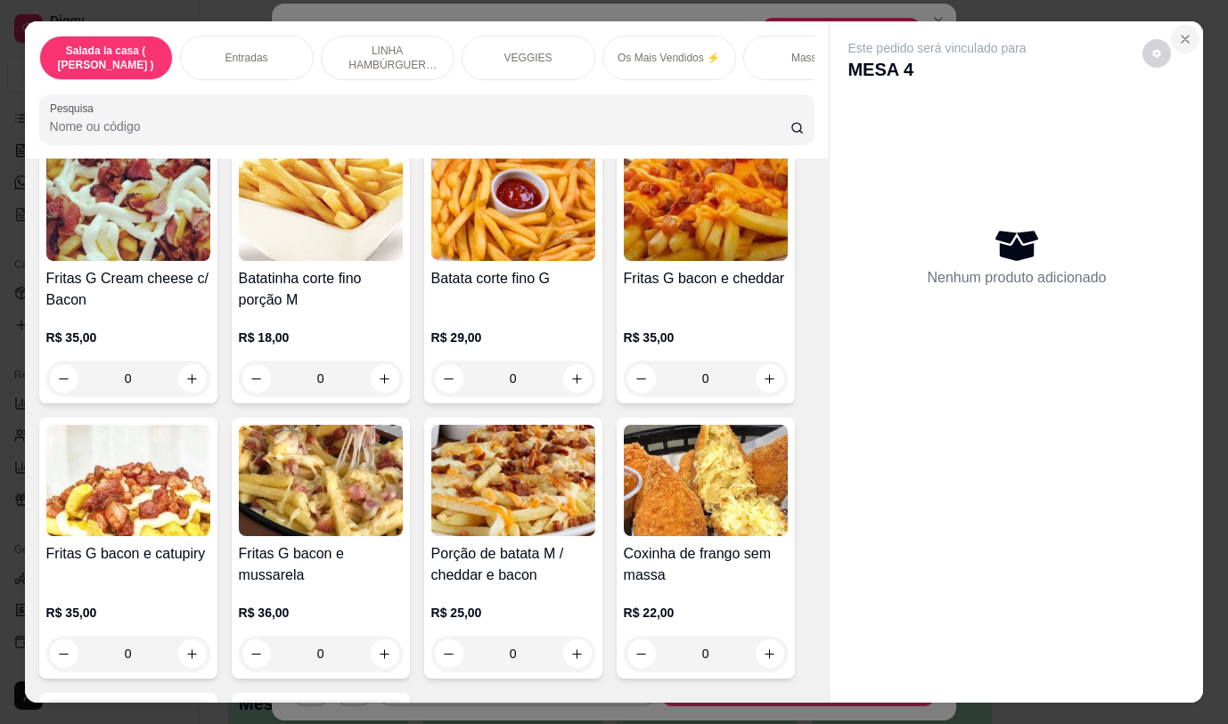
click at [1178, 38] on icon "Close" at bounding box center [1185, 39] width 14 height 14
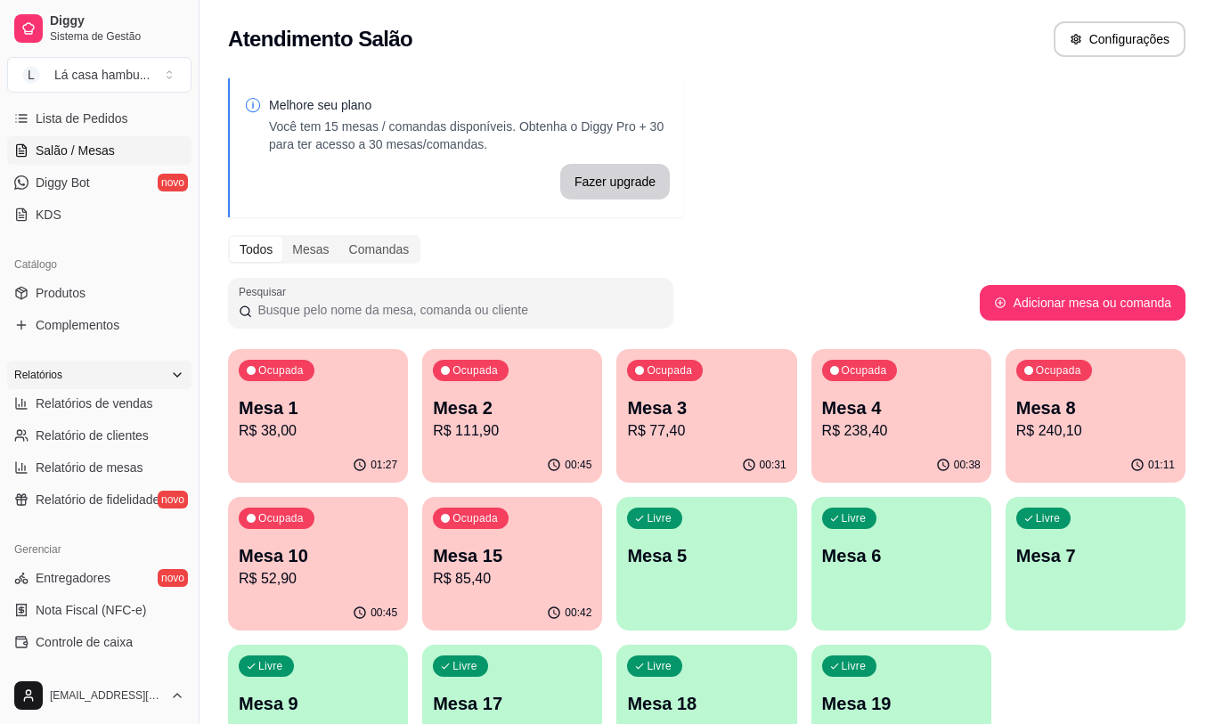
scroll to position [201, 0]
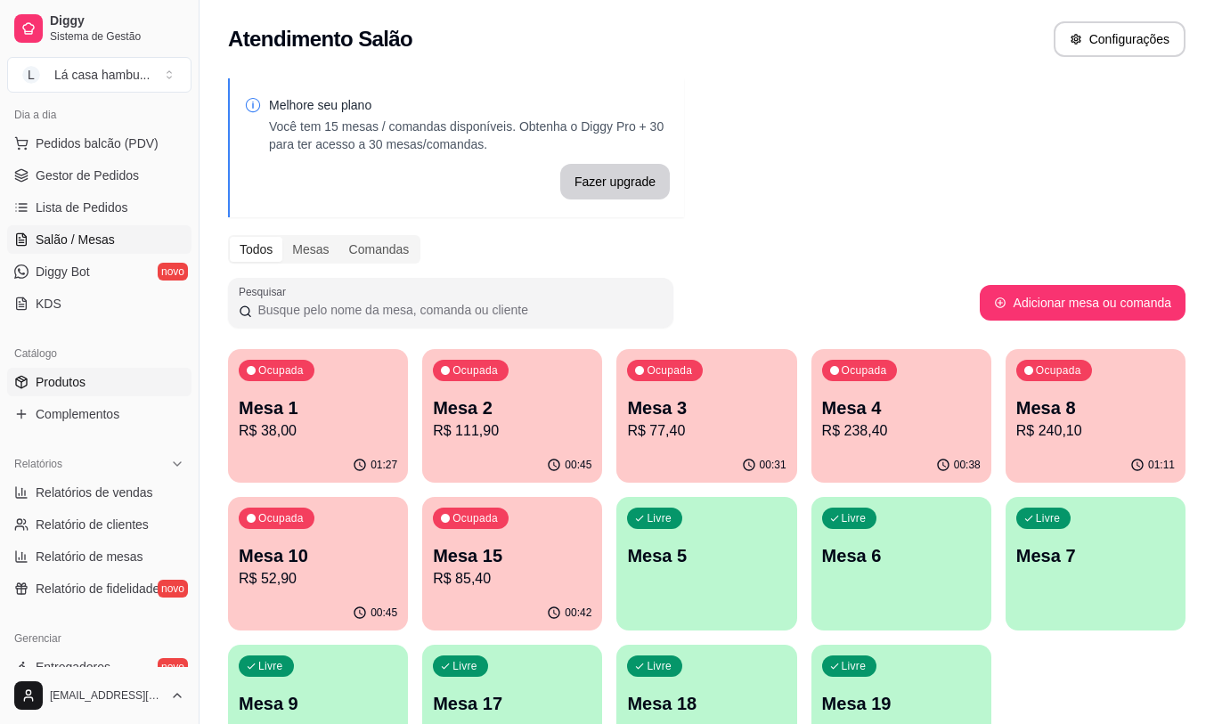
click at [56, 389] on span "Produtos" at bounding box center [61, 382] width 50 height 18
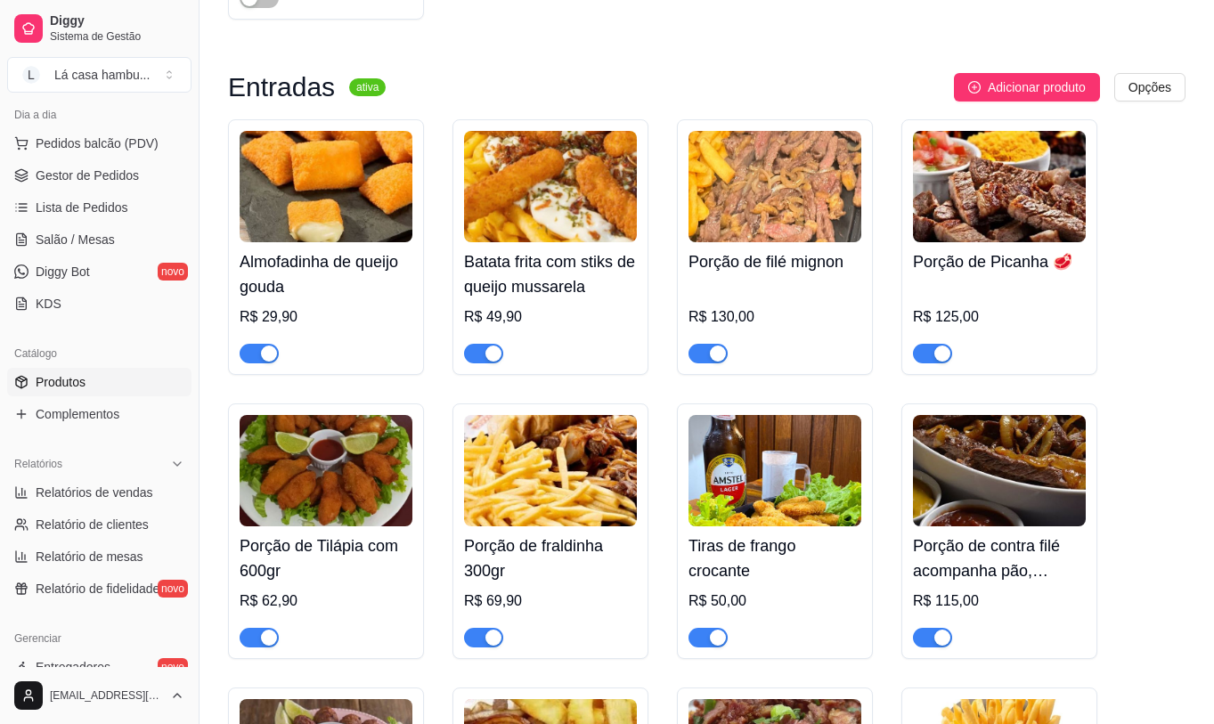
scroll to position [802, 0]
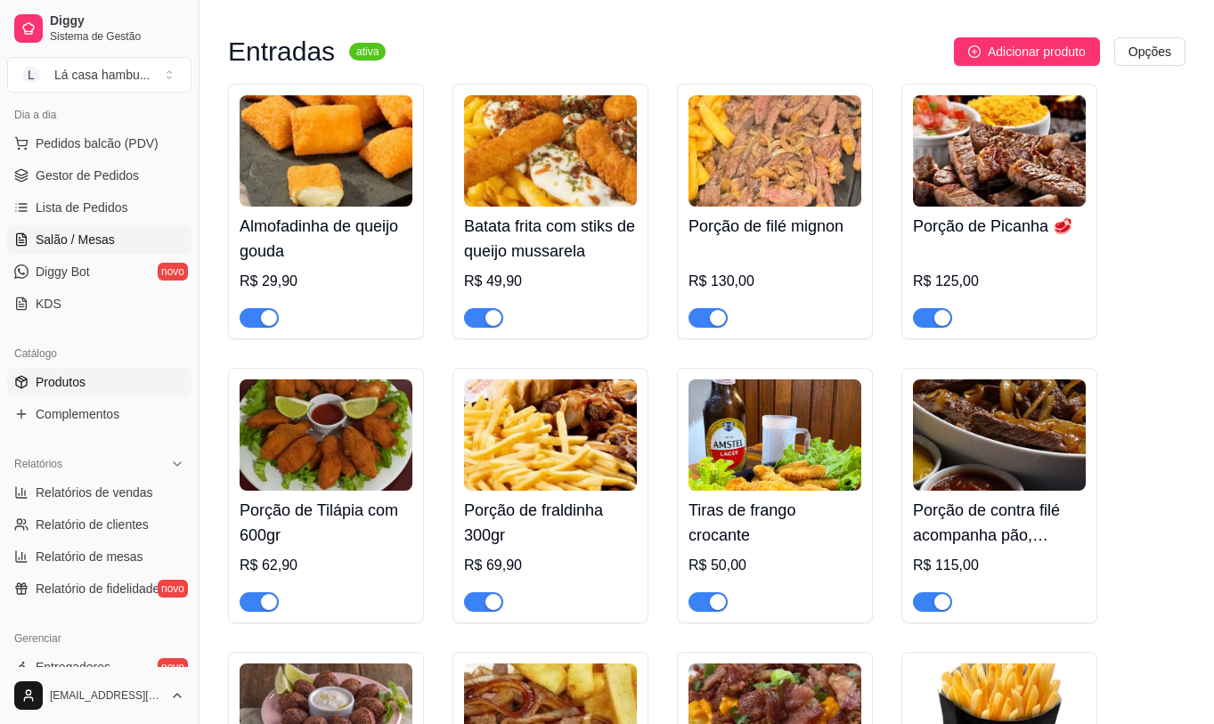
click at [107, 247] on span "Salão / Mesas" at bounding box center [75, 240] width 79 height 18
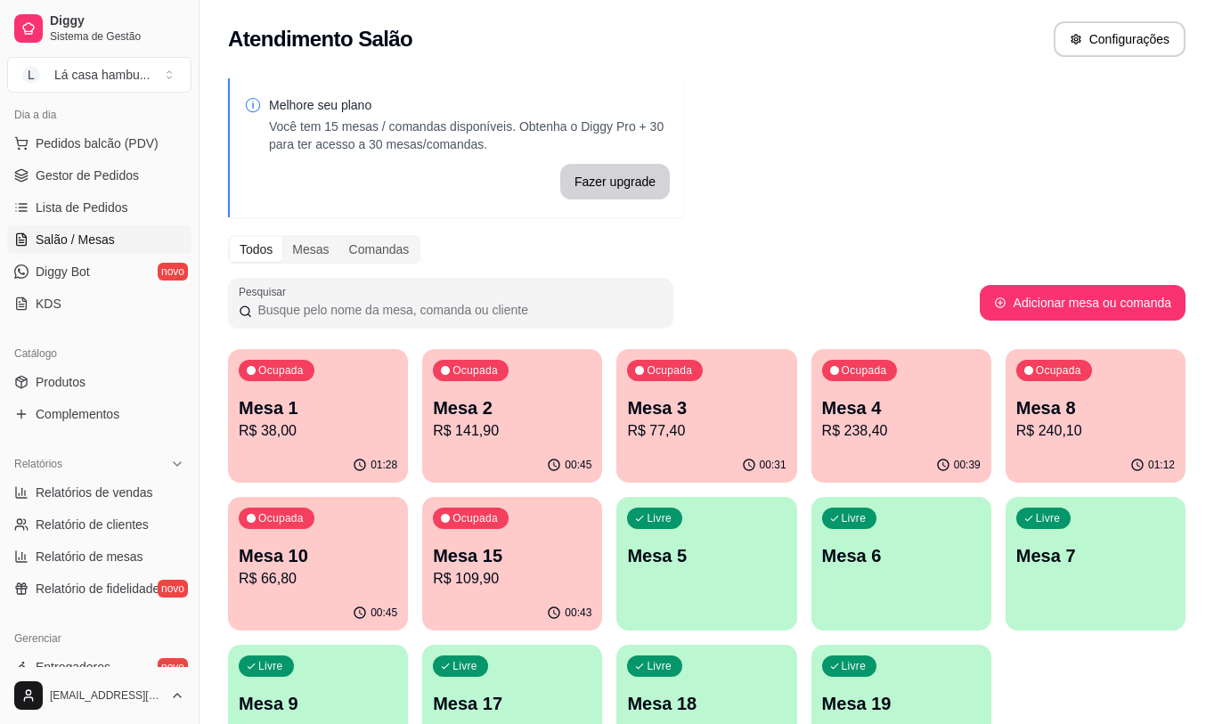
click at [903, 415] on p "Mesa 4" at bounding box center [901, 408] width 159 height 25
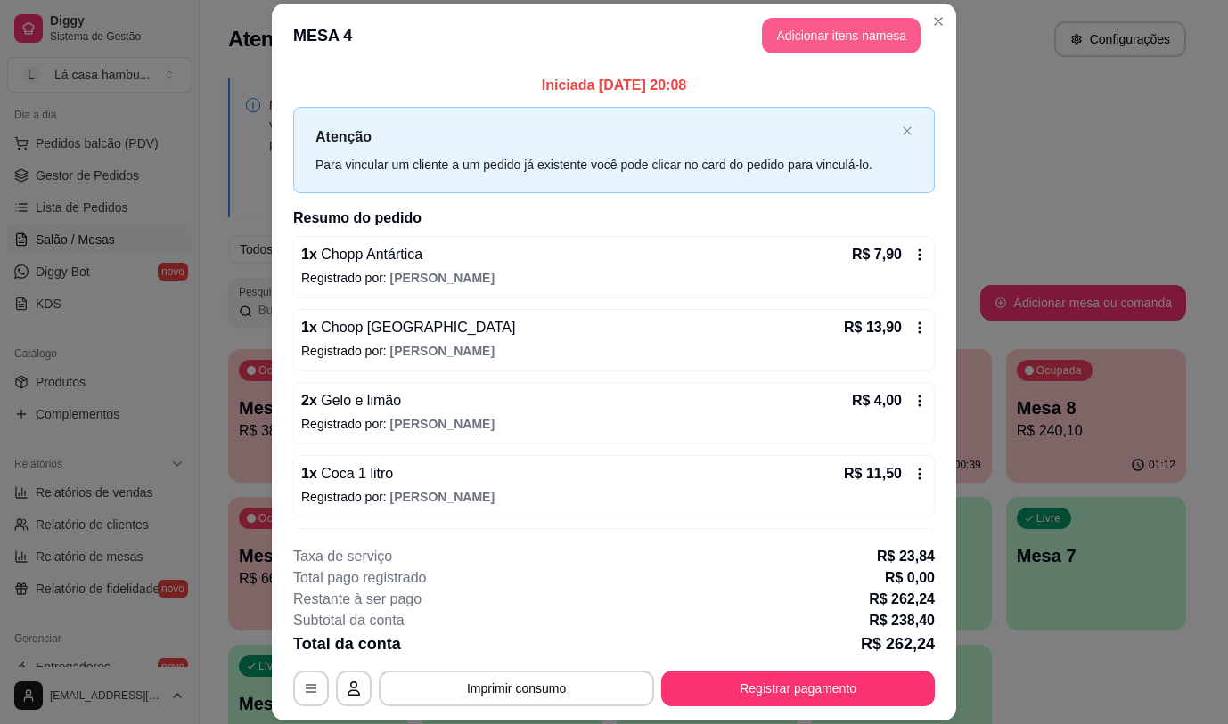
click at [841, 43] on button "Adicionar itens na mesa" at bounding box center [841, 36] width 159 height 36
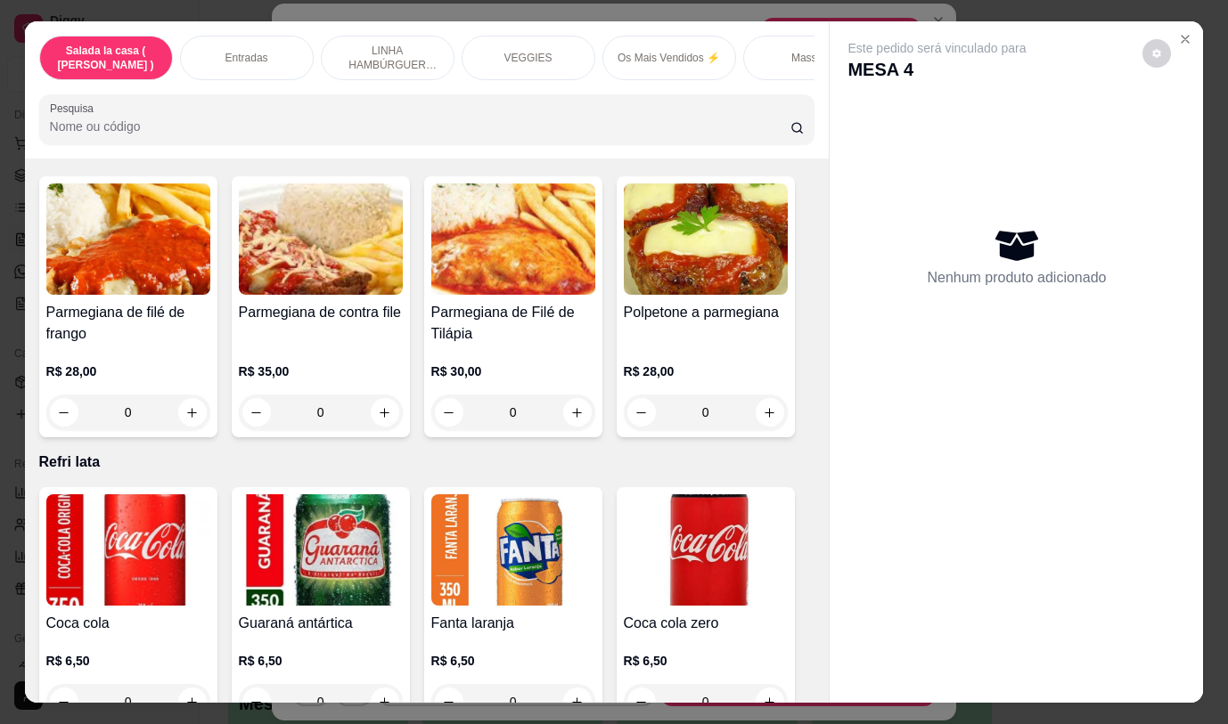
scroll to position [7126, 0]
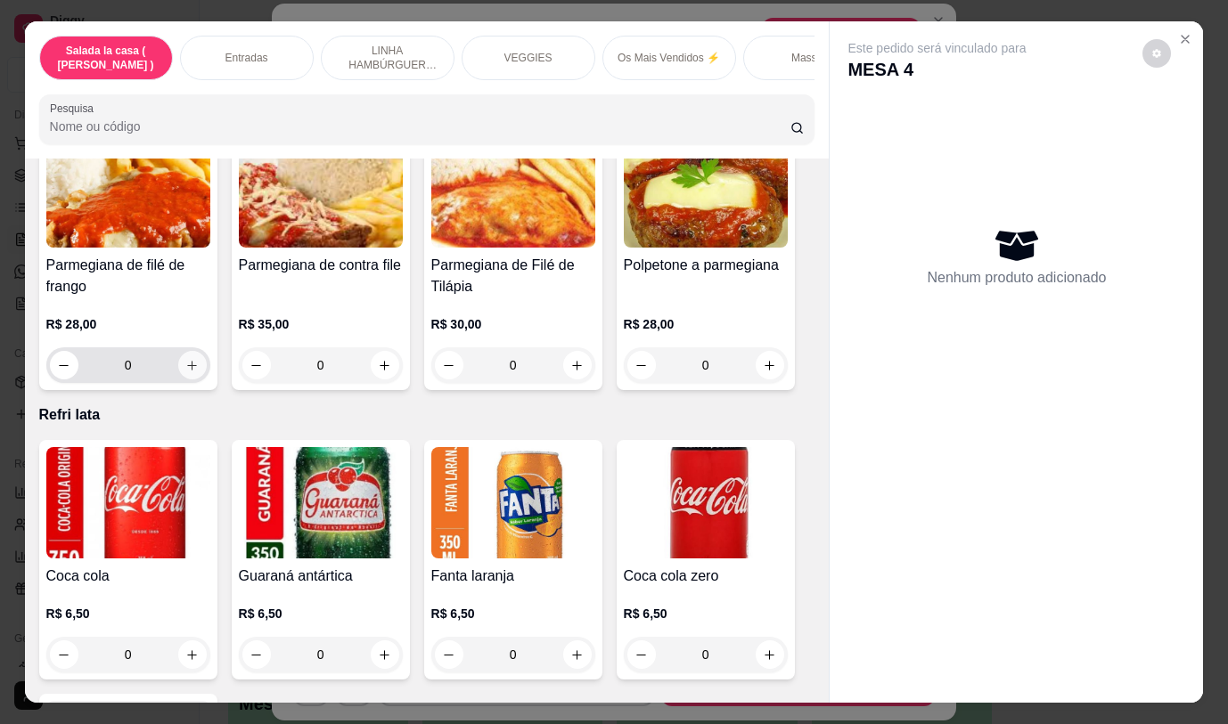
click at [185, 359] on icon "increase-product-quantity" at bounding box center [191, 365] width 13 height 13
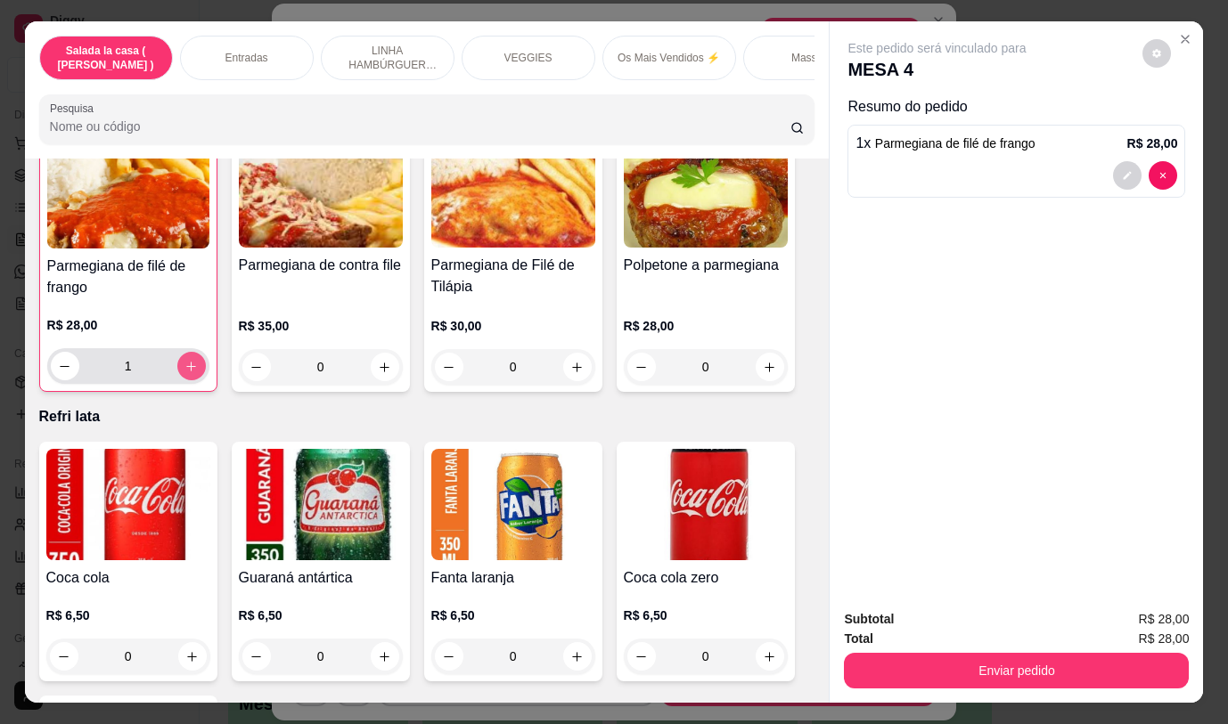
type input "1"
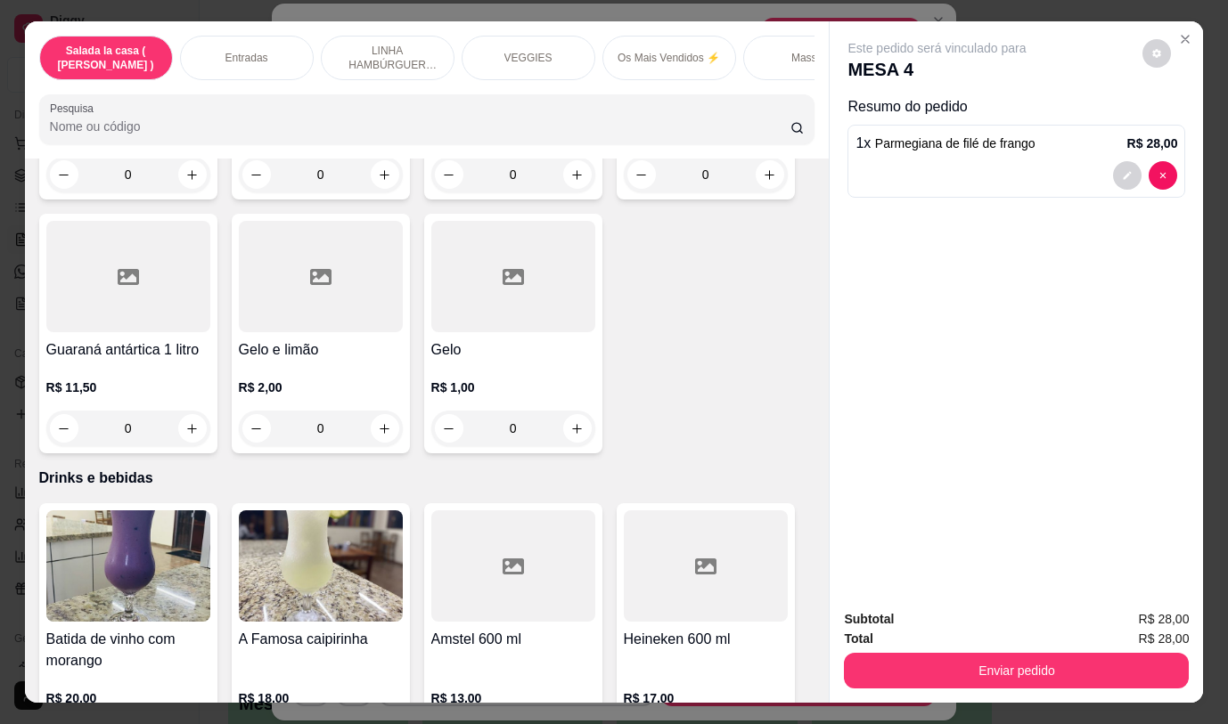
scroll to position [8463, 0]
click at [185, 421] on icon "increase-product-quantity" at bounding box center [191, 427] width 13 height 13
type input "1"
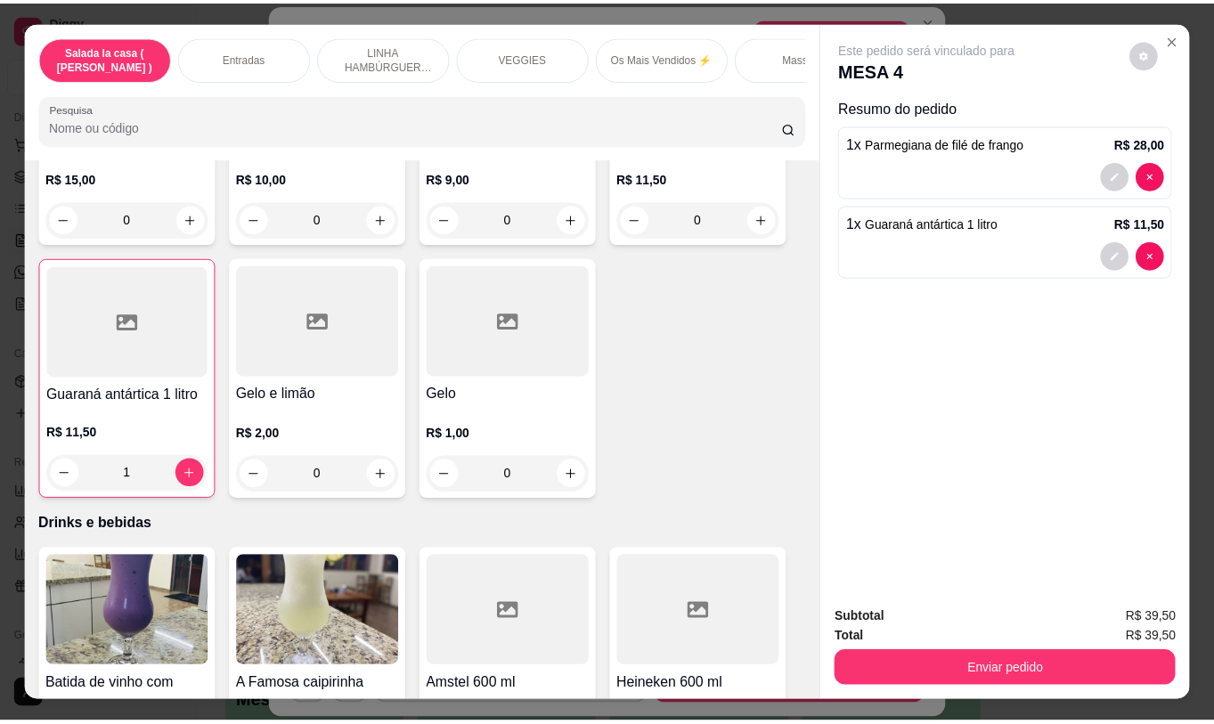
scroll to position [8417, 0]
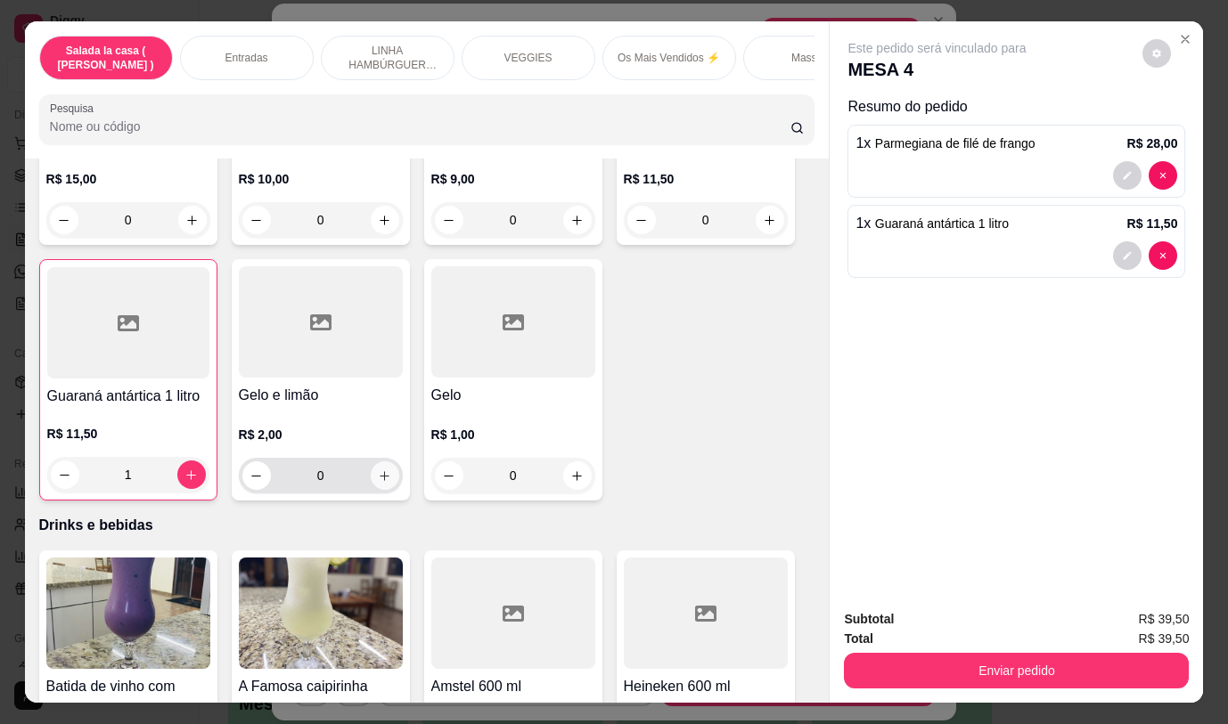
click at [381, 469] on icon "increase-product-quantity" at bounding box center [384, 475] width 13 height 13
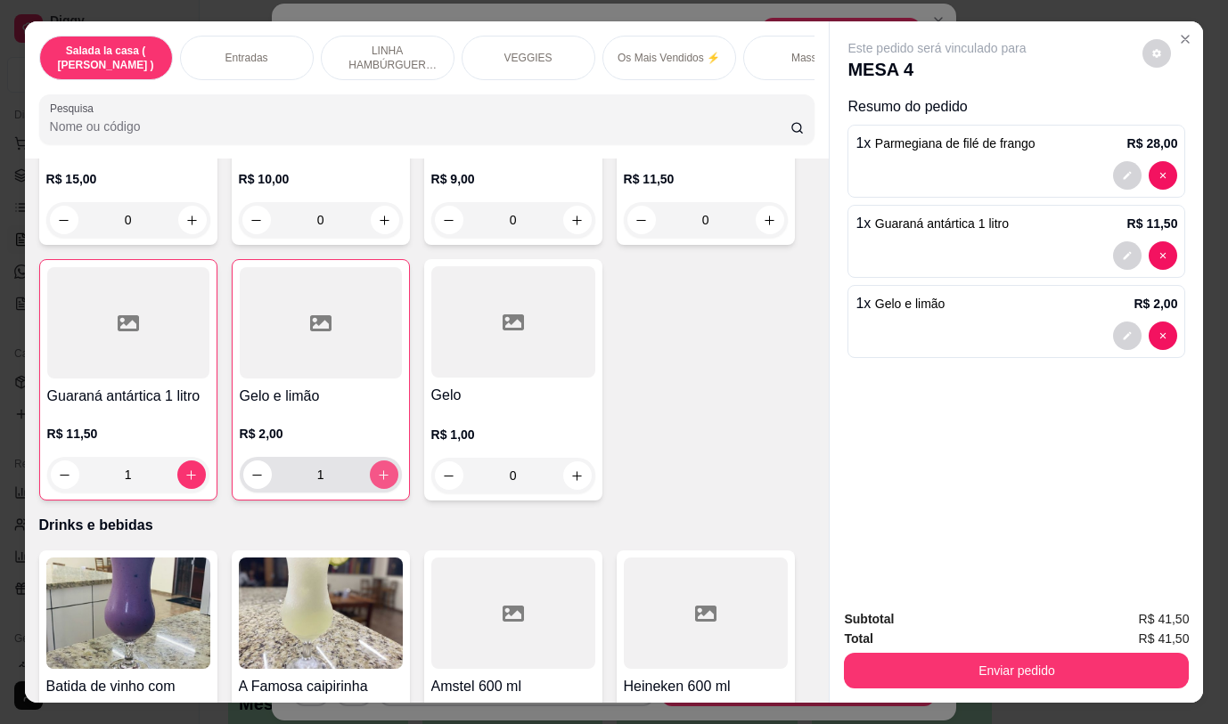
click at [381, 469] on icon "increase-product-quantity" at bounding box center [383, 475] width 13 height 13
type input "2"
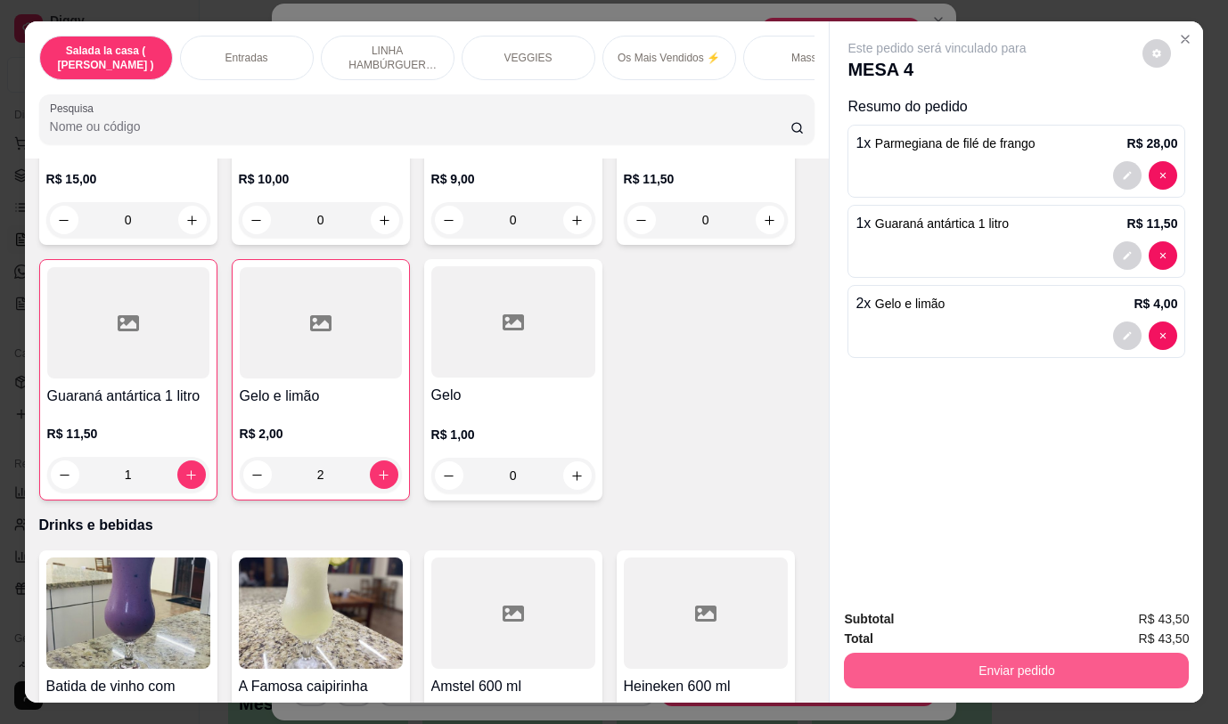
click at [996, 657] on button "Enviar pedido" at bounding box center [1016, 671] width 345 height 36
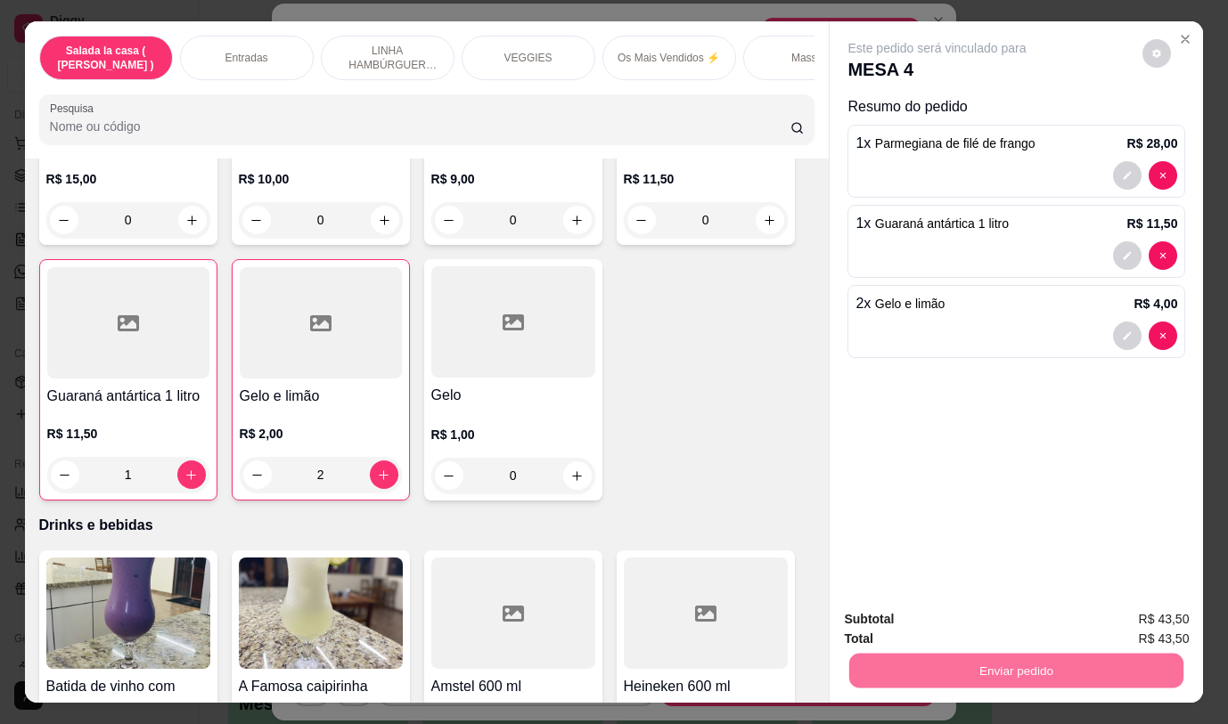
click at [996, 622] on button "Não registrar e enviar pedido" at bounding box center [957, 620] width 185 height 34
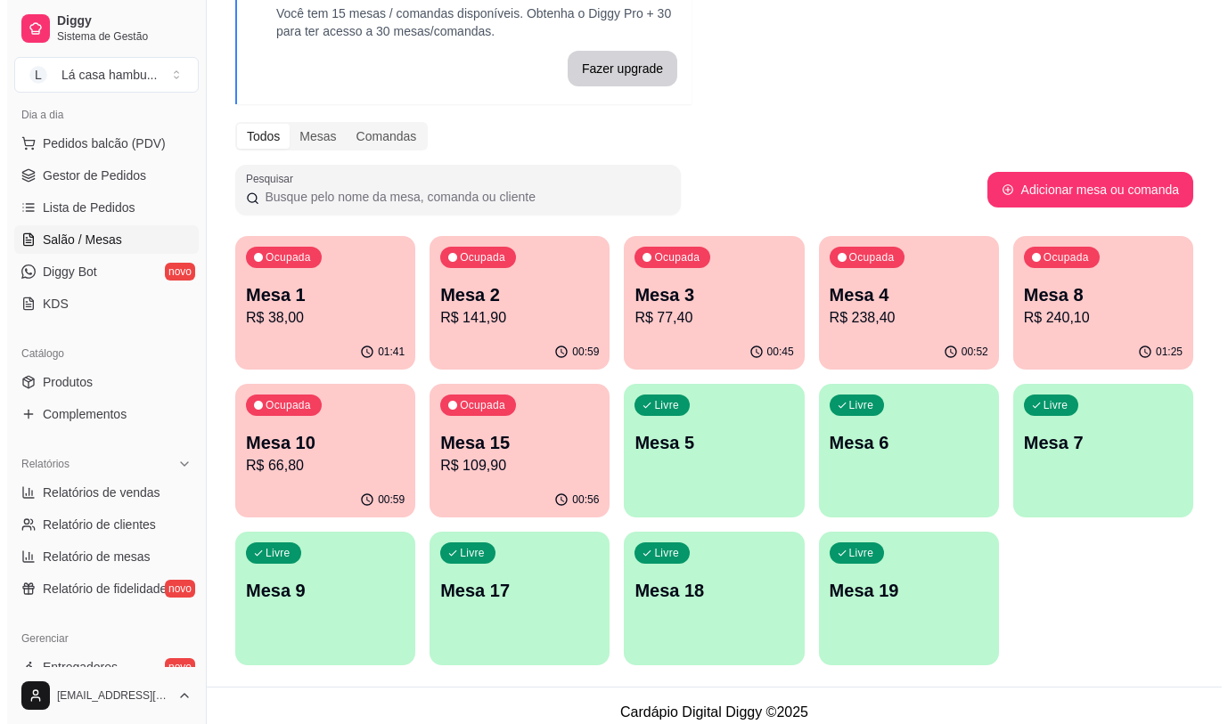
scroll to position [126, 0]
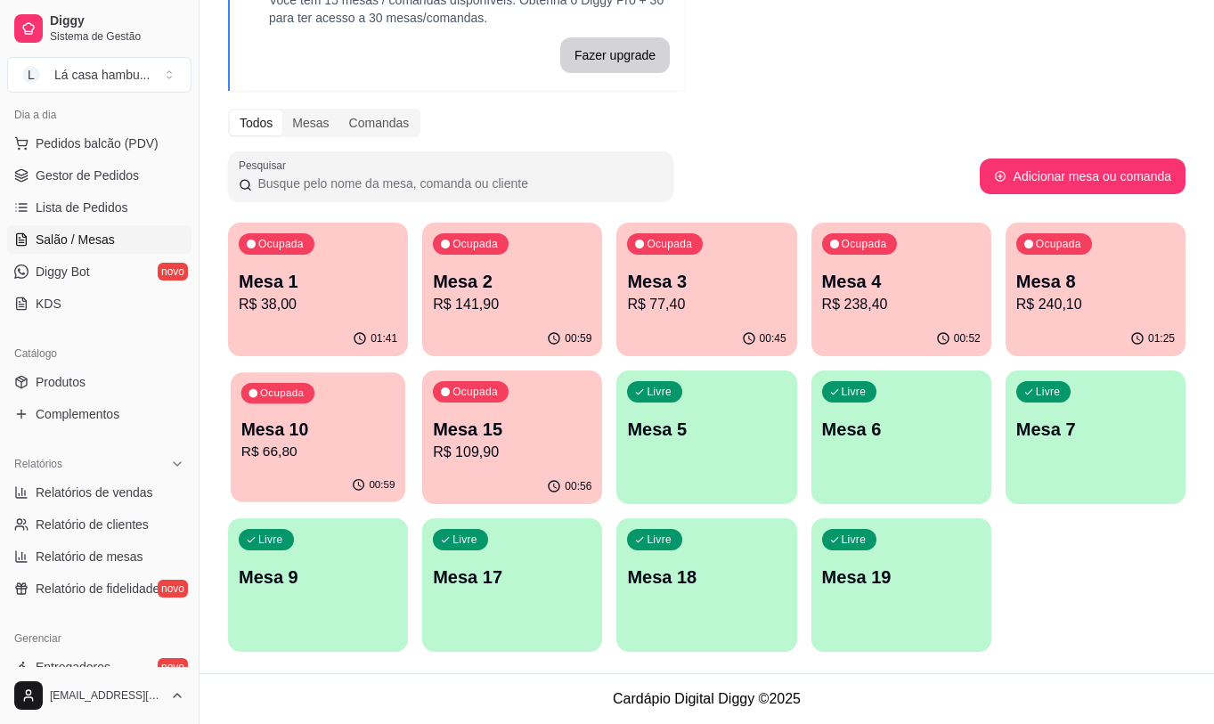
click at [351, 457] on p "R$ 66,80" at bounding box center [318, 452] width 154 height 20
click at [875, 262] on div "Ocupada Mesa 4 R$ 238,40" at bounding box center [902, 272] width 180 height 99
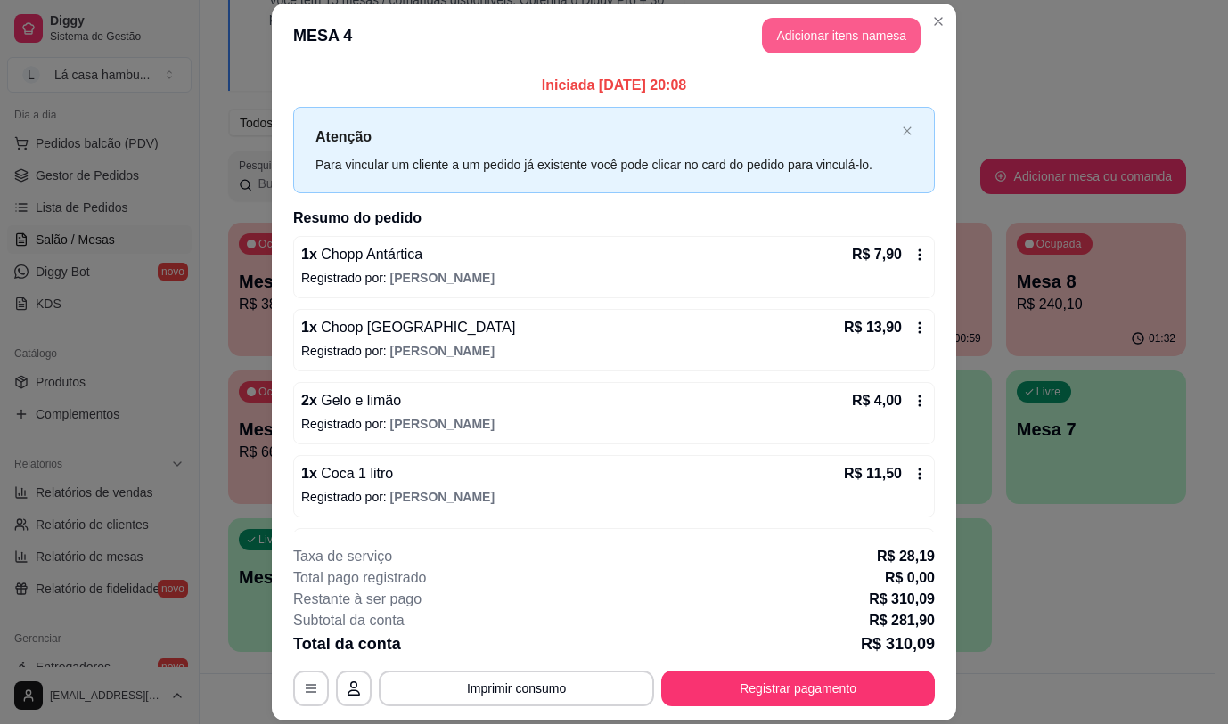
click at [812, 38] on button "Adicionar itens na mesa" at bounding box center [841, 36] width 159 height 36
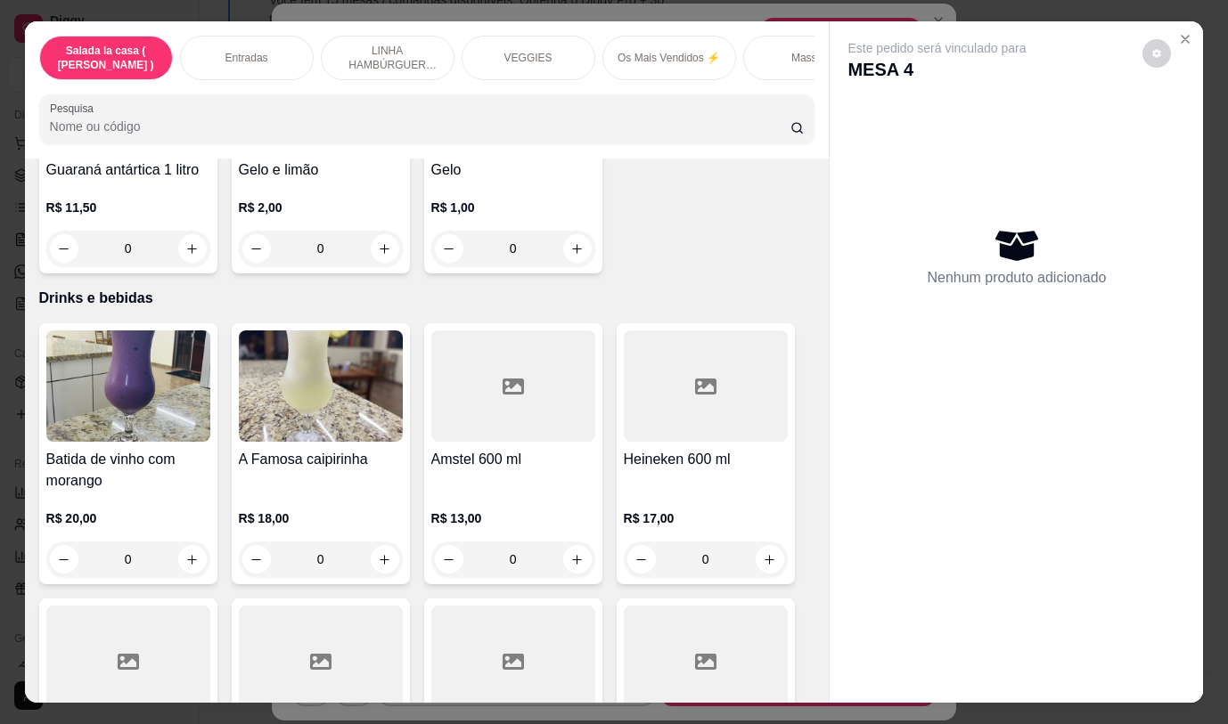
scroll to position [9037, 0]
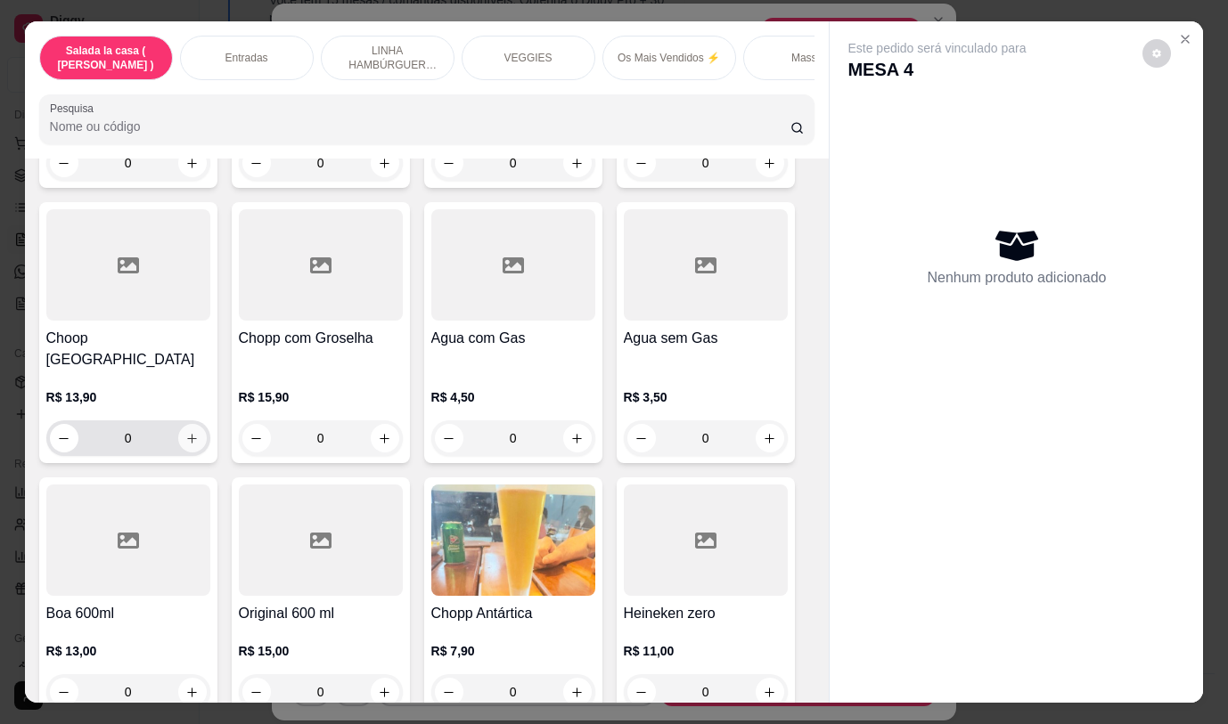
click at [185, 432] on icon "increase-product-quantity" at bounding box center [191, 438] width 13 height 13
type input "1"
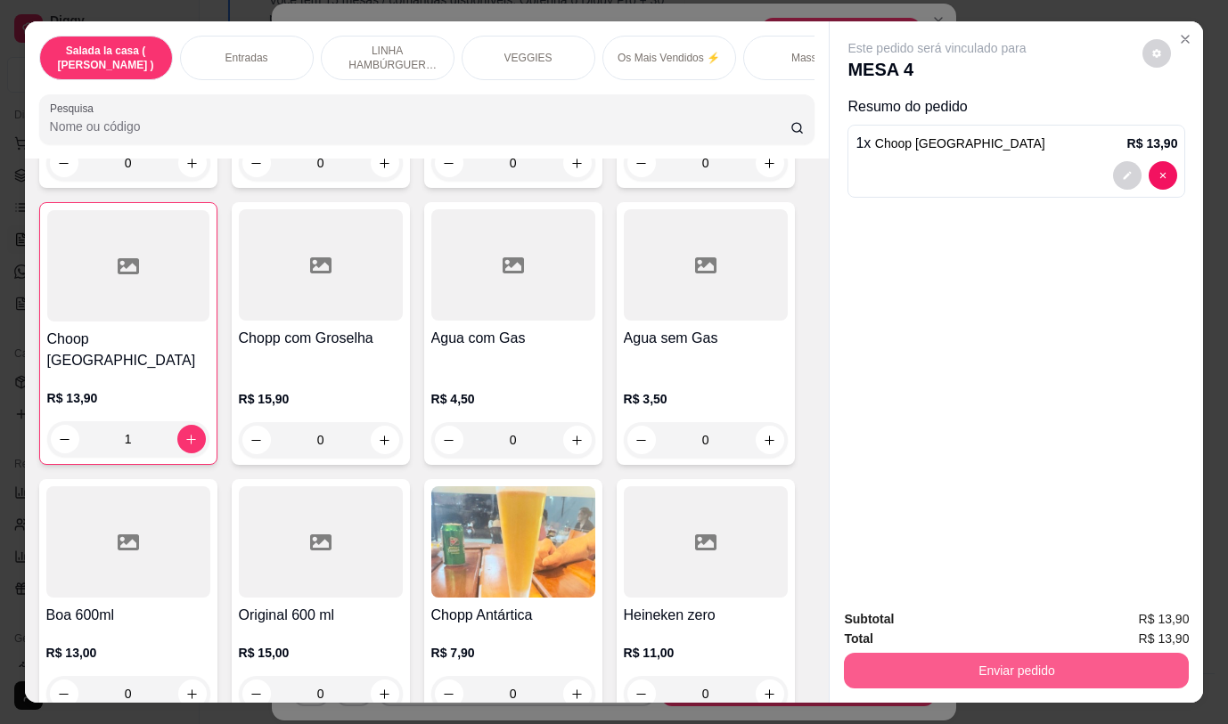
click at [986, 657] on button "Enviar pedido" at bounding box center [1016, 671] width 345 height 36
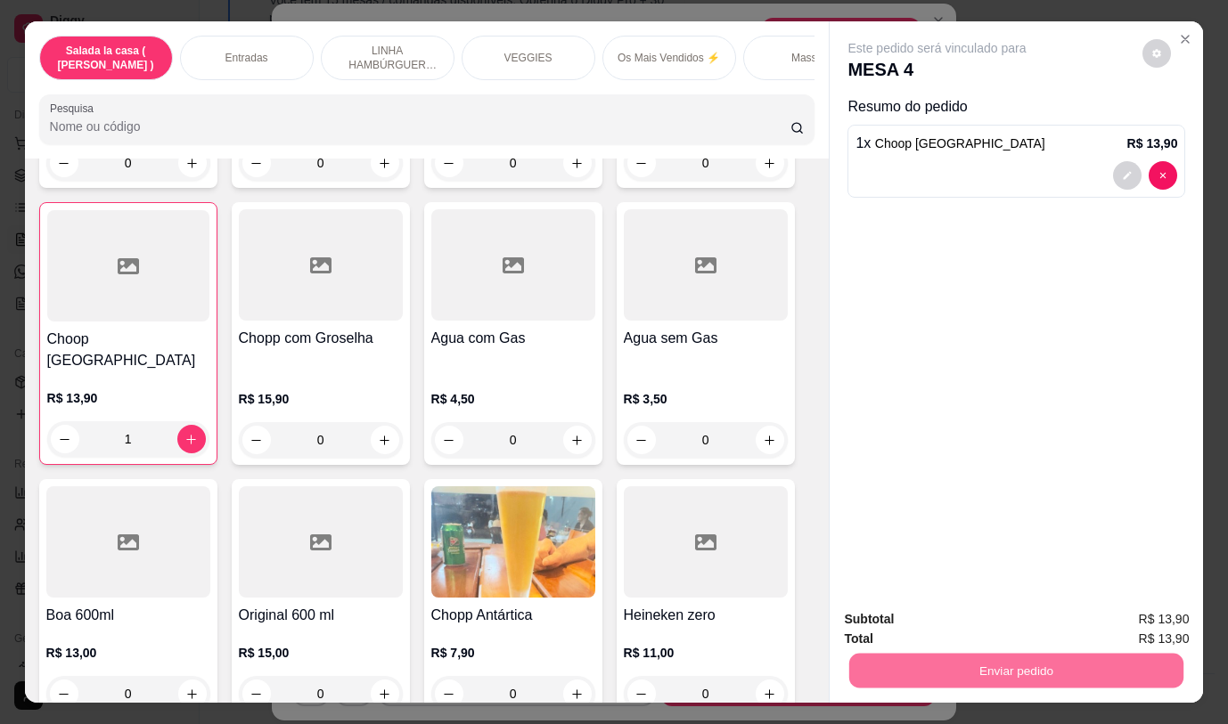
click at [990, 619] on button "Não registrar e enviar pedido" at bounding box center [957, 620] width 185 height 34
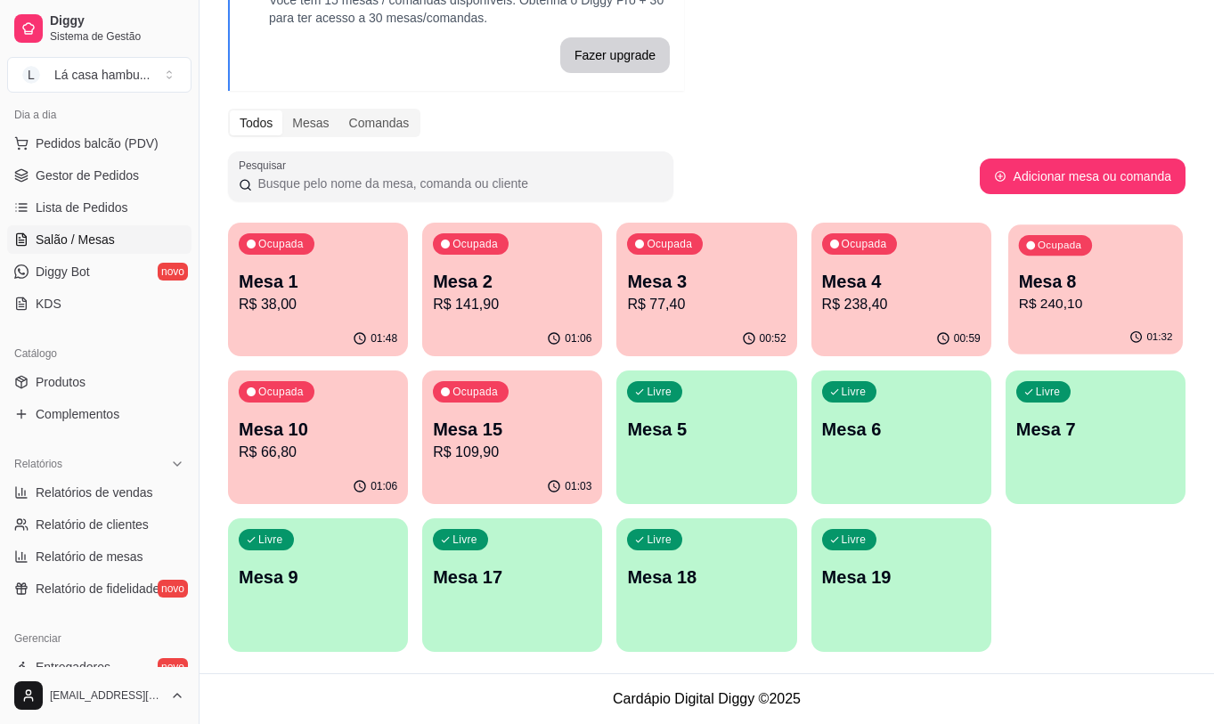
click at [1089, 318] on div "Ocupada Mesa 8 R$ 240,10" at bounding box center [1095, 272] width 175 height 96
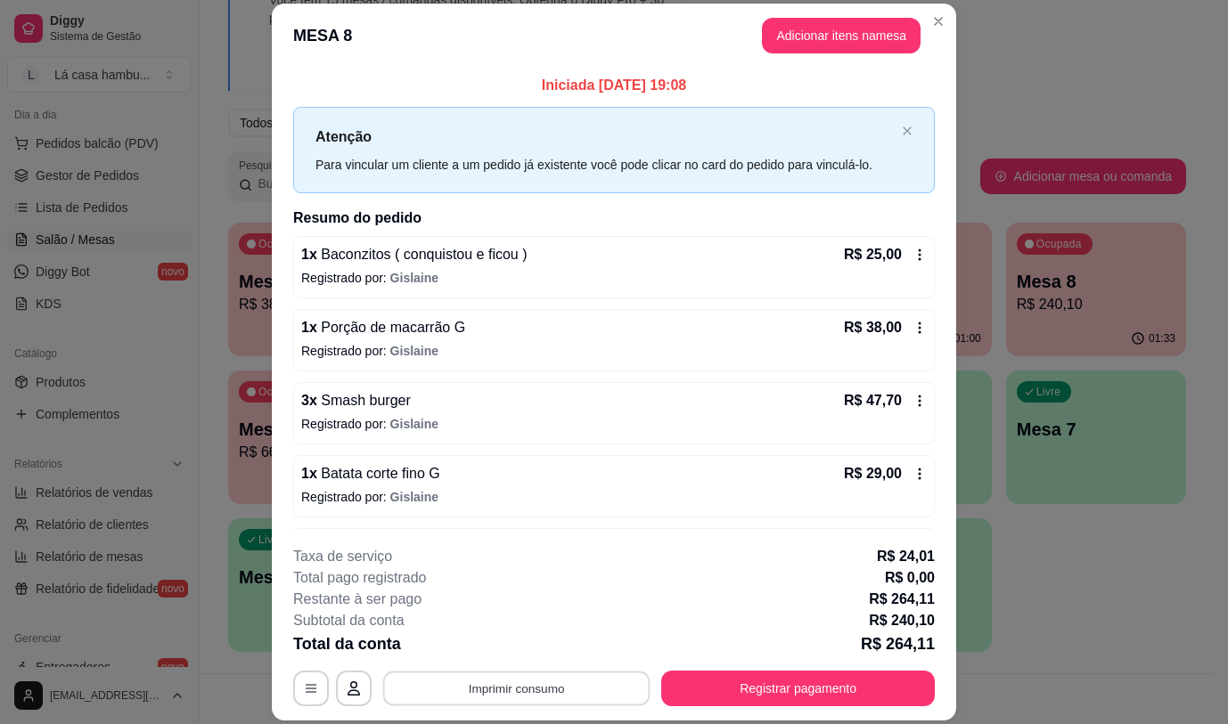
click at [587, 683] on button "Imprimir consumo" at bounding box center [516, 689] width 267 height 35
click at [538, 647] on button "IMPRESSORA" at bounding box center [515, 647] width 129 height 29
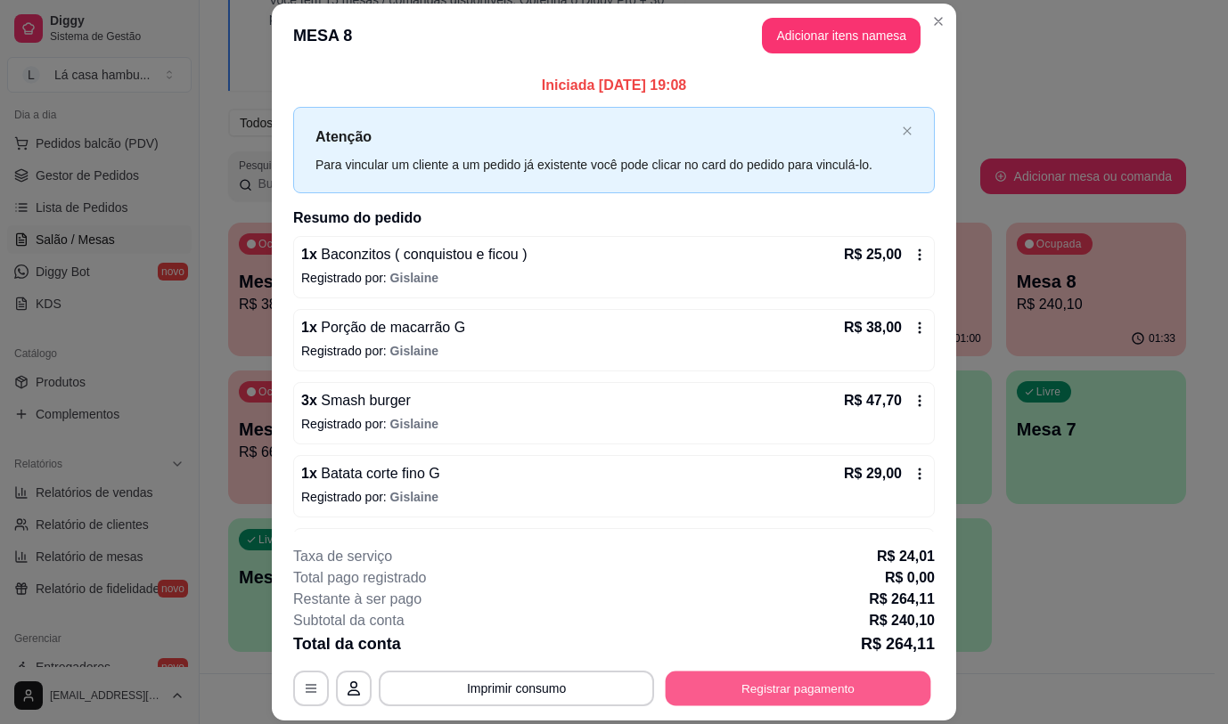
click at [734, 695] on button "Registrar pagamento" at bounding box center [797, 689] width 265 height 35
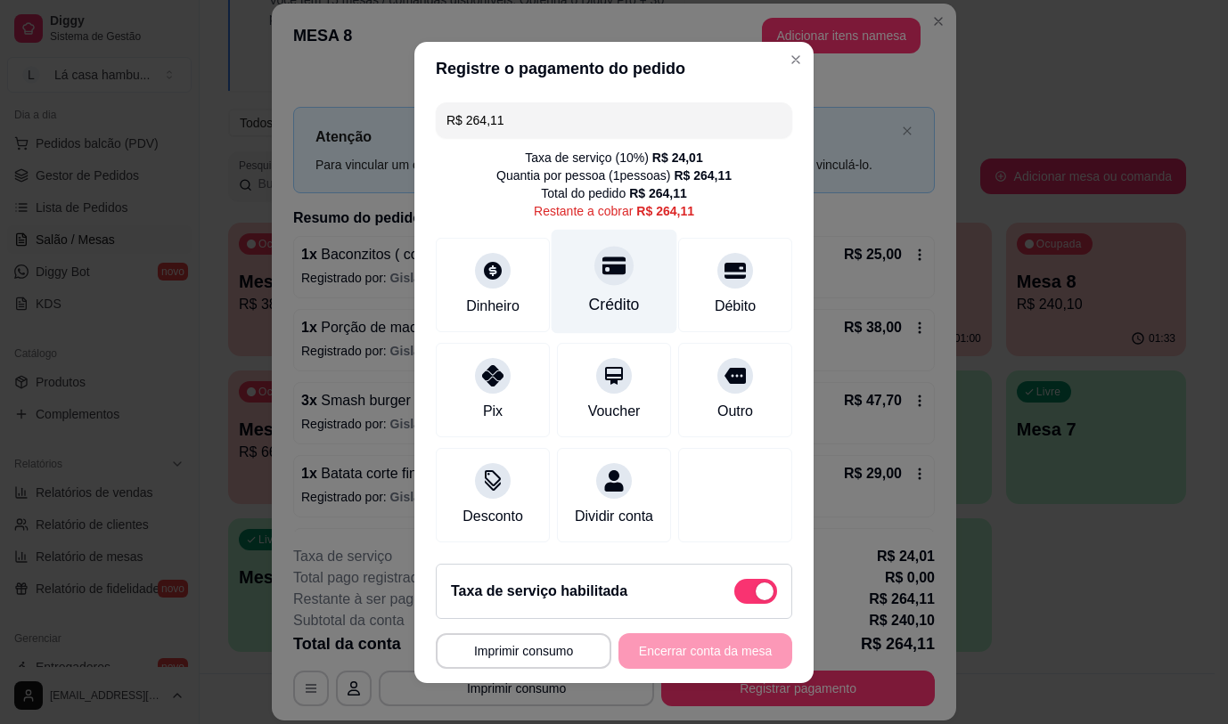
click at [601, 275] on div at bounding box center [613, 265] width 39 height 39
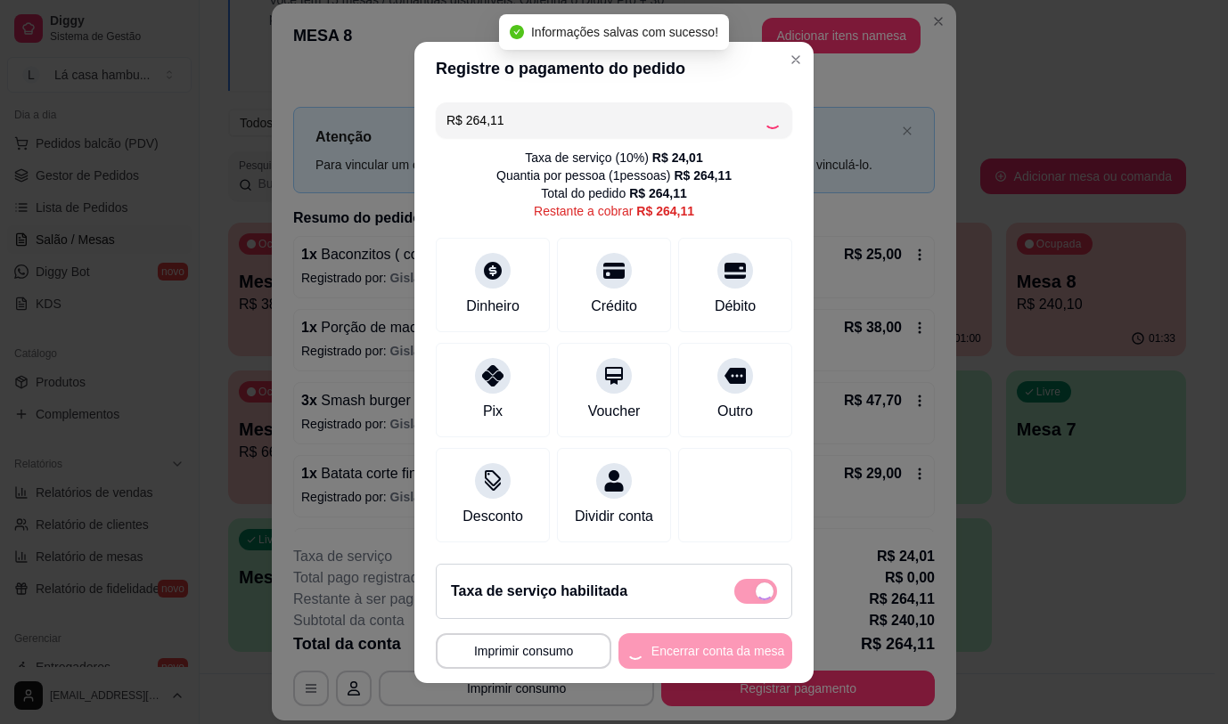
type input "R$ 0,00"
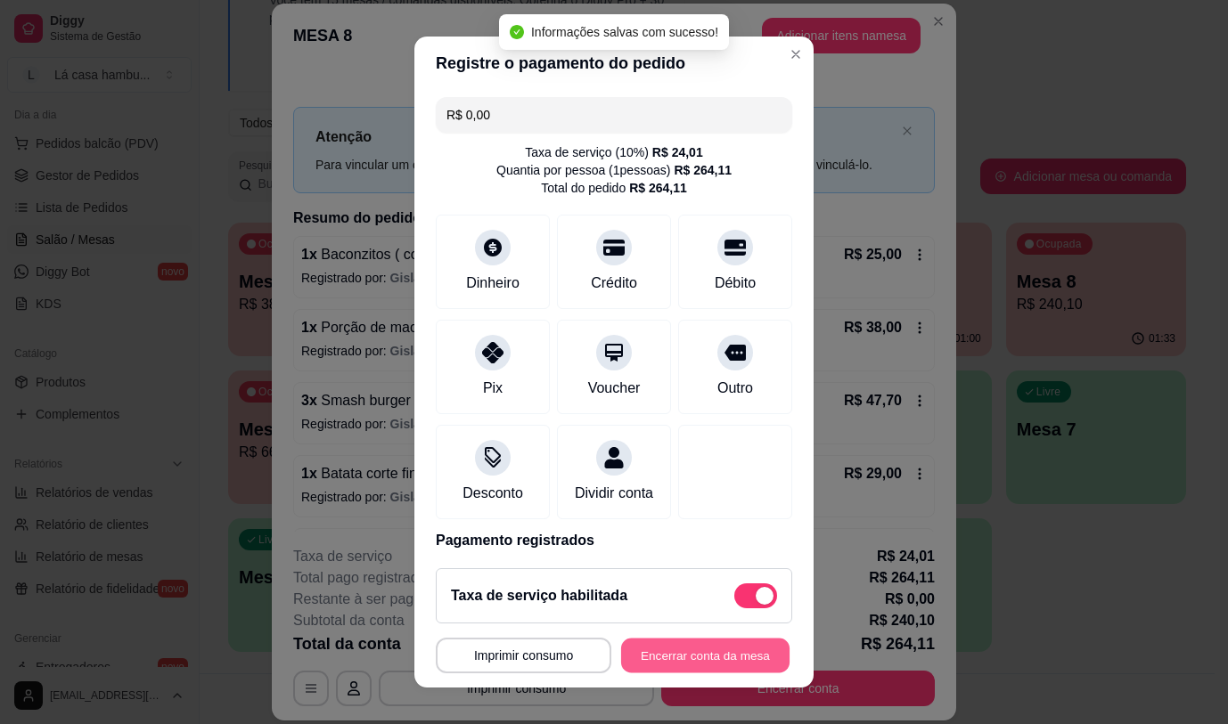
click at [681, 656] on button "Encerrar conta da mesa" at bounding box center [705, 656] width 168 height 35
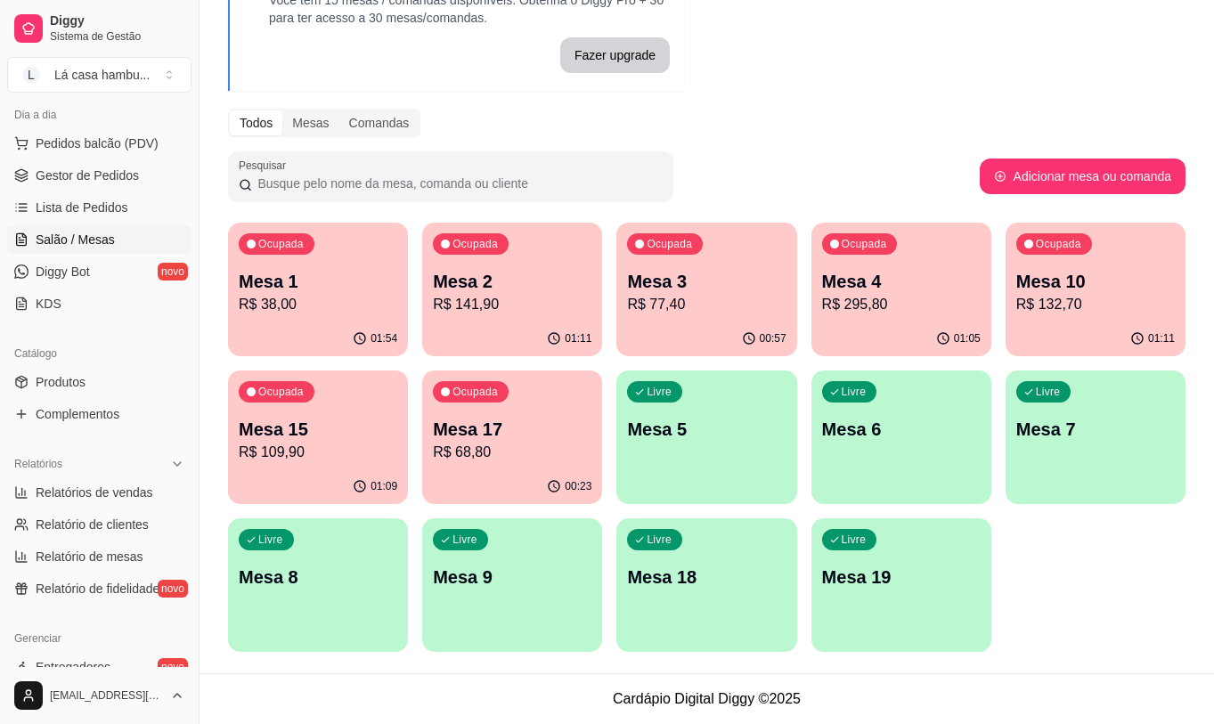
click at [759, 433] on p "Mesa 5" at bounding box center [706, 429] width 159 height 25
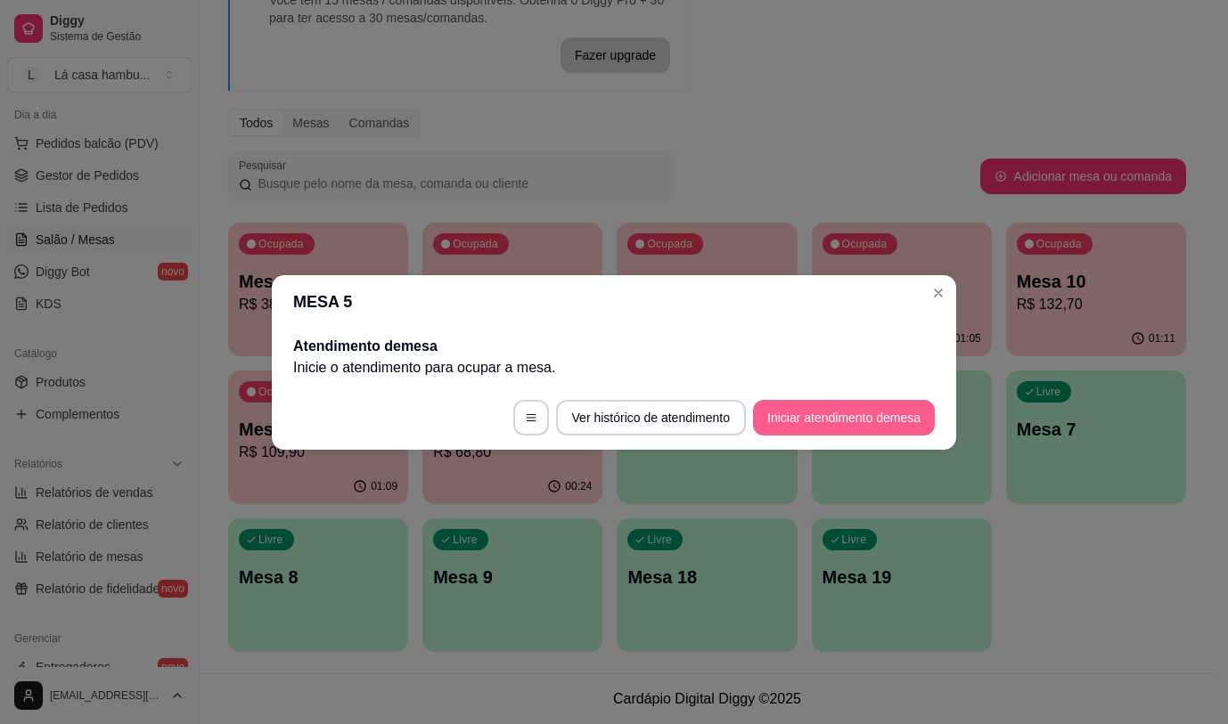
click at [850, 411] on button "Iniciar atendimento de mesa" at bounding box center [844, 418] width 182 height 36
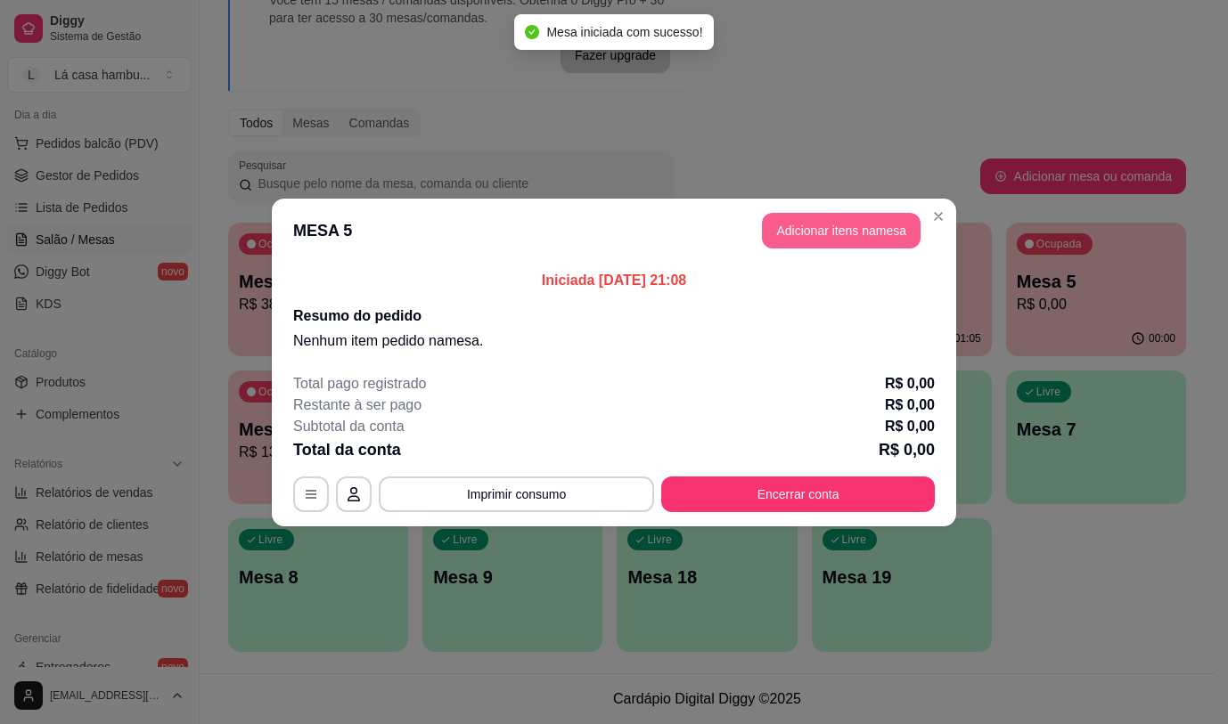
click at [872, 228] on button "Adicionar itens na mesa" at bounding box center [841, 231] width 159 height 36
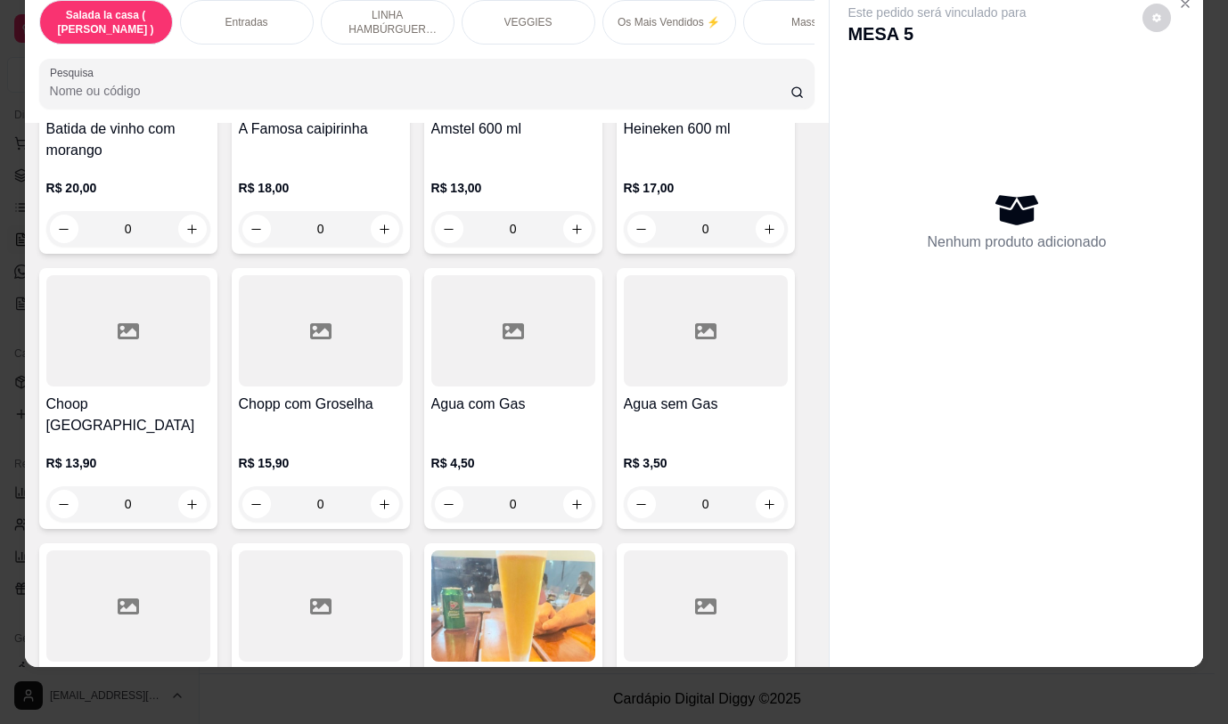
scroll to position [8948, 0]
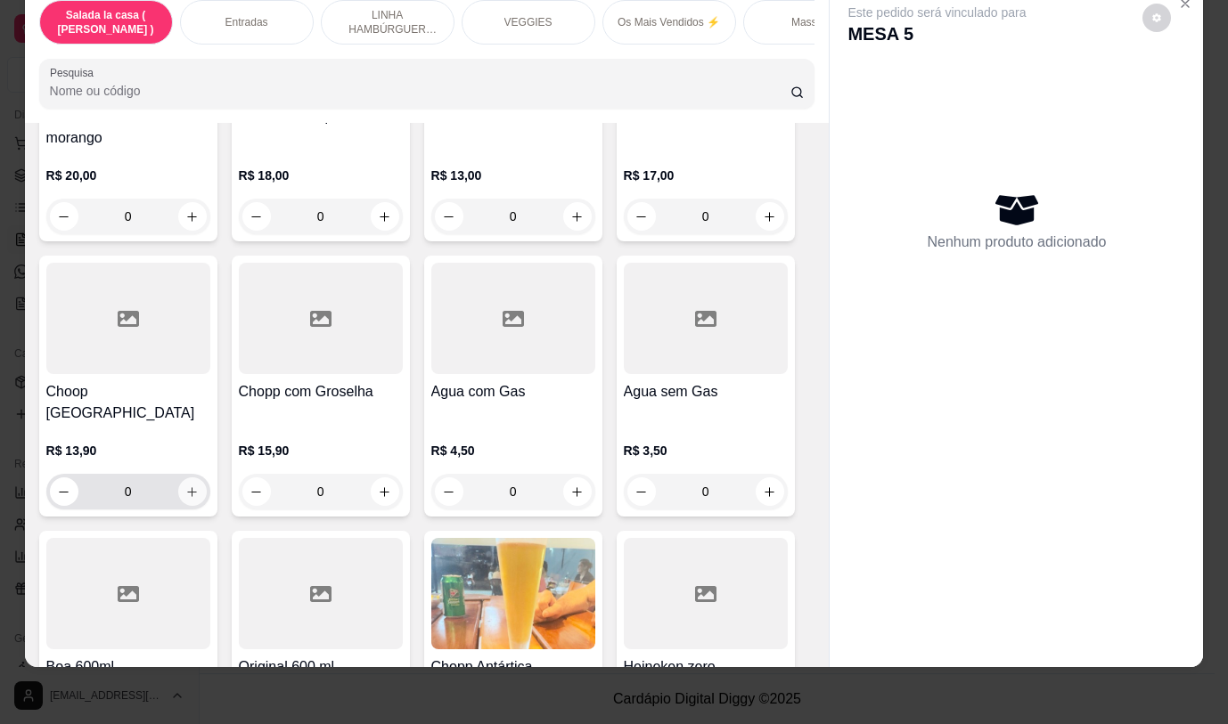
click at [185, 485] on icon "increase-product-quantity" at bounding box center [191, 491] width 13 height 13
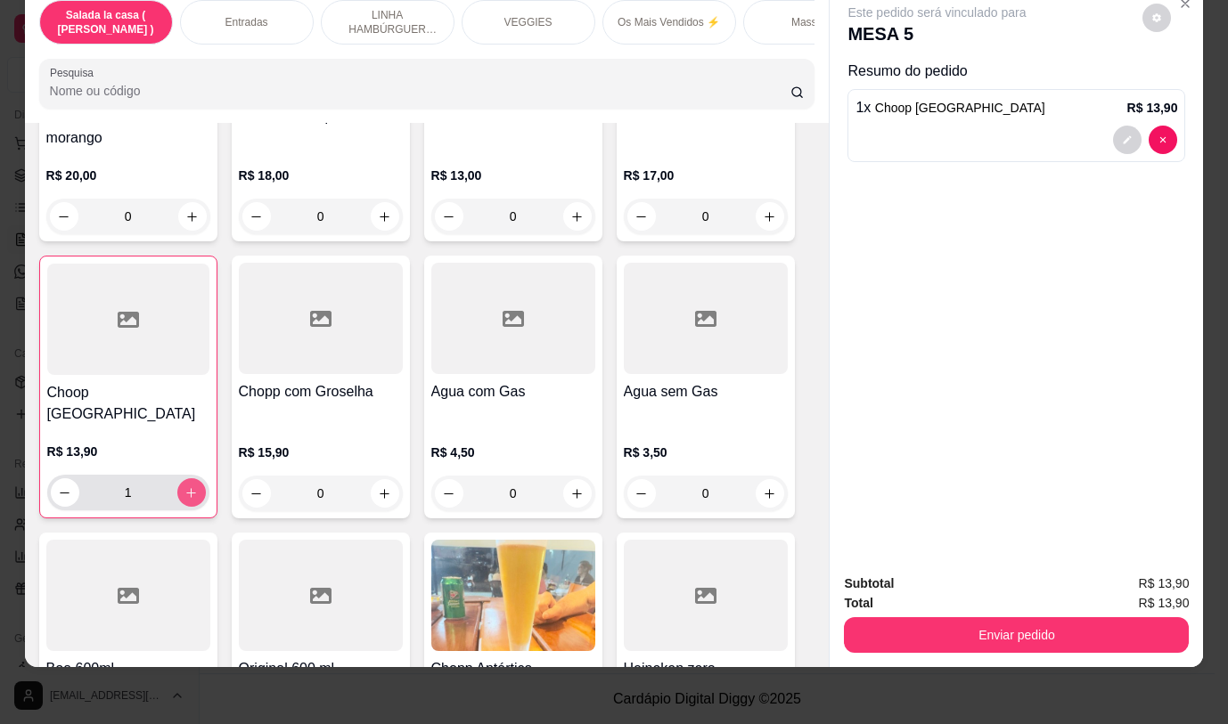
click at [184, 486] on icon "increase-product-quantity" at bounding box center [190, 492] width 13 height 13
type input "2"
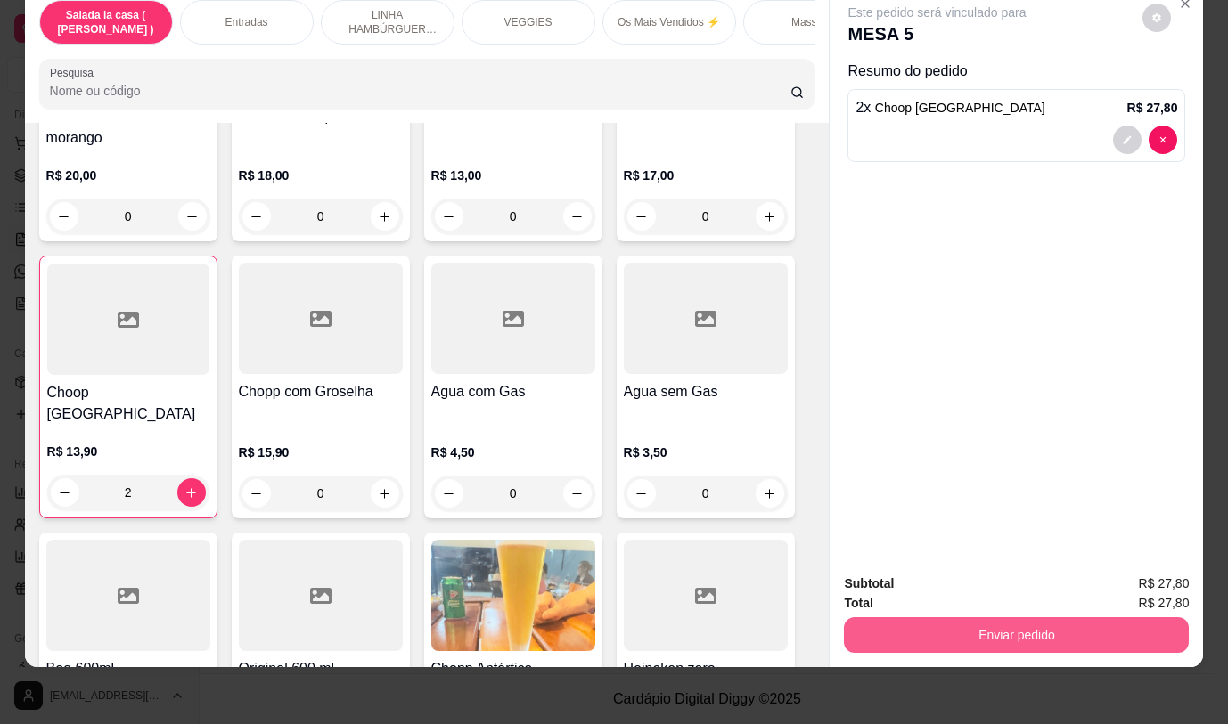
click at [873, 617] on button "Enviar pedido" at bounding box center [1016, 635] width 345 height 36
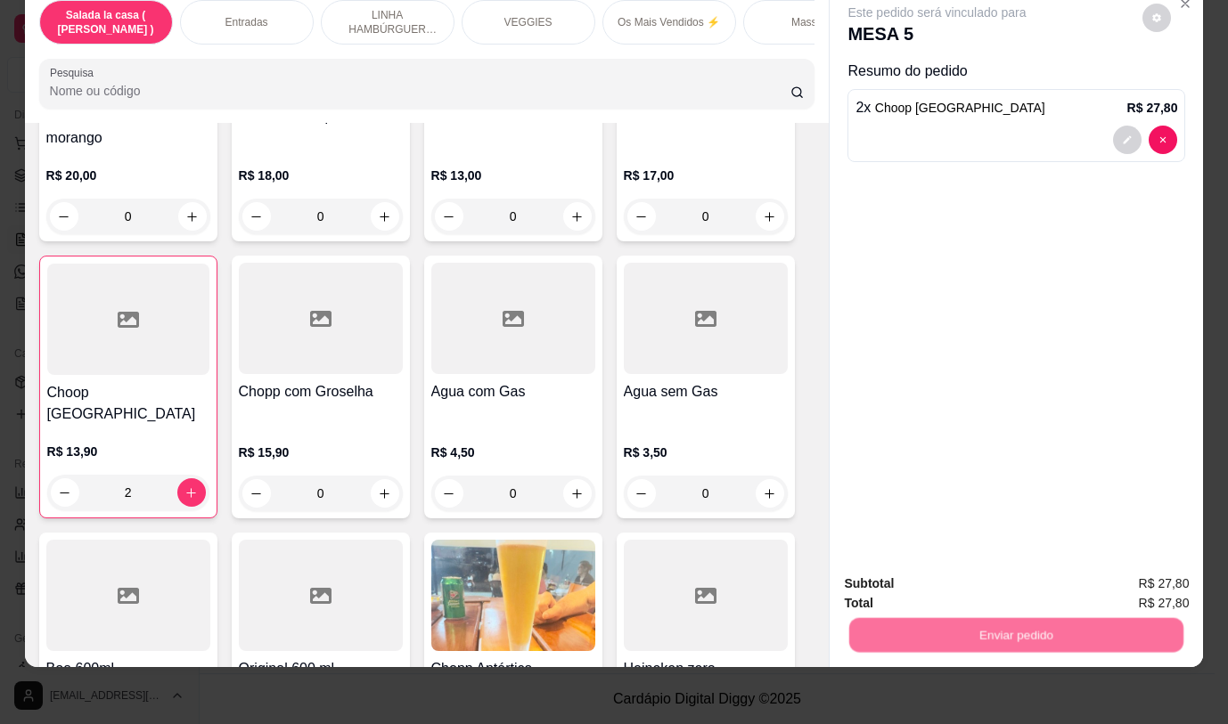
click at [871, 567] on button "Não registrar e enviar pedido" at bounding box center [957, 578] width 185 height 34
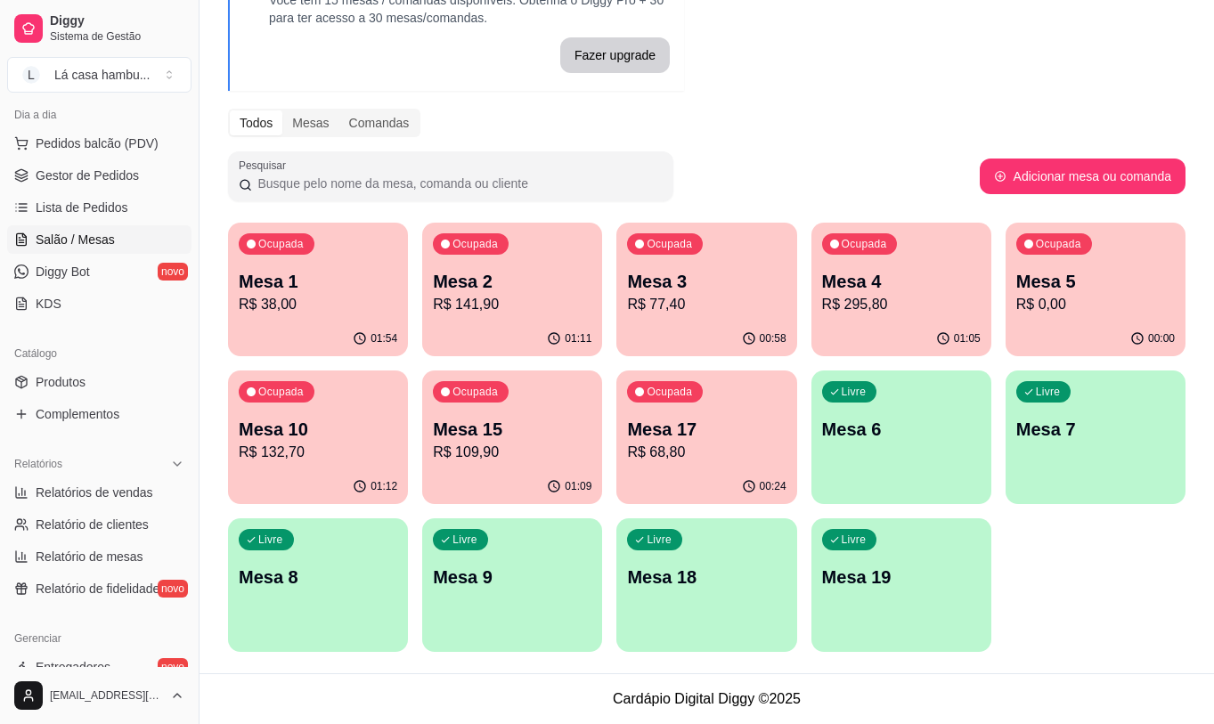
click at [853, 297] on p "R$ 295,80" at bounding box center [901, 304] width 159 height 21
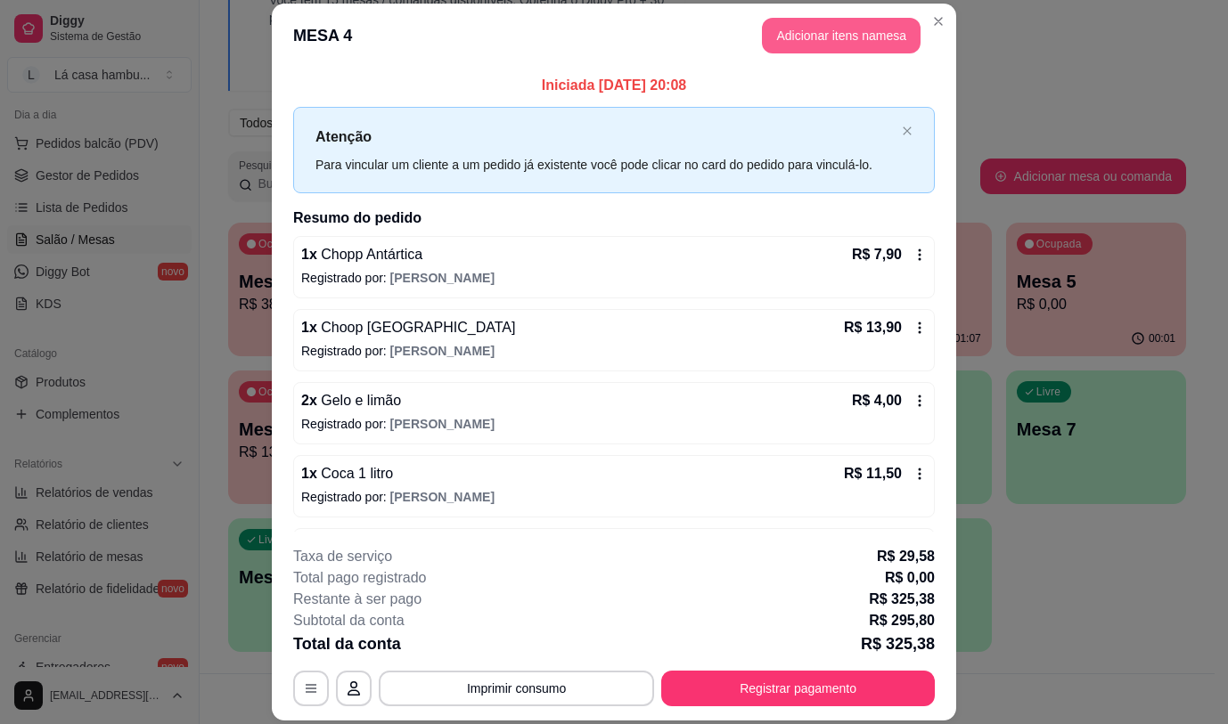
click at [874, 23] on button "Adicionar itens na mesa" at bounding box center [841, 36] width 159 height 36
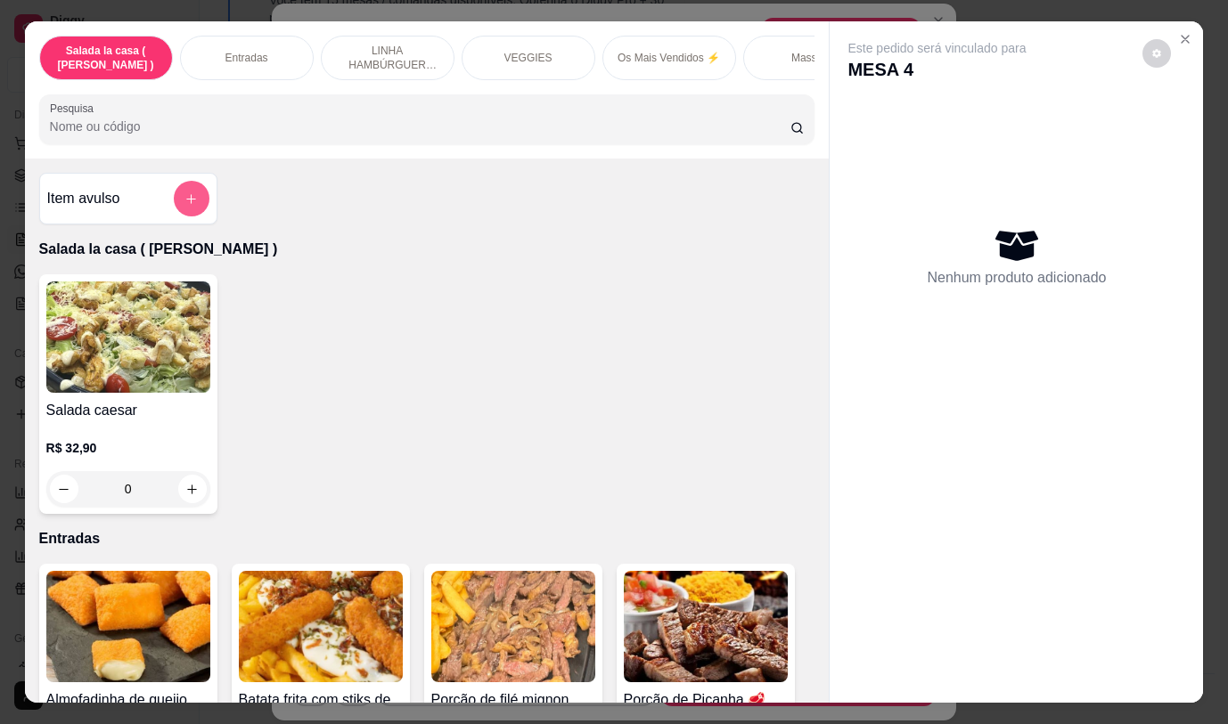
click at [174, 206] on button "add-separate-item" at bounding box center [192, 199] width 36 height 36
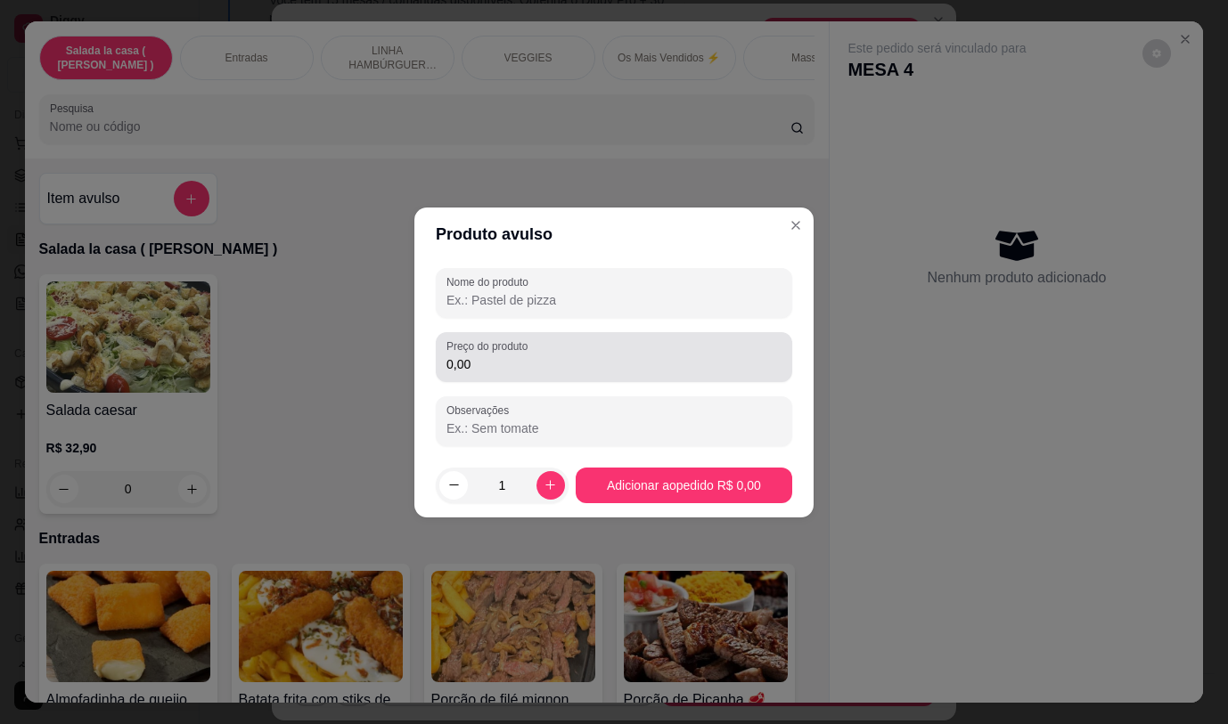
click at [549, 347] on div "0,00" at bounding box center [613, 357] width 335 height 36
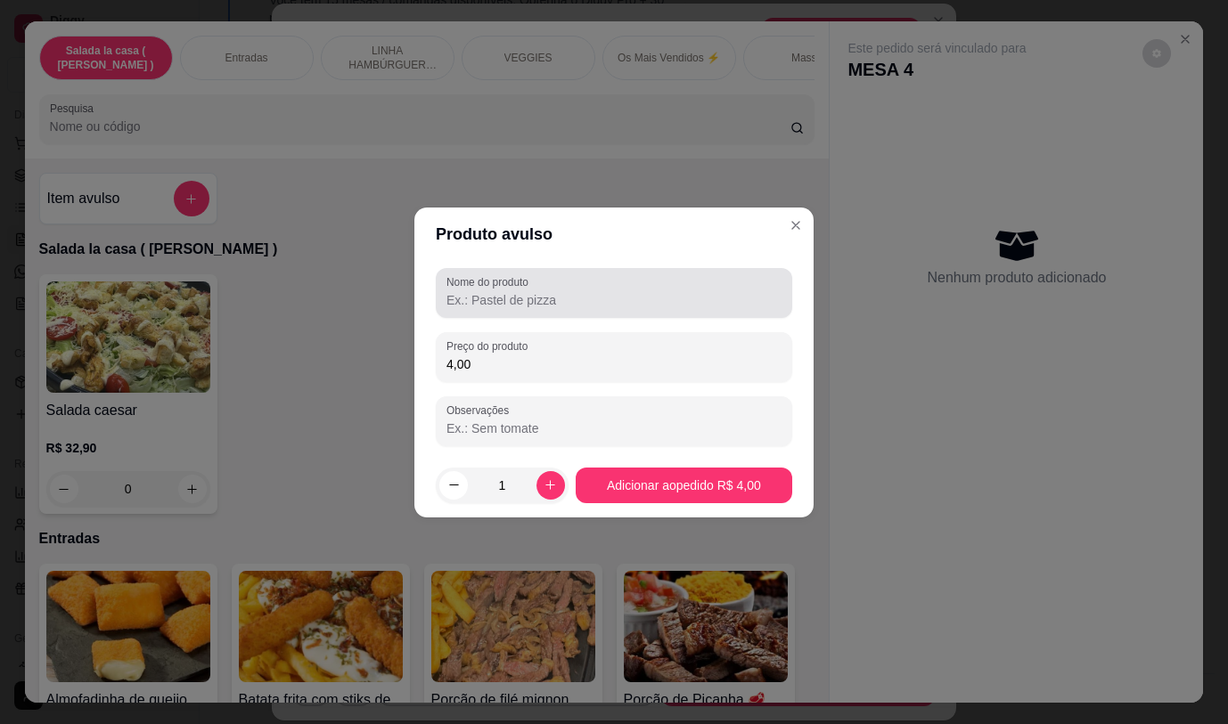
type input "4,00"
click at [547, 300] on input "Nome do produto" at bounding box center [613, 300] width 335 height 18
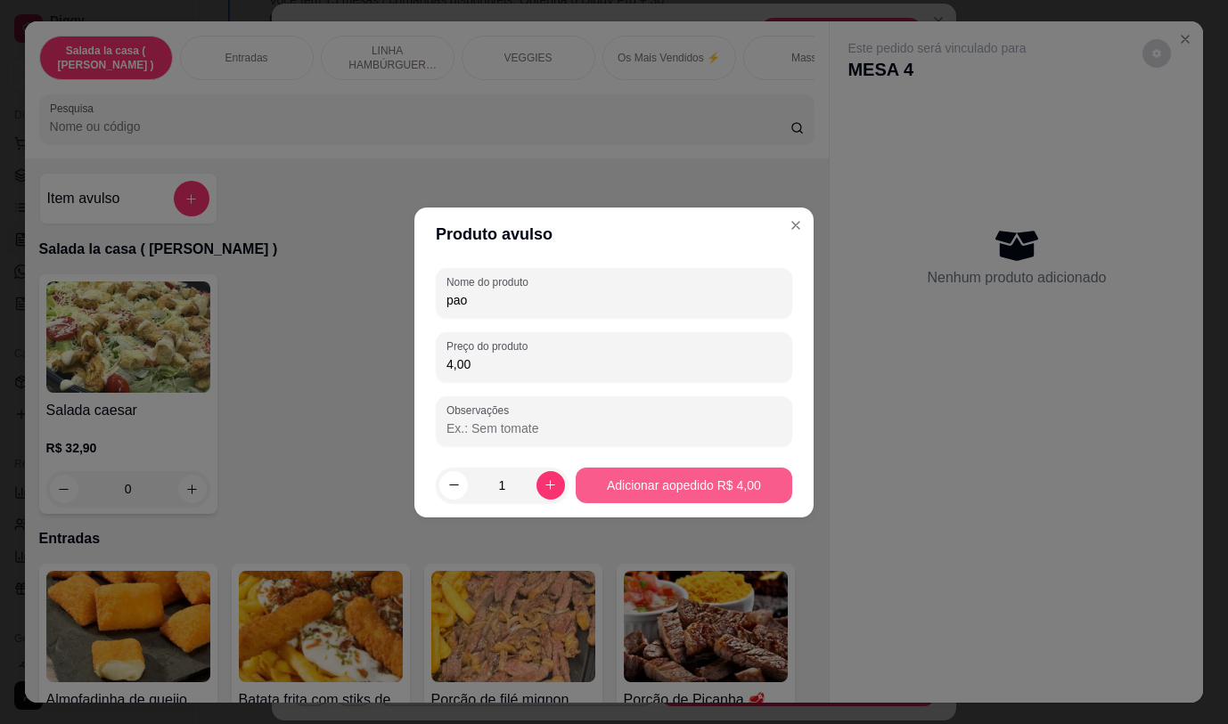
type input "pao"
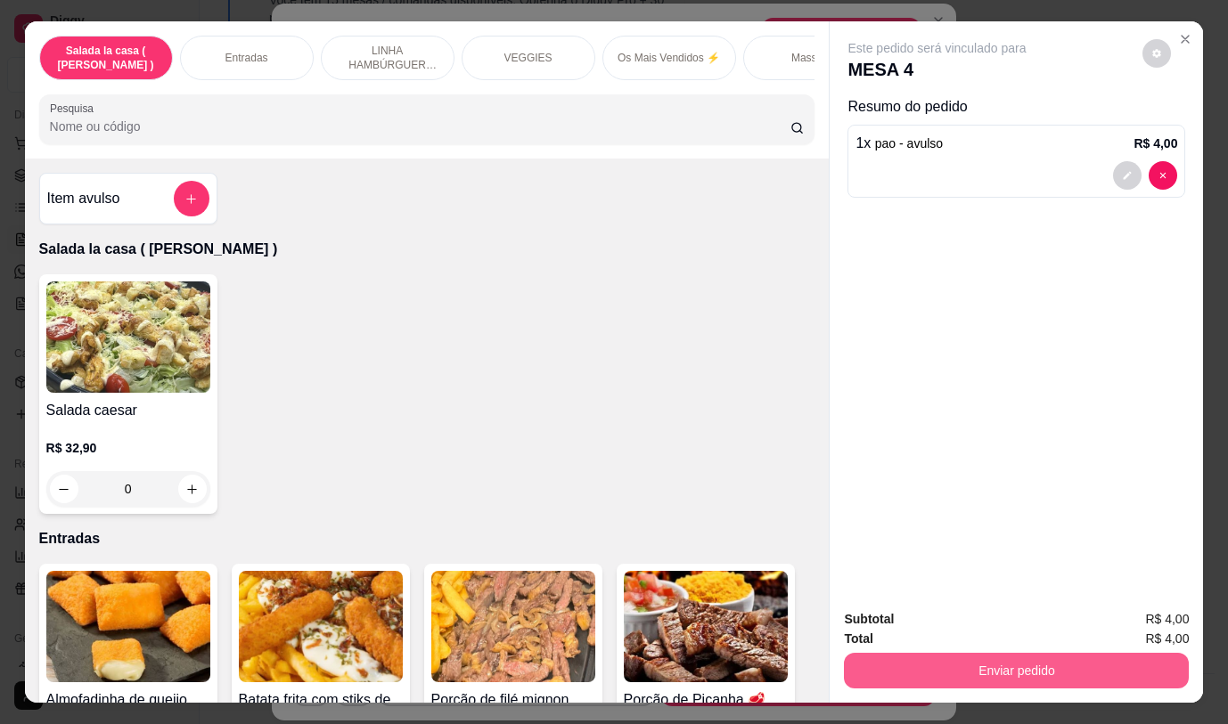
click at [1002, 668] on button "Enviar pedido" at bounding box center [1016, 671] width 345 height 36
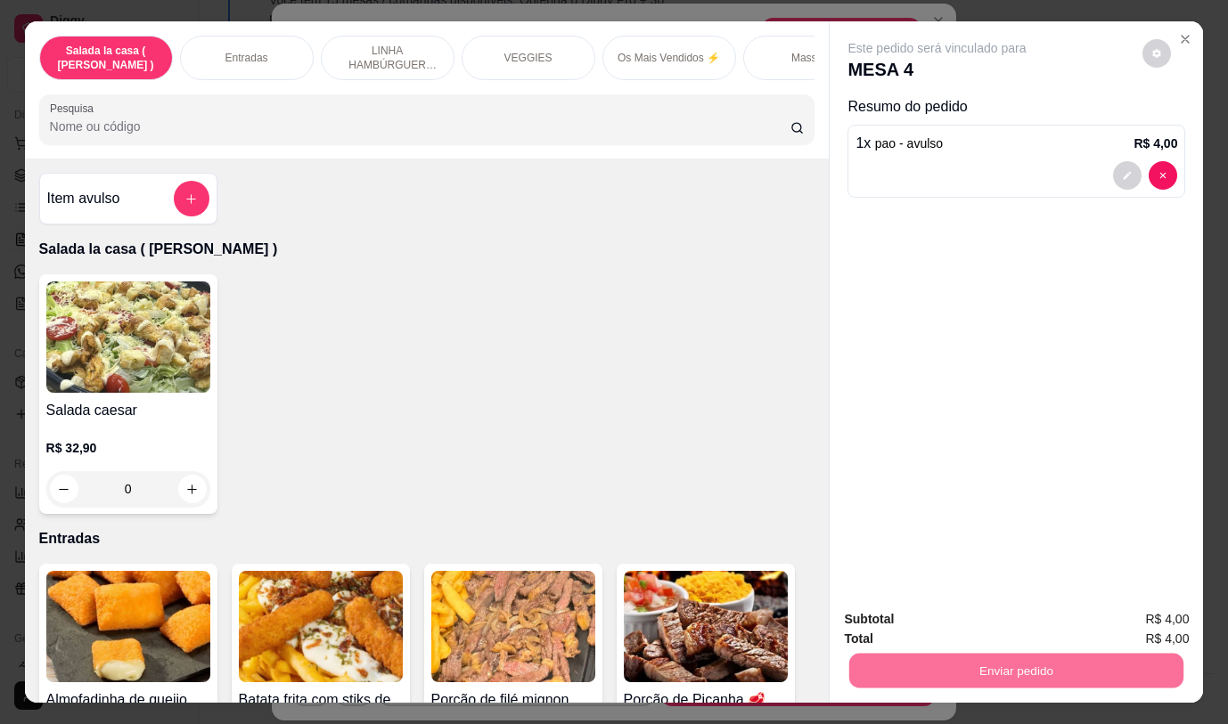
click at [982, 624] on button "Não registrar e enviar pedido" at bounding box center [958, 619] width 180 height 33
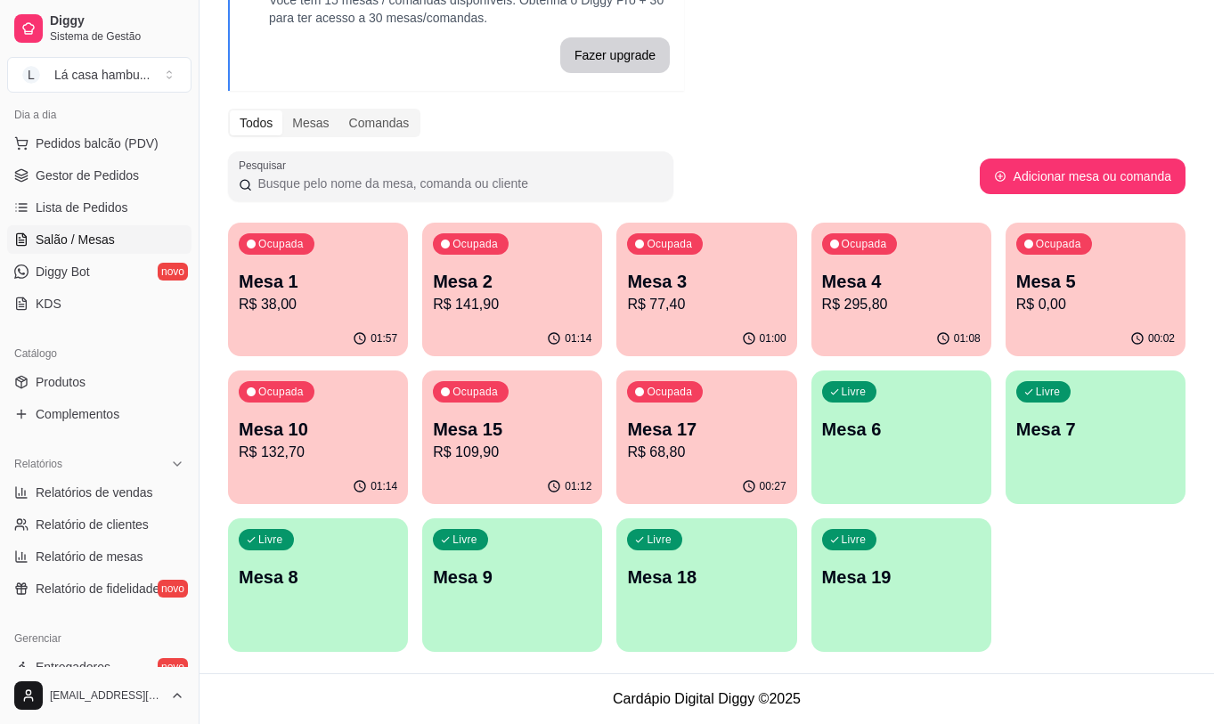
click at [1115, 273] on p "Mesa 5" at bounding box center [1095, 281] width 159 height 25
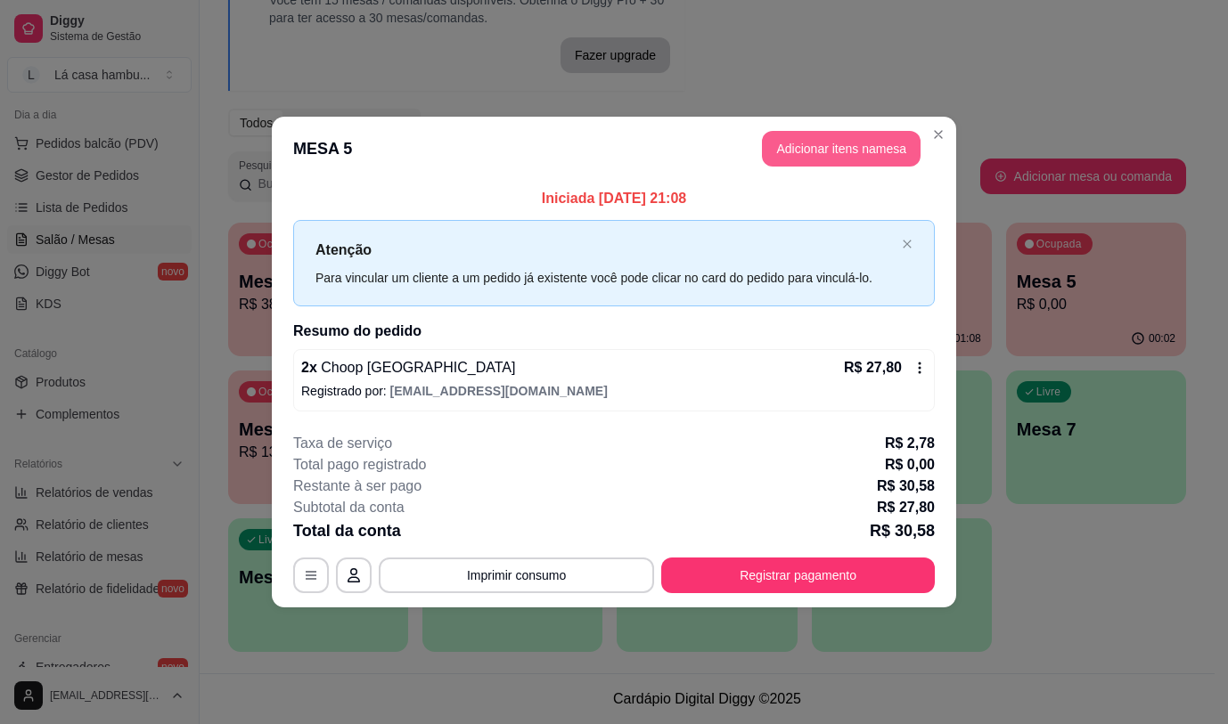
click at [873, 156] on button "Adicionar itens na mesa" at bounding box center [841, 149] width 159 height 36
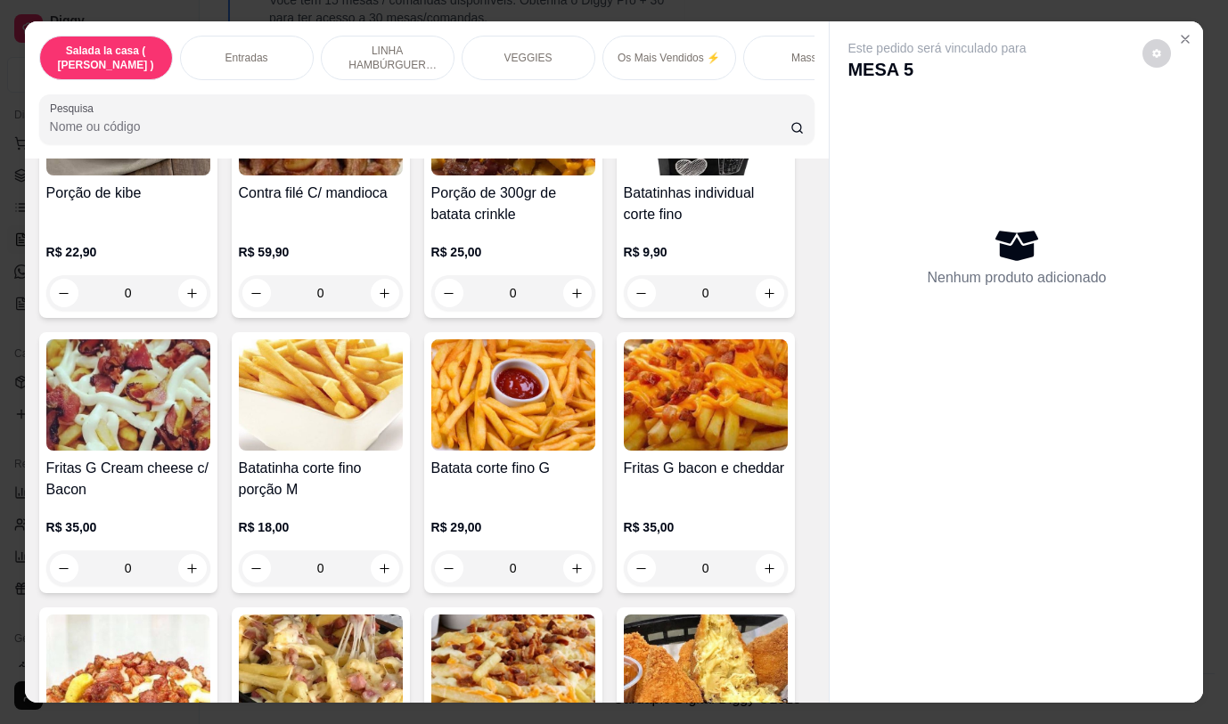
scroll to position [1158, 0]
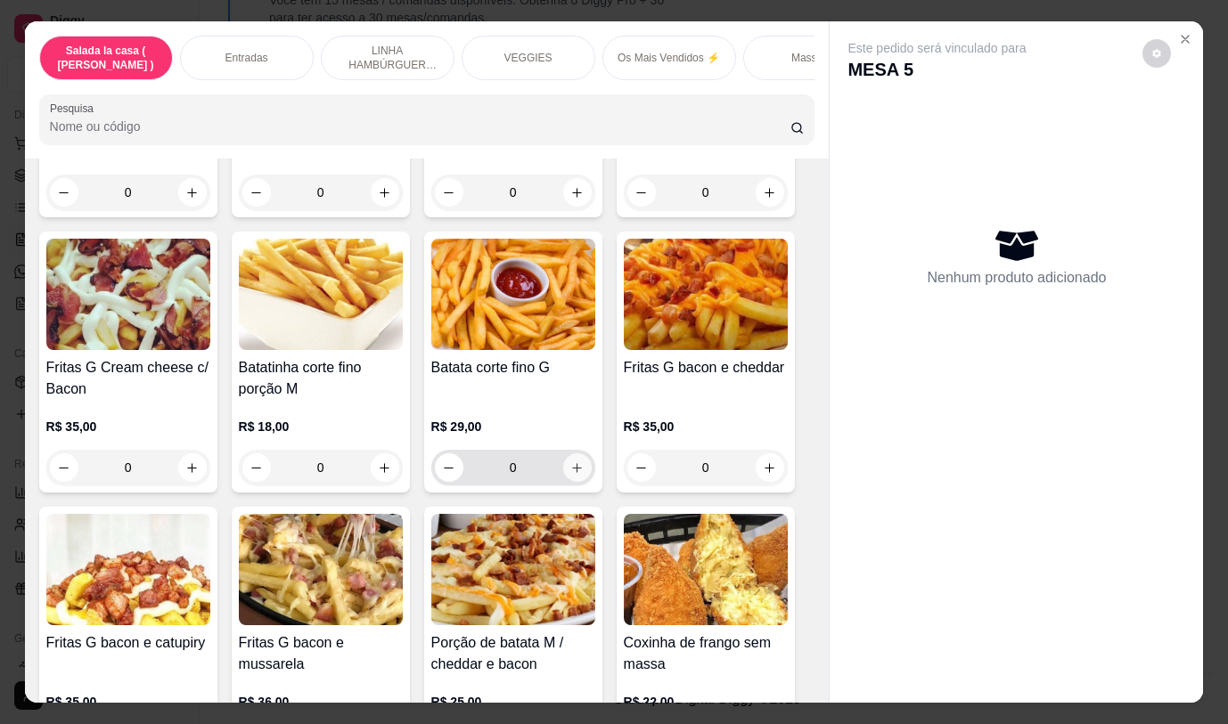
click at [572, 473] on icon "increase-product-quantity" at bounding box center [577, 468] width 10 height 10
type input "1"
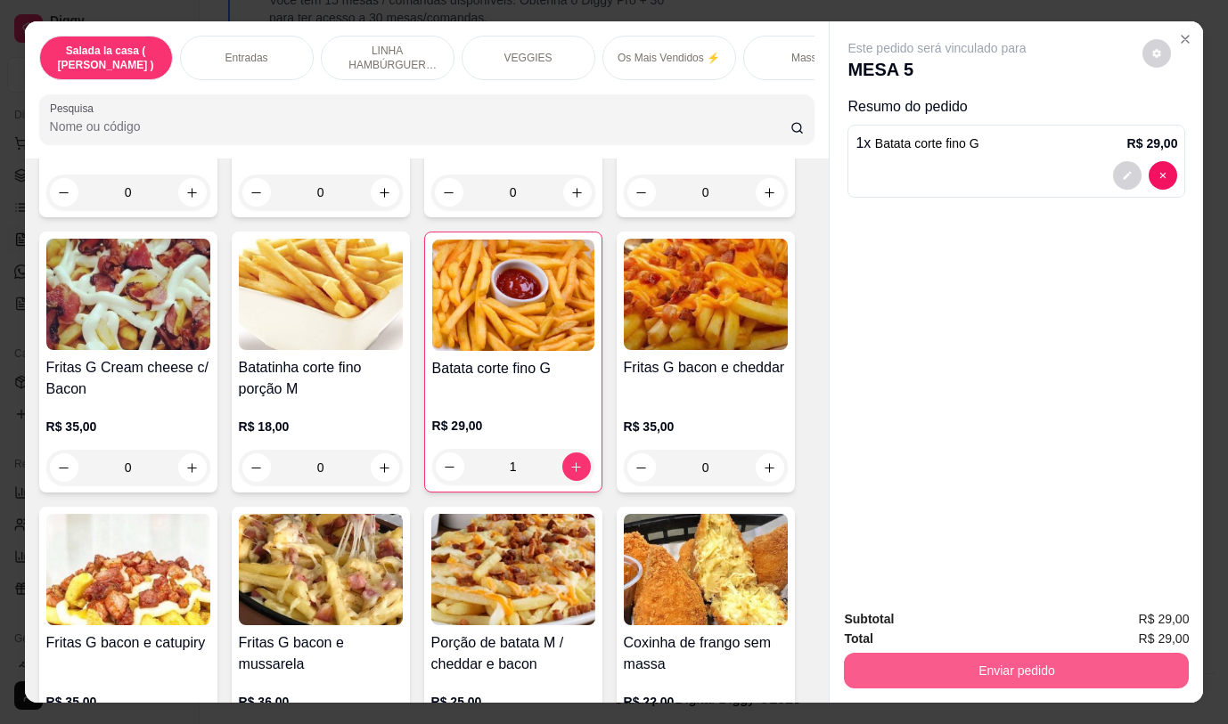
click at [940, 661] on button "Enviar pedido" at bounding box center [1016, 671] width 345 height 36
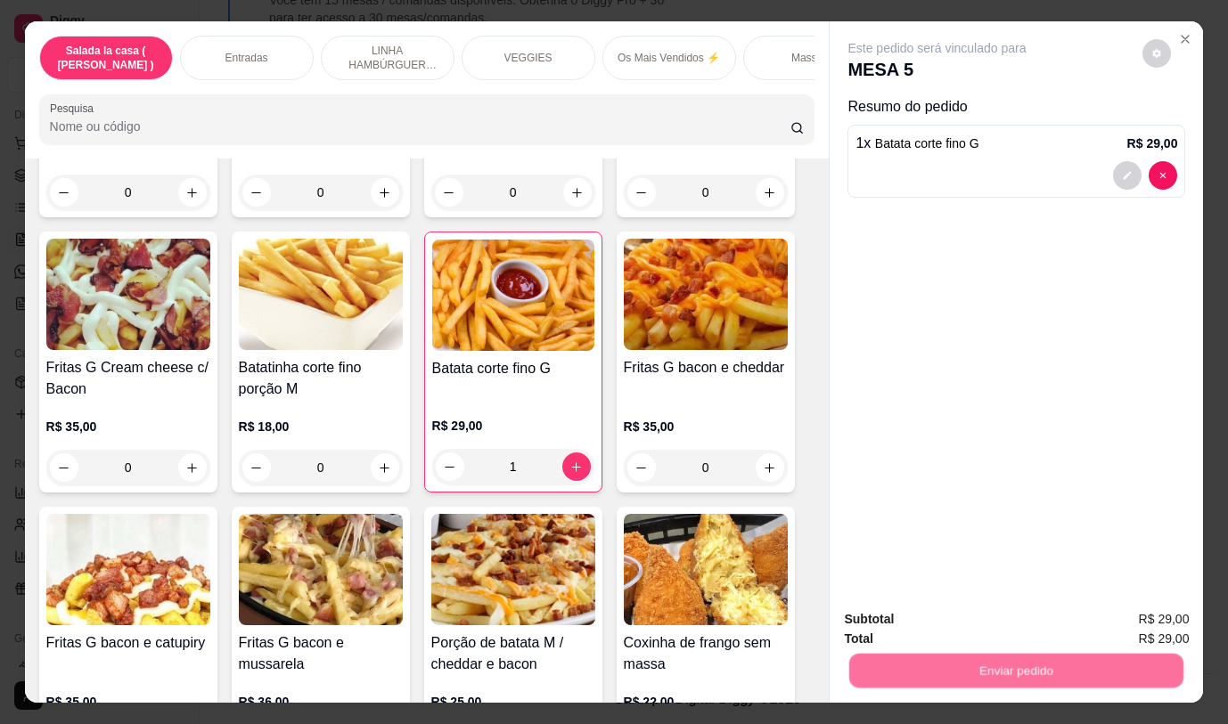
click at [939, 624] on button "Não registrar e enviar pedido" at bounding box center [957, 620] width 185 height 34
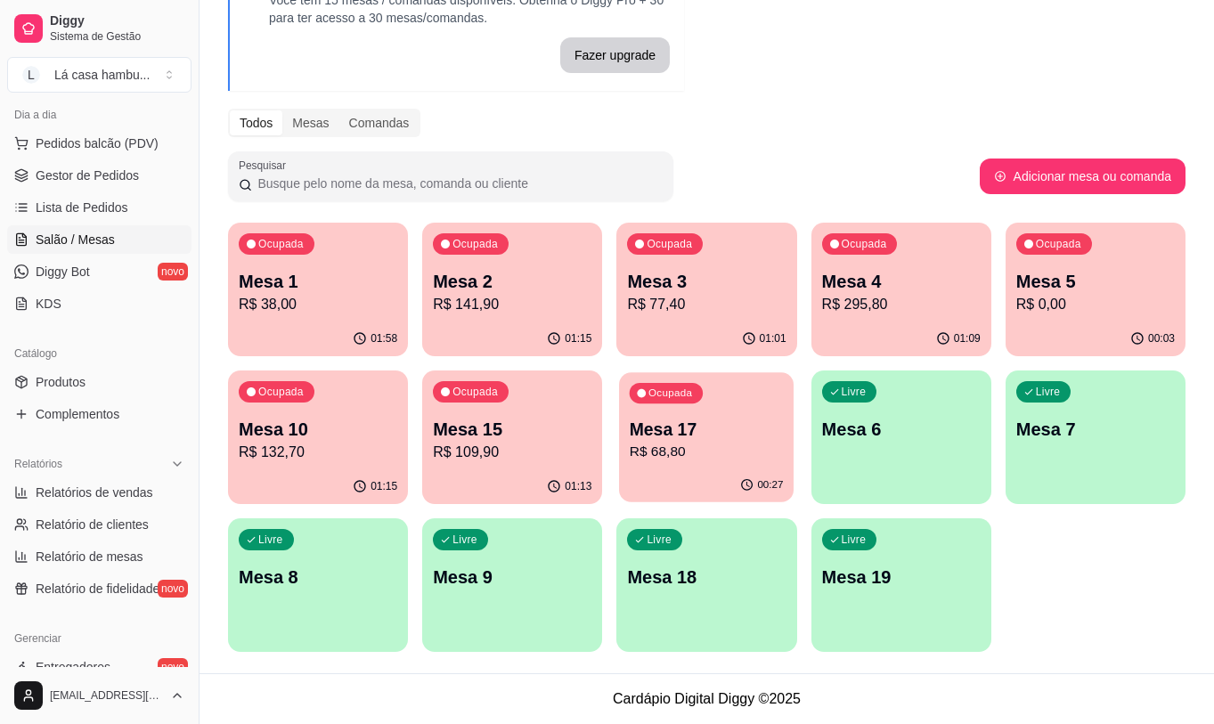
click at [711, 433] on p "Mesa 17" at bounding box center [707, 430] width 154 height 24
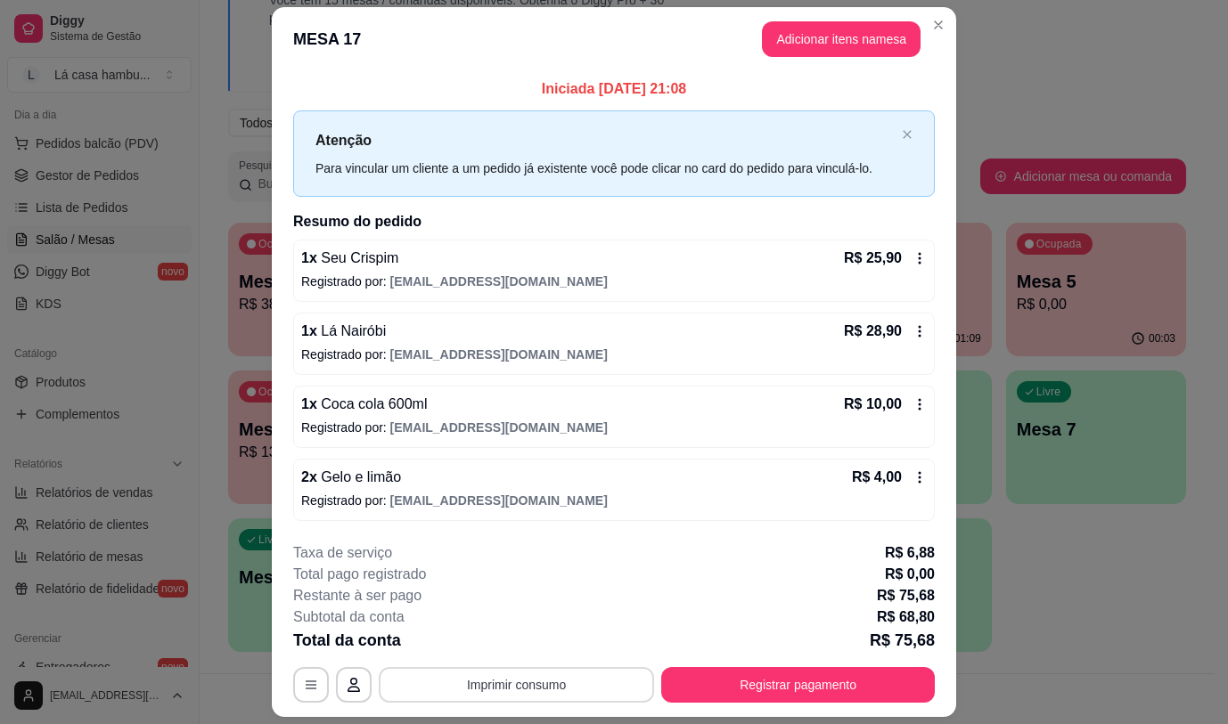
click at [423, 689] on button "Imprimir consumo" at bounding box center [516, 685] width 275 height 36
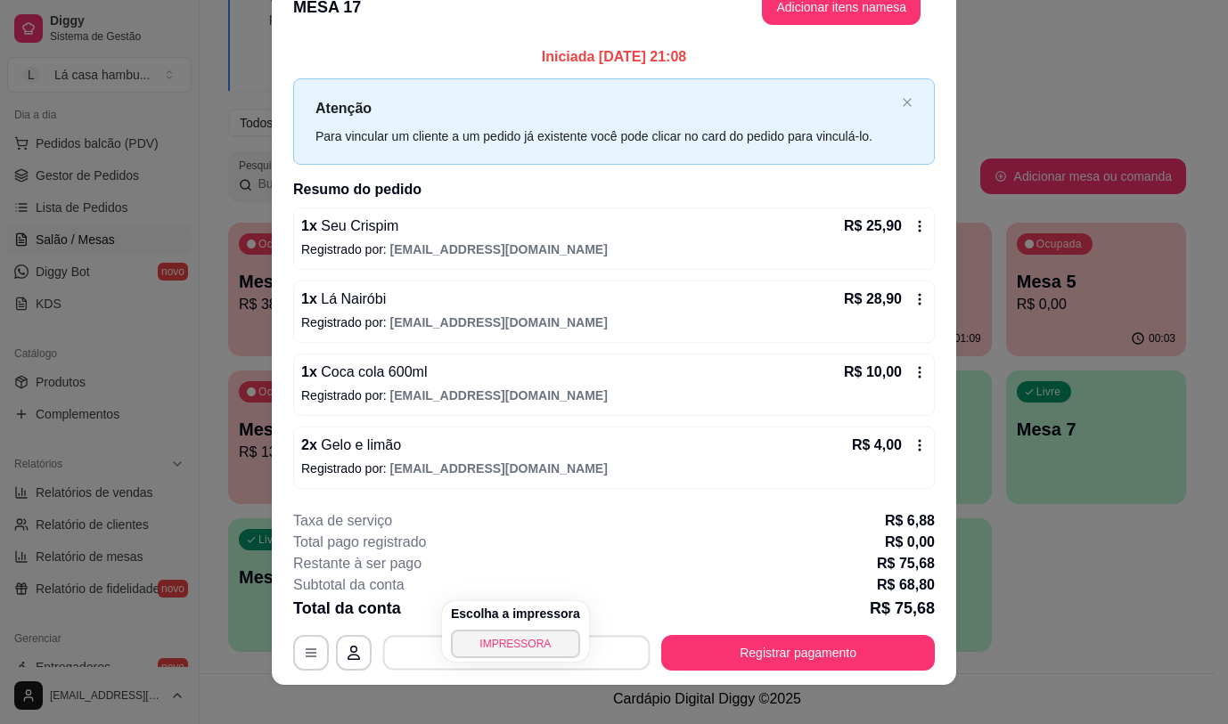
scroll to position [50, 0]
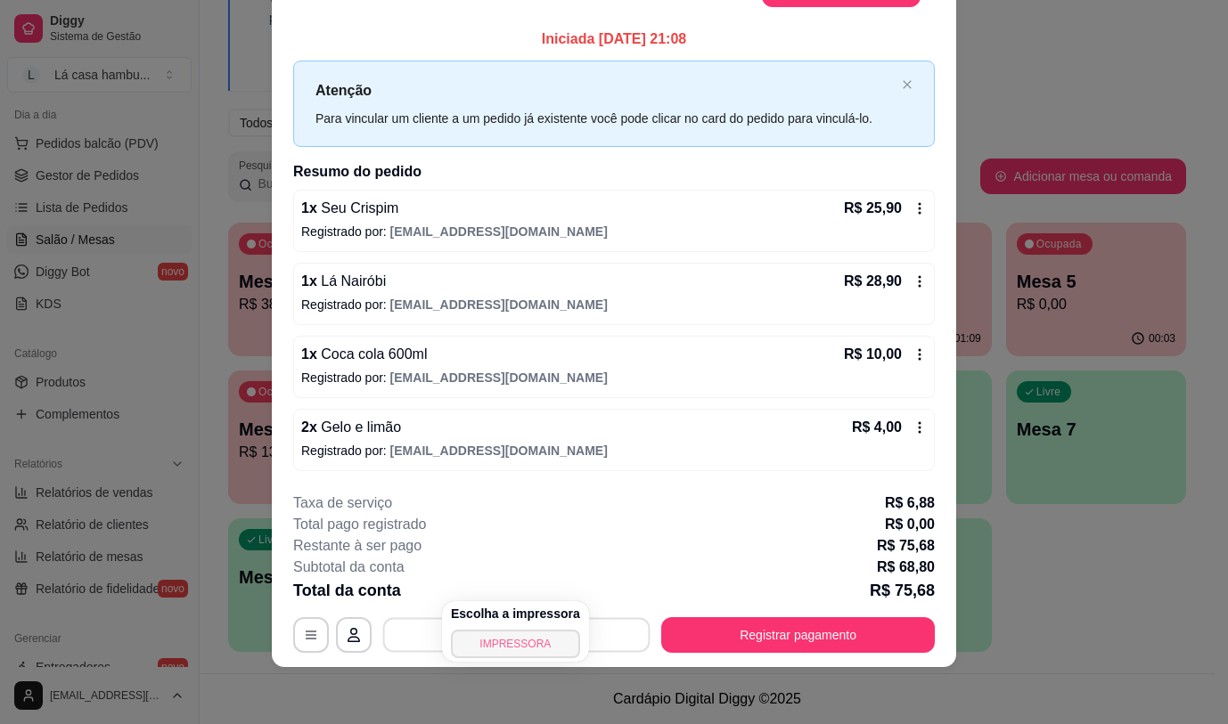
click at [490, 642] on button "IMPRESSORA" at bounding box center [515, 644] width 129 height 29
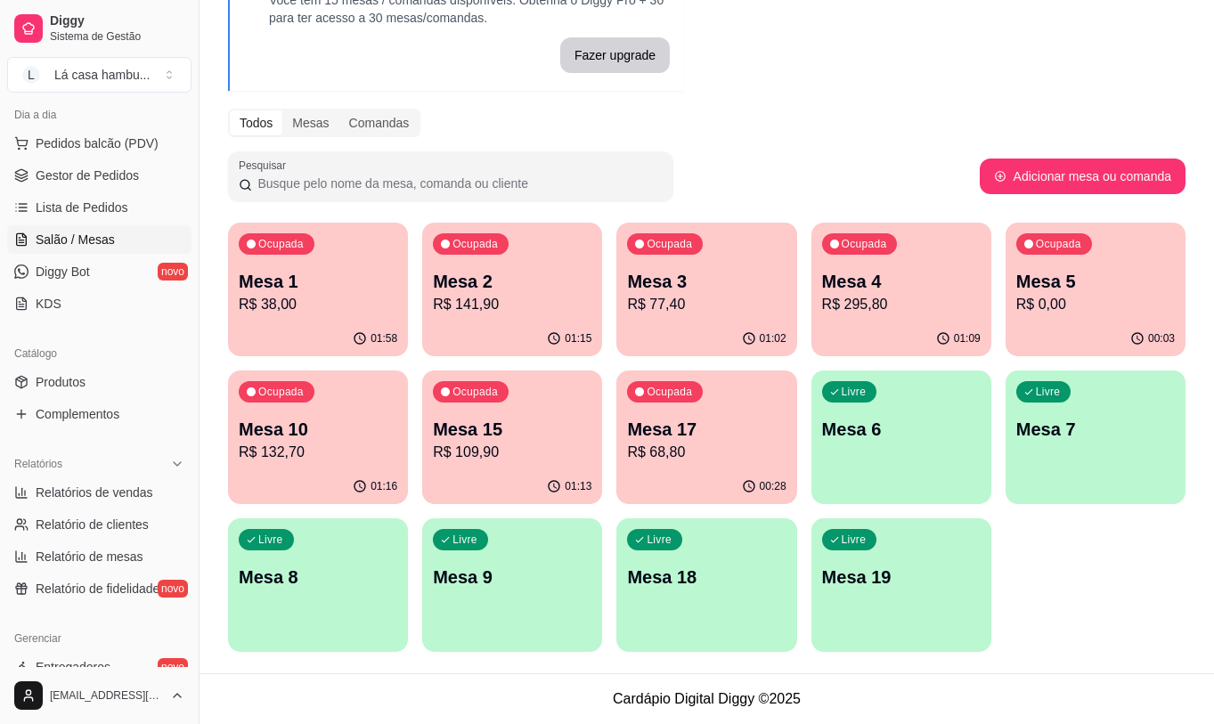
click at [1111, 310] on p "R$ 0,00" at bounding box center [1095, 304] width 159 height 21
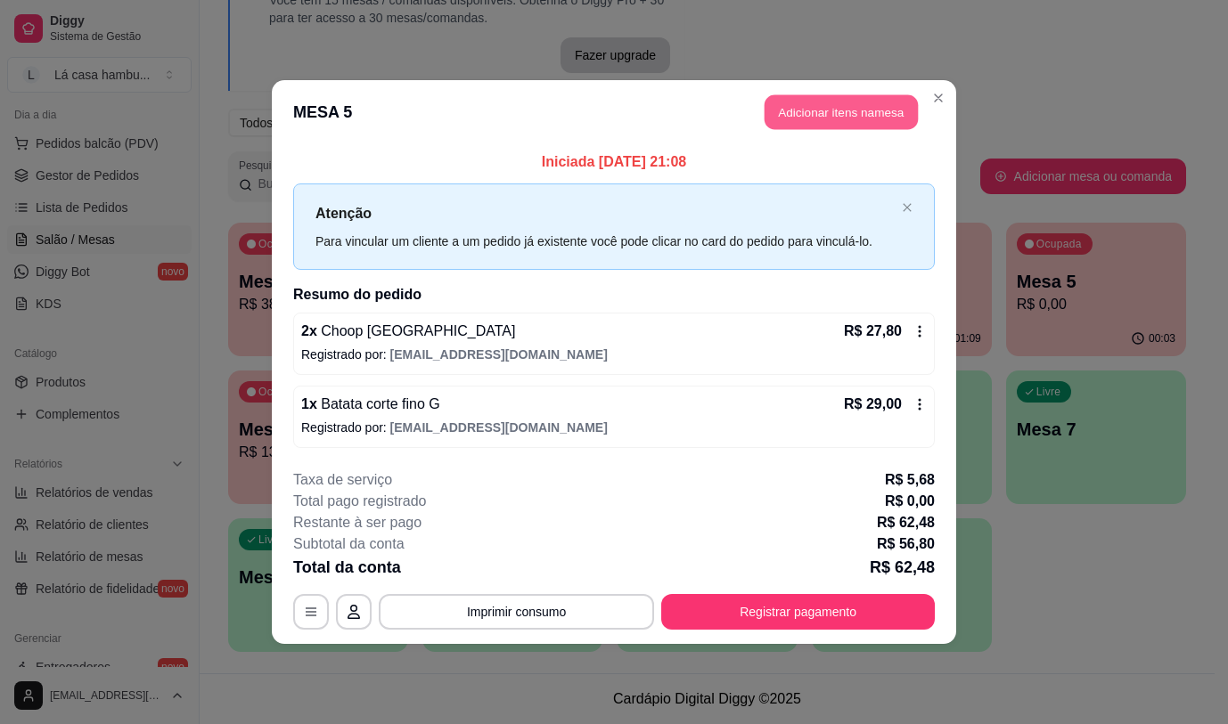
click at [863, 120] on button "Adicionar itens na mesa" at bounding box center [840, 112] width 153 height 35
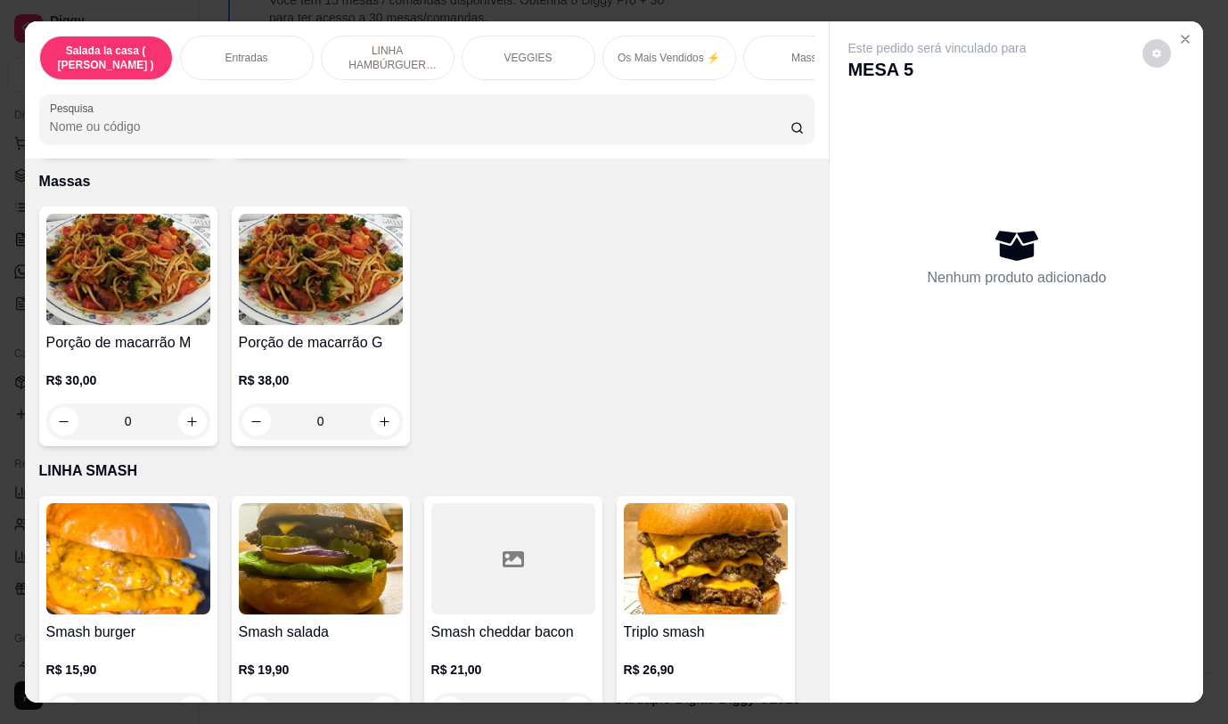
scroll to position [4632, 0]
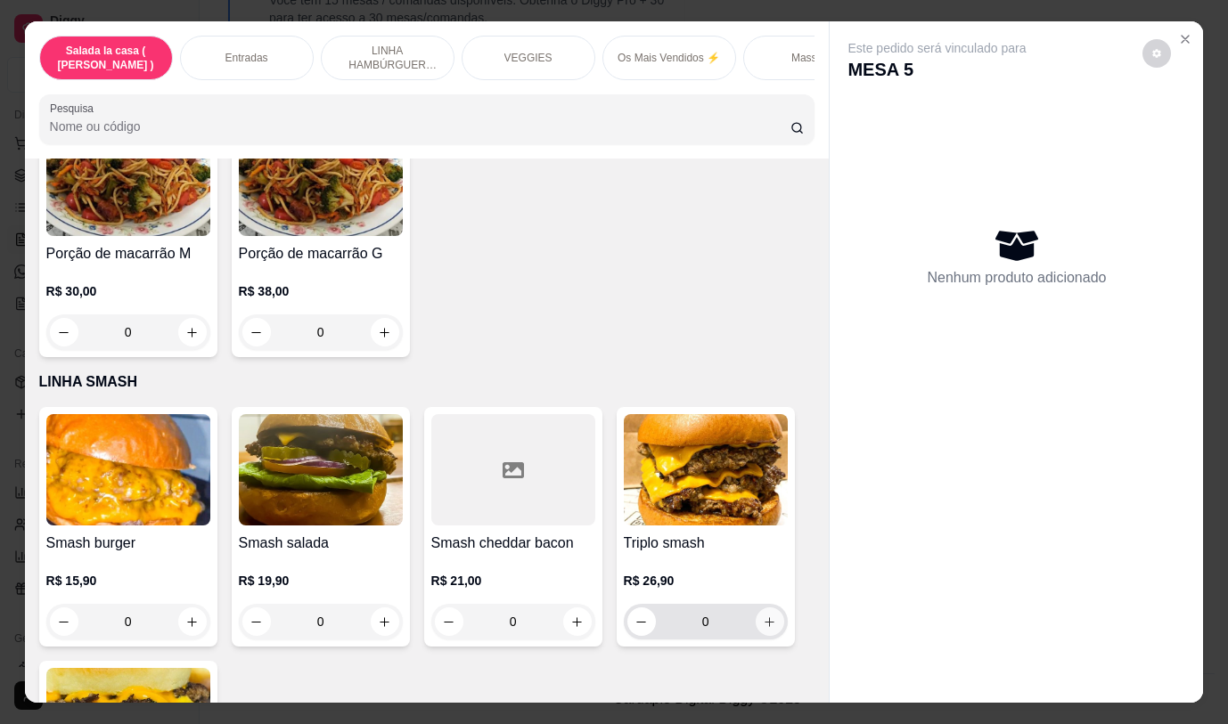
click at [768, 616] on icon "increase-product-quantity" at bounding box center [769, 622] width 13 height 13
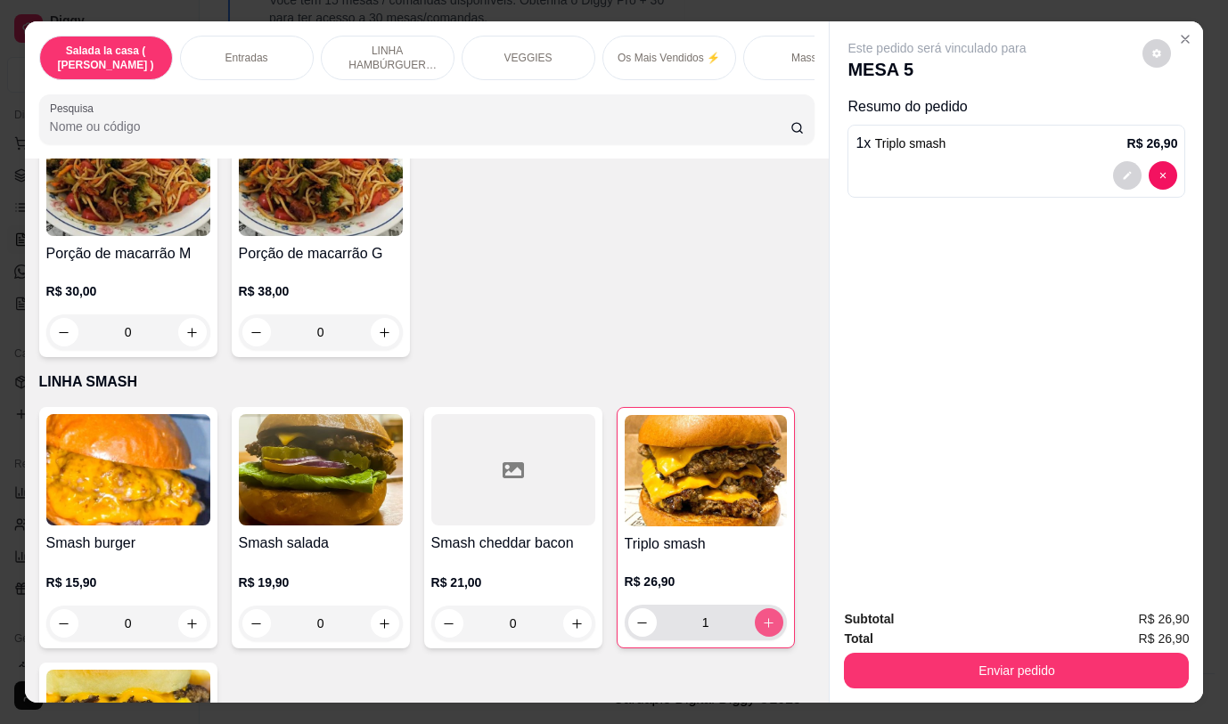
type input "1"
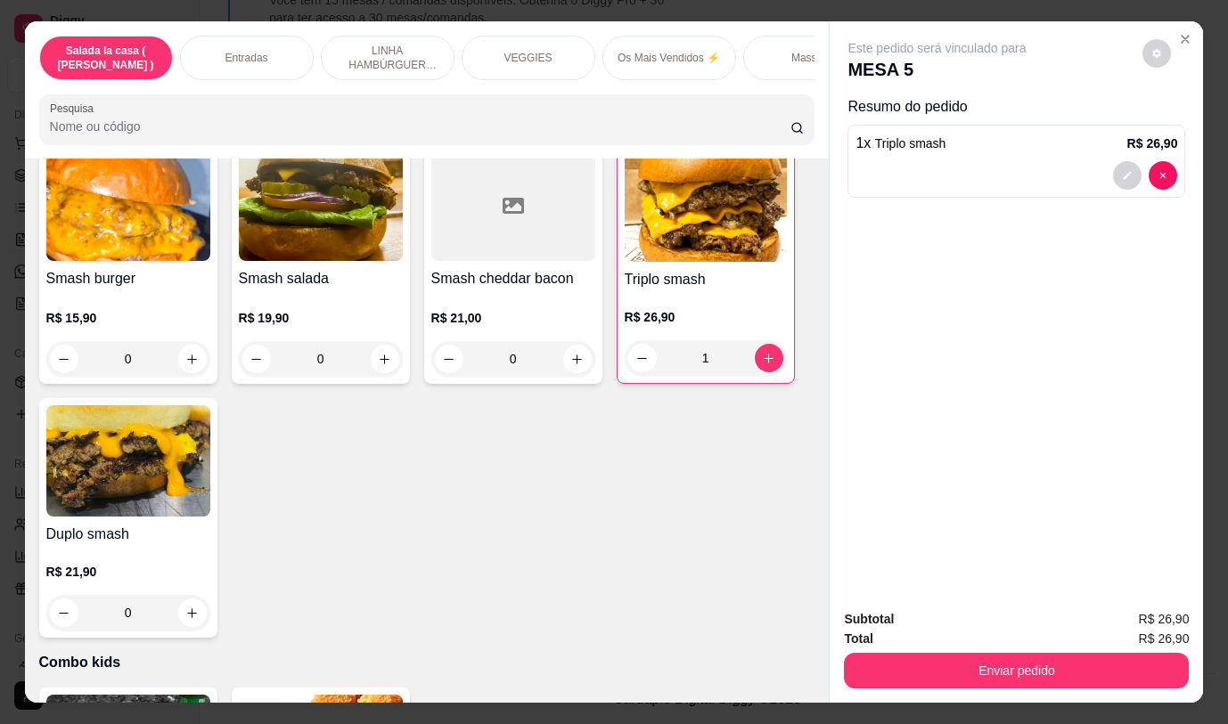
scroll to position [4899, 0]
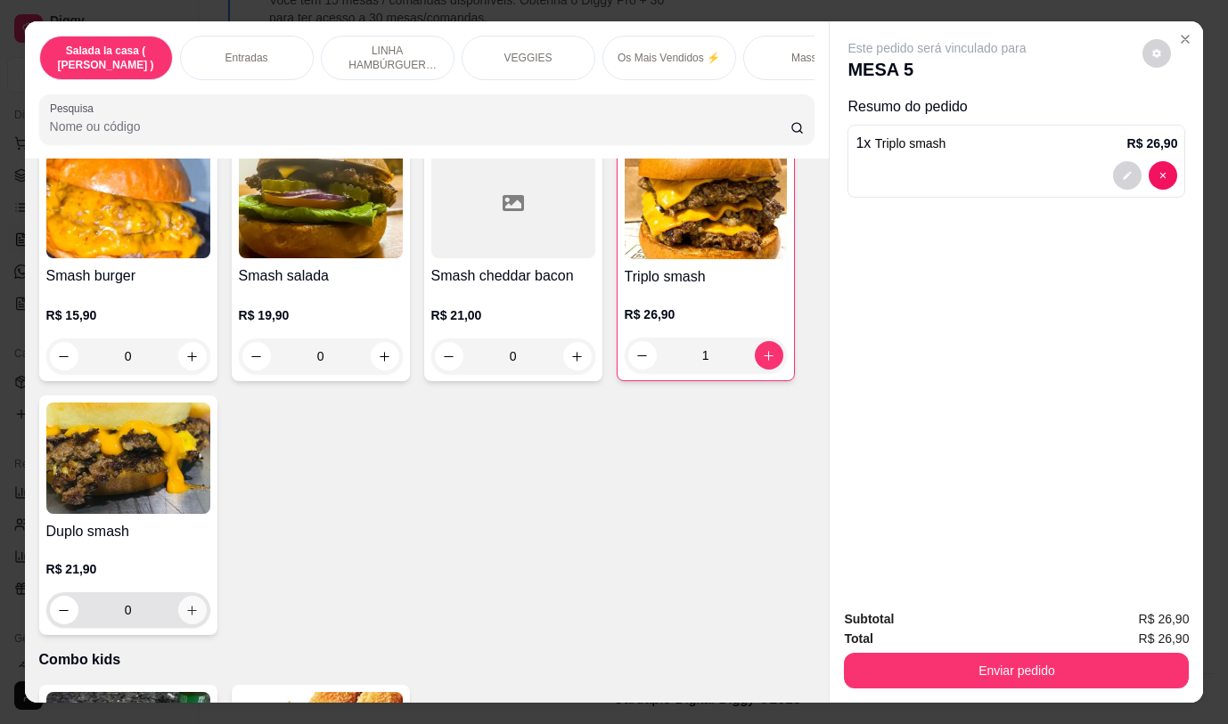
click at [187, 606] on icon "increase-product-quantity" at bounding box center [192, 611] width 10 height 10
type input "1"
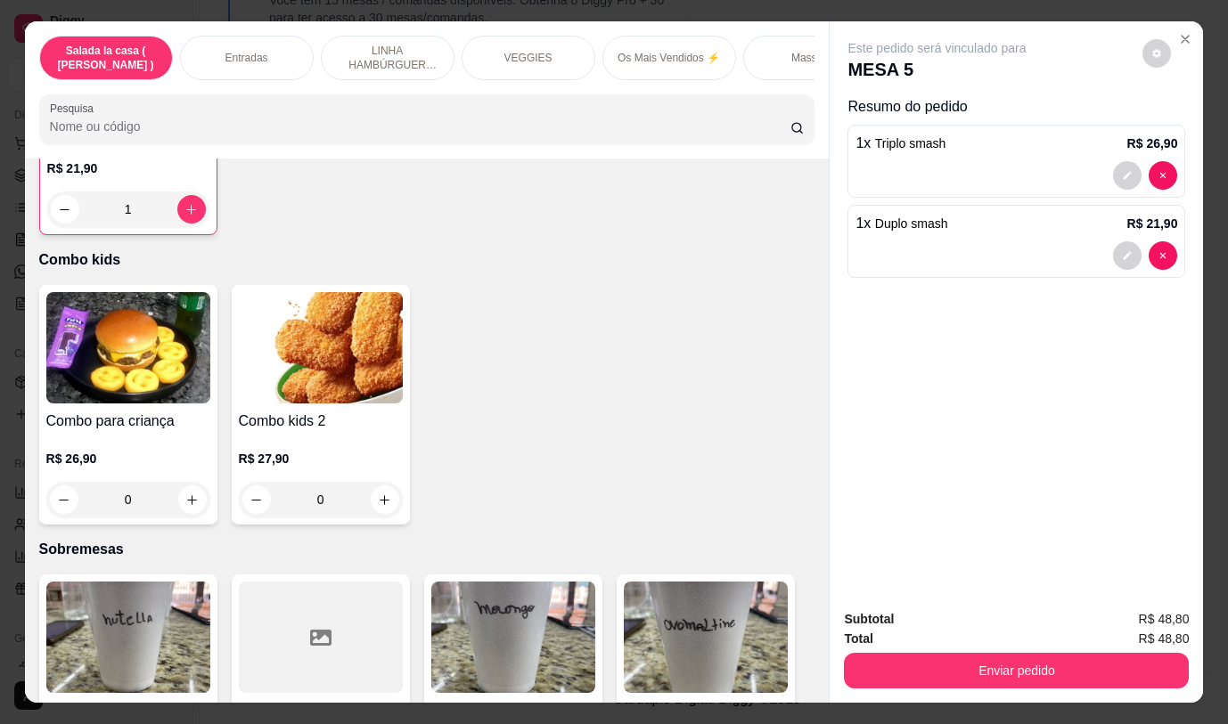
scroll to position [5345, 0]
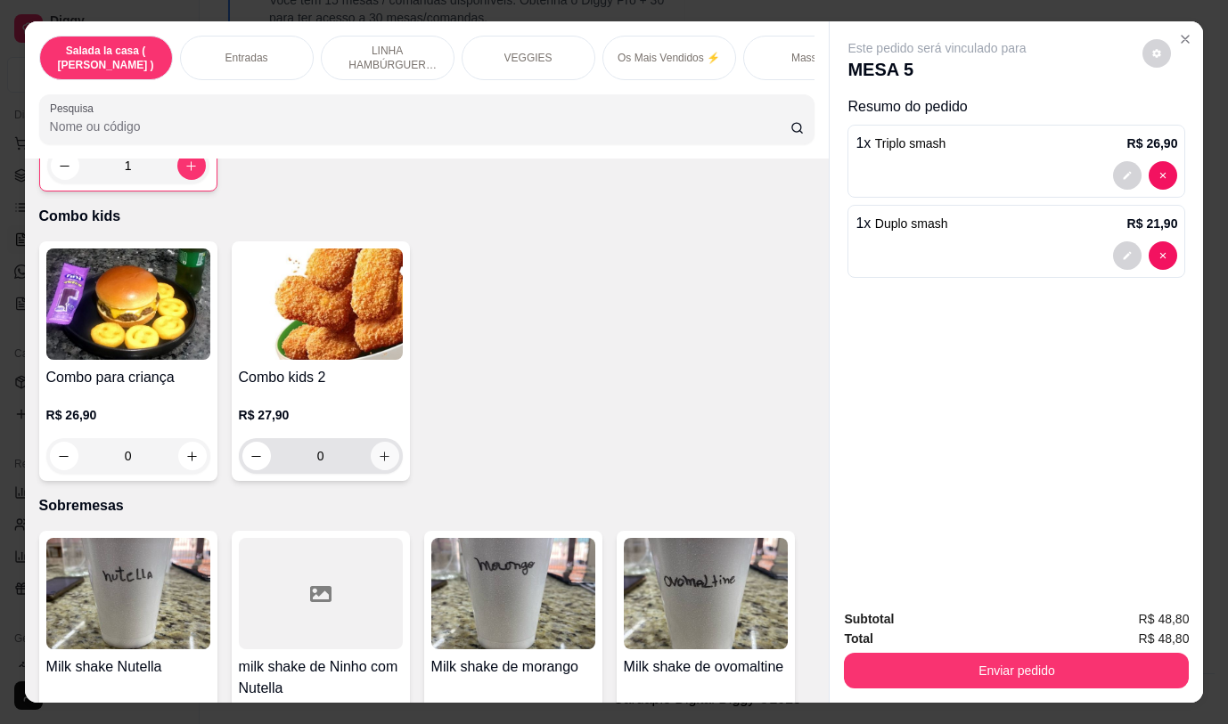
click at [383, 454] on button "increase-product-quantity" at bounding box center [385, 456] width 29 height 29
type input "1"
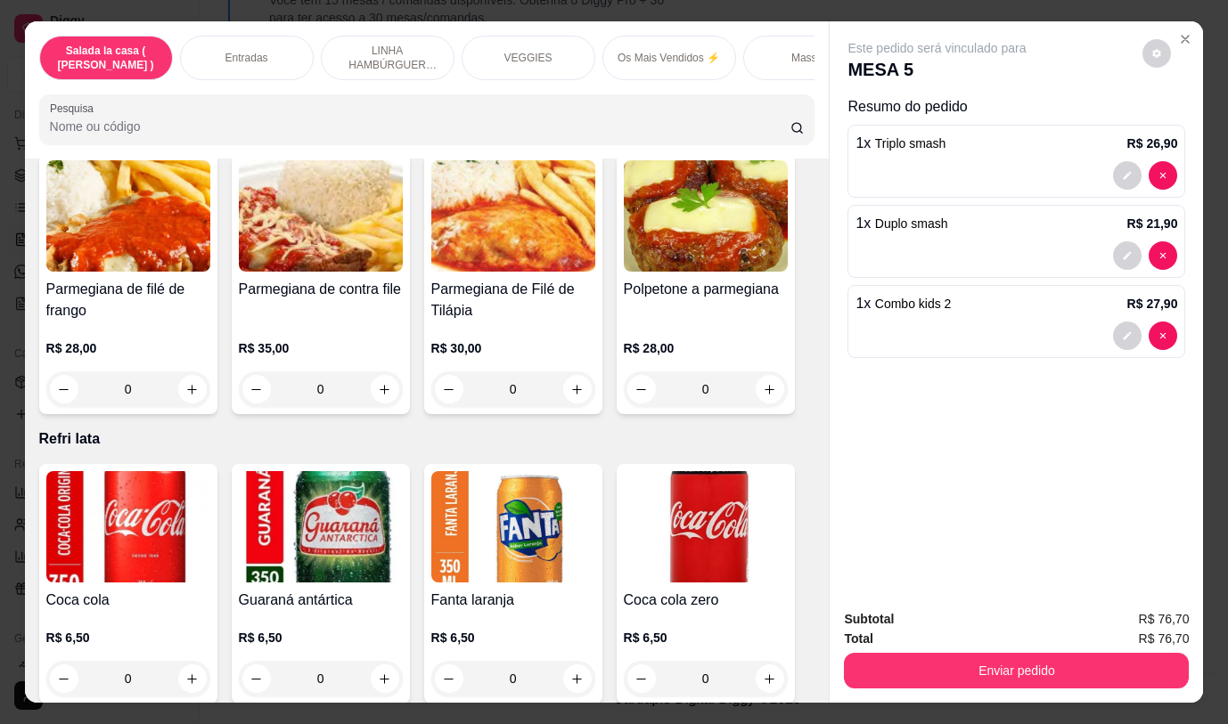
scroll to position [7126, 0]
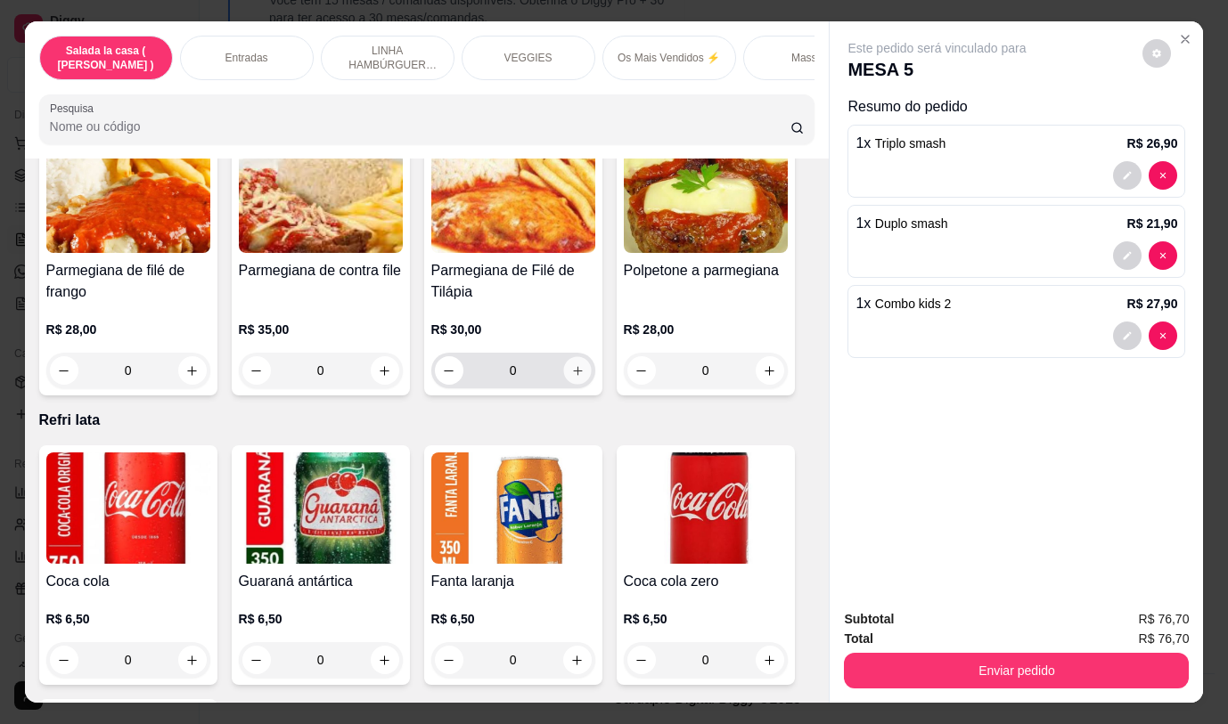
click at [572, 366] on icon "increase-product-quantity" at bounding box center [576, 370] width 9 height 9
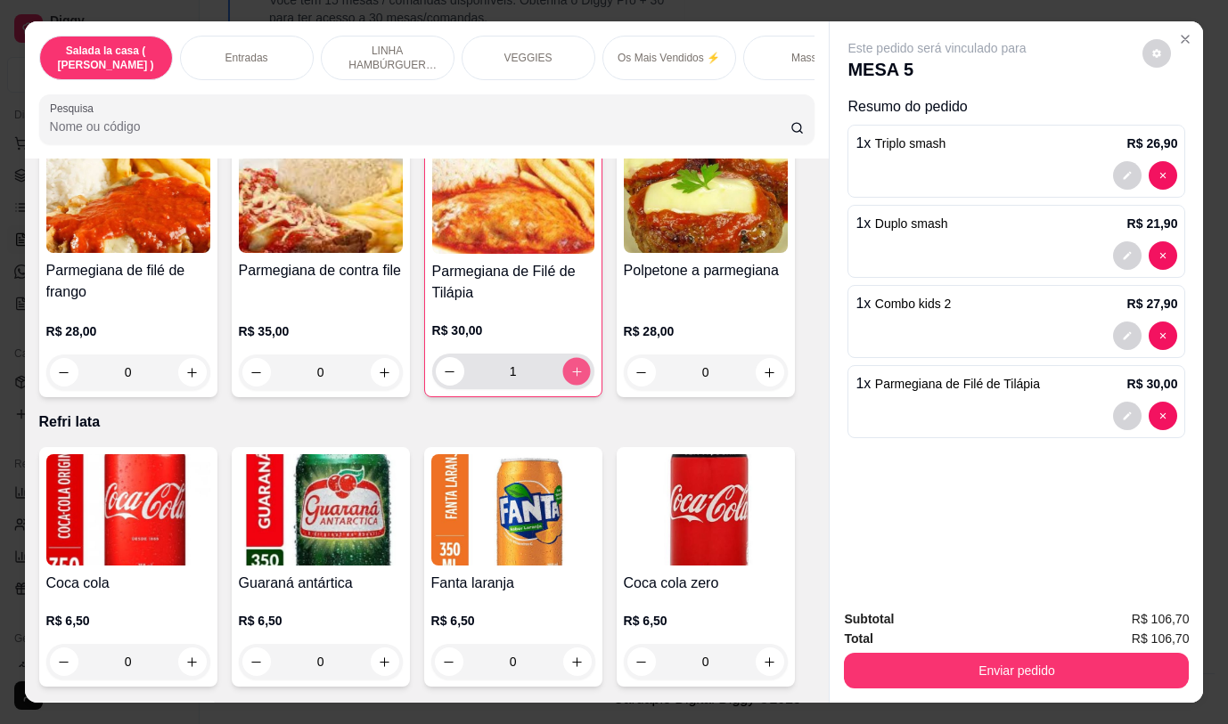
click at [569, 365] on icon "increase-product-quantity" at bounding box center [575, 371] width 13 height 13
type input "2"
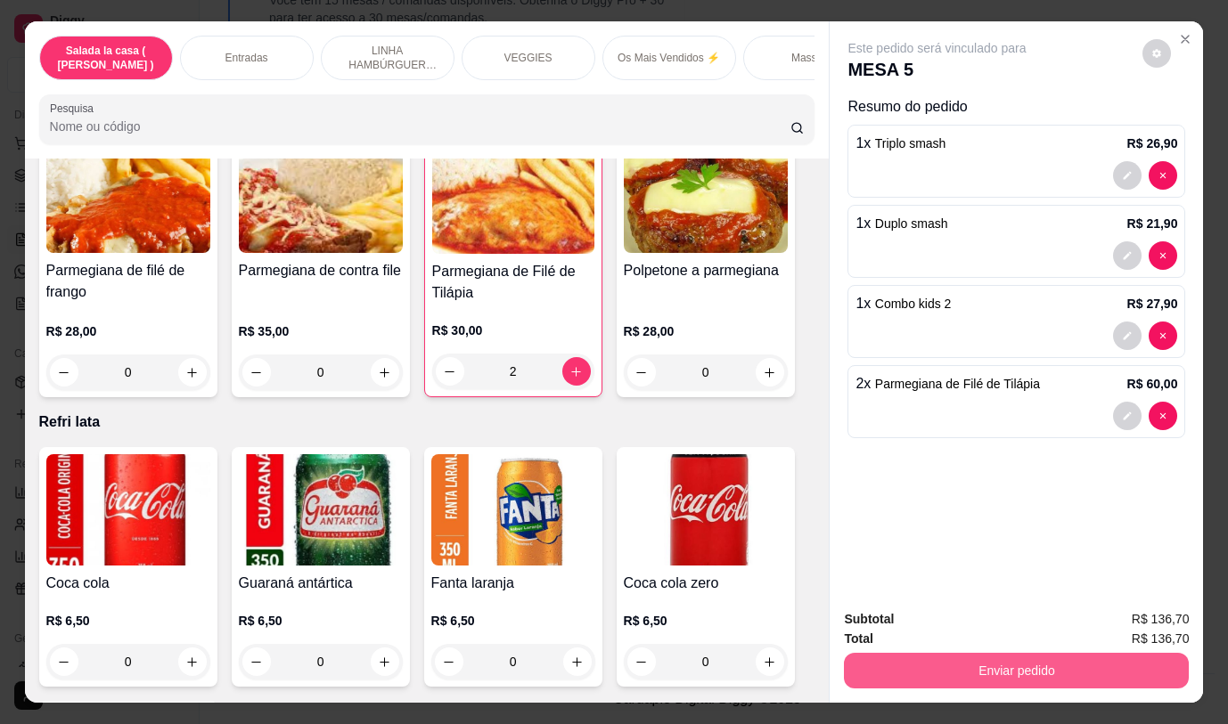
click at [978, 658] on button "Enviar pedido" at bounding box center [1016, 671] width 345 height 36
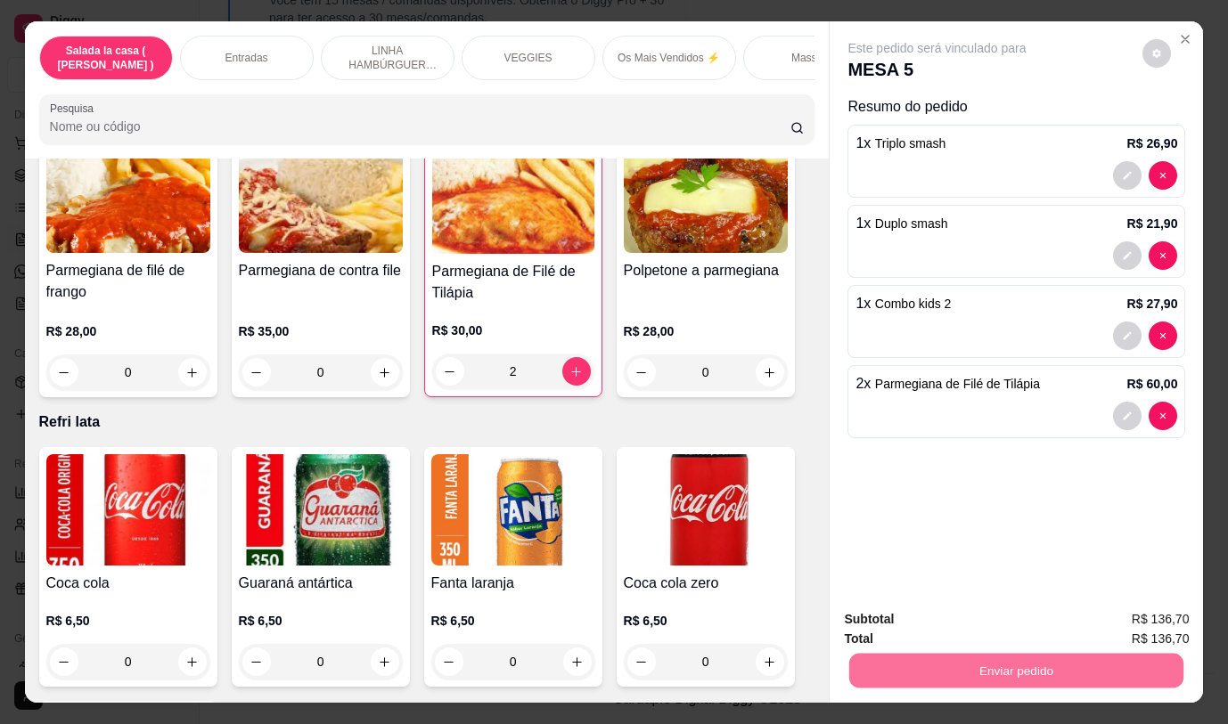
click at [967, 610] on button "Não registrar e enviar pedido" at bounding box center [957, 620] width 185 height 34
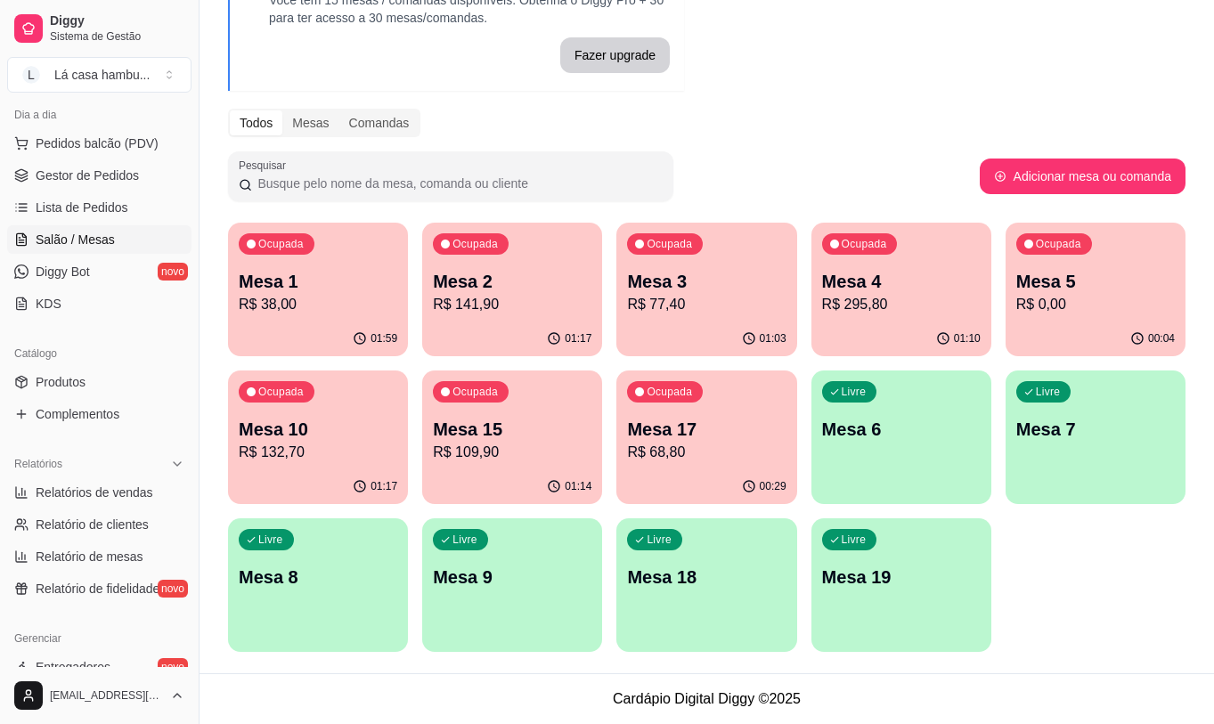
click at [660, 429] on p "Mesa 17" at bounding box center [706, 429] width 159 height 25
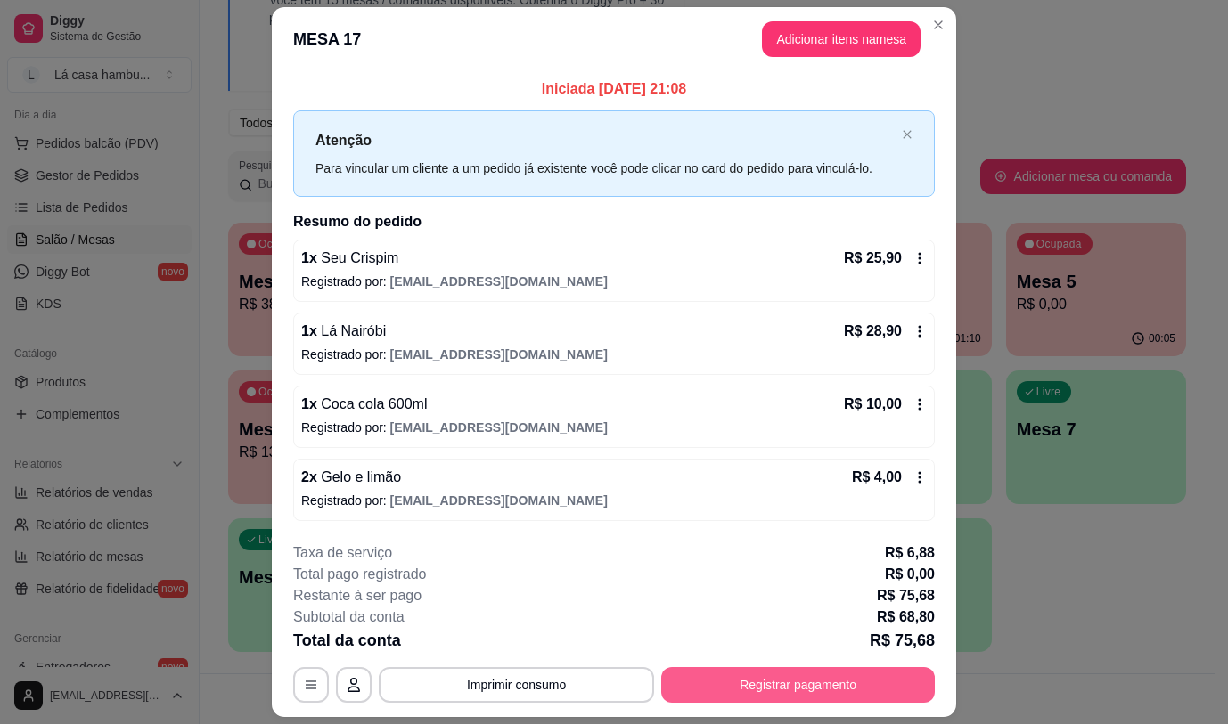
click at [773, 695] on button "Registrar pagamento" at bounding box center [797, 685] width 273 height 36
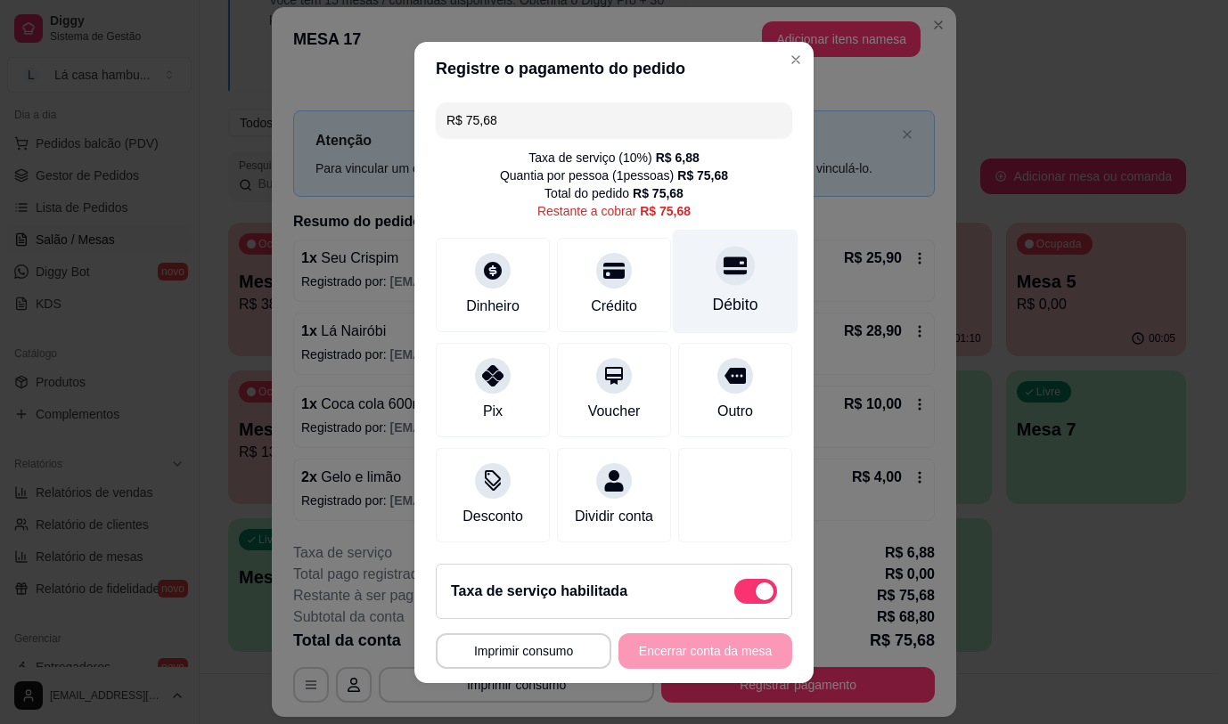
click at [693, 277] on div "Débito" at bounding box center [736, 281] width 126 height 104
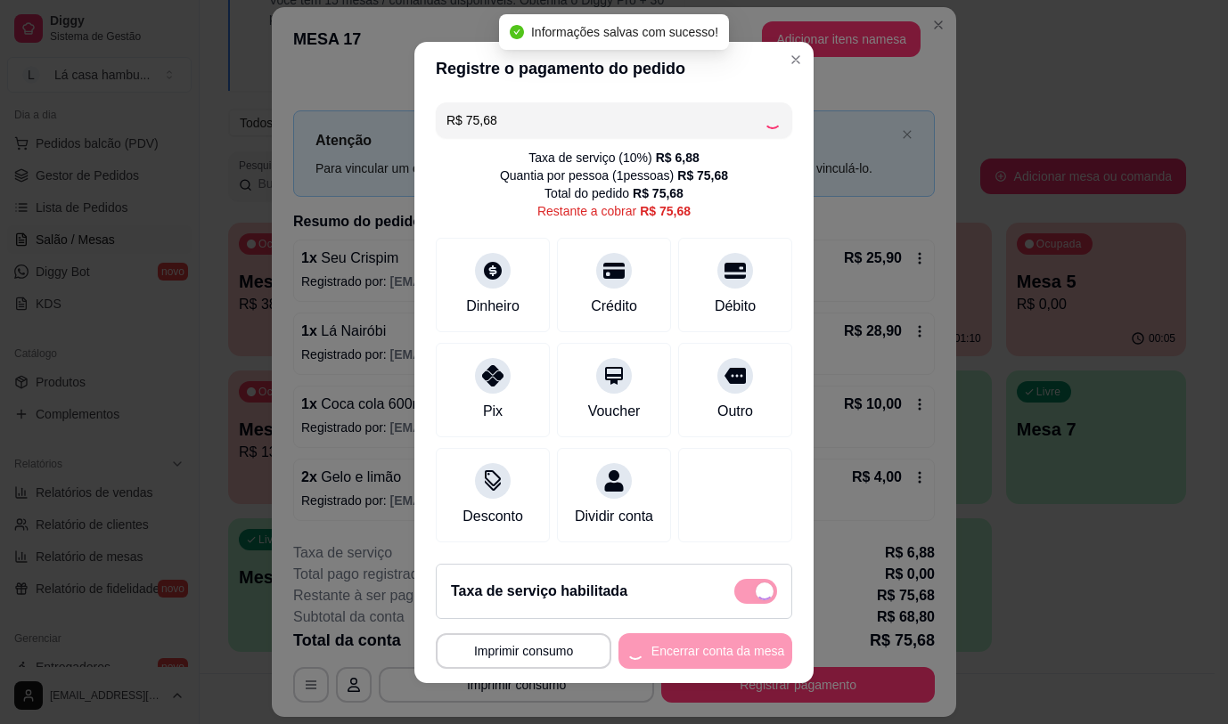
type input "R$ 0,00"
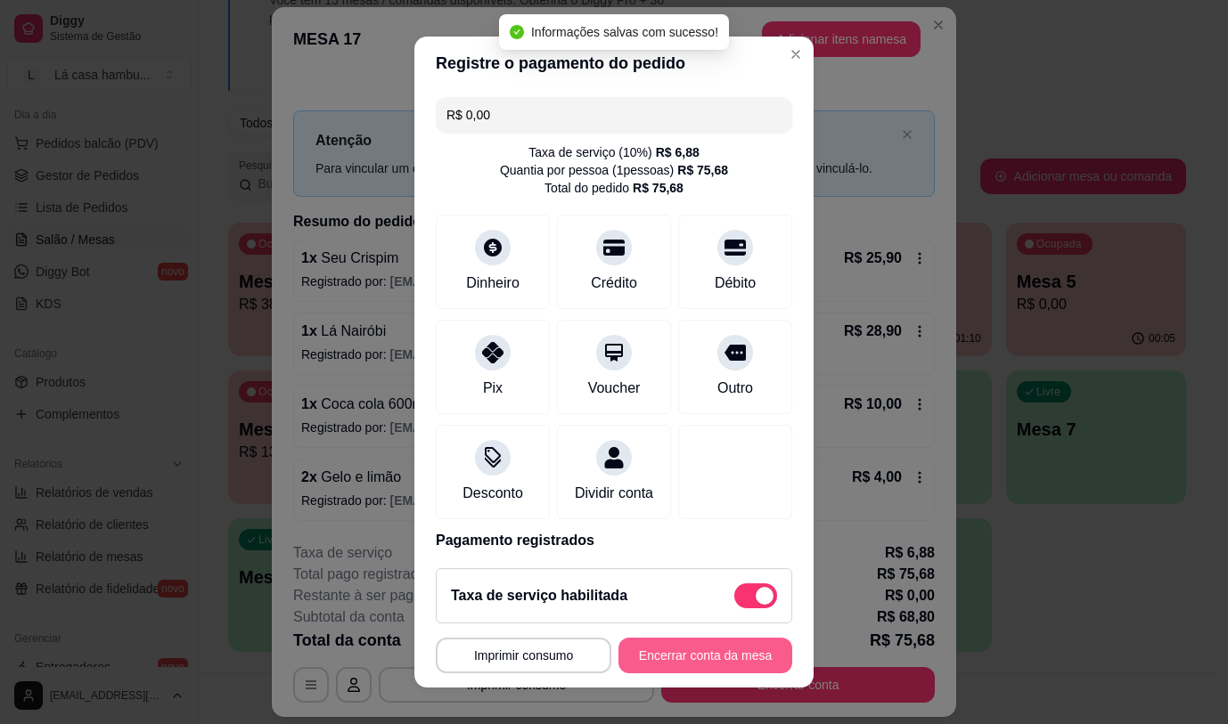
click at [715, 655] on button "Encerrar conta da mesa" at bounding box center [705, 656] width 174 height 36
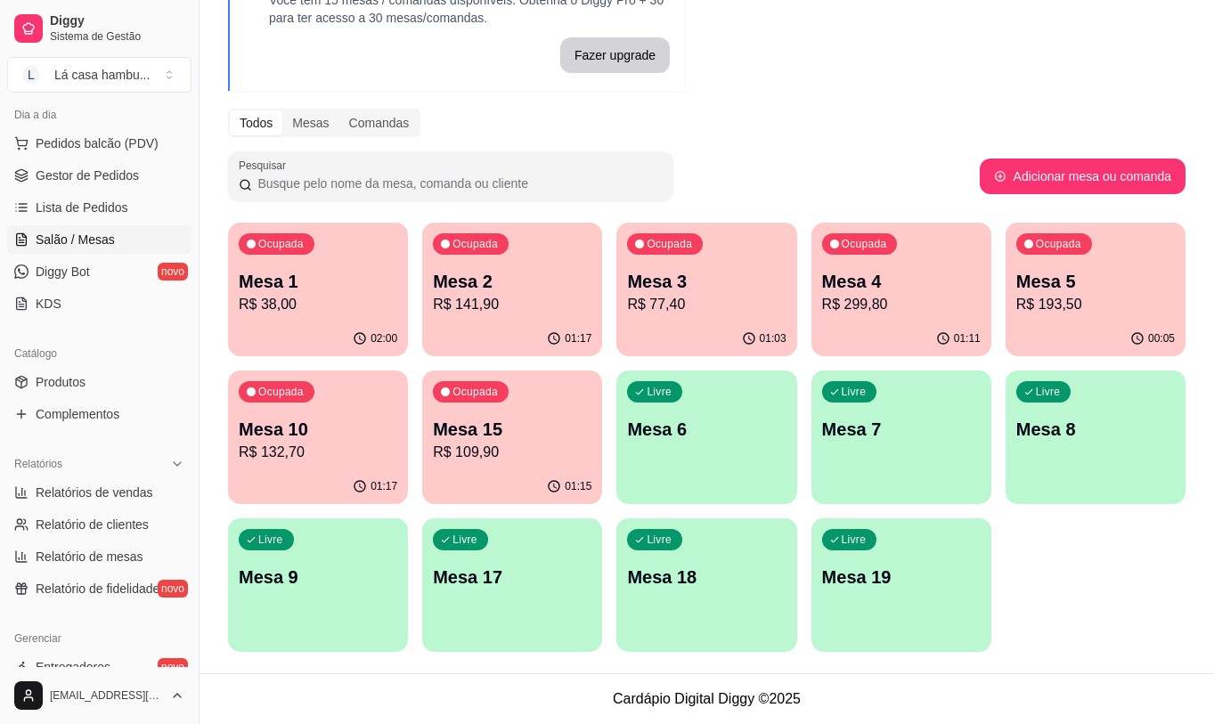
click at [551, 457] on p "R$ 109,90" at bounding box center [512, 452] width 159 height 21
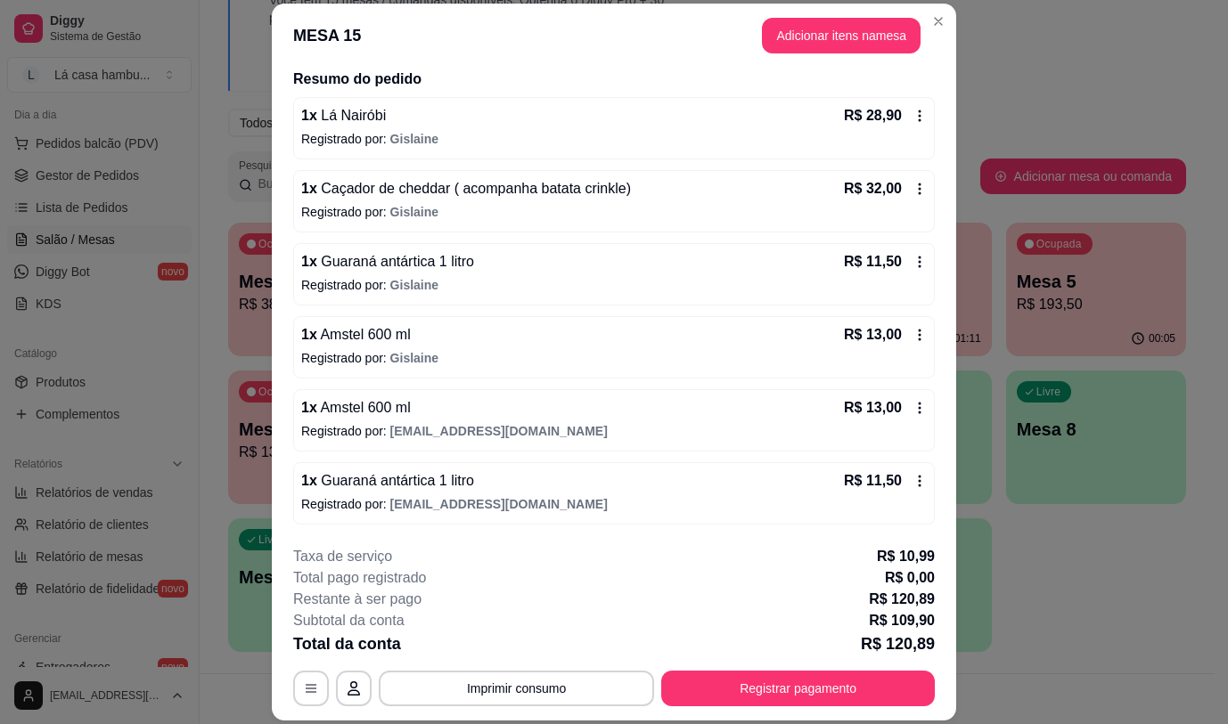
scroll to position [50, 0]
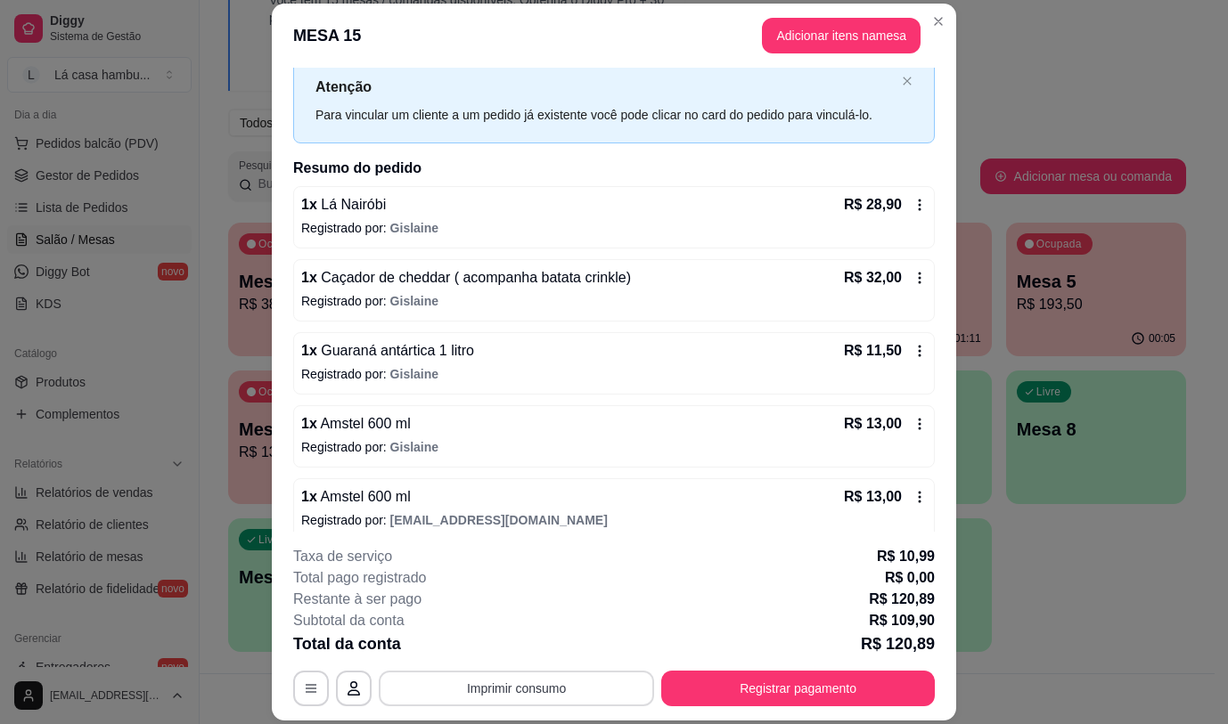
click at [624, 693] on button "Imprimir consumo" at bounding box center [516, 689] width 275 height 36
click at [540, 649] on button "IMPRESSORA" at bounding box center [515, 647] width 129 height 29
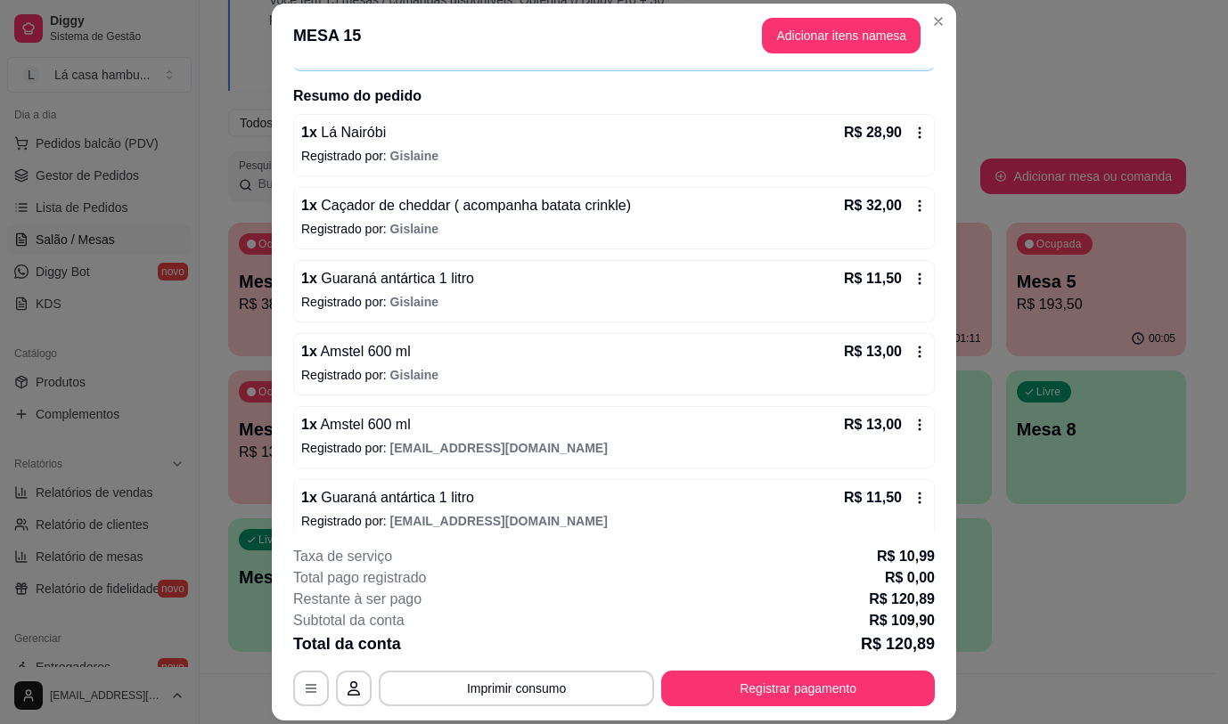
scroll to position [139, 0]
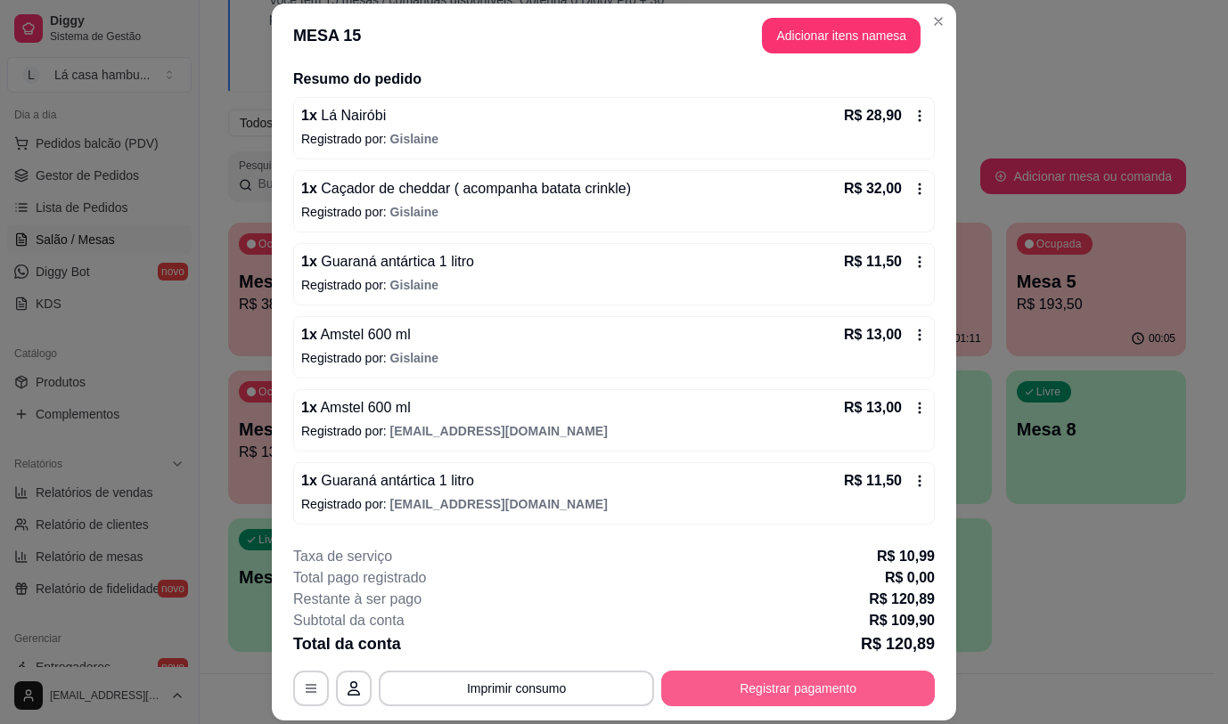
click at [693, 680] on button "Registrar pagamento" at bounding box center [797, 689] width 273 height 36
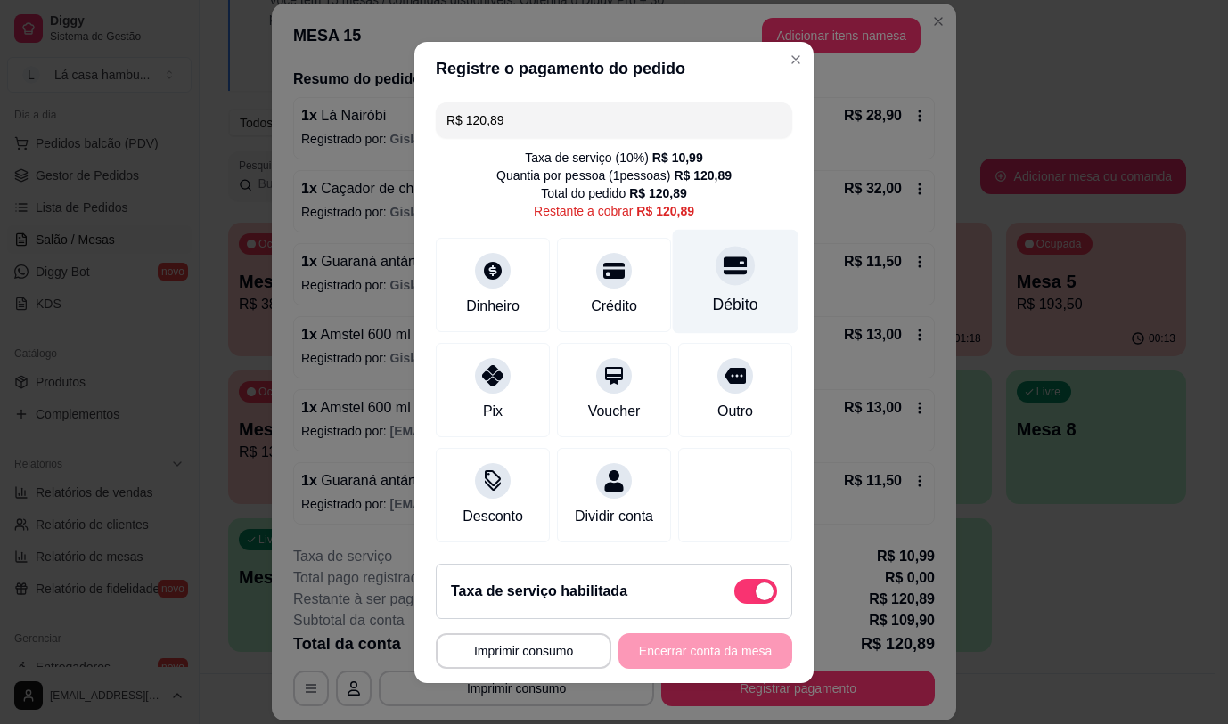
click at [722, 293] on div "Débito" at bounding box center [735, 304] width 45 height 23
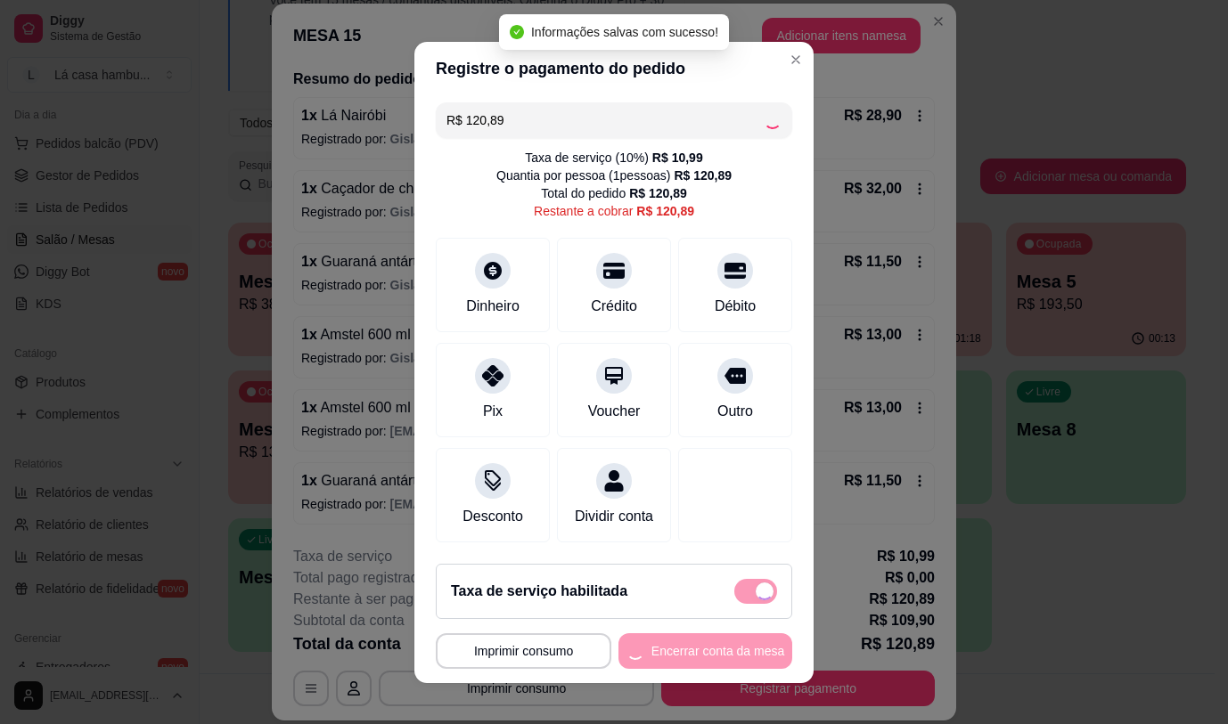
type input "R$ 0,00"
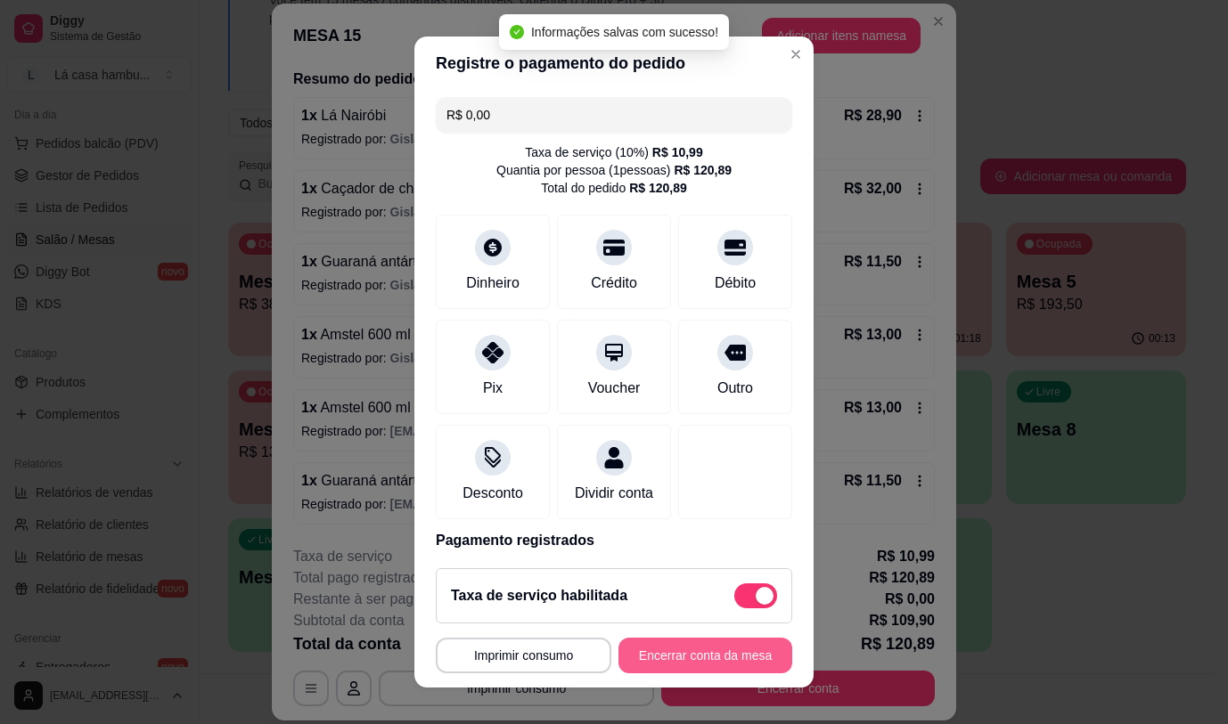
click at [666, 650] on button "Encerrar conta da mesa" at bounding box center [705, 656] width 174 height 36
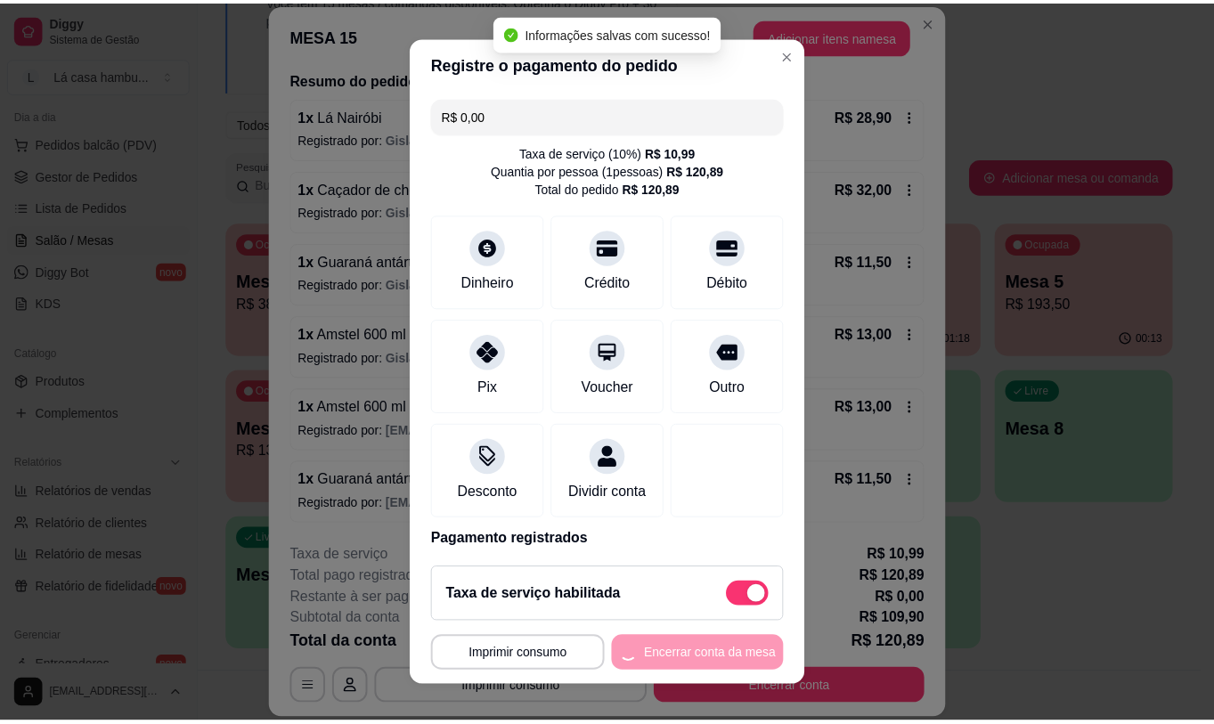
scroll to position [0, 0]
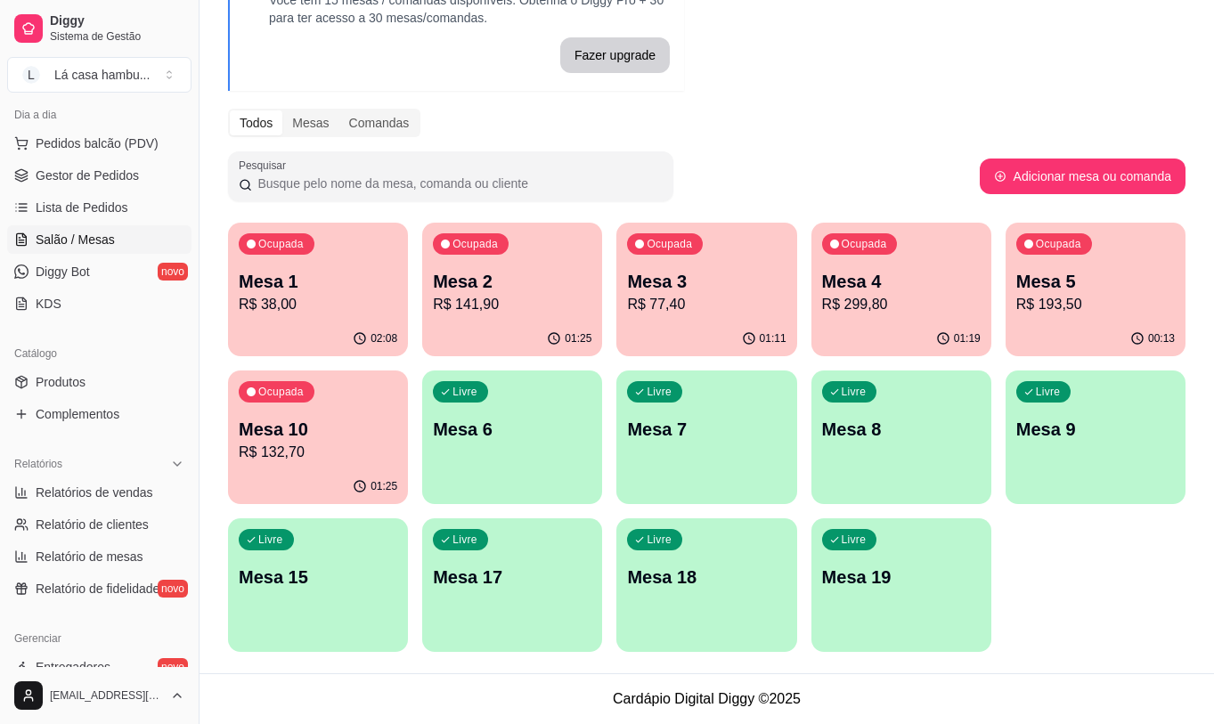
click at [537, 312] on p "R$ 141,90" at bounding box center [512, 304] width 159 height 21
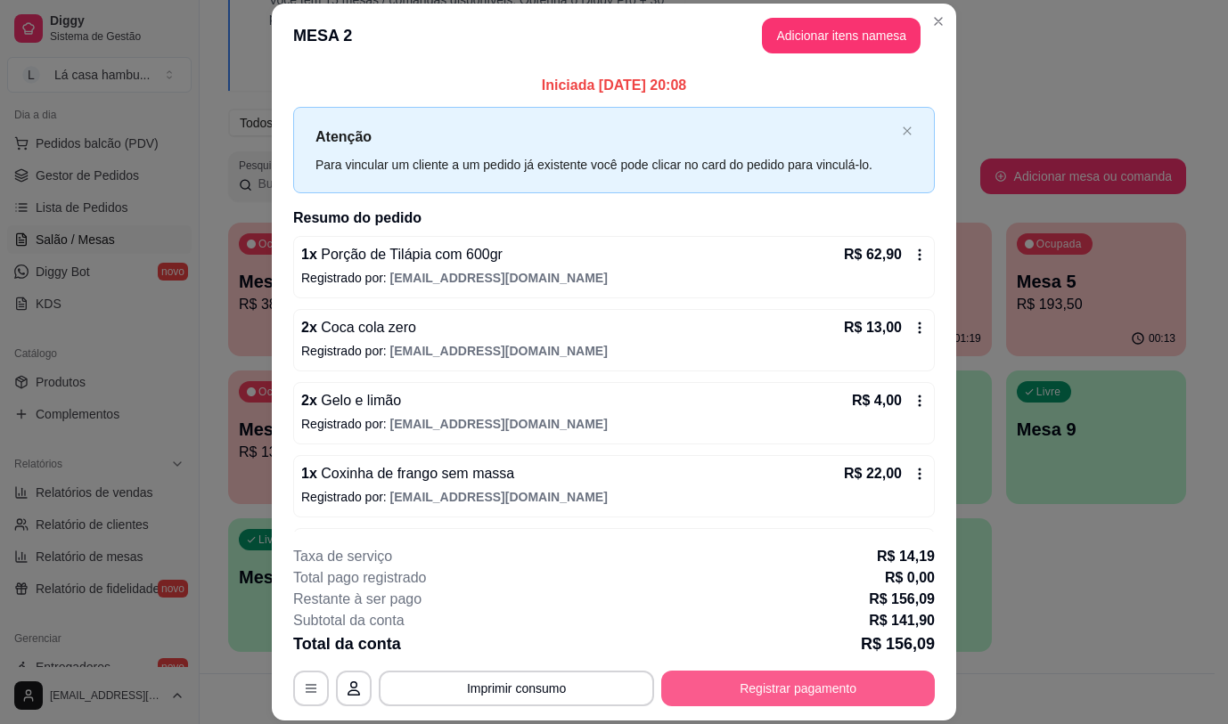
click at [755, 690] on button "Registrar pagamento" at bounding box center [797, 689] width 273 height 36
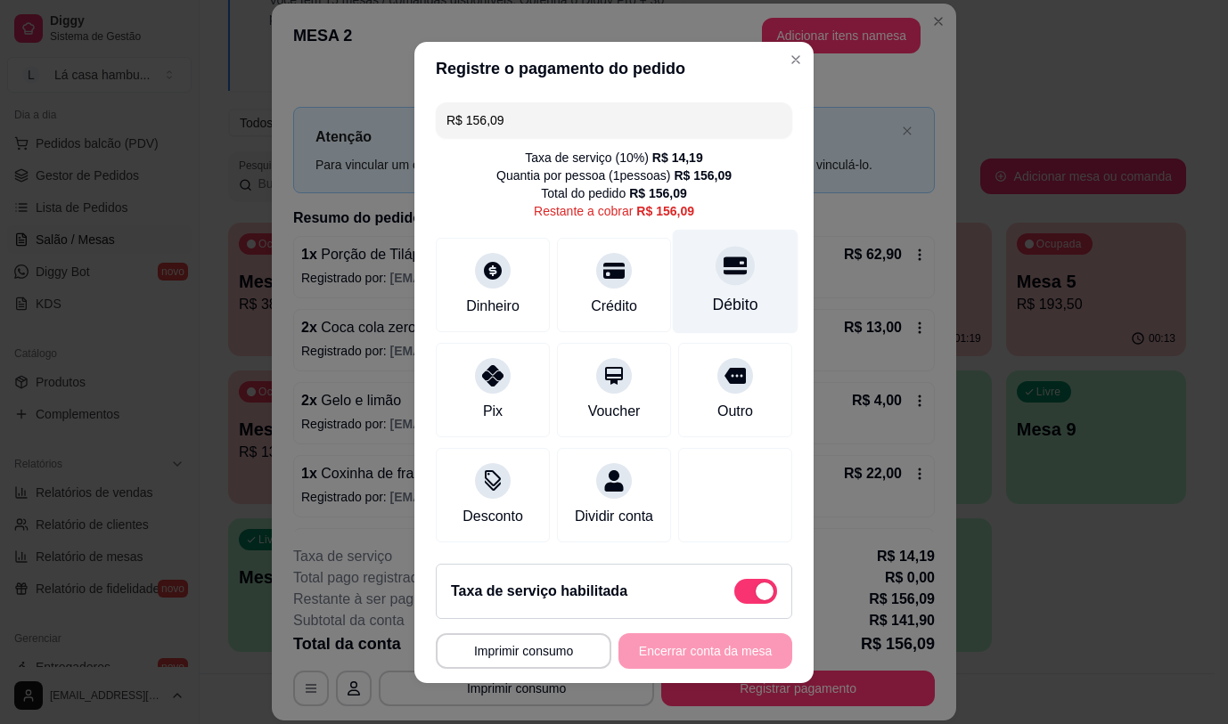
click at [723, 268] on icon at bounding box center [734, 266] width 23 height 18
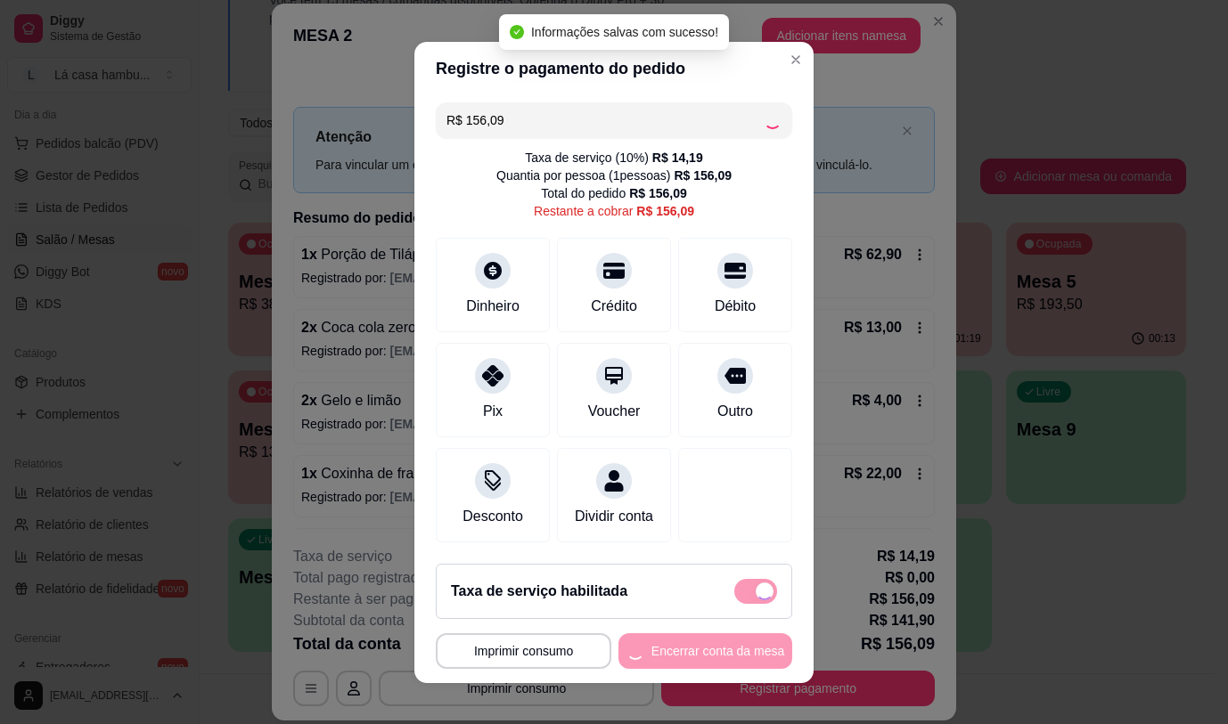
type input "R$ 0,00"
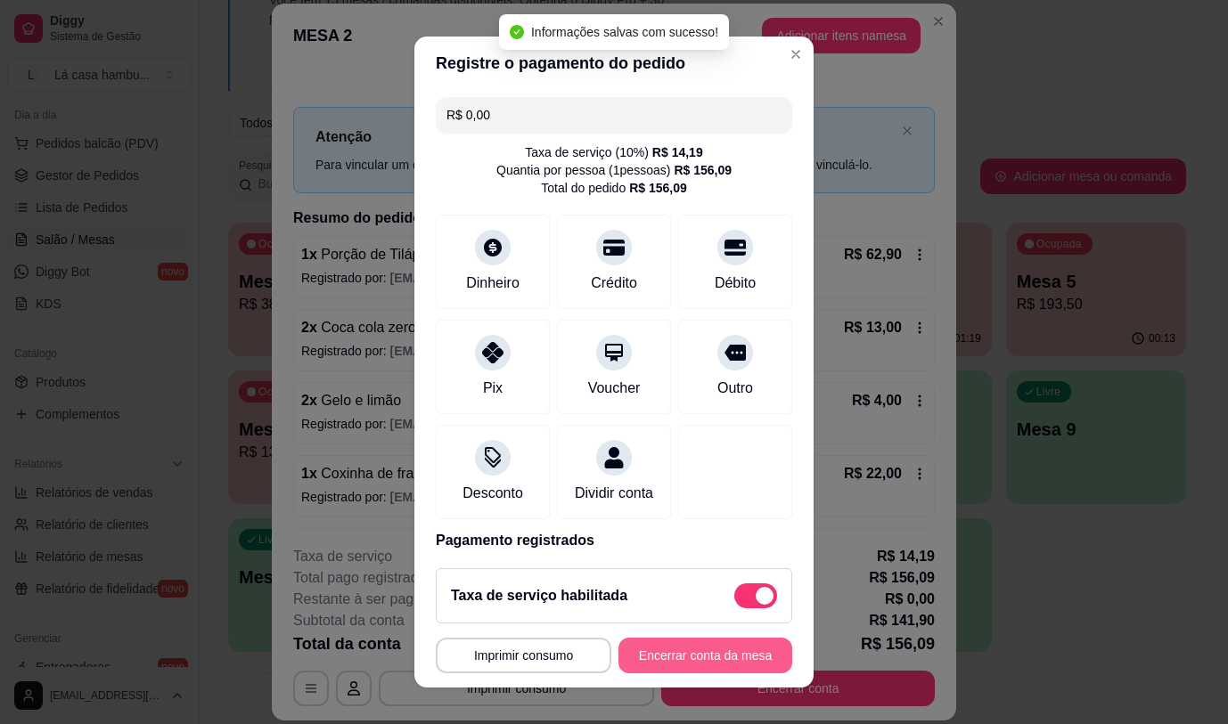
click at [641, 655] on button "Encerrar conta da mesa" at bounding box center [705, 656] width 174 height 36
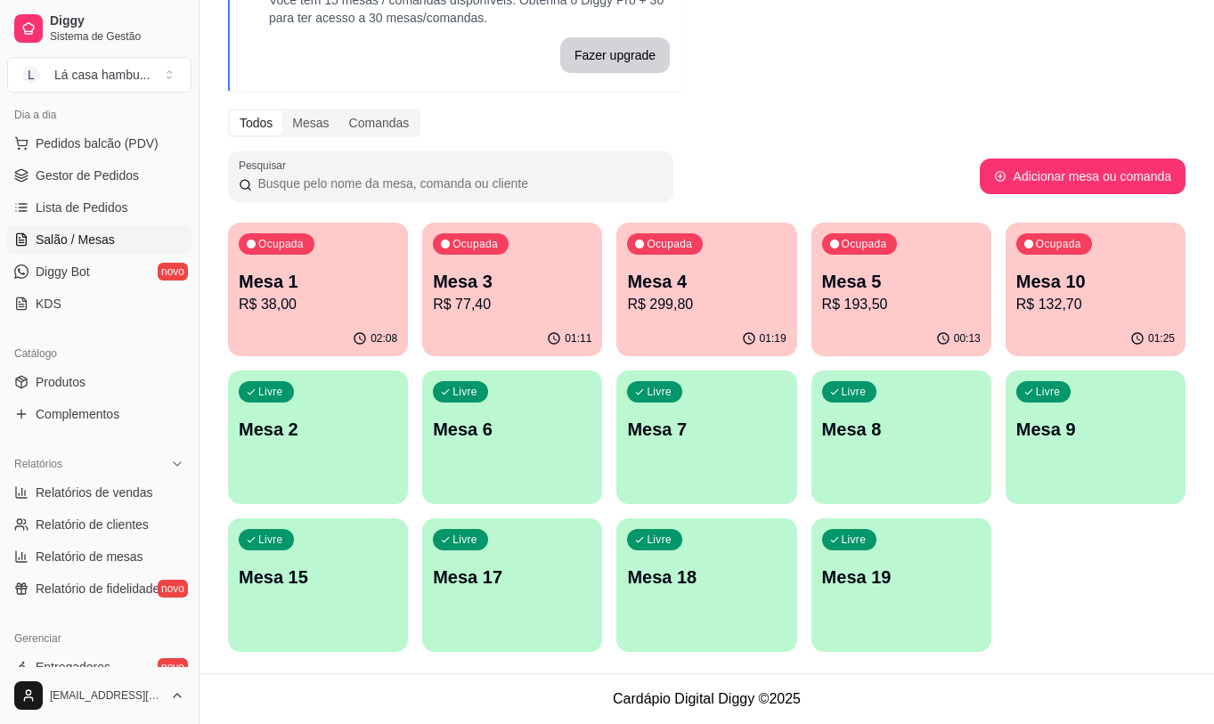
click at [296, 309] on p "R$ 38,00" at bounding box center [318, 304] width 159 height 21
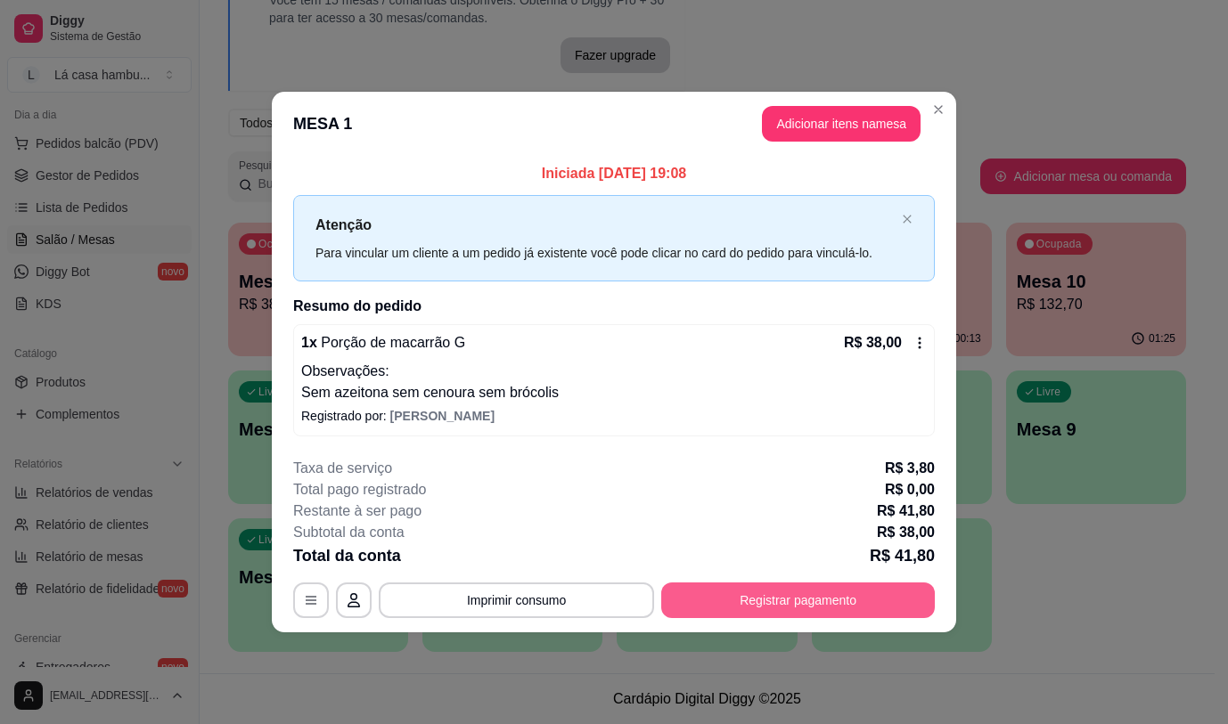
click at [803, 601] on button "Registrar pagamento" at bounding box center [797, 601] width 273 height 36
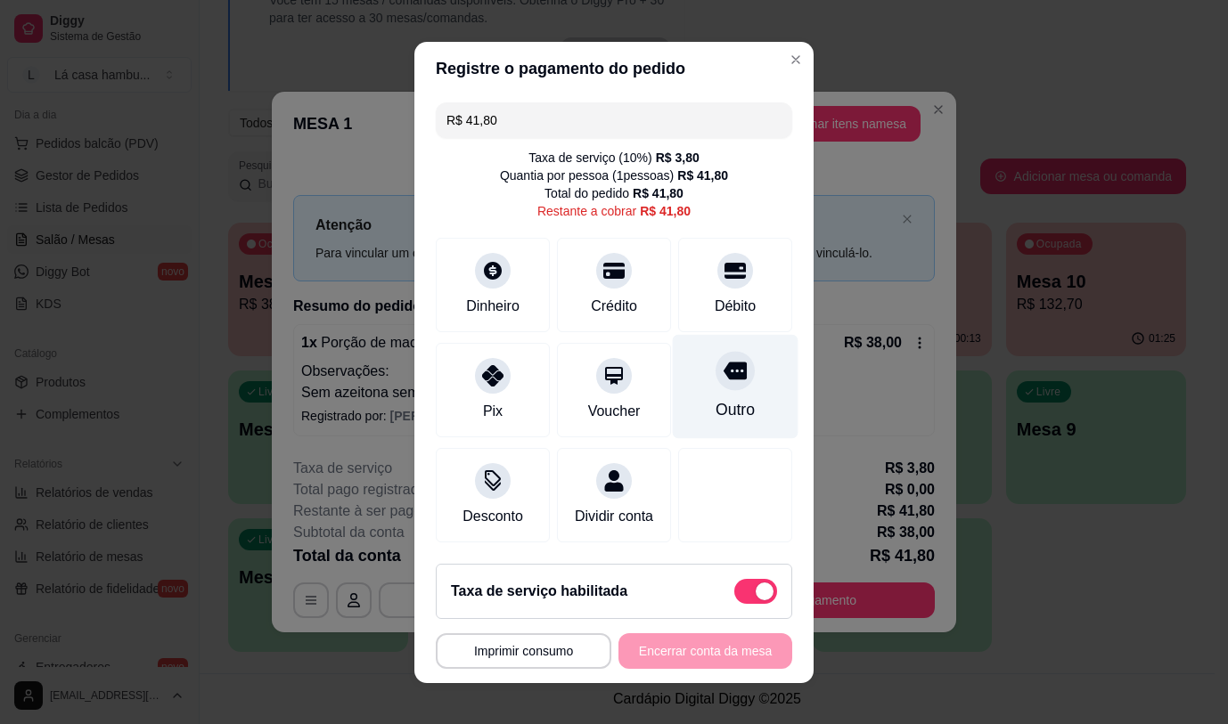
click at [723, 363] on icon at bounding box center [734, 371] width 23 height 18
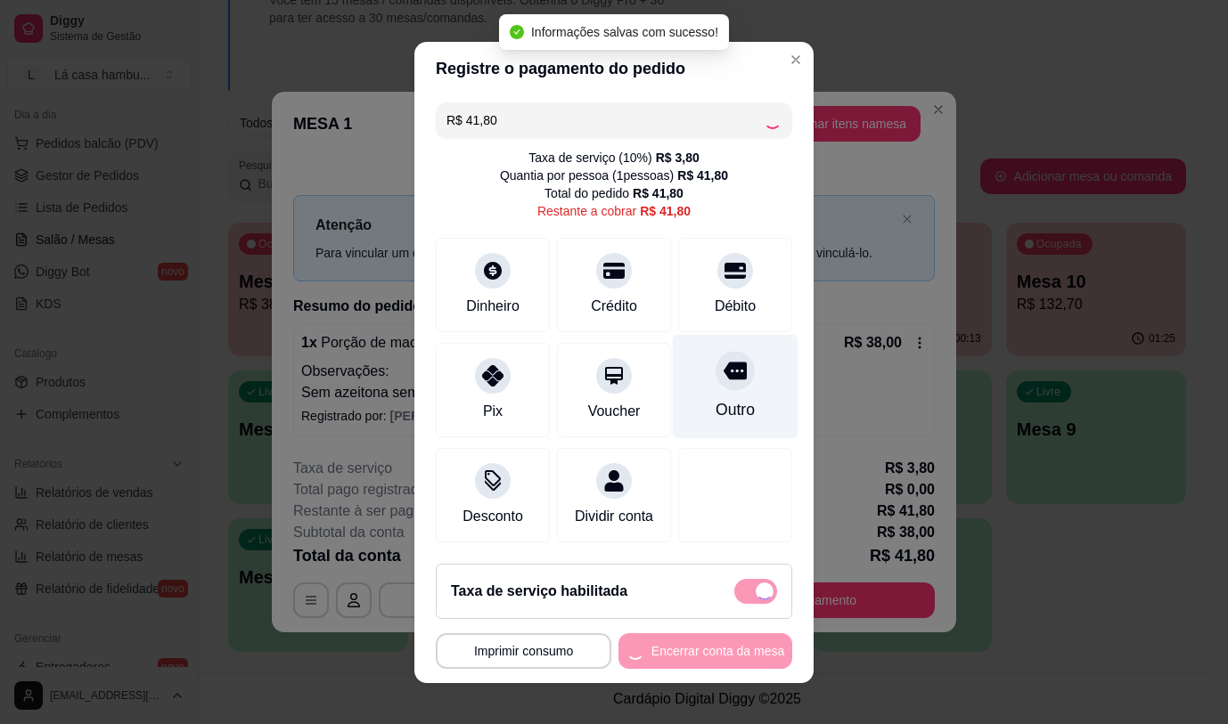
type input "R$ 0,00"
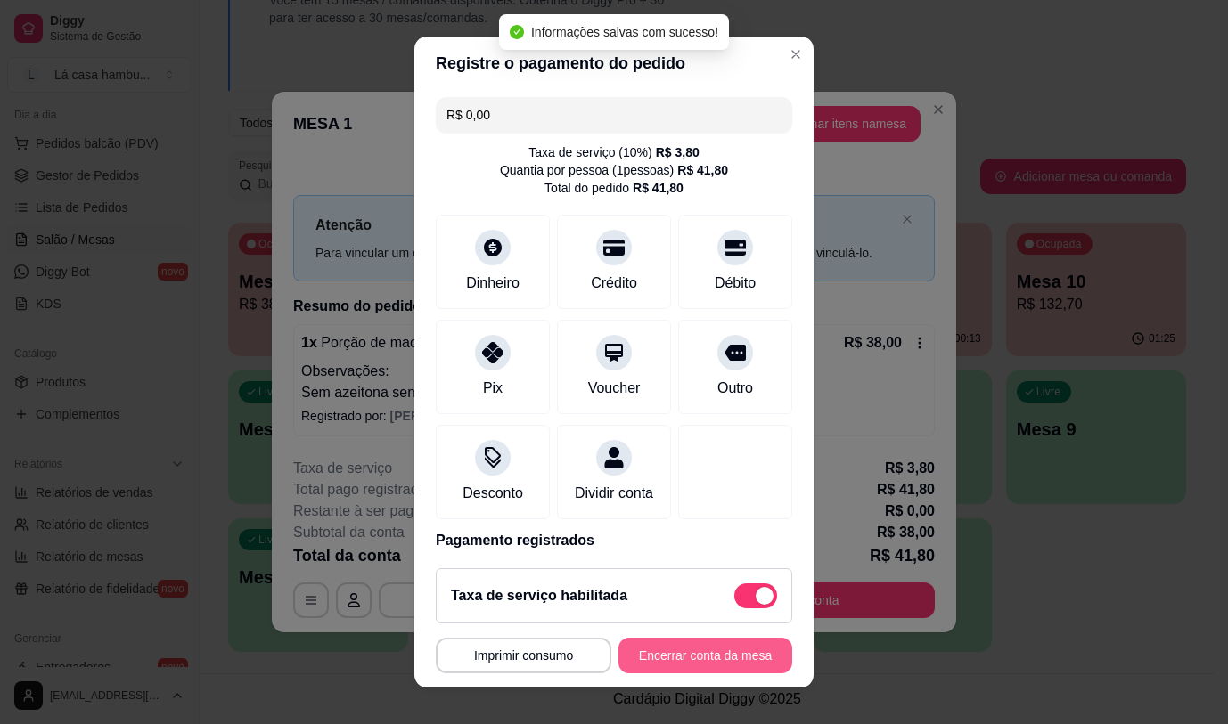
click at [683, 653] on button "Encerrar conta da mesa" at bounding box center [705, 656] width 174 height 36
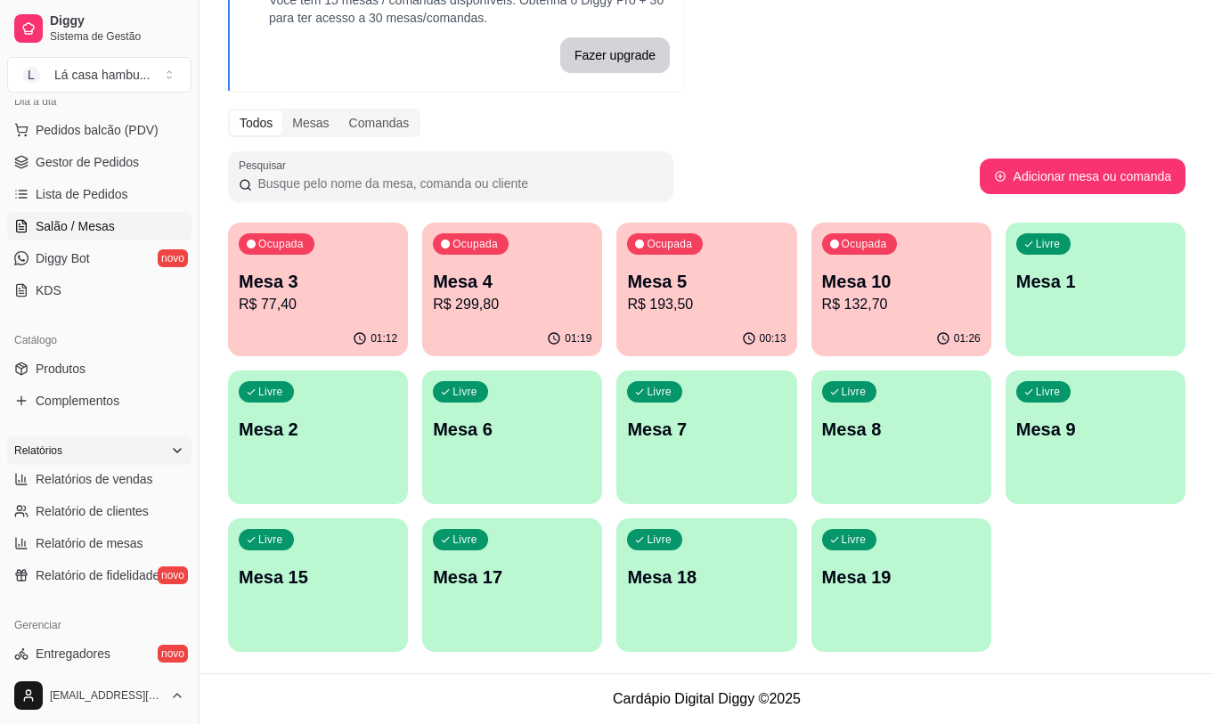
scroll to position [201, 0]
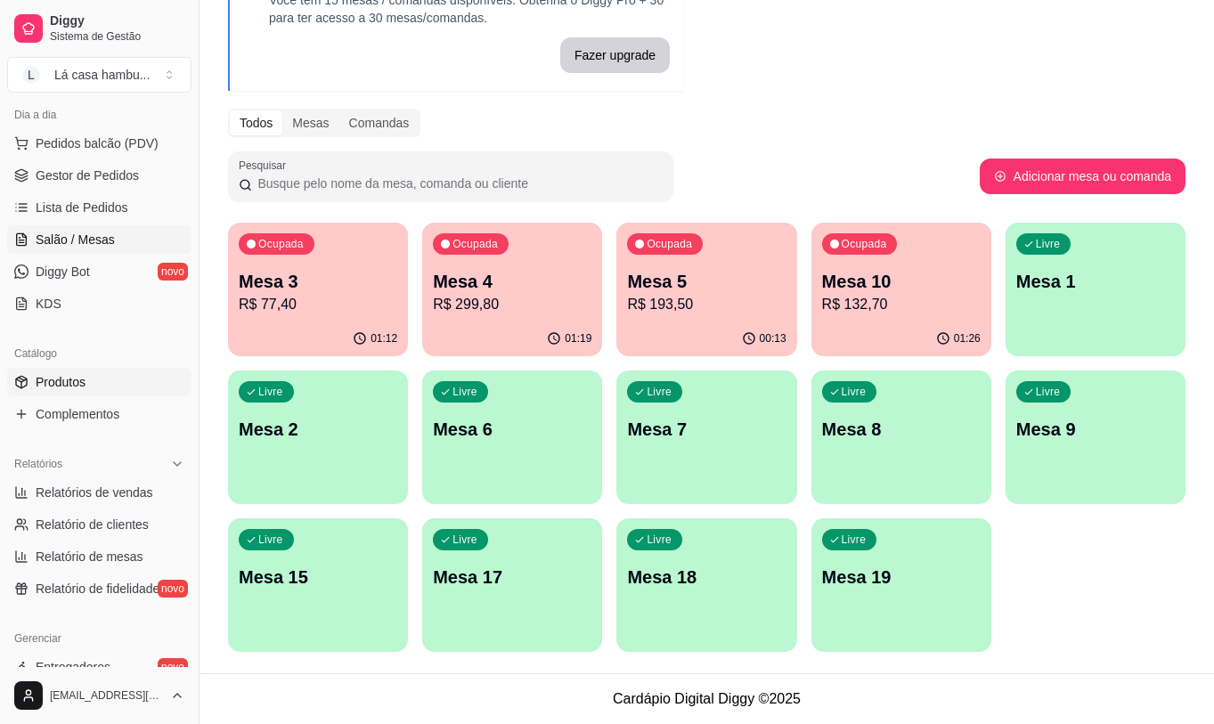
click at [110, 382] on link "Produtos" at bounding box center [99, 382] width 184 height 29
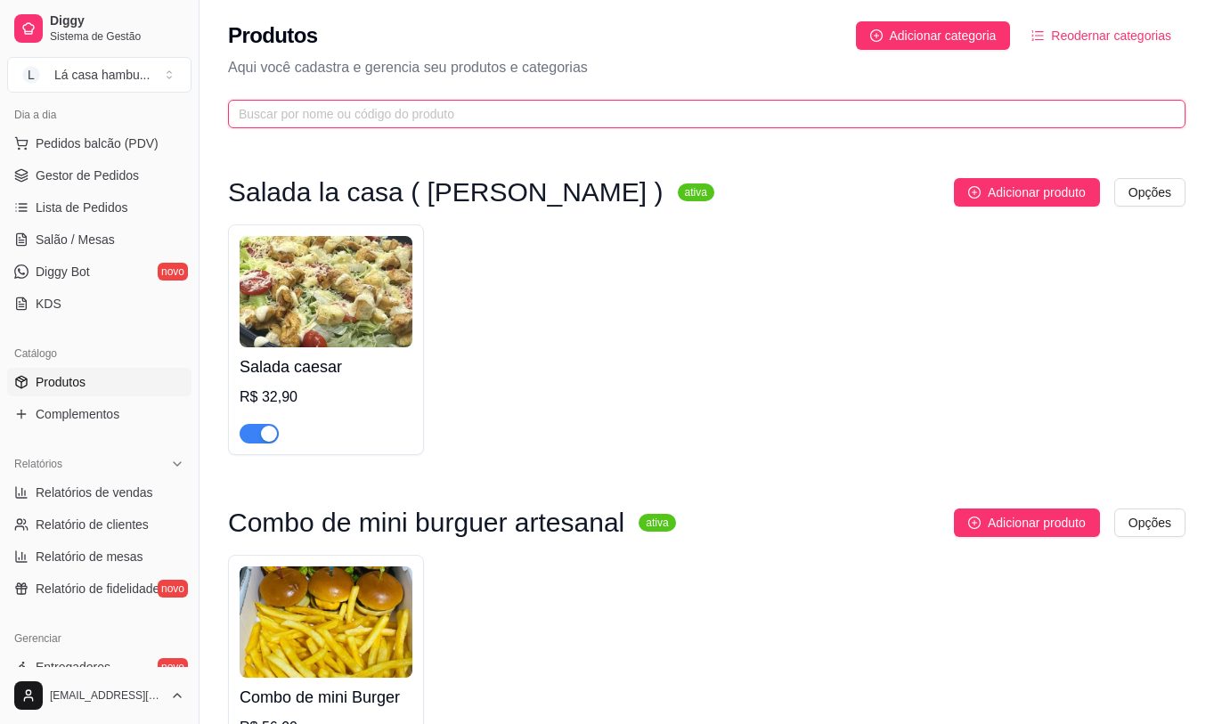
click at [485, 116] on input "text" at bounding box center [700, 114] width 922 height 20
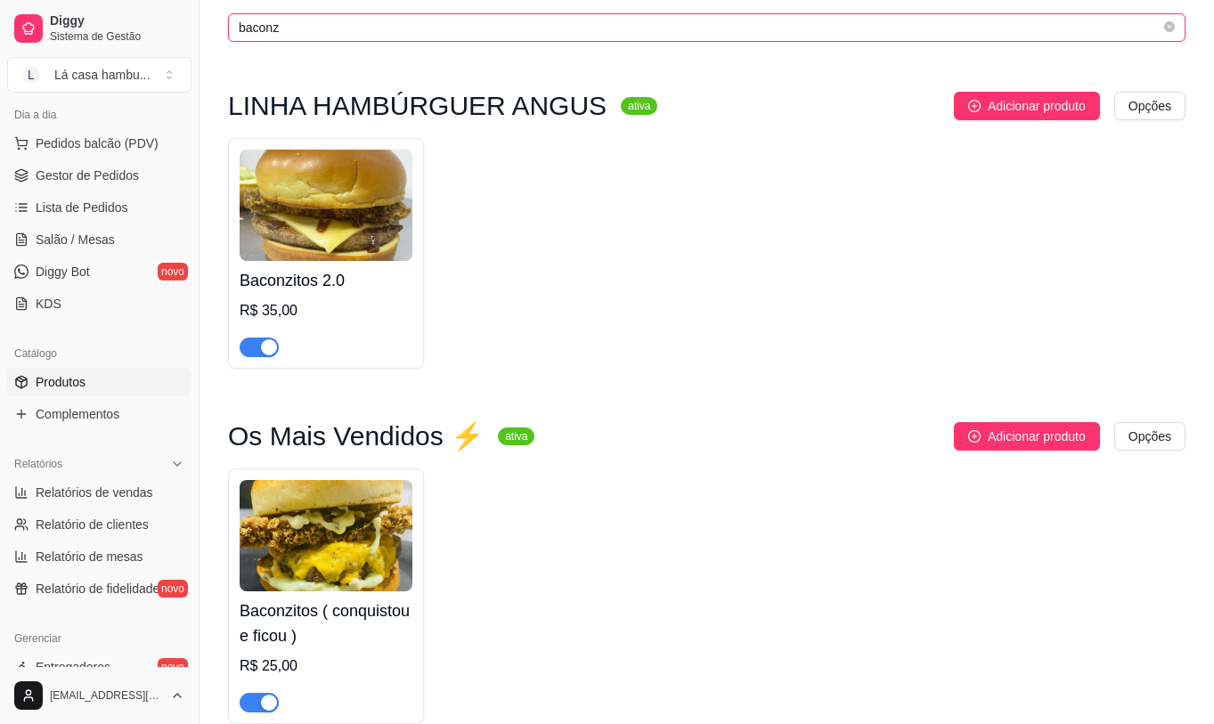
scroll to position [178, 0]
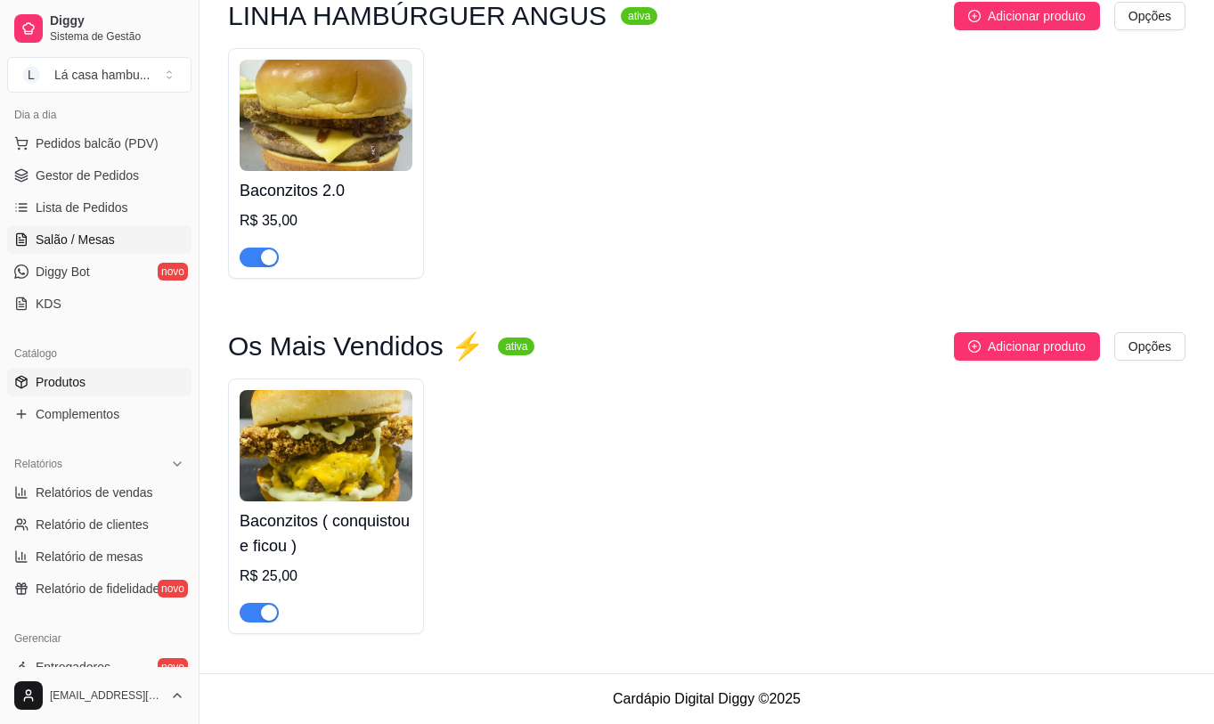
type input "baconz"
click at [70, 234] on span "Salão / Mesas" at bounding box center [75, 240] width 79 height 18
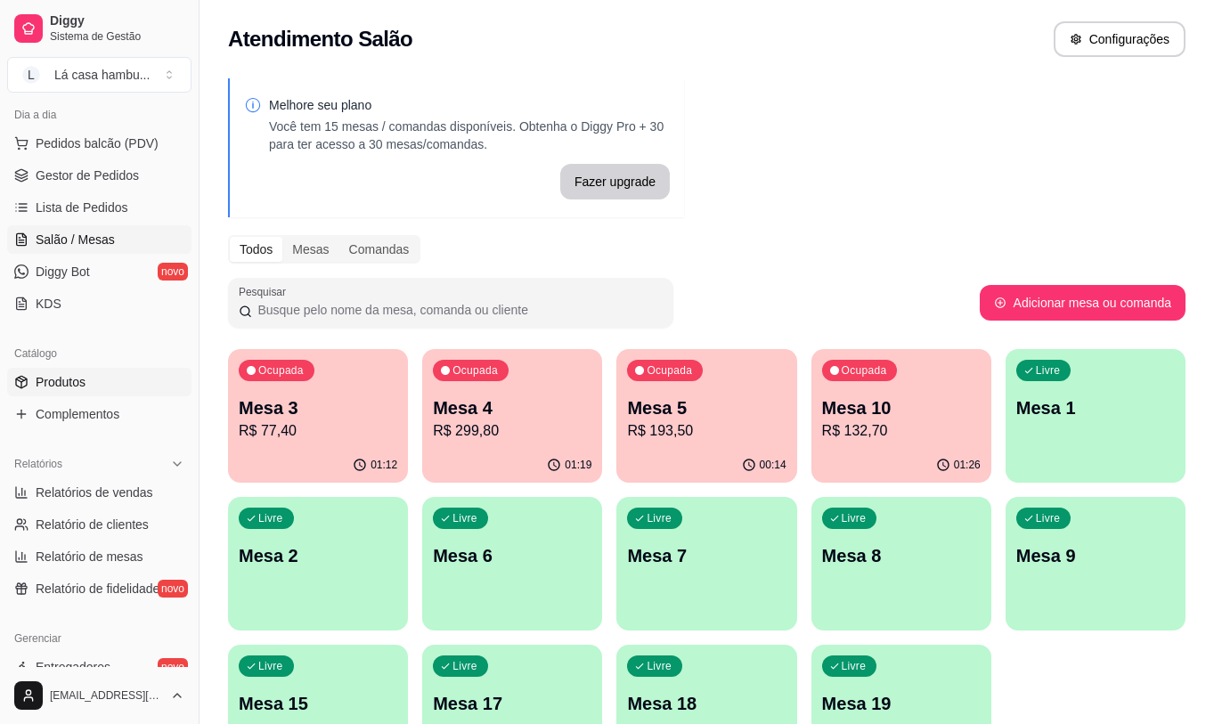
click at [98, 388] on link "Produtos" at bounding box center [99, 382] width 184 height 29
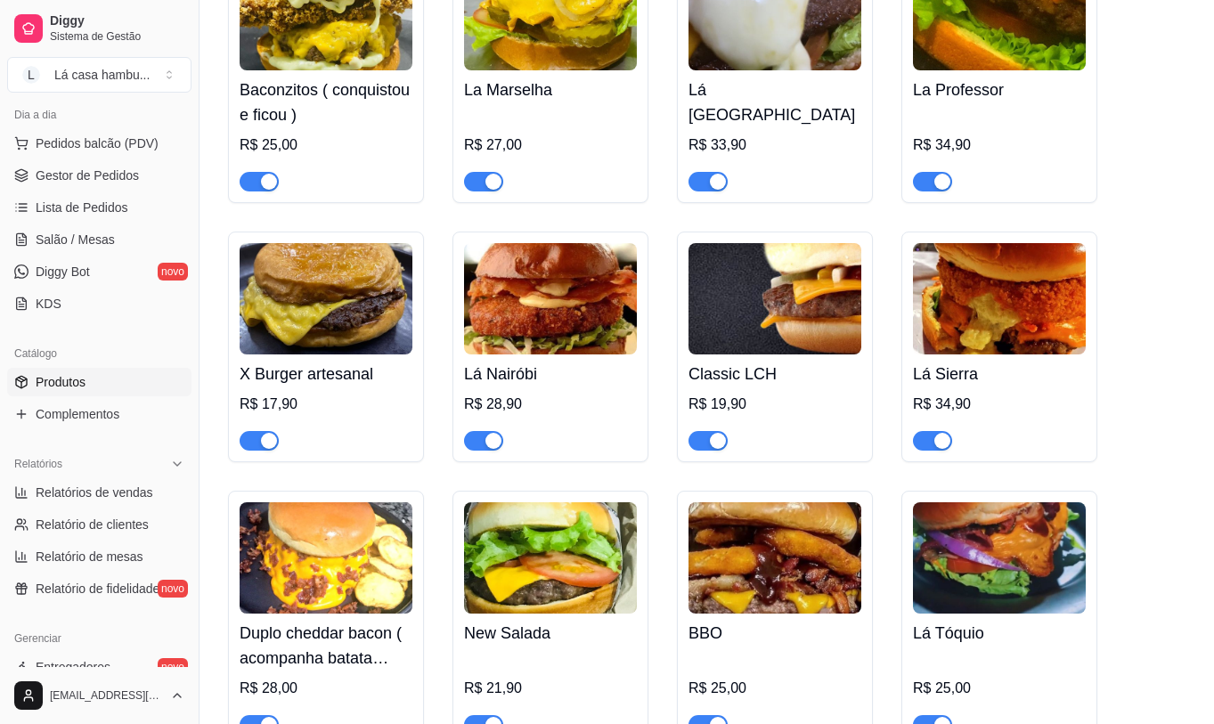
scroll to position [4543, 0]
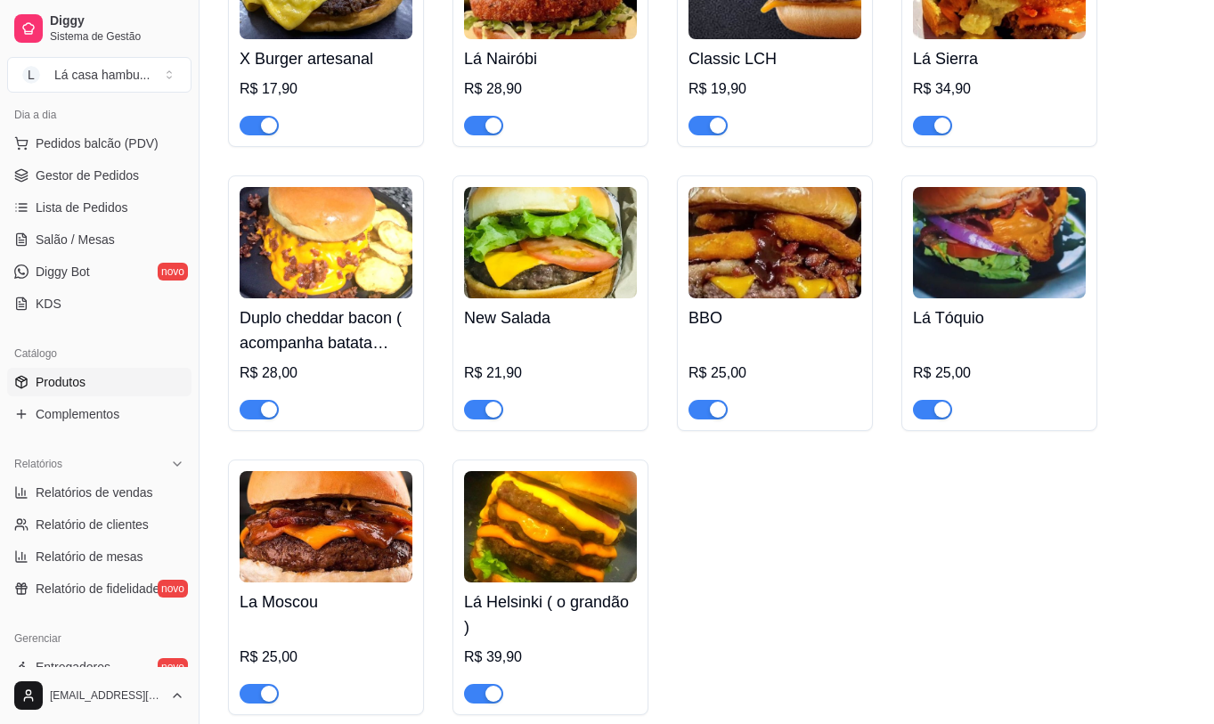
click at [98, 224] on ul "Pedidos balcão (PDV) Gestor de Pedidos Lista de Pedidos Salão / Mesas Diggy Bot…" at bounding box center [99, 223] width 184 height 189
click at [115, 240] on link "Salão / Mesas" at bounding box center [99, 239] width 184 height 29
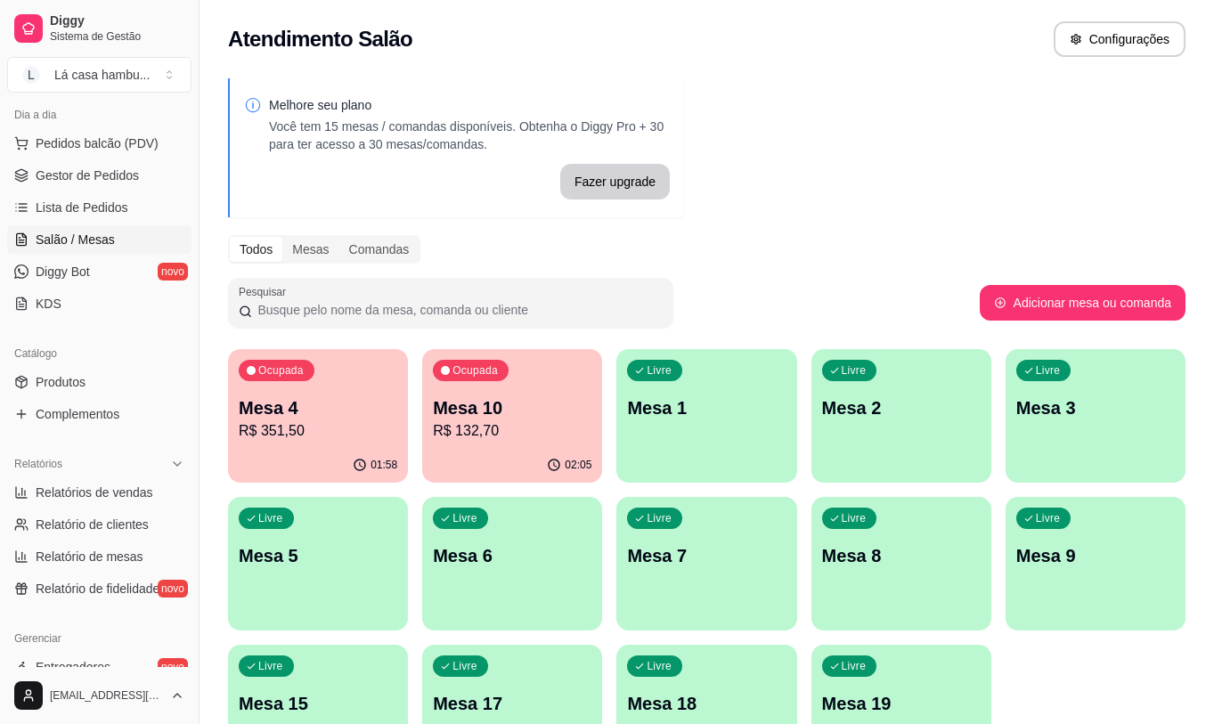
click at [293, 442] on div "Ocupada Mesa 4 R$ 351,50" at bounding box center [318, 398] width 180 height 99
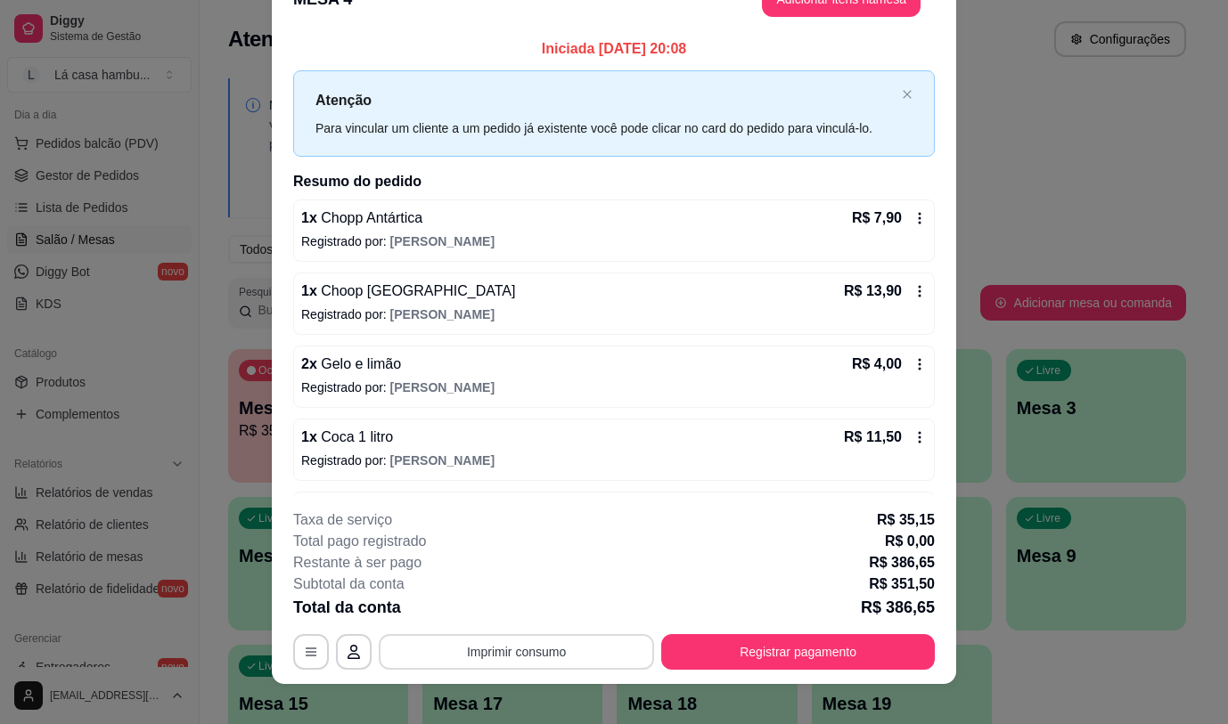
scroll to position [53, 0]
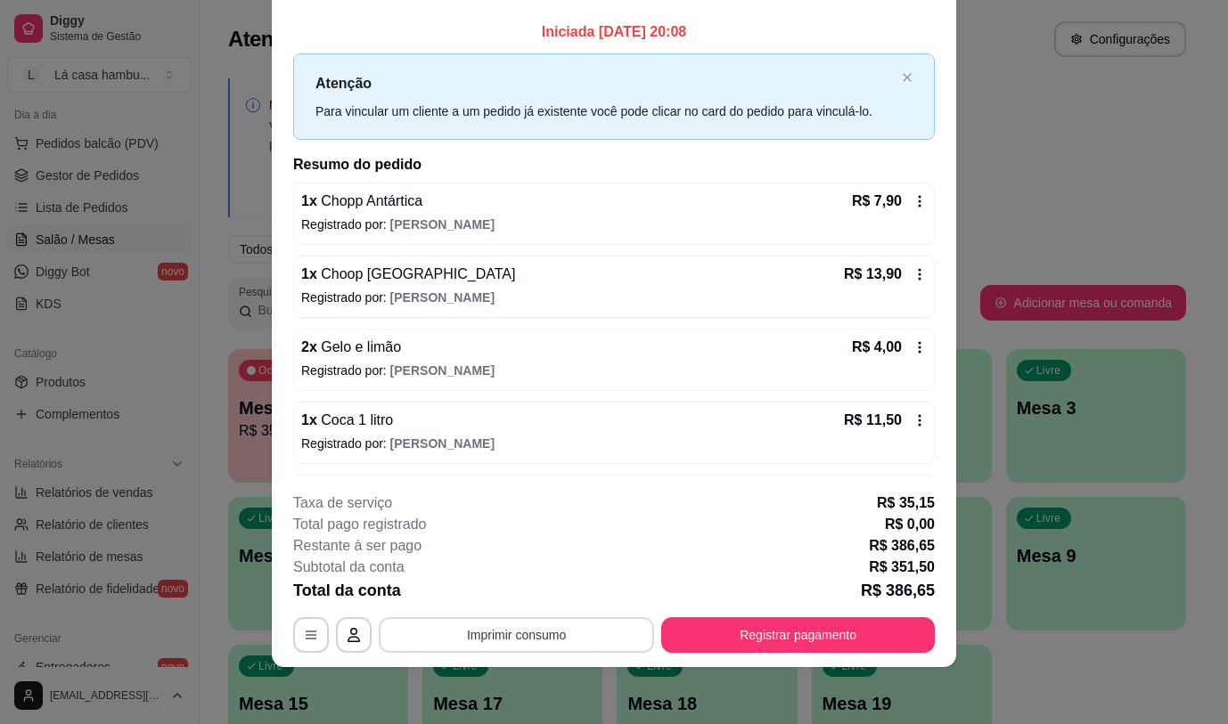
click at [593, 626] on button "Imprimir consumo" at bounding box center [516, 635] width 275 height 36
click at [546, 590] on button "IMPRESSORA" at bounding box center [515, 594] width 125 height 28
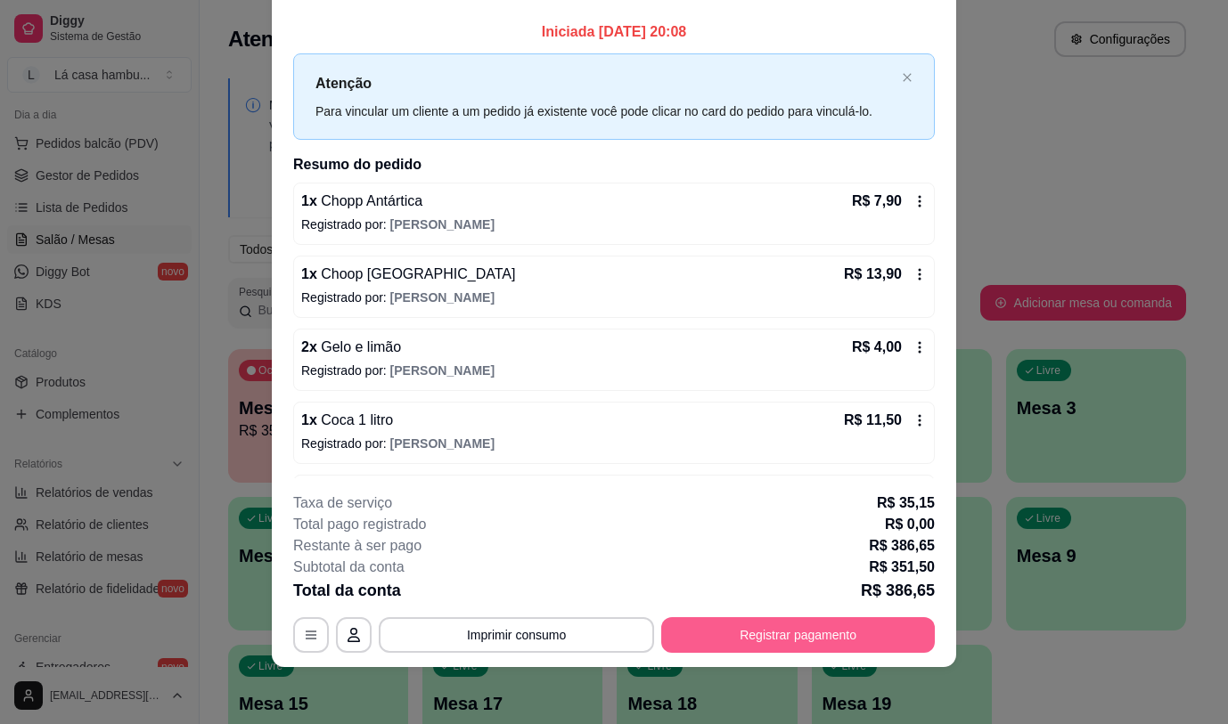
click at [706, 640] on button "Registrar pagamento" at bounding box center [797, 635] width 273 height 36
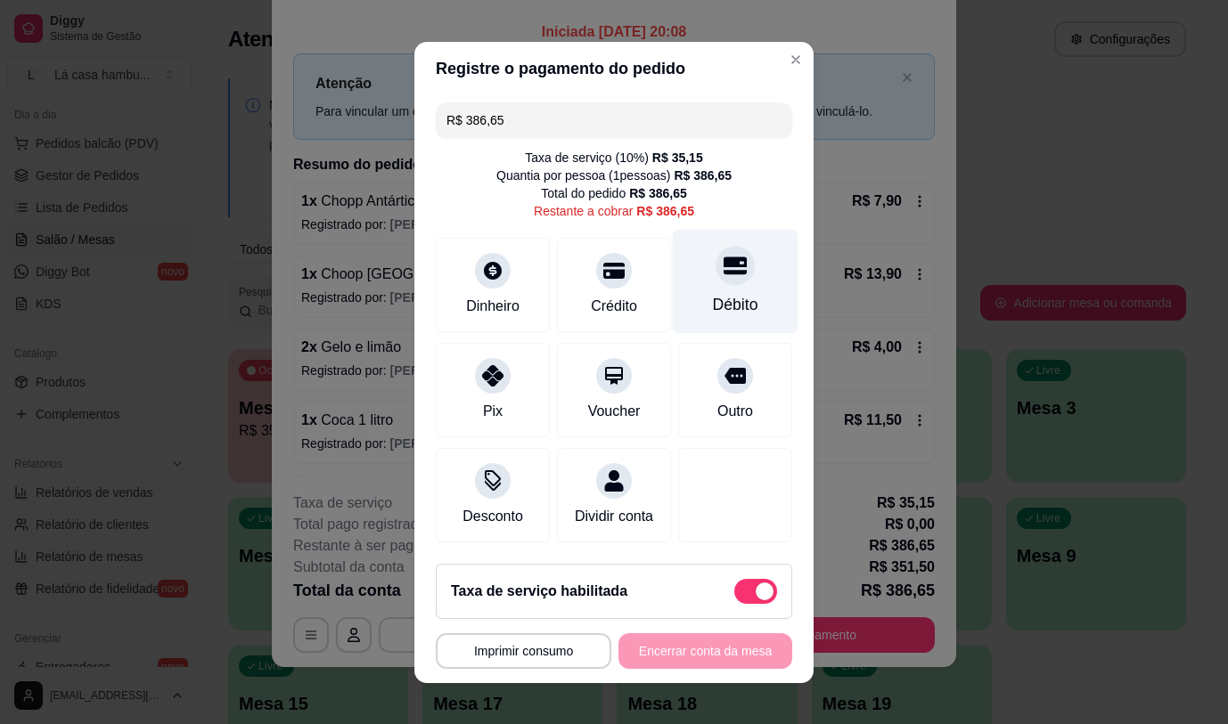
click at [724, 267] on div at bounding box center [734, 265] width 39 height 39
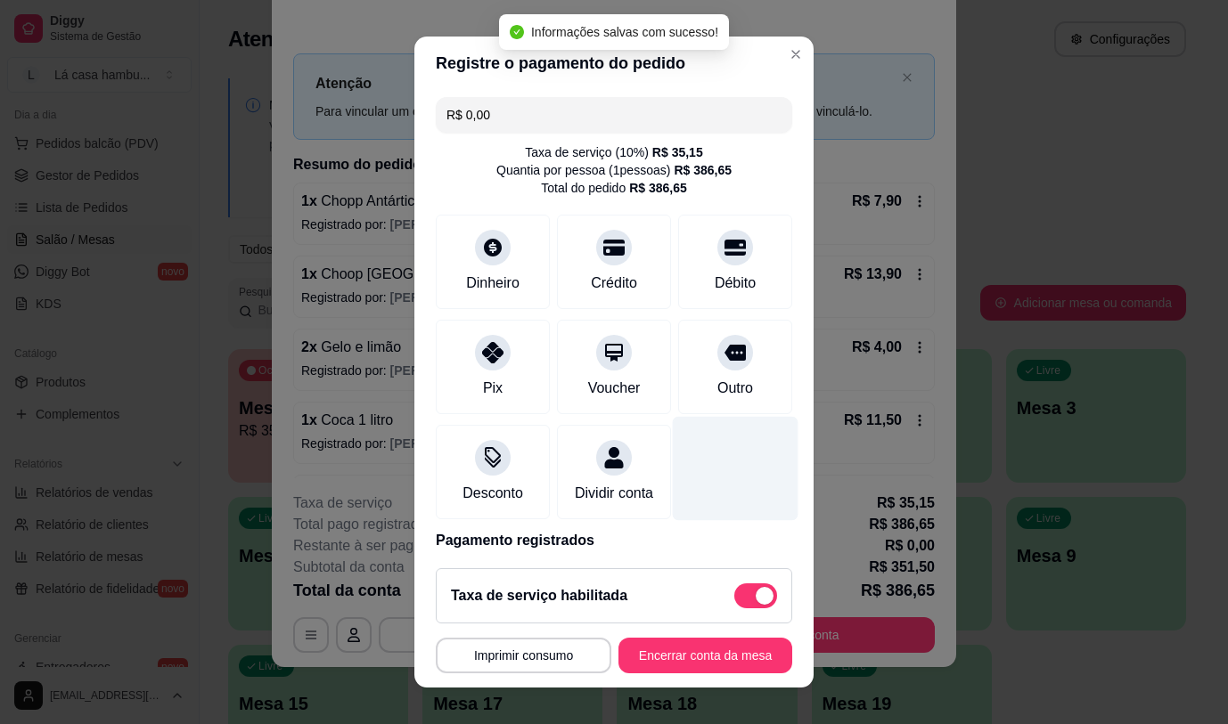
type input "R$ 0,00"
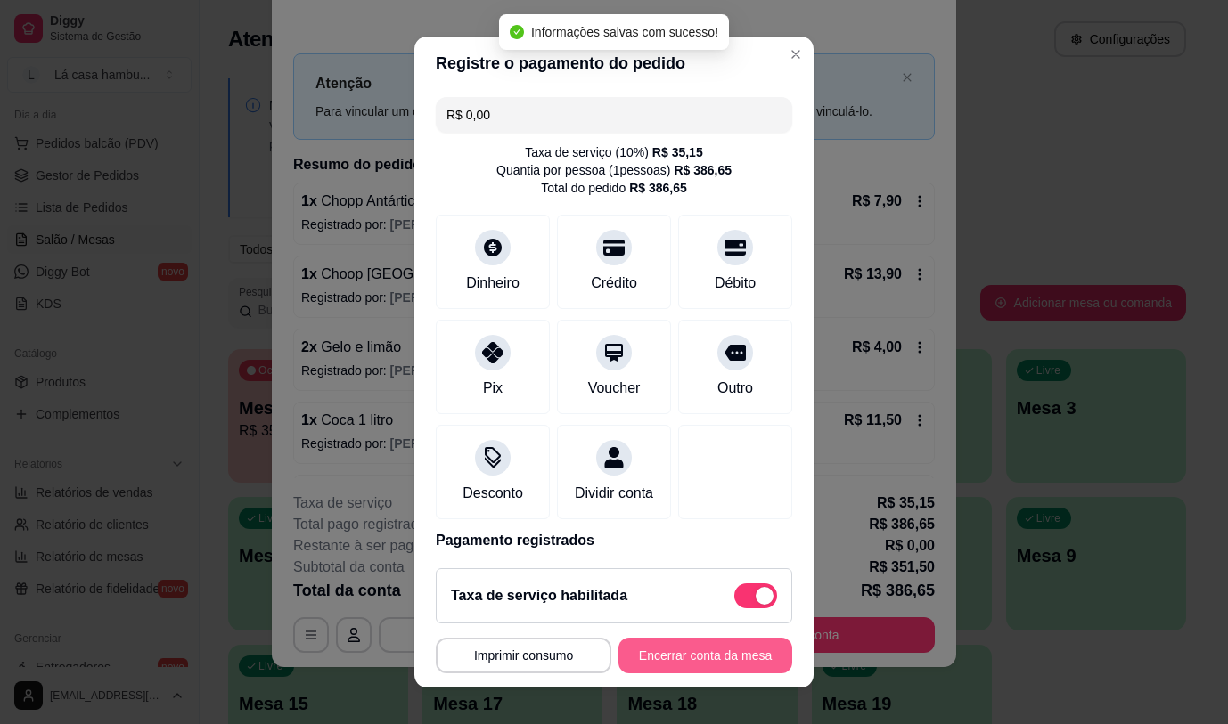
click at [665, 653] on button "Encerrar conta da mesa" at bounding box center [705, 656] width 174 height 36
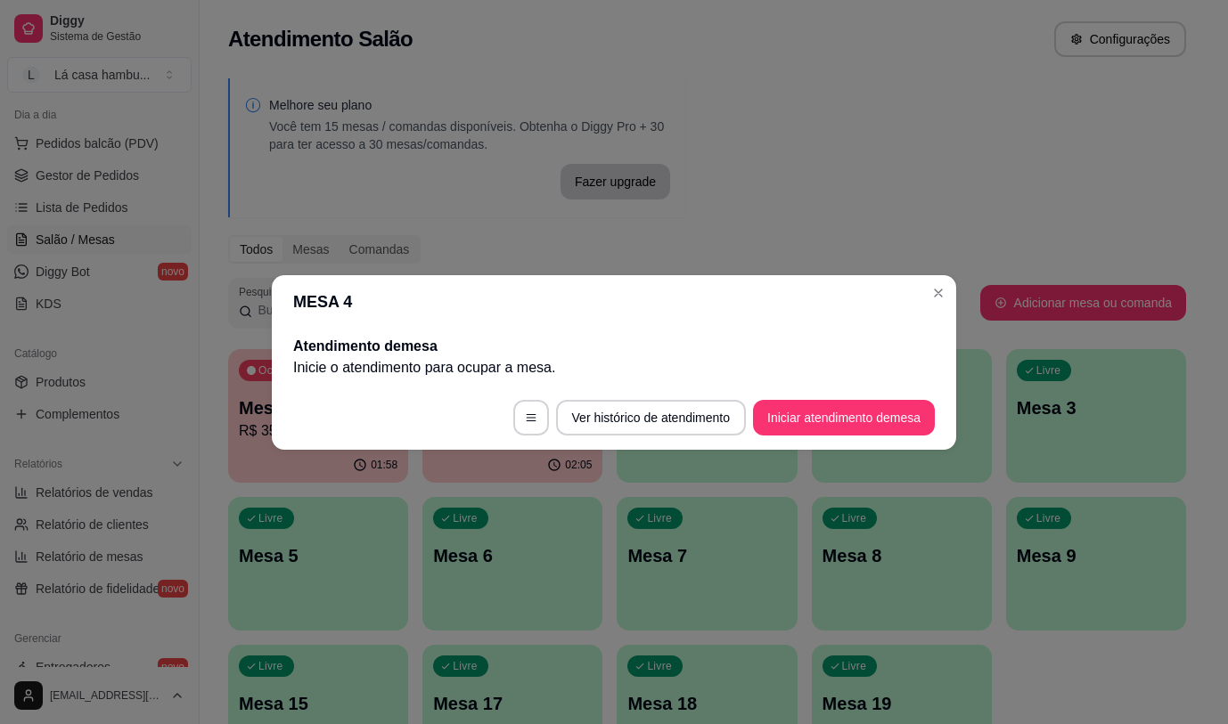
scroll to position [0, 0]
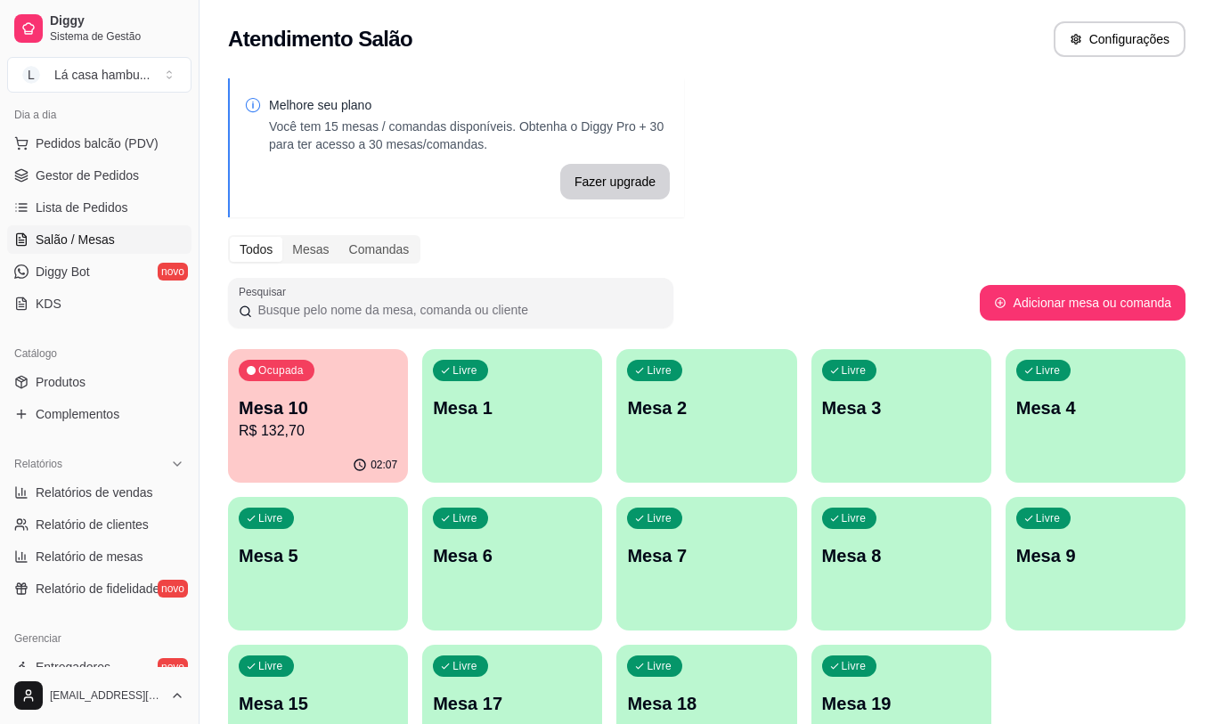
click at [330, 382] on div "Ocupada Mesa 10 R$ 132,70" at bounding box center [318, 398] width 180 height 99
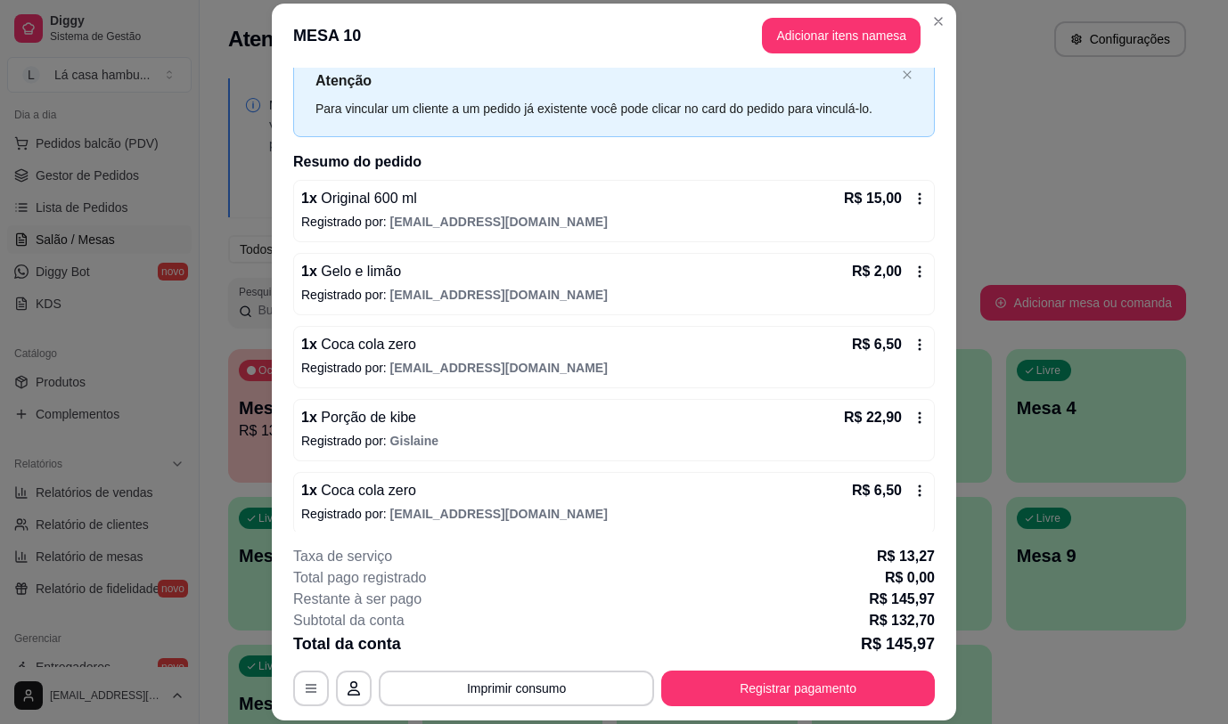
scroll to position [89, 0]
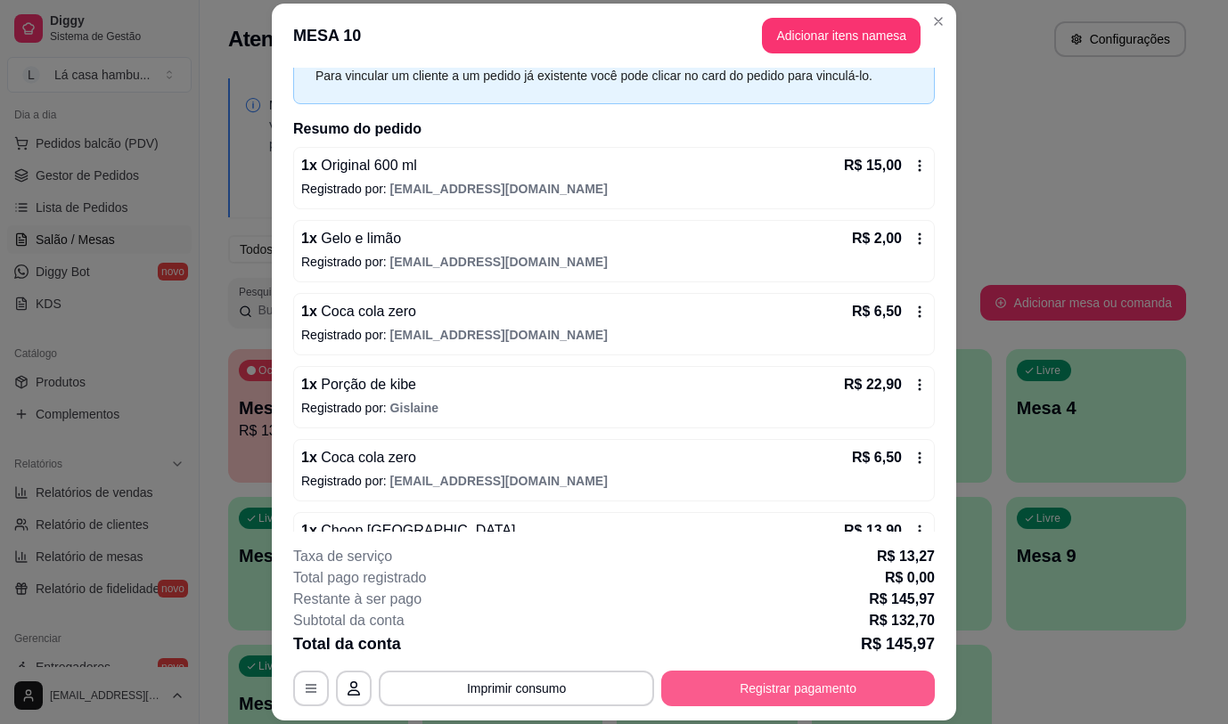
click at [842, 691] on button "Registrar pagamento" at bounding box center [797, 689] width 273 height 36
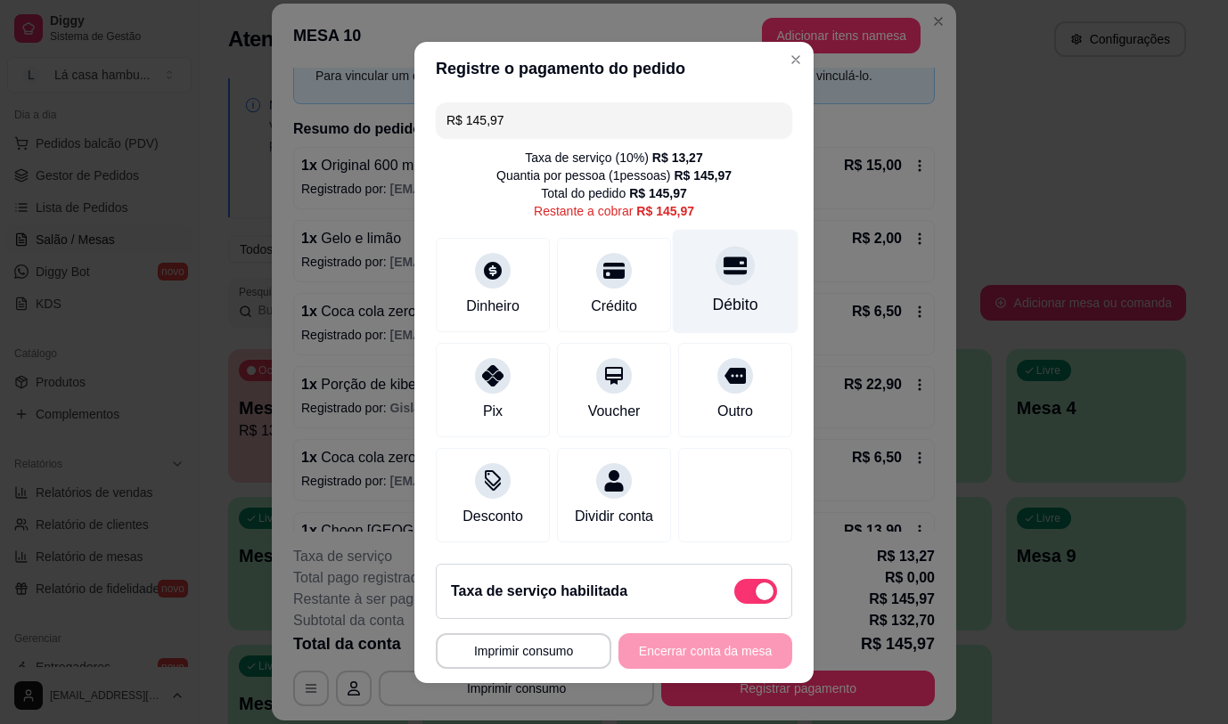
click at [713, 304] on div "Débito" at bounding box center [735, 304] width 45 height 23
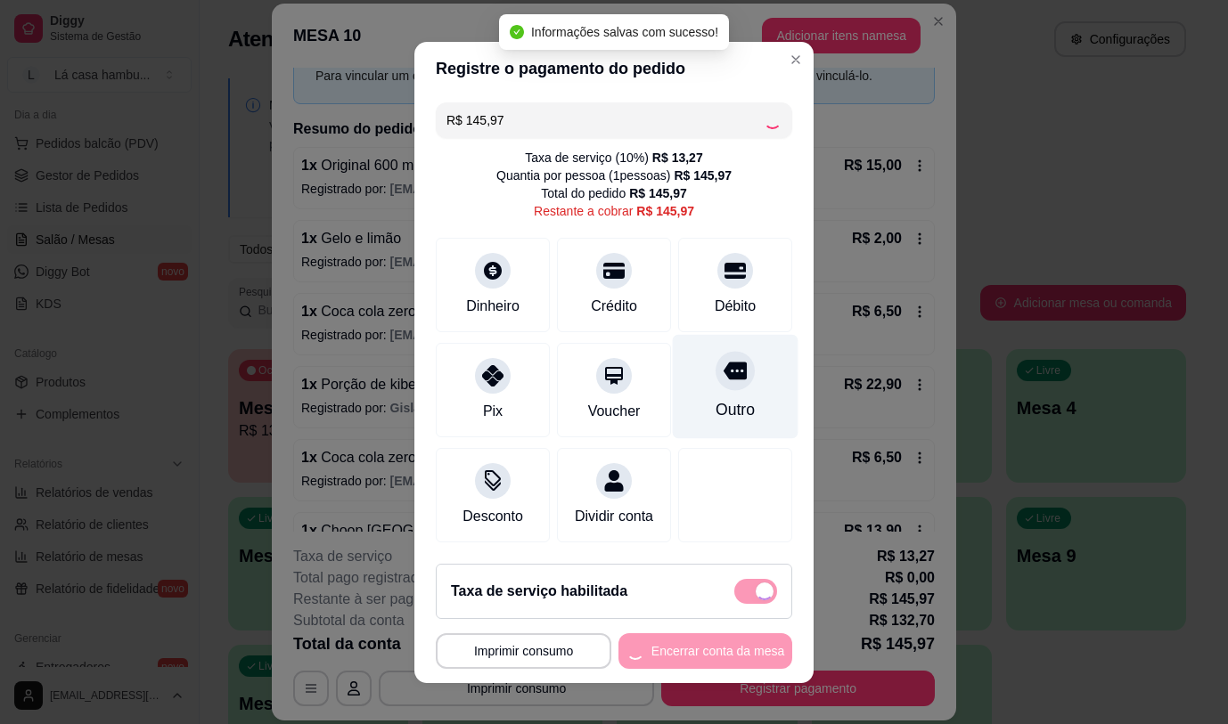
type input "R$ 0,00"
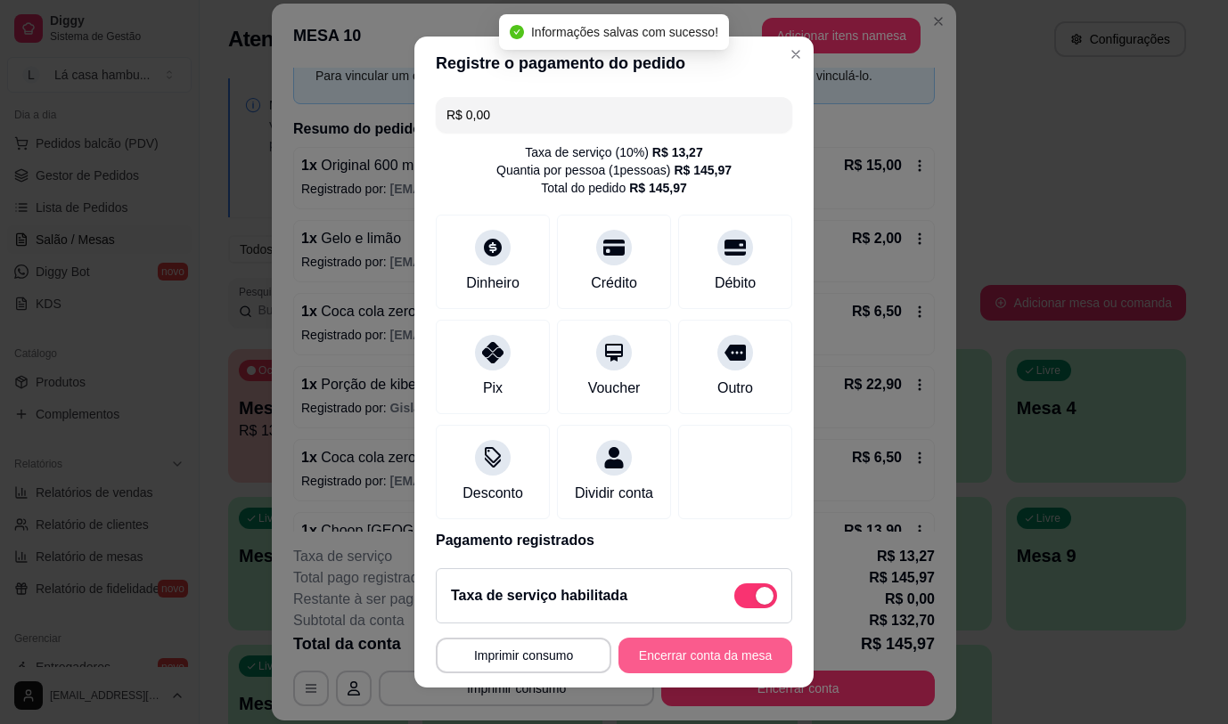
click at [625, 648] on button "Encerrar conta da mesa" at bounding box center [705, 656] width 174 height 36
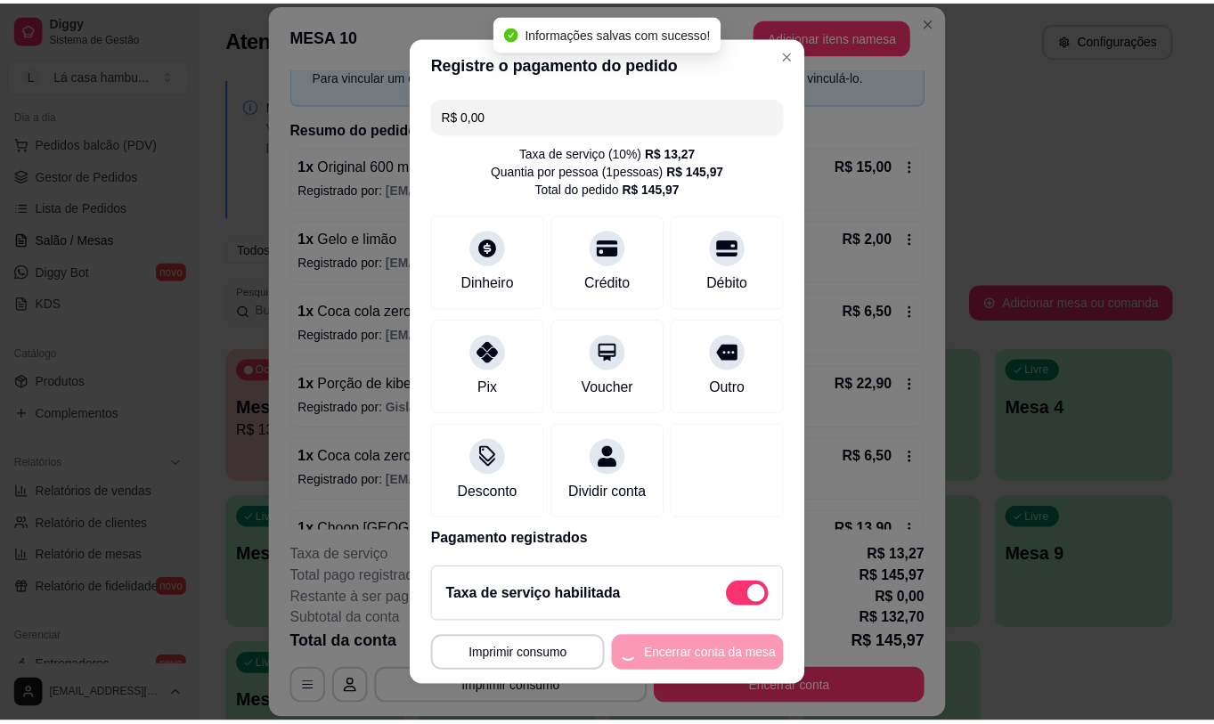
scroll to position [0, 0]
